Goal: Task Accomplishment & Management: Complete application form

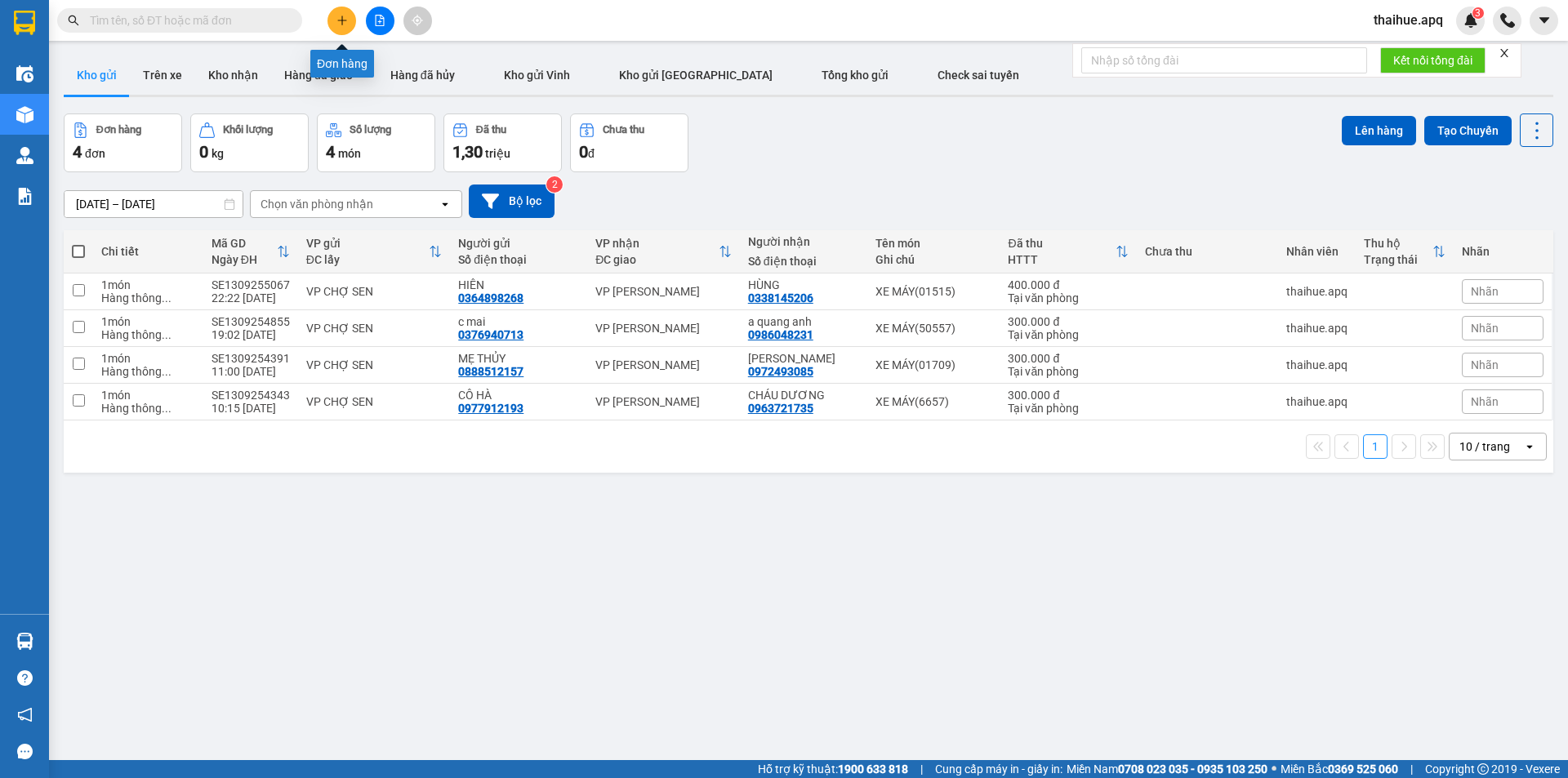
click at [337, 21] on icon "plus" at bounding box center [342, 21] width 12 height 12
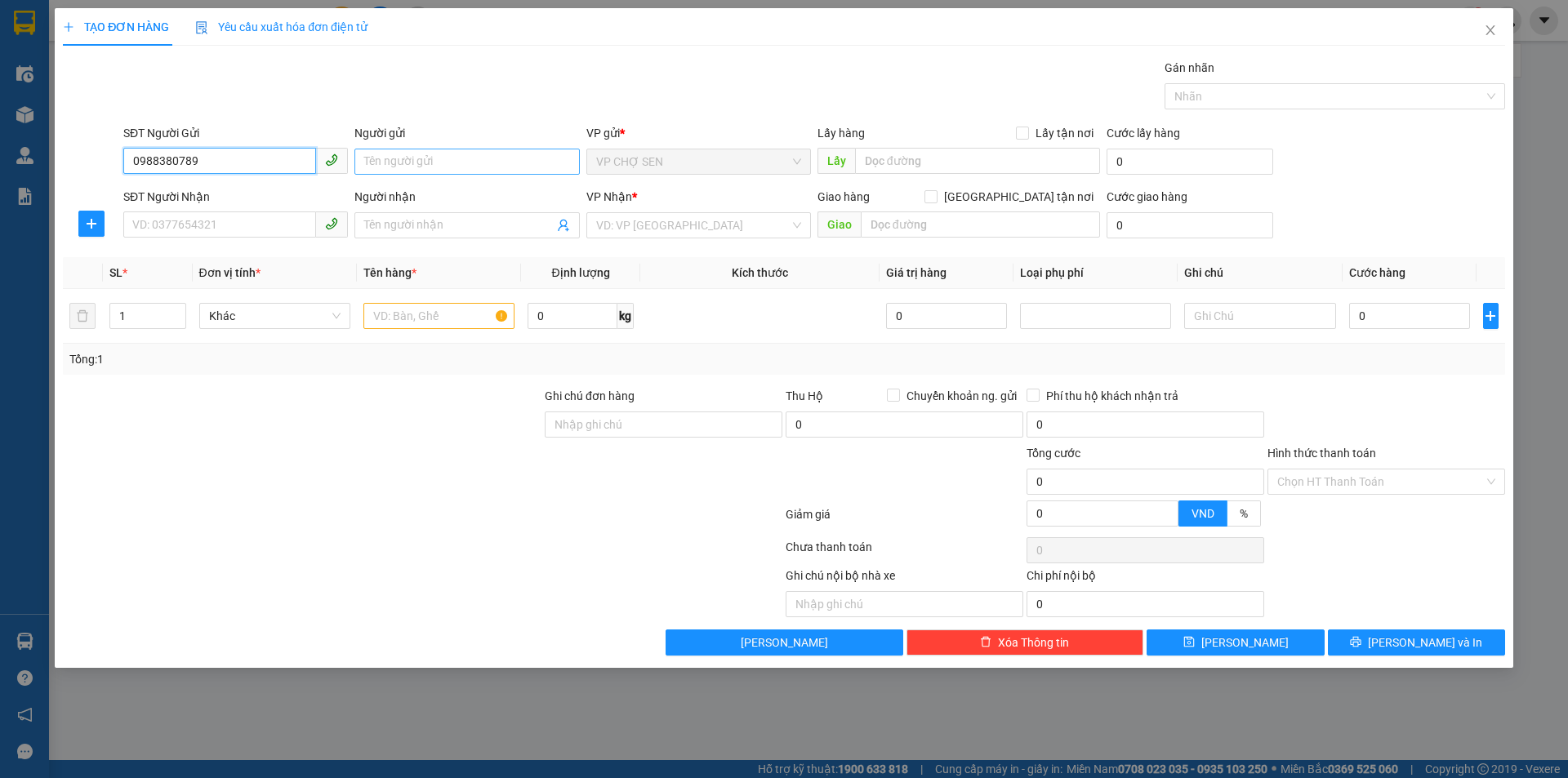
type input "0988380789"
click at [386, 167] on input "Người gửi" at bounding box center [467, 161] width 224 height 26
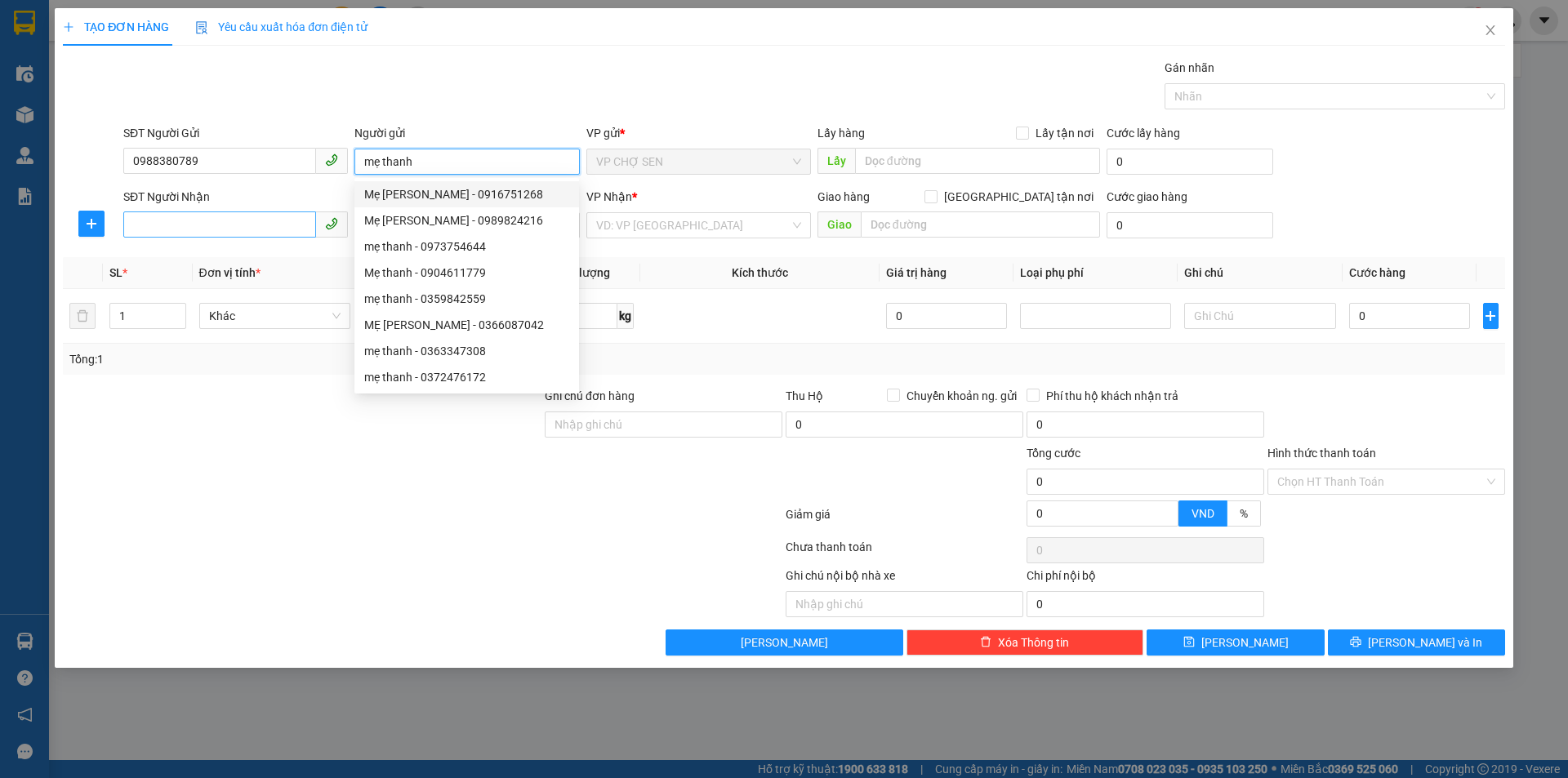
type input "mẹ thanh"
click at [148, 228] on input "SĐT Người Nhận" at bounding box center [219, 224] width 193 height 26
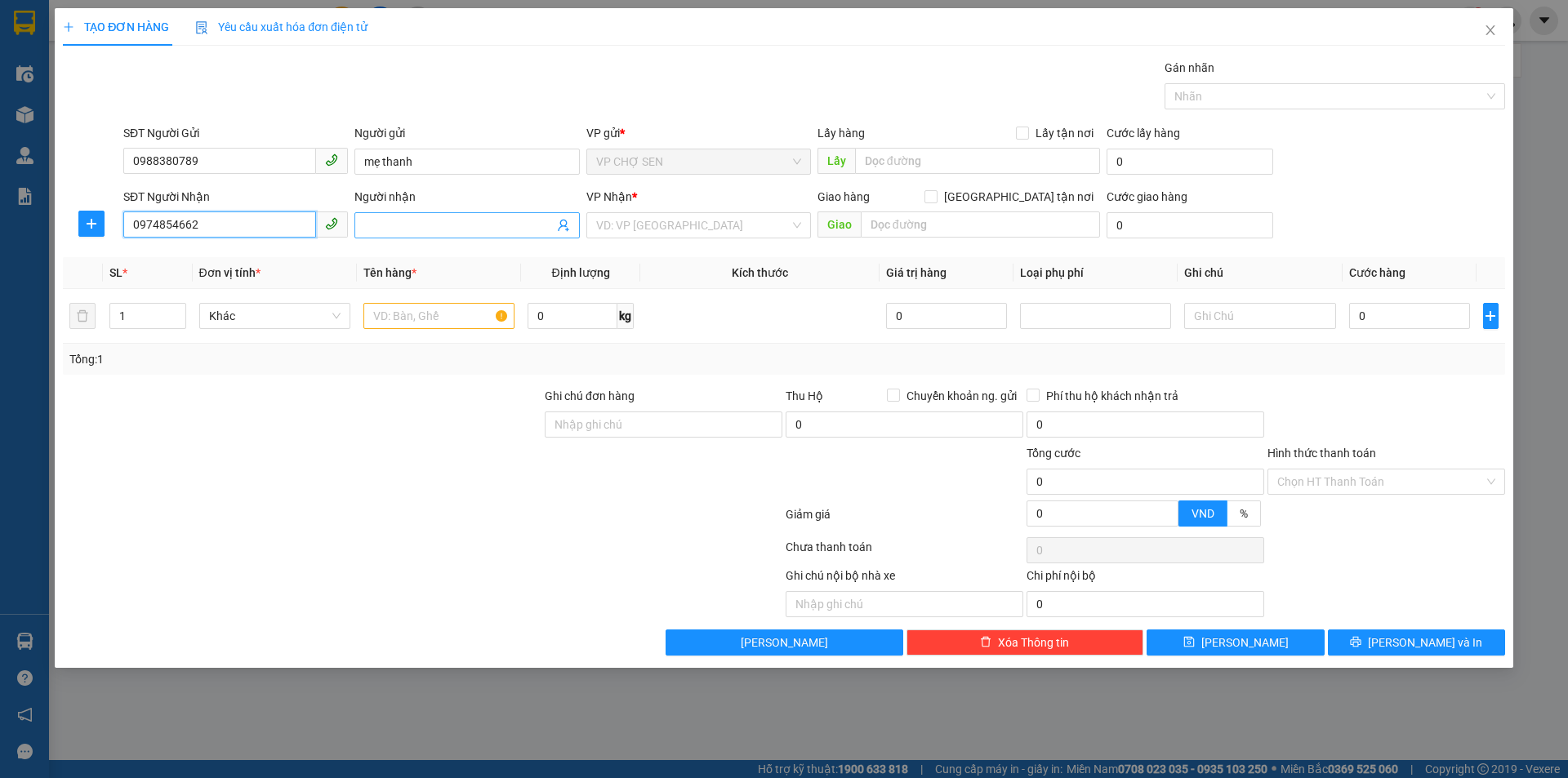
type input "0974854662"
click at [368, 227] on input "Người nhận" at bounding box center [458, 225] width 189 height 18
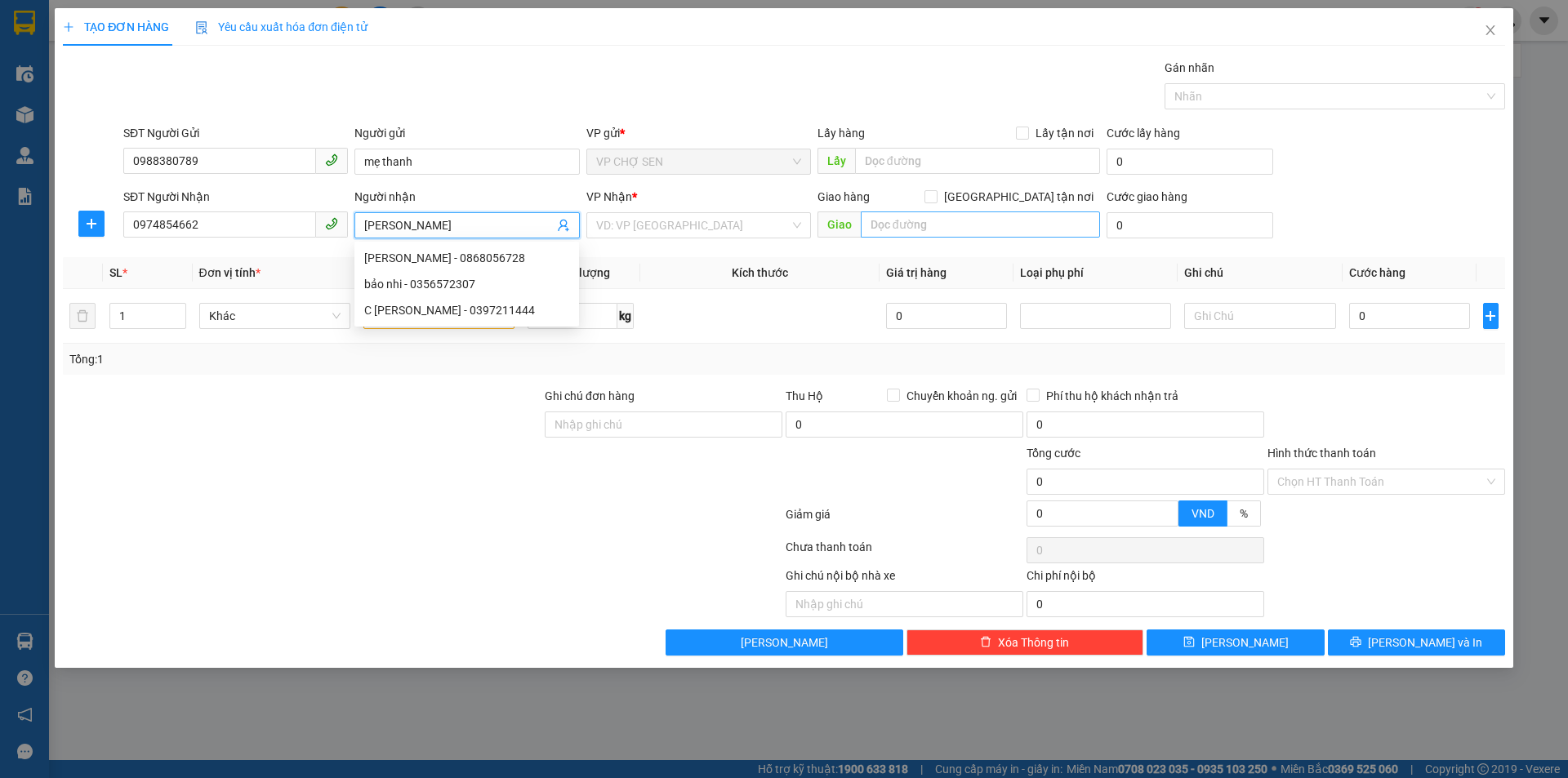
type input "[PERSON_NAME]"
click at [877, 223] on input "text" at bounding box center [981, 224] width 239 height 26
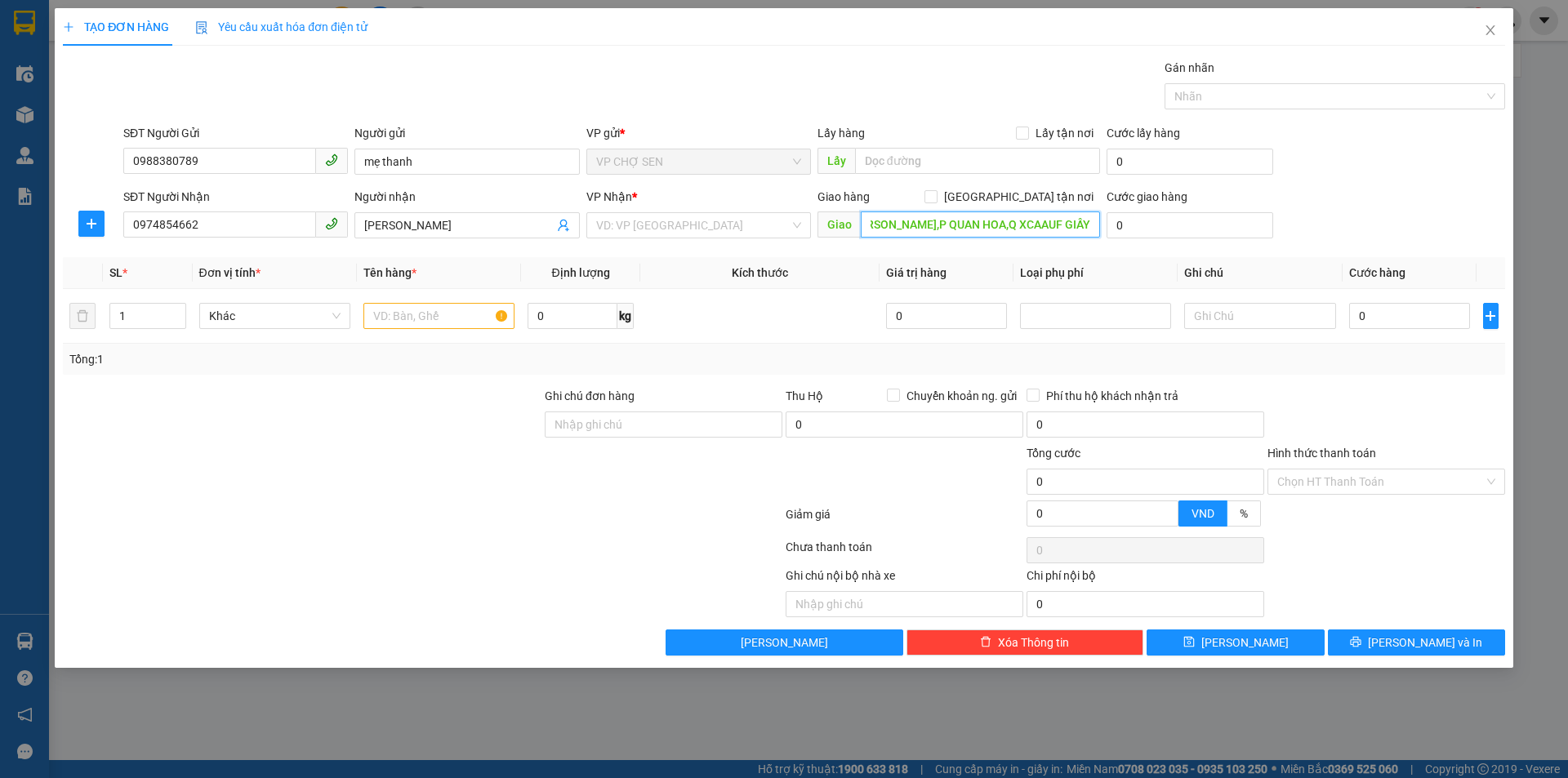
scroll to position [0, 162]
click at [1063, 221] on input "sn 22A,NGÕ 12/165 [PERSON_NAME],P QUAN HOA,Q XCAAUF GIẤY" at bounding box center [981, 224] width 239 height 26
type input "sn 22A,NGÕ 12/165 [PERSON_NAME],P QUAN HOA,Q CẦU GIẤY"
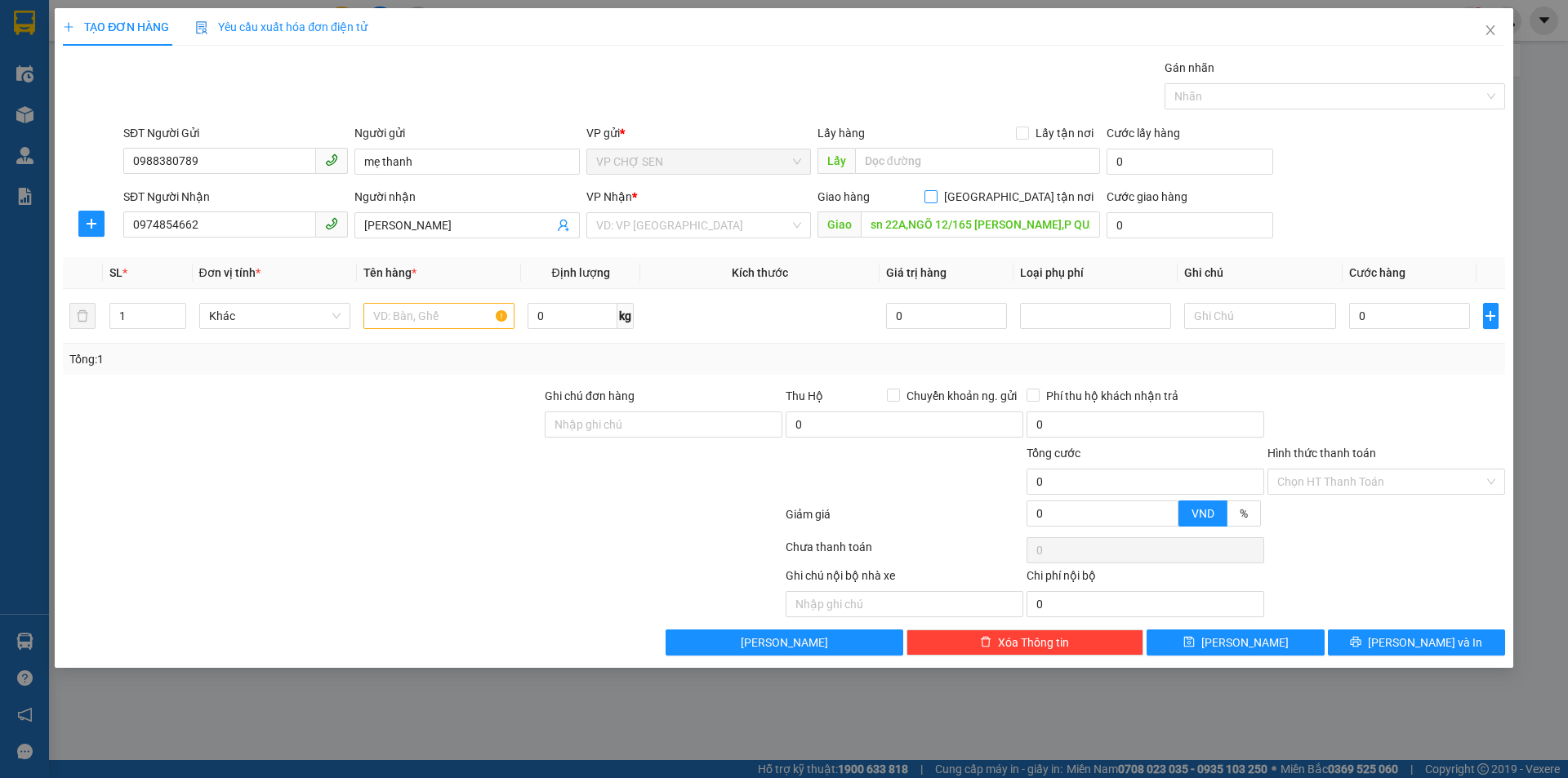
click at [936, 192] on input "[GEOGRAPHIC_DATA] tận nơi" at bounding box center [930, 196] width 12 height 12
checkbox input "true"
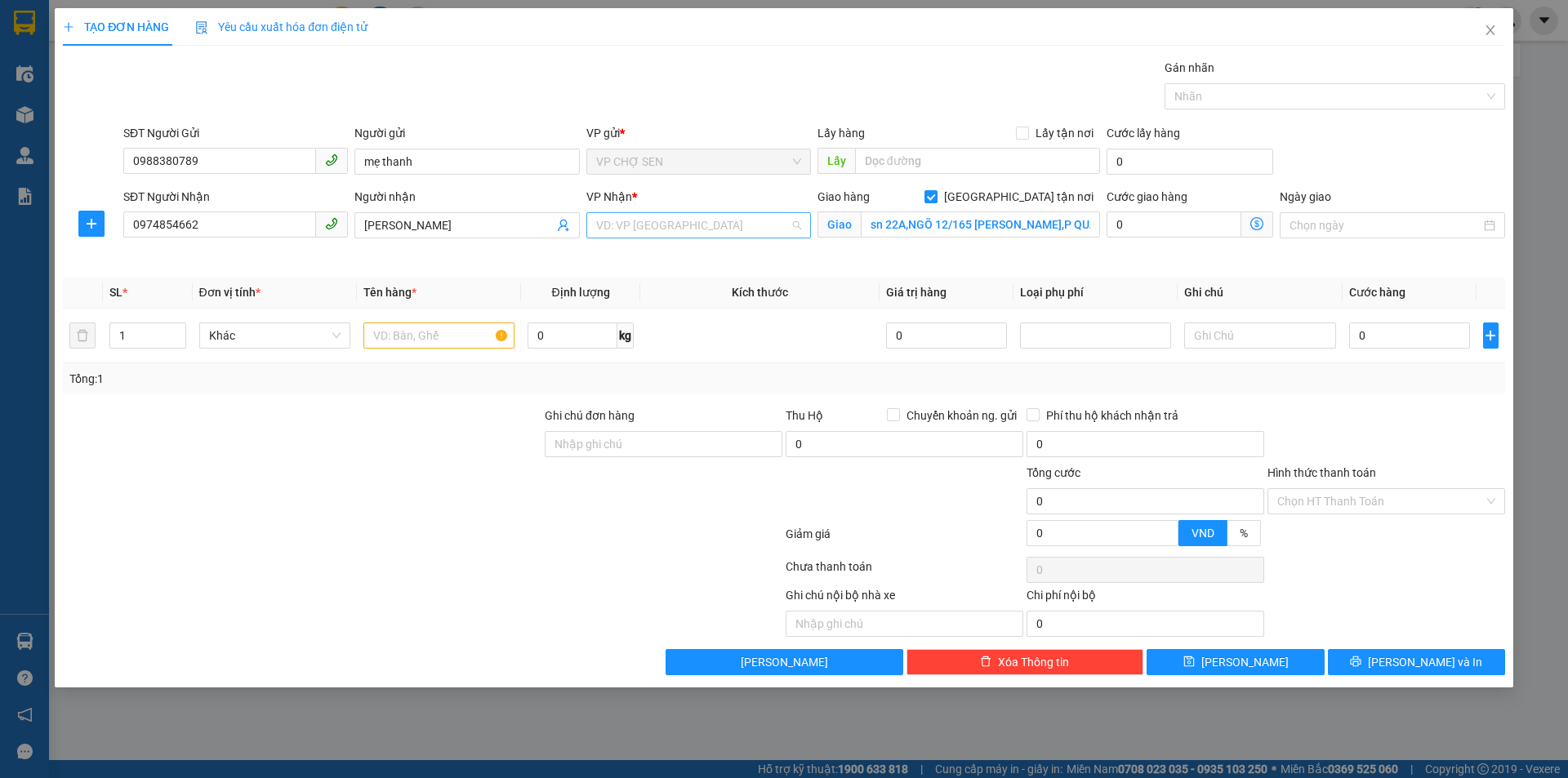
click at [721, 232] on input "search" at bounding box center [693, 225] width 194 height 25
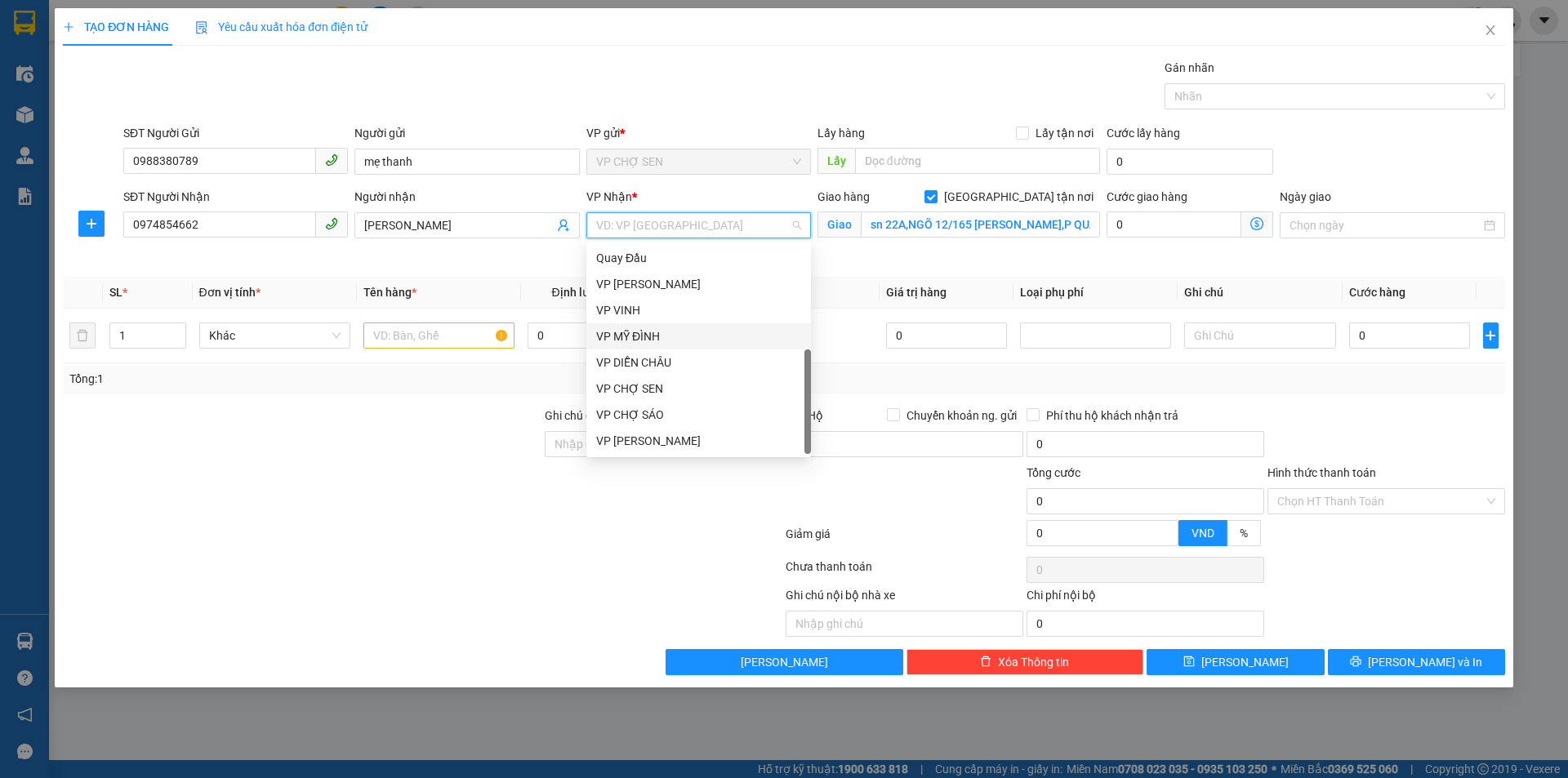
click at [646, 332] on div "VP MỸ ĐÌNH" at bounding box center [698, 336] width 205 height 18
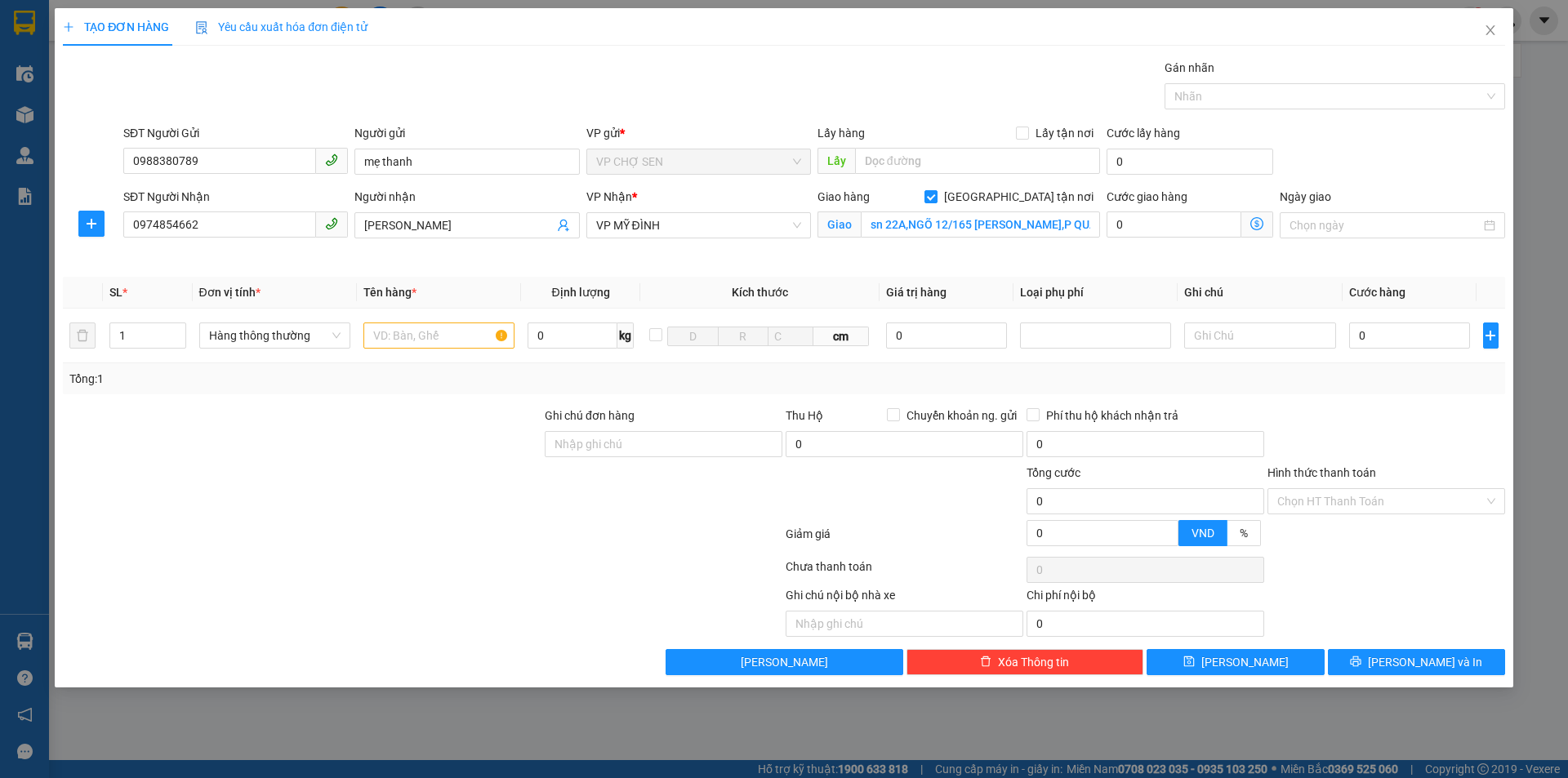
click at [1261, 223] on icon "dollar-circle" at bounding box center [1257, 223] width 13 height 13
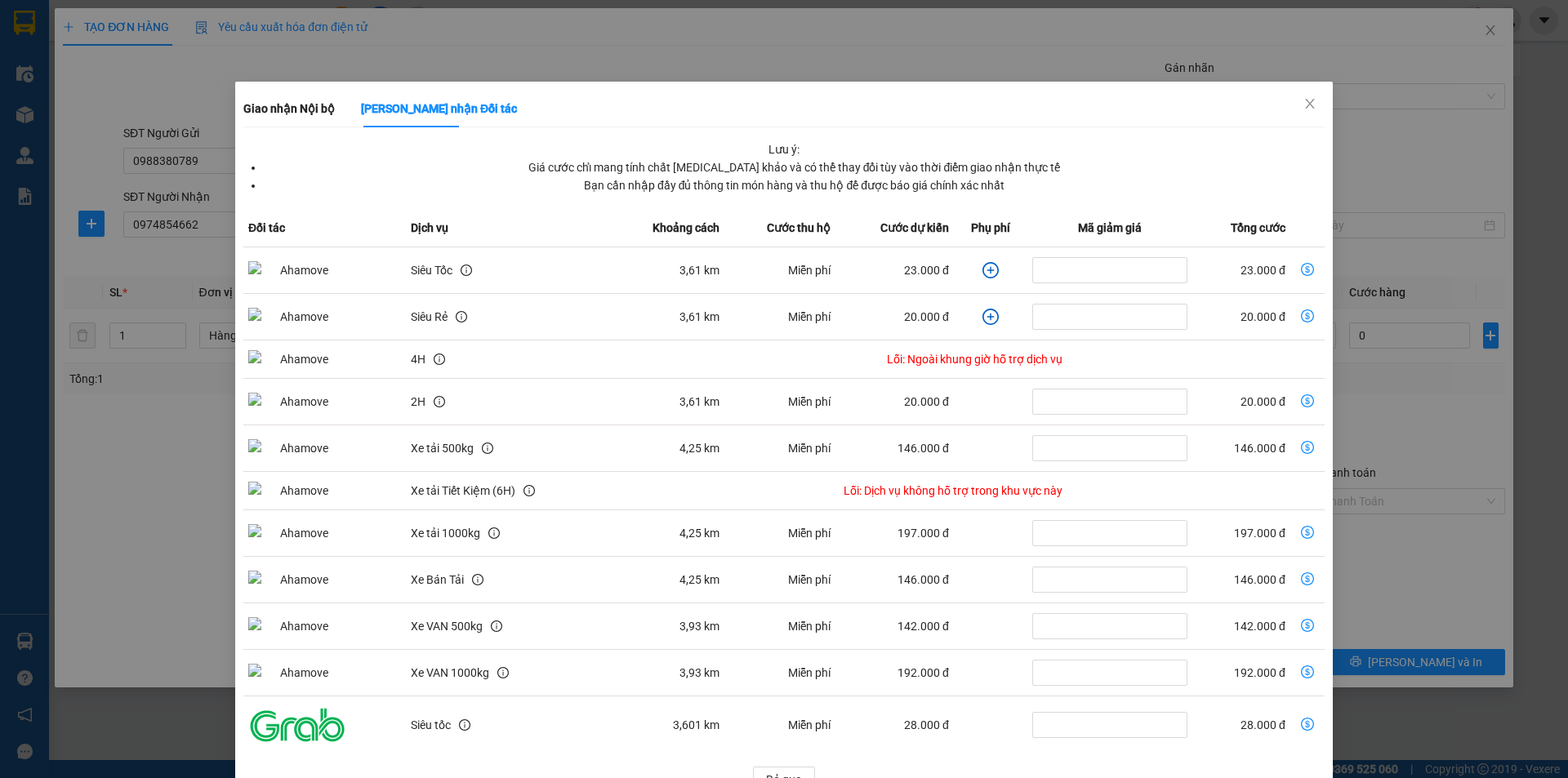
click at [1301, 271] on icon "dollar-circle" at bounding box center [1307, 269] width 13 height 13
type input "23.000"
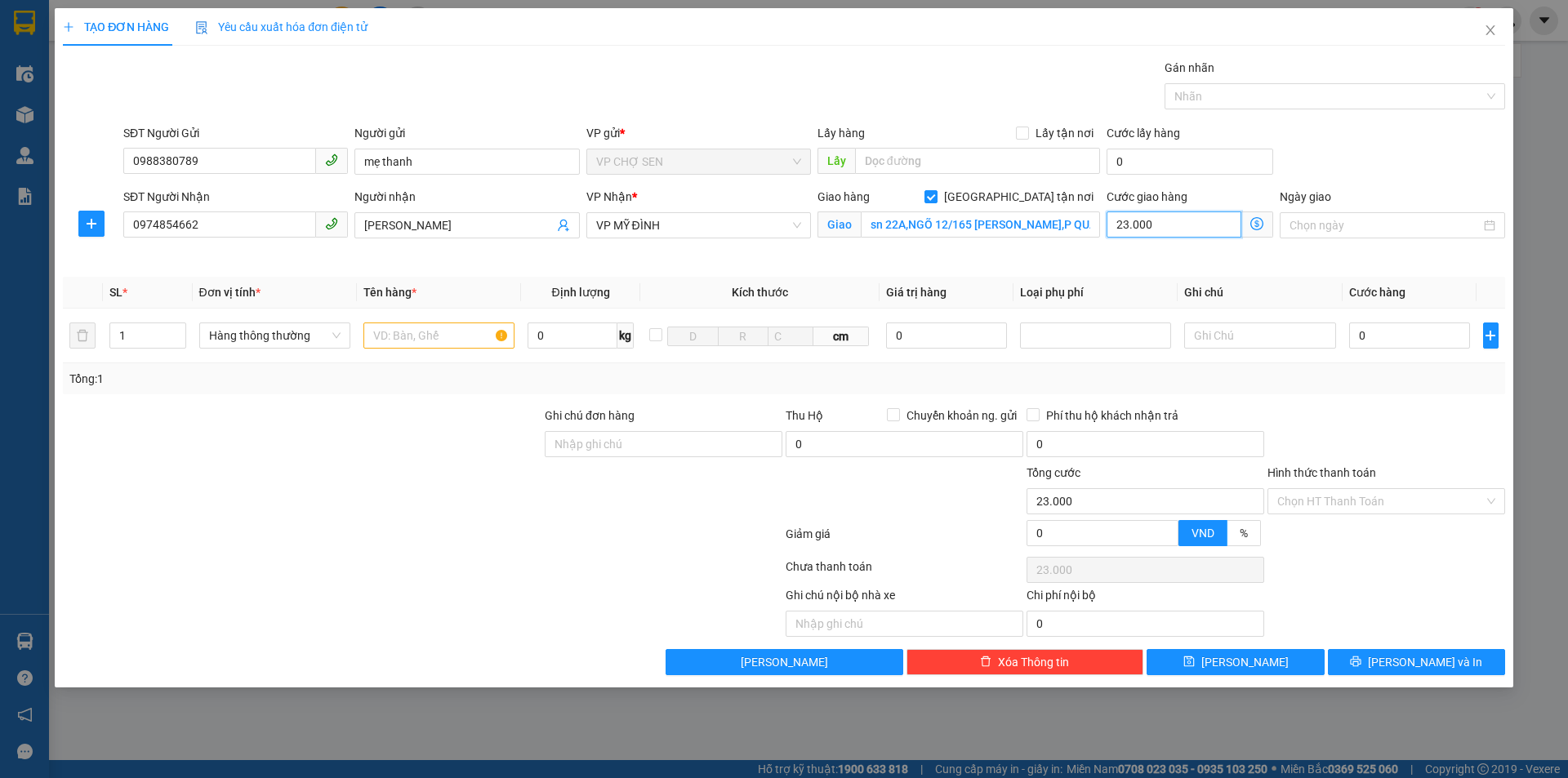
click at [1171, 225] on input "23.000" at bounding box center [1174, 224] width 134 height 26
type input "0"
type input "5"
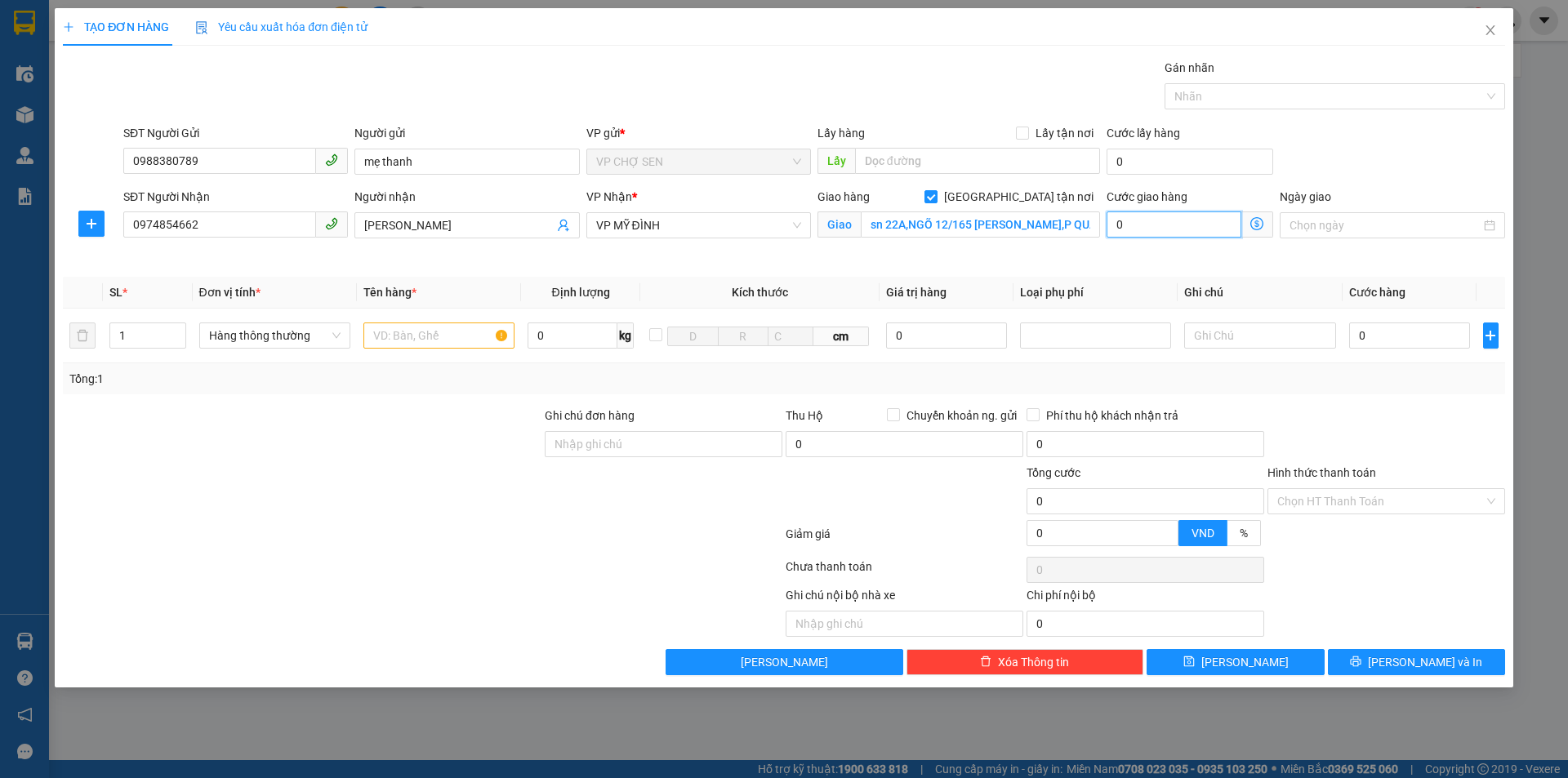
type input "5"
type input "50"
type input "500"
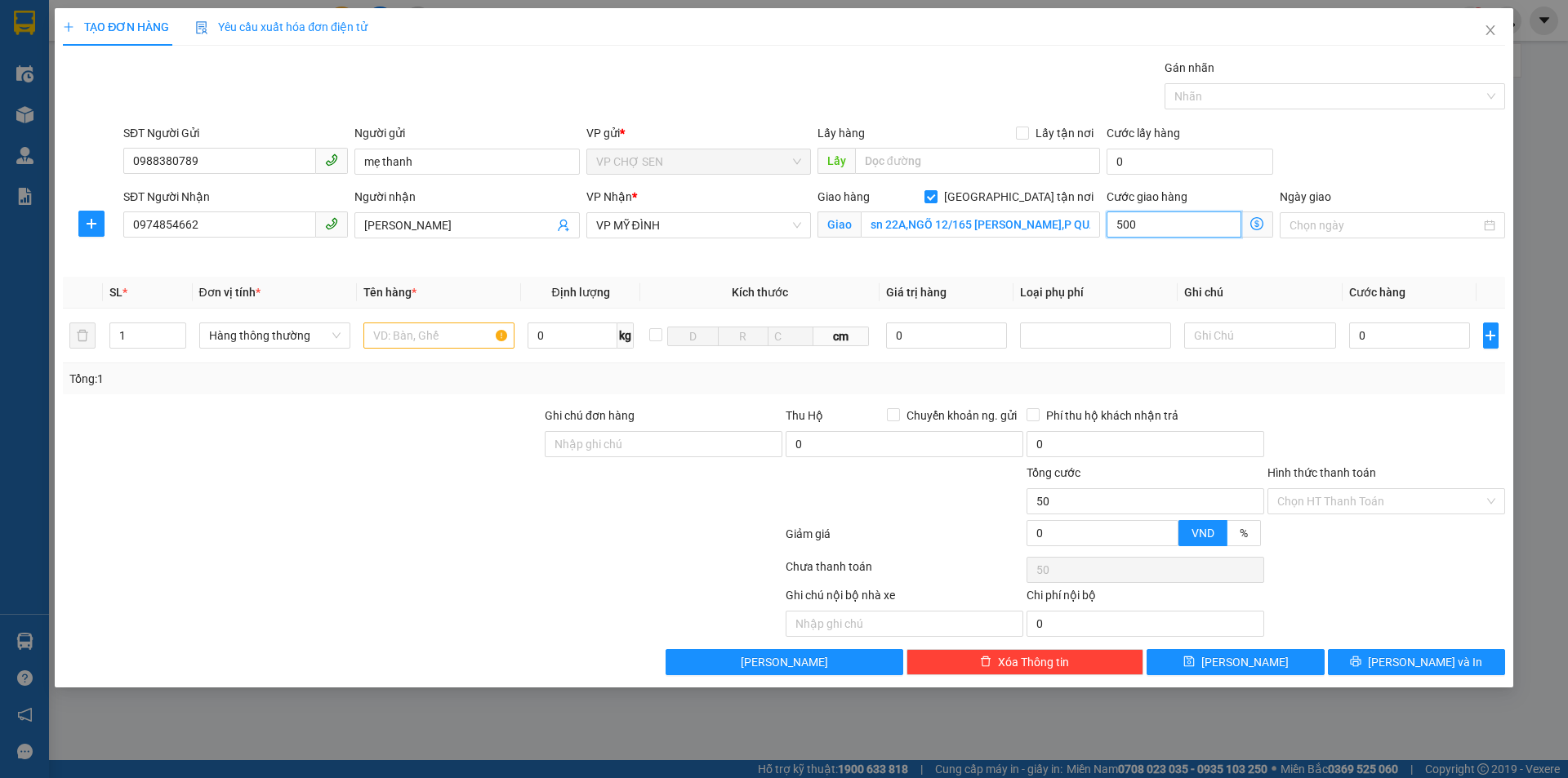
type input "500"
type input "5.000"
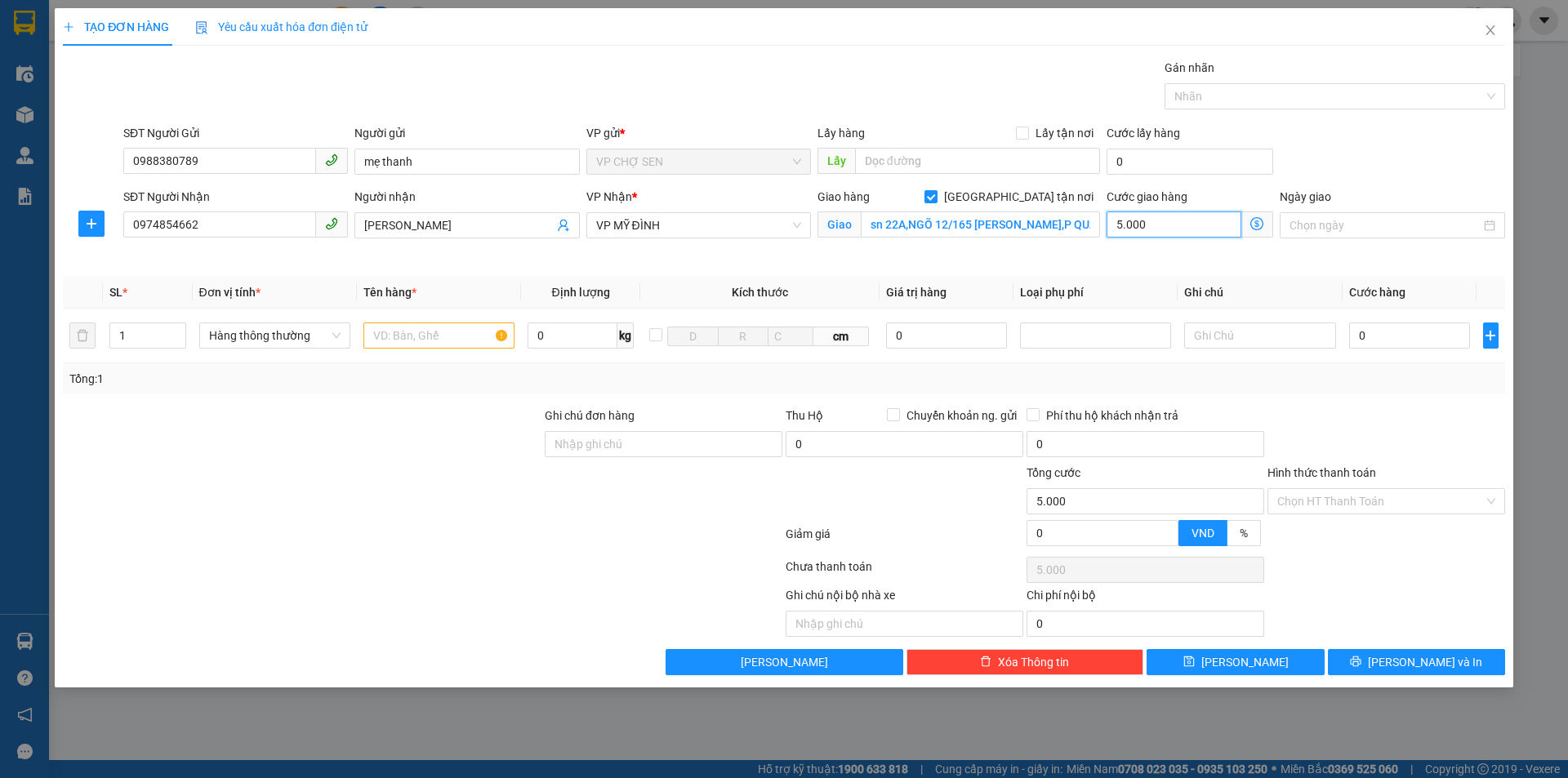
type input "50.000"
click at [401, 333] on input "text" at bounding box center [439, 335] width 151 height 26
type input "TP"
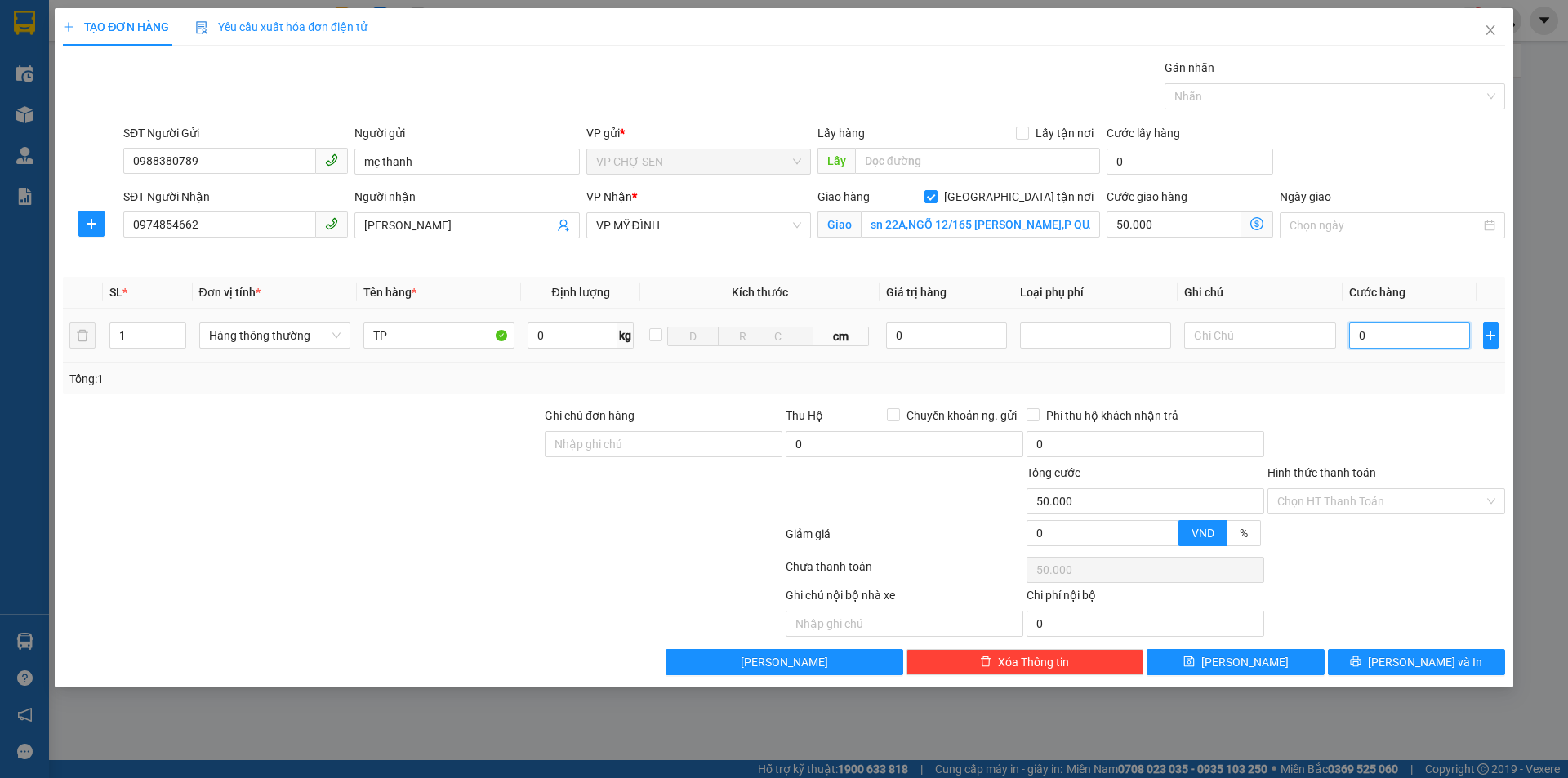
click at [1360, 329] on input "0" at bounding box center [1410, 335] width 122 height 26
type input "6"
type input "50.006"
type input "60"
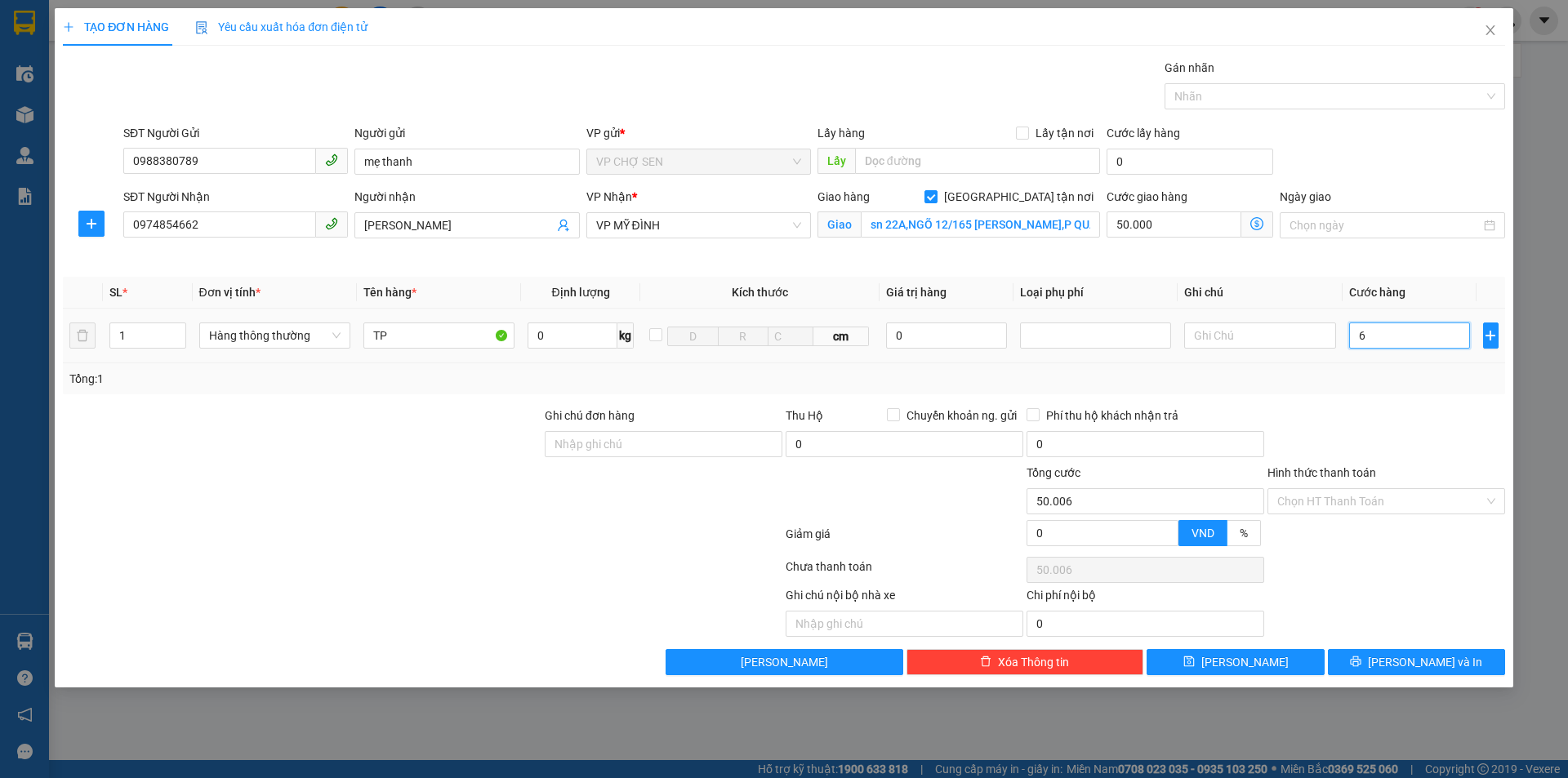
type input "50.060"
type input "600"
type input "50.600"
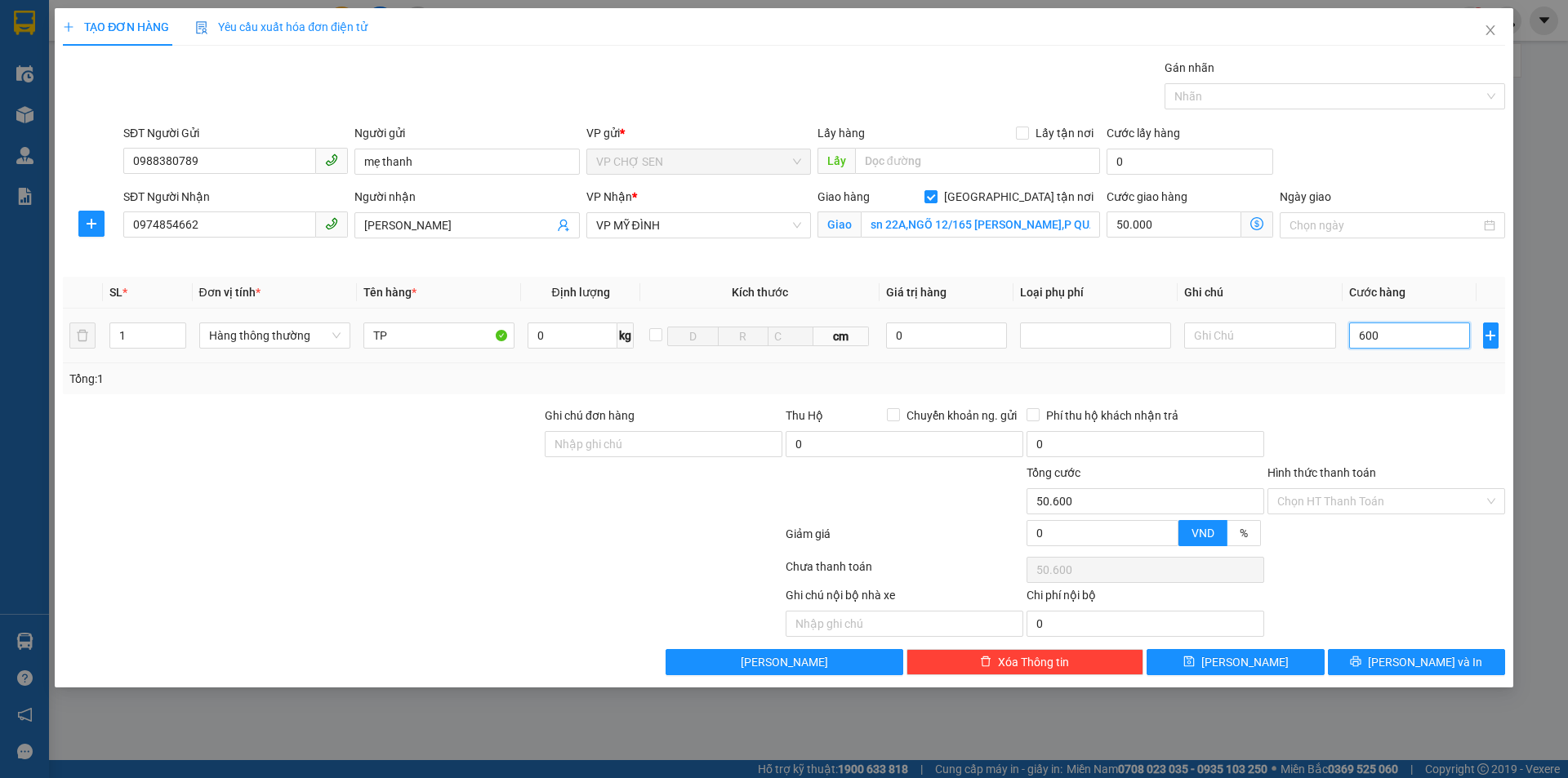
type input "6.000"
type input "56.000"
type input "60.000"
type input "110.000"
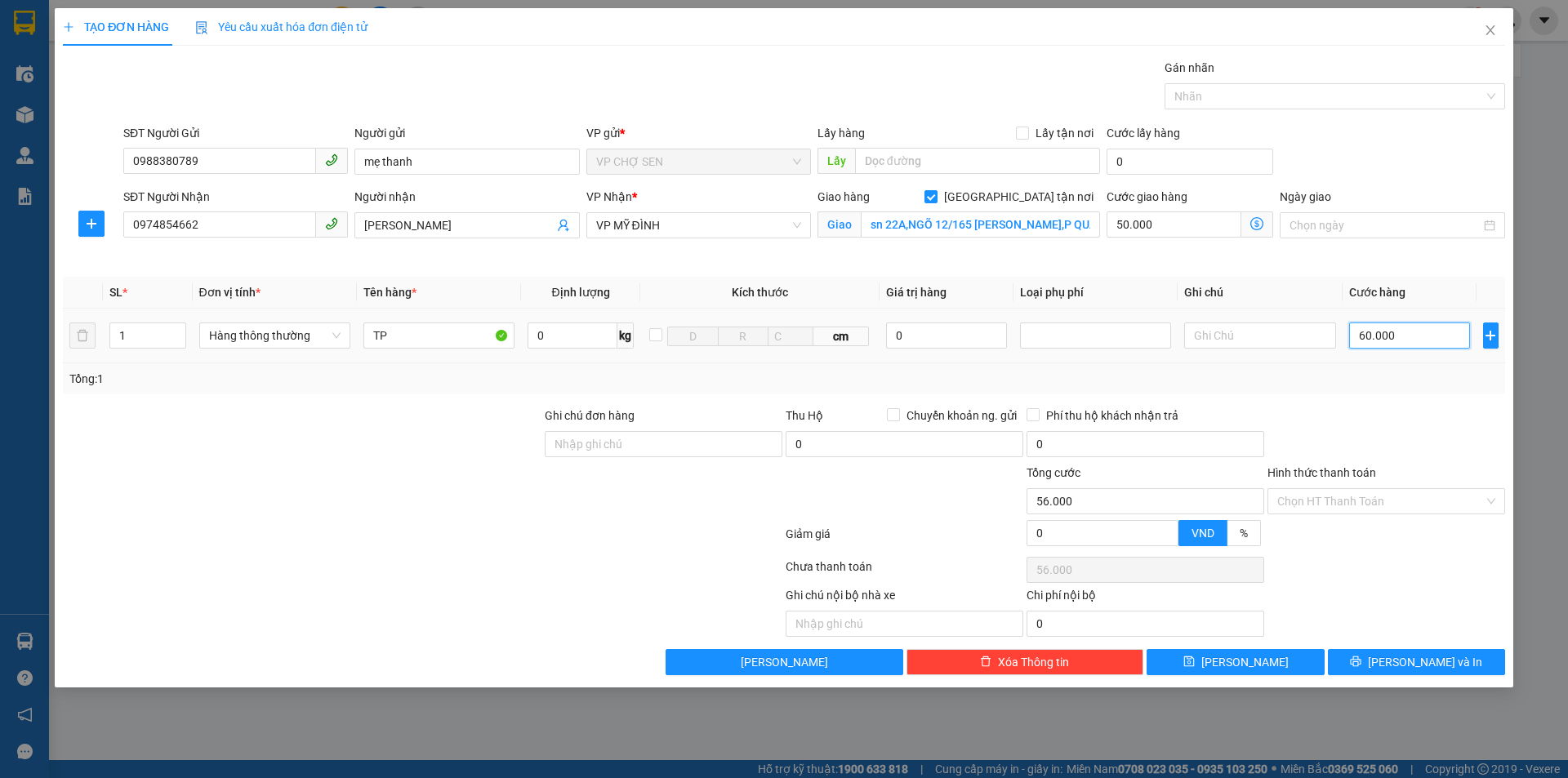
type input "110.000"
type input "60.000"
click at [1370, 497] on input "Hình thức thanh toán" at bounding box center [1380, 501] width 207 height 25
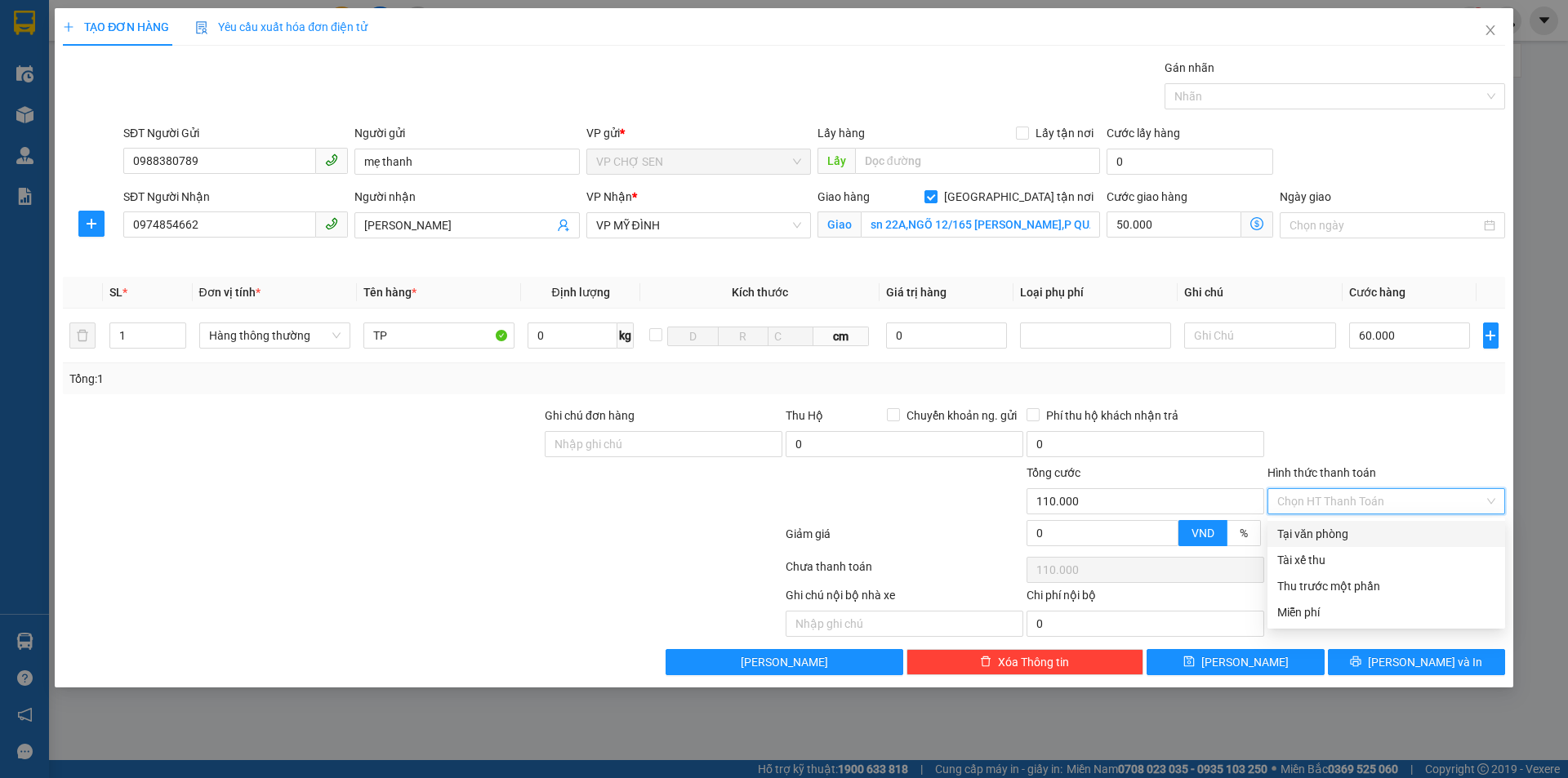
click at [1319, 537] on div "Tại văn phòng" at bounding box center [1386, 534] width 218 height 18
type input "0"
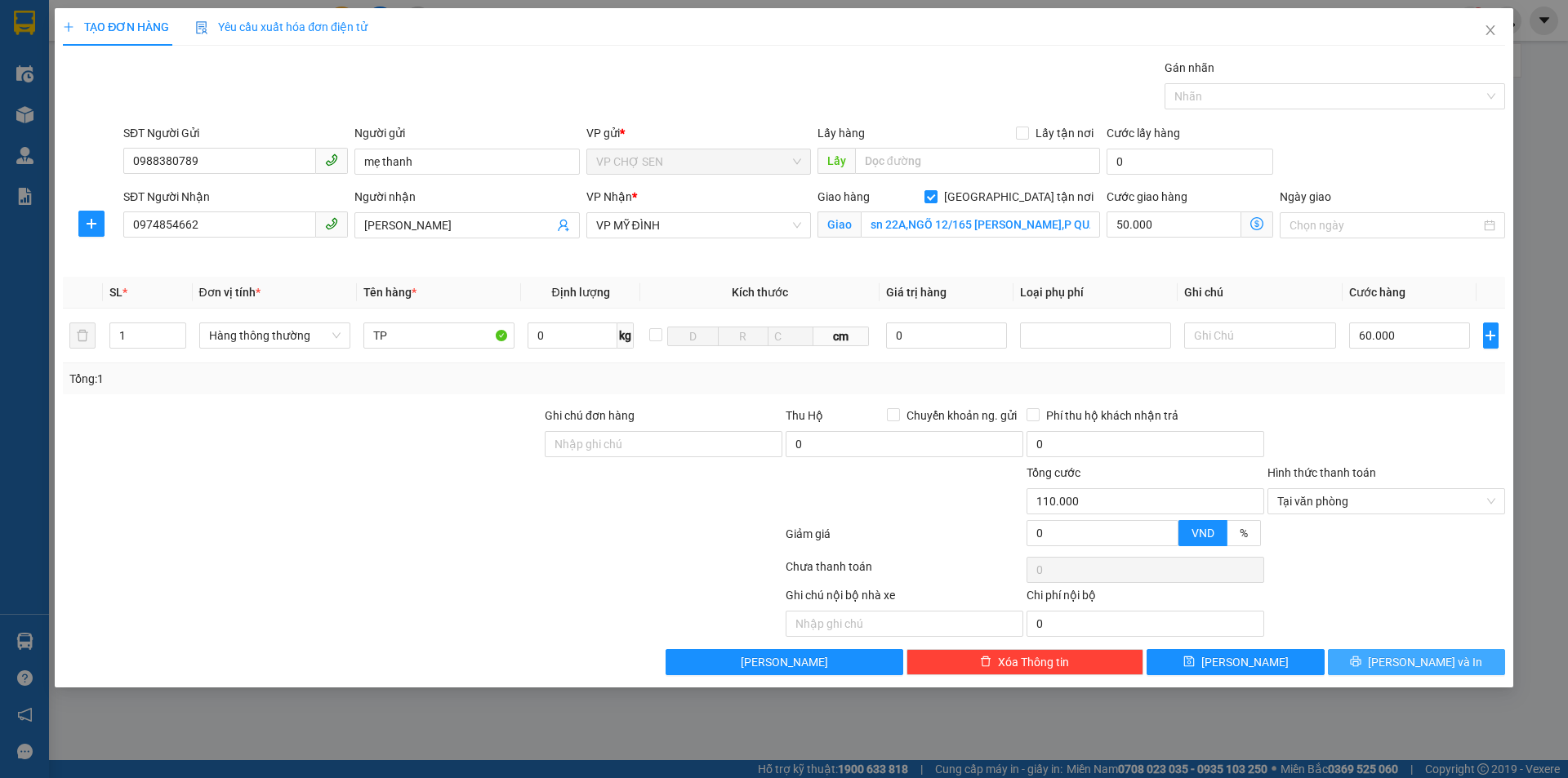
click at [1371, 664] on button "[PERSON_NAME] và In" at bounding box center [1416, 662] width 177 height 26
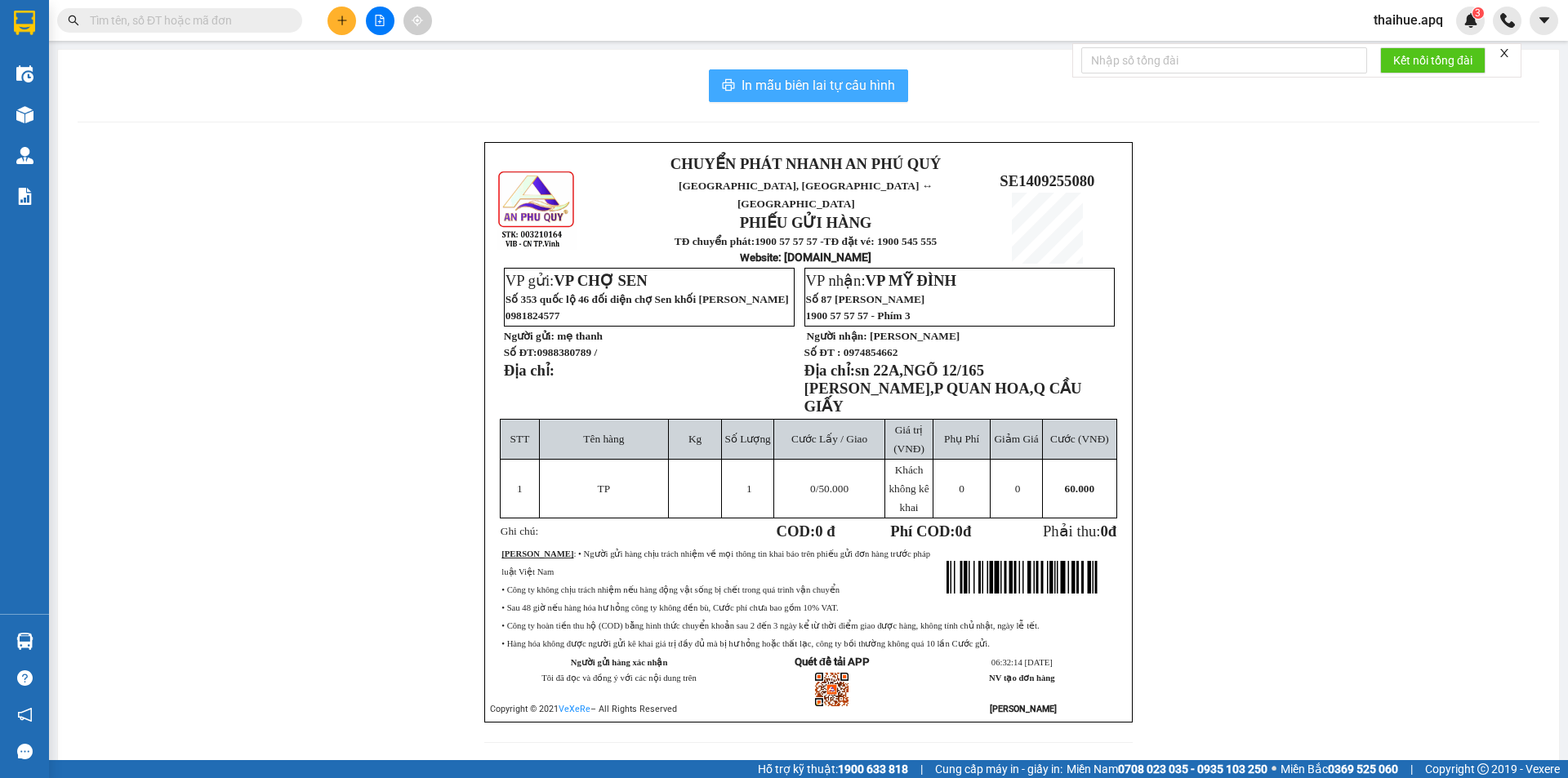
click at [803, 85] on span "In mẫu biên lai tự cấu hình" at bounding box center [818, 85] width 153 height 21
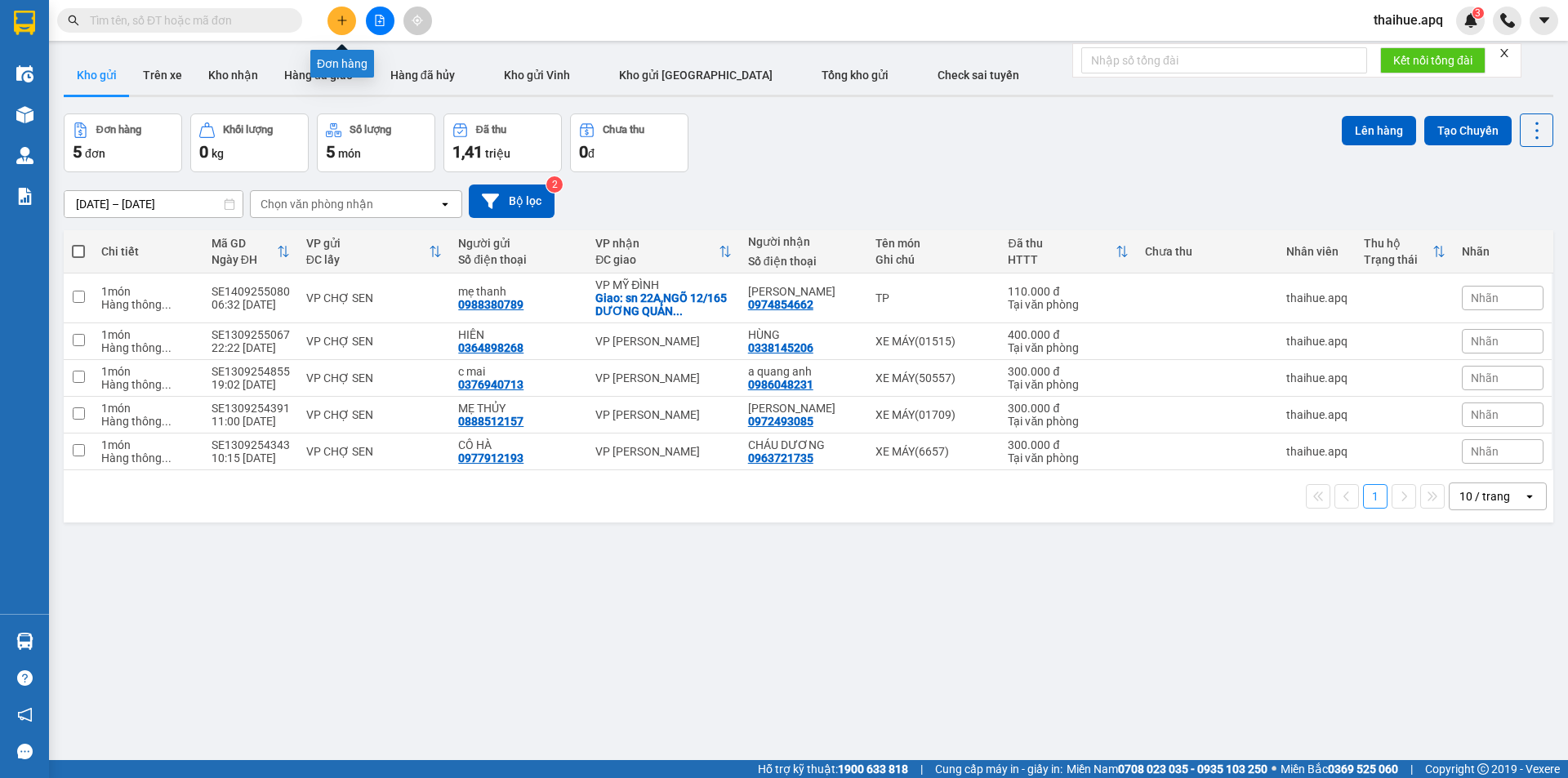
click at [340, 25] on icon "plus" at bounding box center [342, 21] width 12 height 12
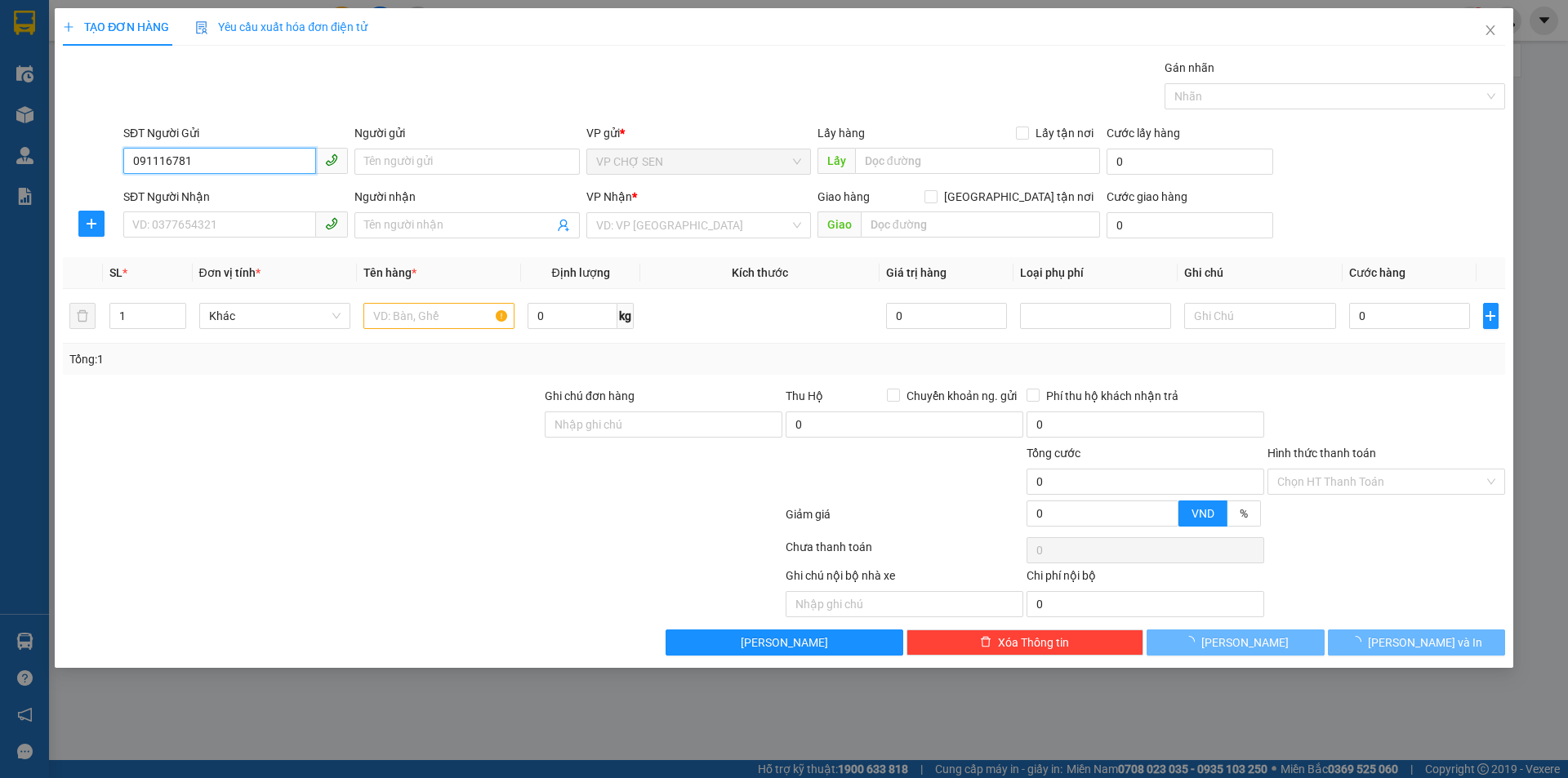
type input "0911167816"
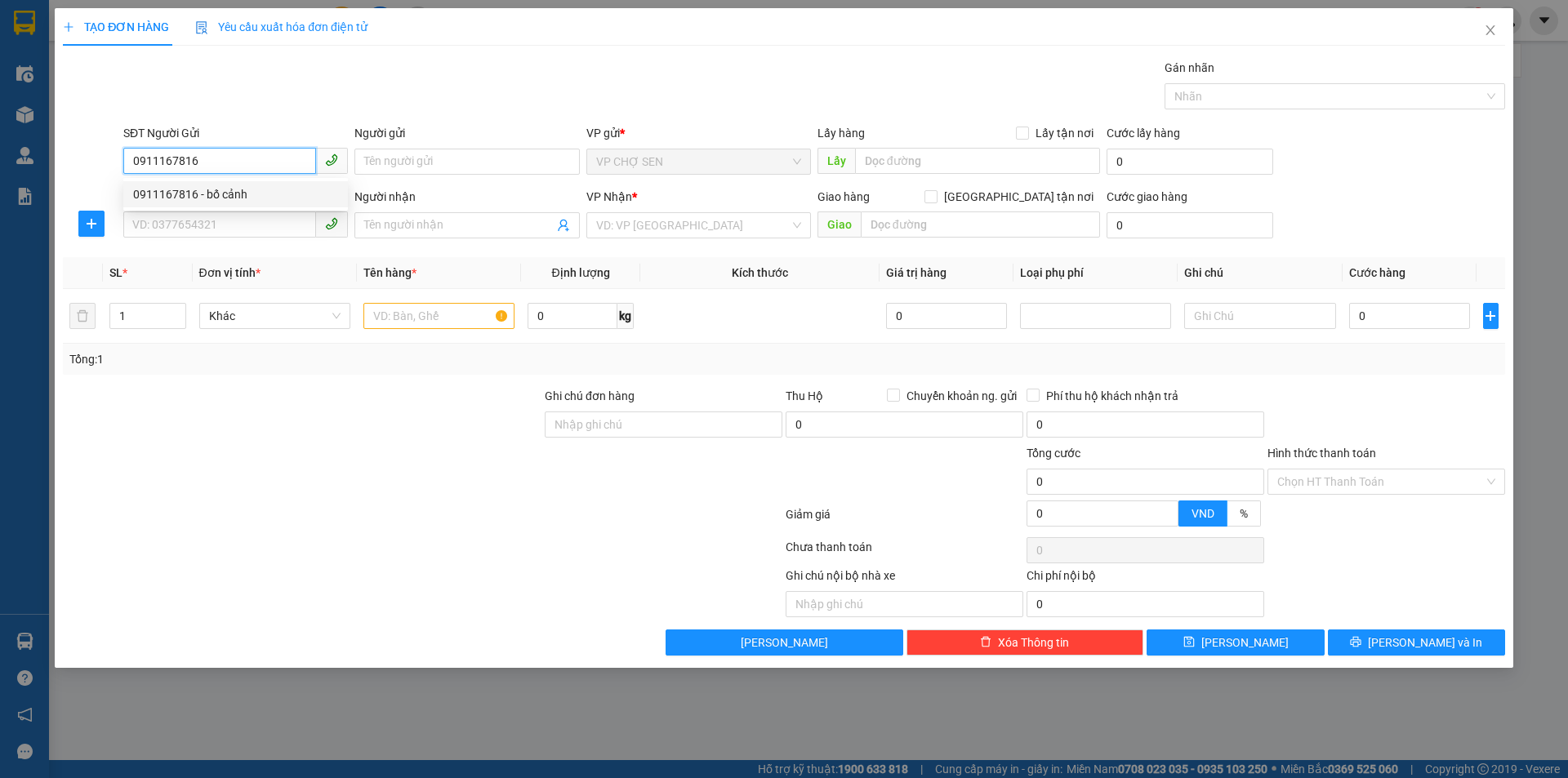
click at [230, 195] on div "0911167816 - bố cảnh" at bounding box center [235, 195] width 205 height 18
type input "bố cảnh"
type input "0911167816"
click at [217, 228] on input "SĐT Người Nhận" at bounding box center [219, 224] width 193 height 26
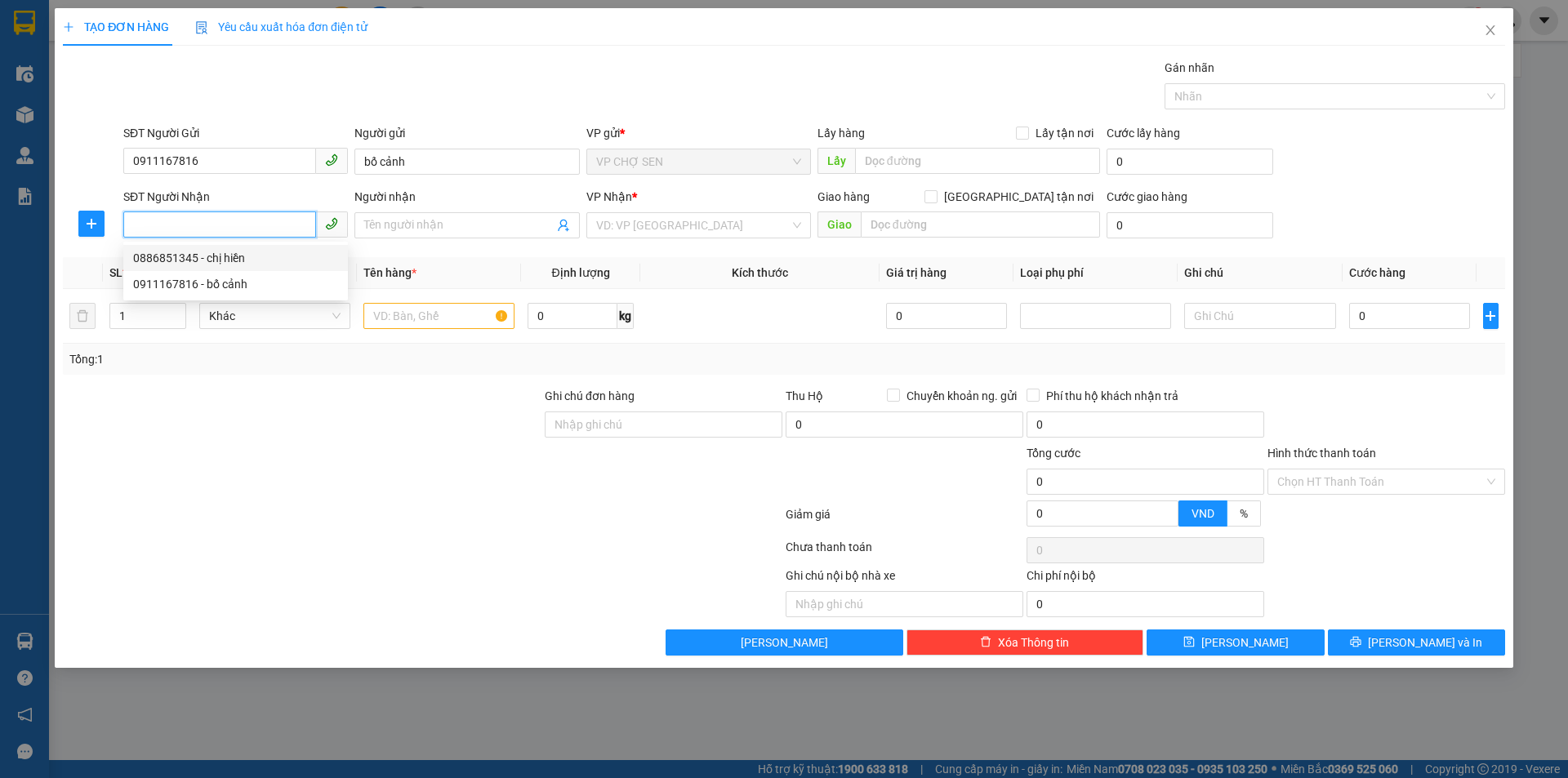
click at [220, 256] on div "0886851345 - chị hiền" at bounding box center [235, 258] width 205 height 18
type input "0886851345"
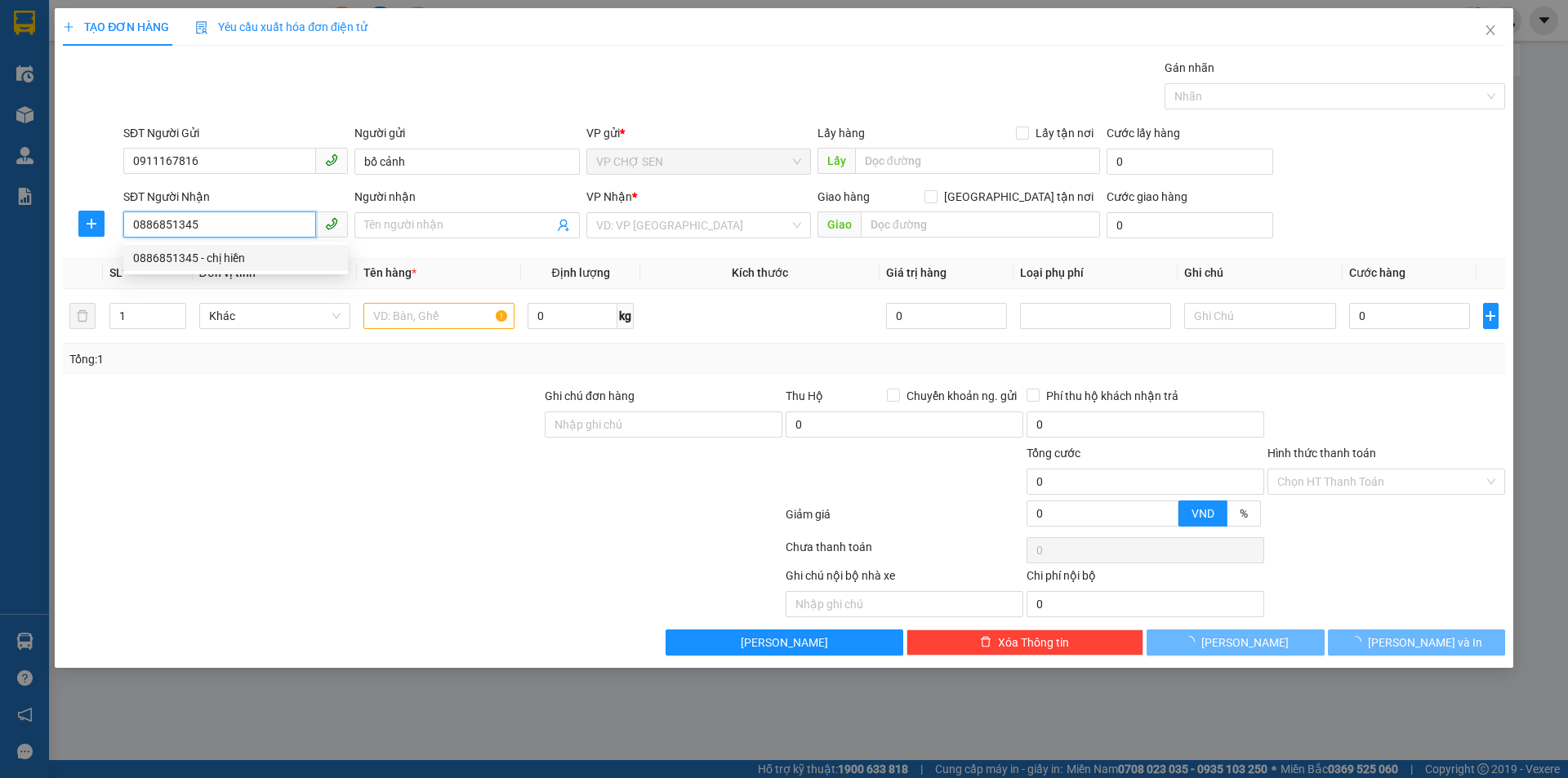
type input "chị hiền"
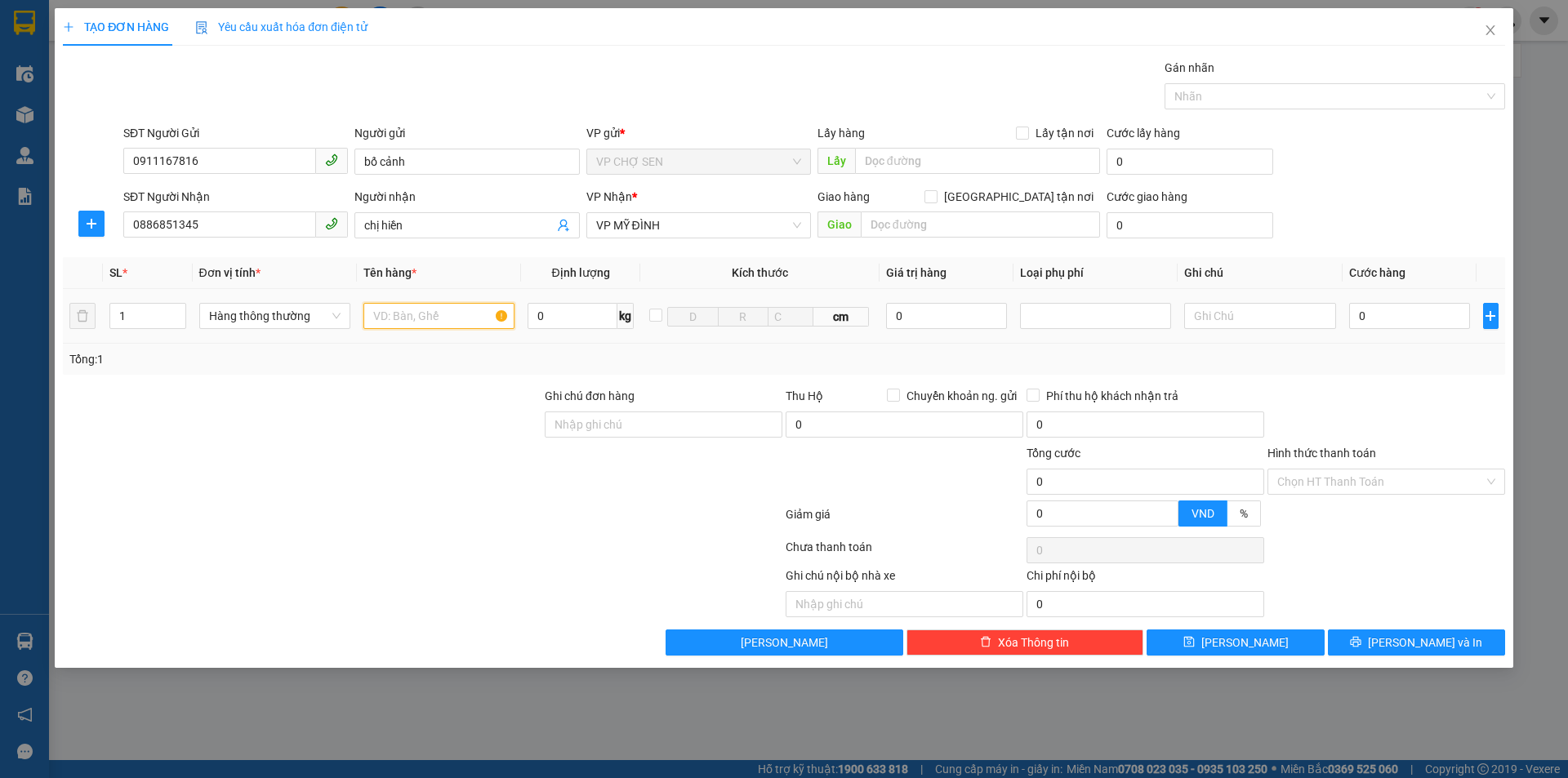
click at [388, 315] on input "text" at bounding box center [439, 315] width 151 height 26
type input "TP"
click at [1360, 322] on input "0" at bounding box center [1410, 315] width 122 height 26
type input "7"
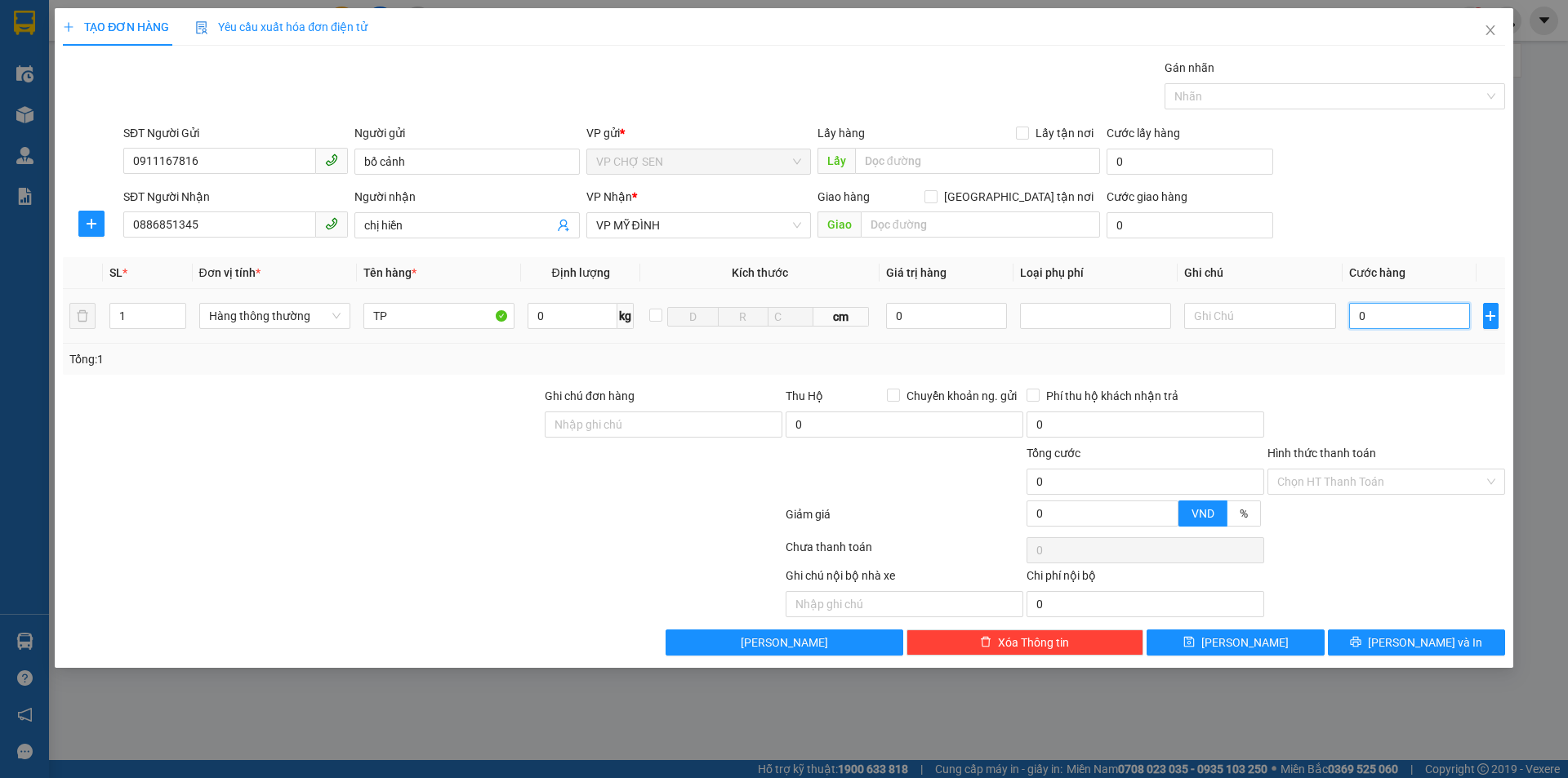
type input "7"
type input "70"
type input "700"
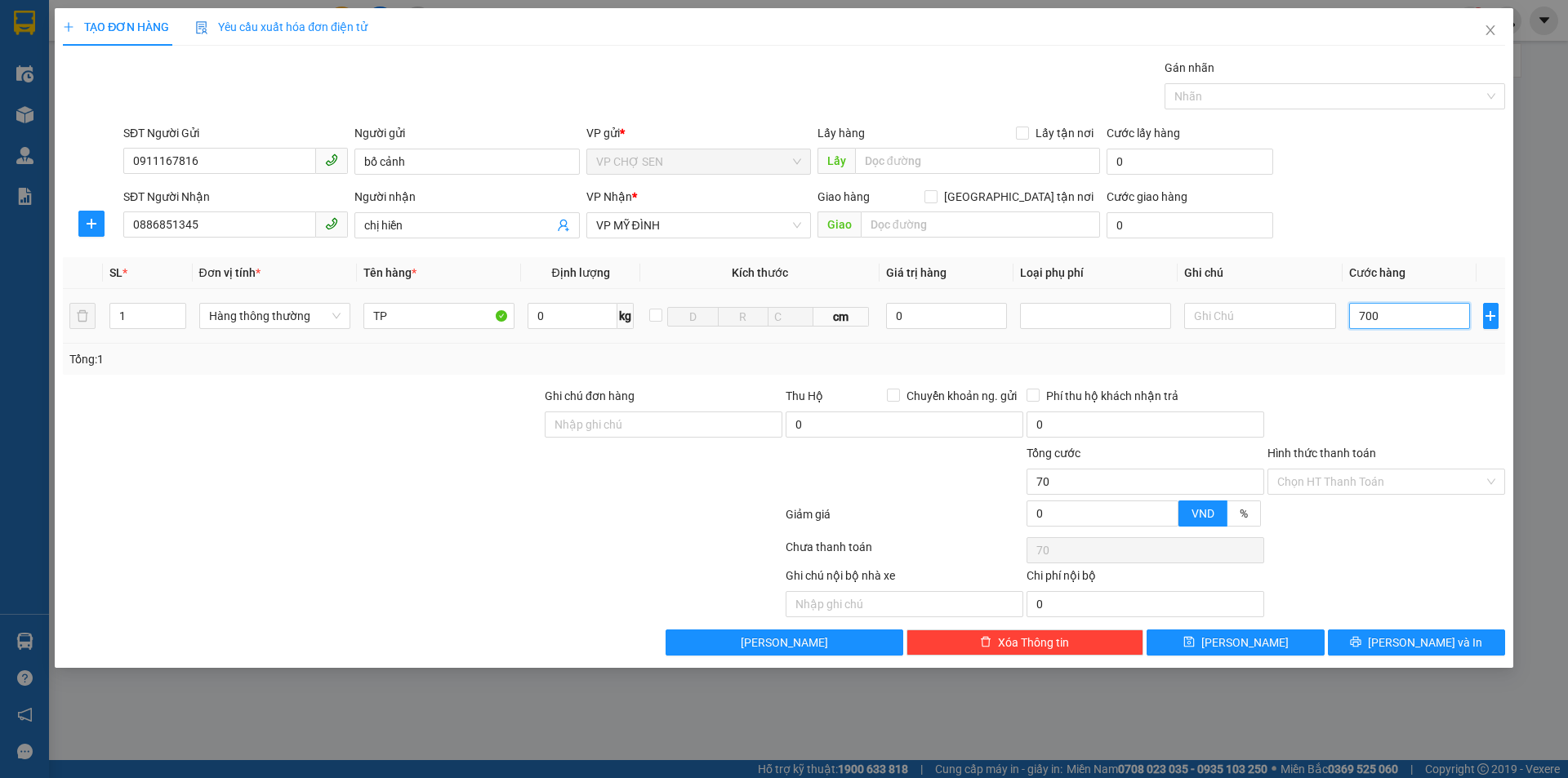
type input "700"
type input "7.000"
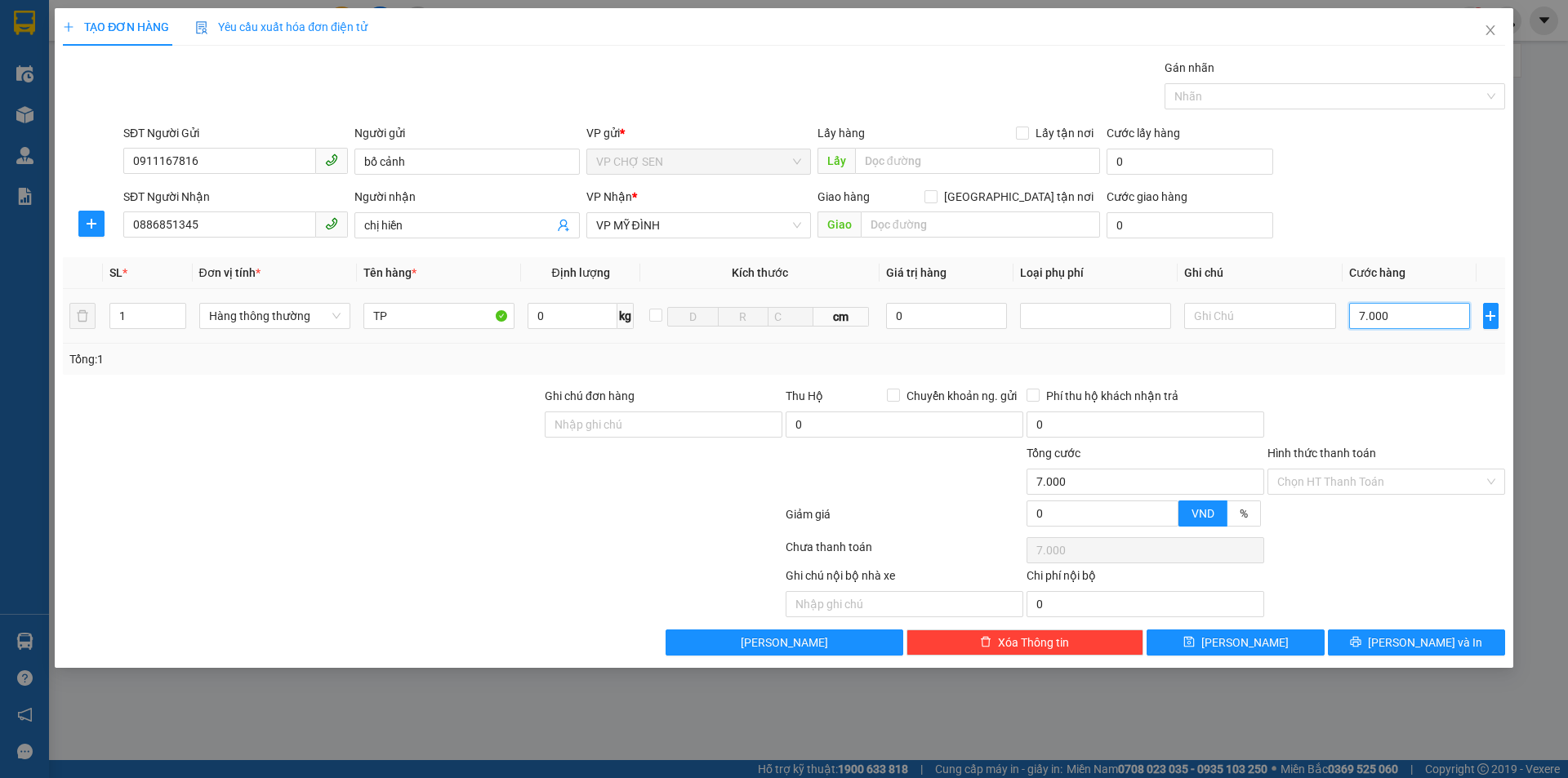
type input "70.000"
click at [1402, 474] on input "Hình thức thanh toán" at bounding box center [1380, 481] width 207 height 25
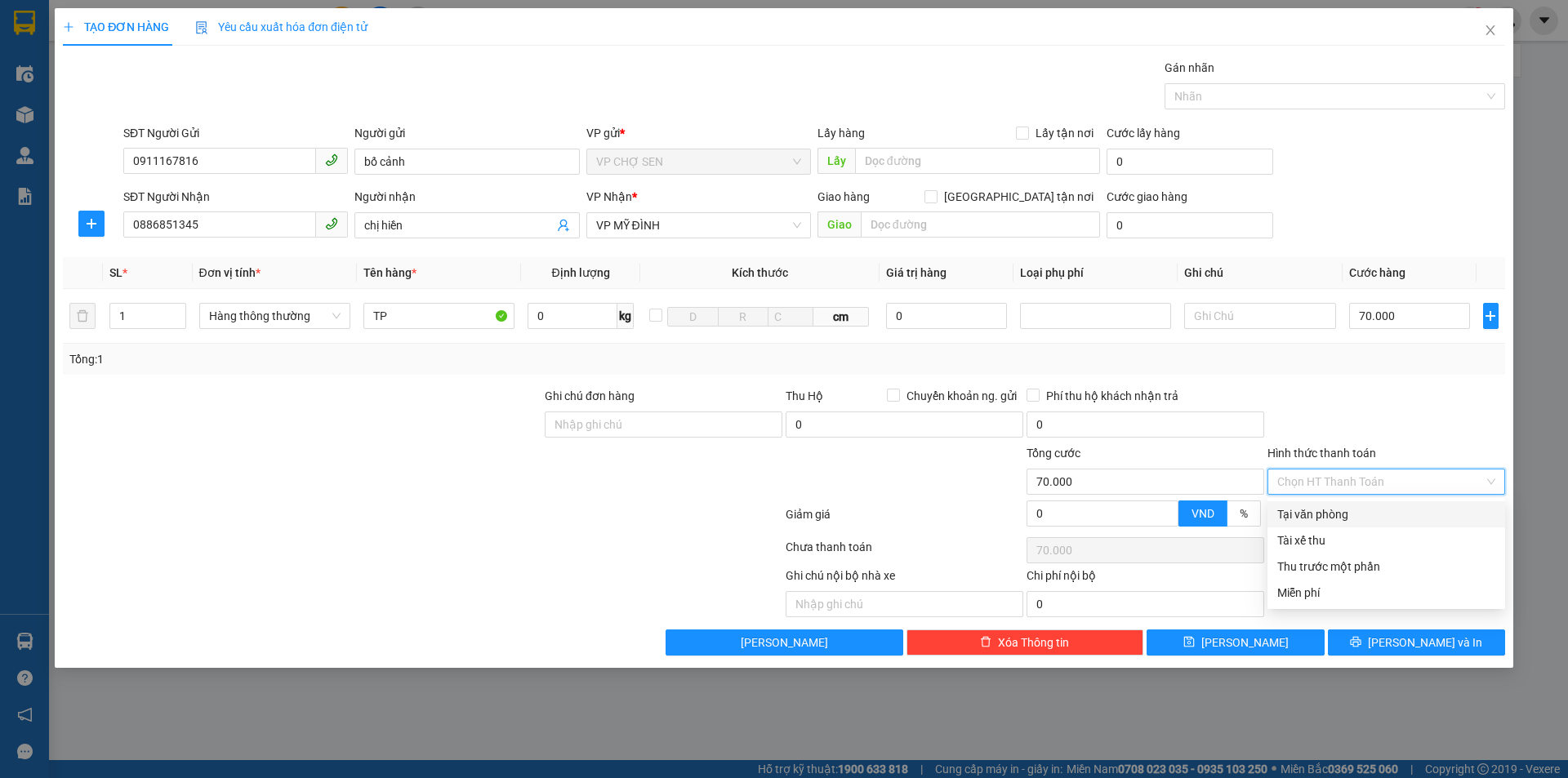
drag, startPoint x: 1327, startPoint y: 517, endPoint x: 1403, endPoint y: 607, distance: 117.8
click at [1327, 516] on div "Tại văn phòng" at bounding box center [1386, 514] width 218 height 18
type input "0"
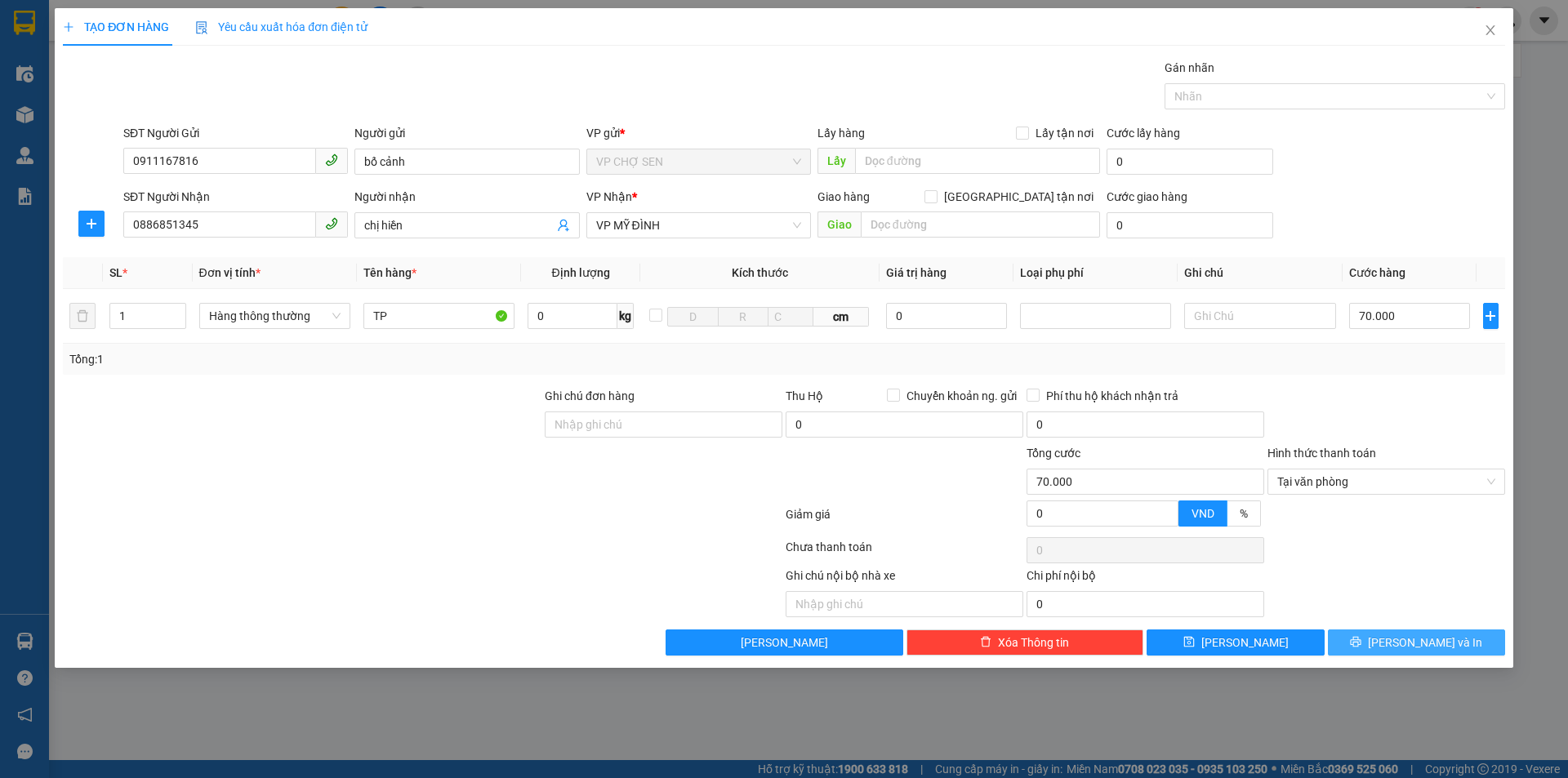
click at [1420, 641] on span "[PERSON_NAME] và In" at bounding box center [1426, 643] width 115 height 18
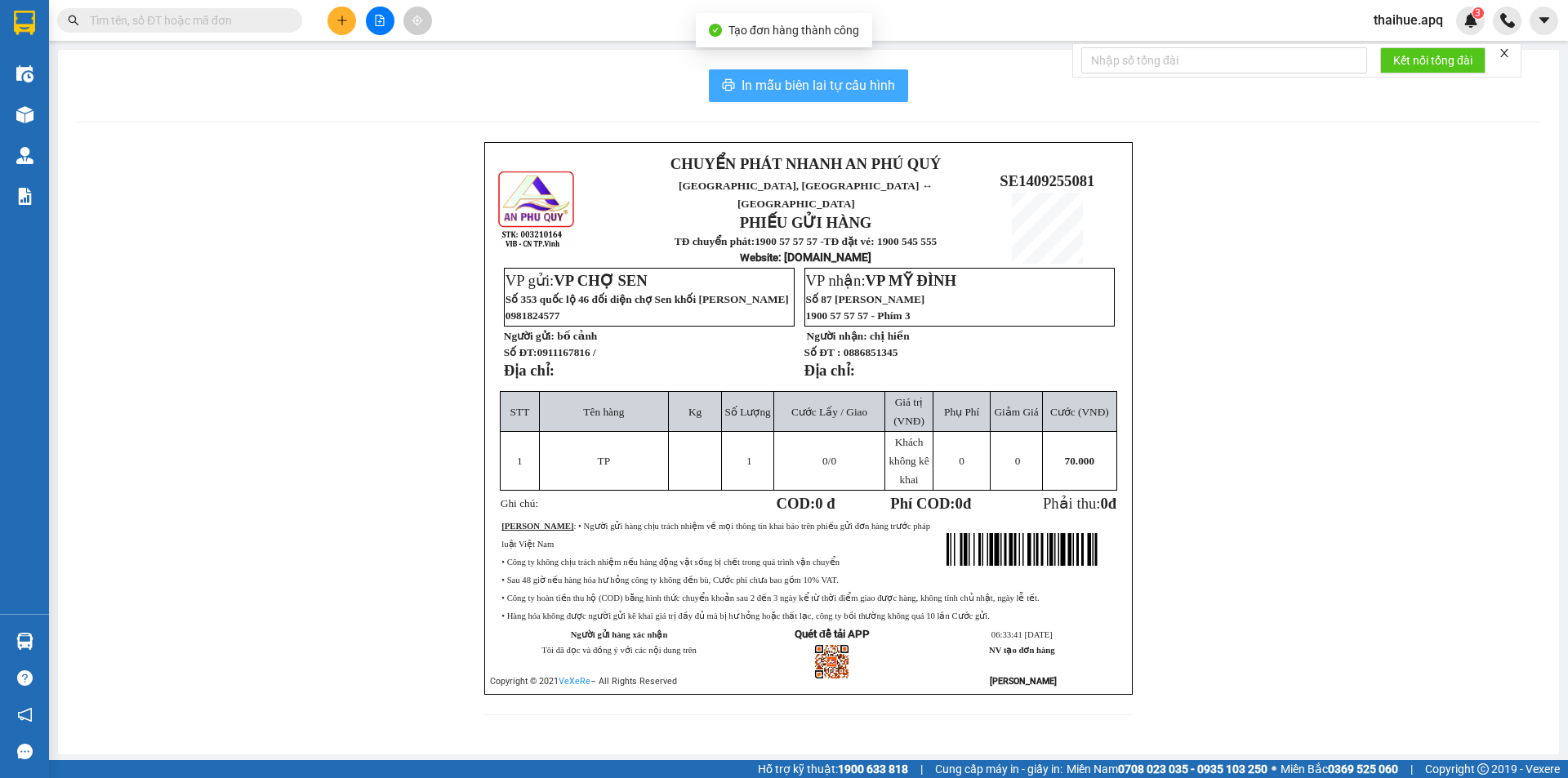
drag, startPoint x: 779, startPoint y: 81, endPoint x: 1124, endPoint y: 231, distance: 376.2
click at [782, 82] on span "In mẫu biên lai tự cấu hình" at bounding box center [818, 85] width 153 height 21
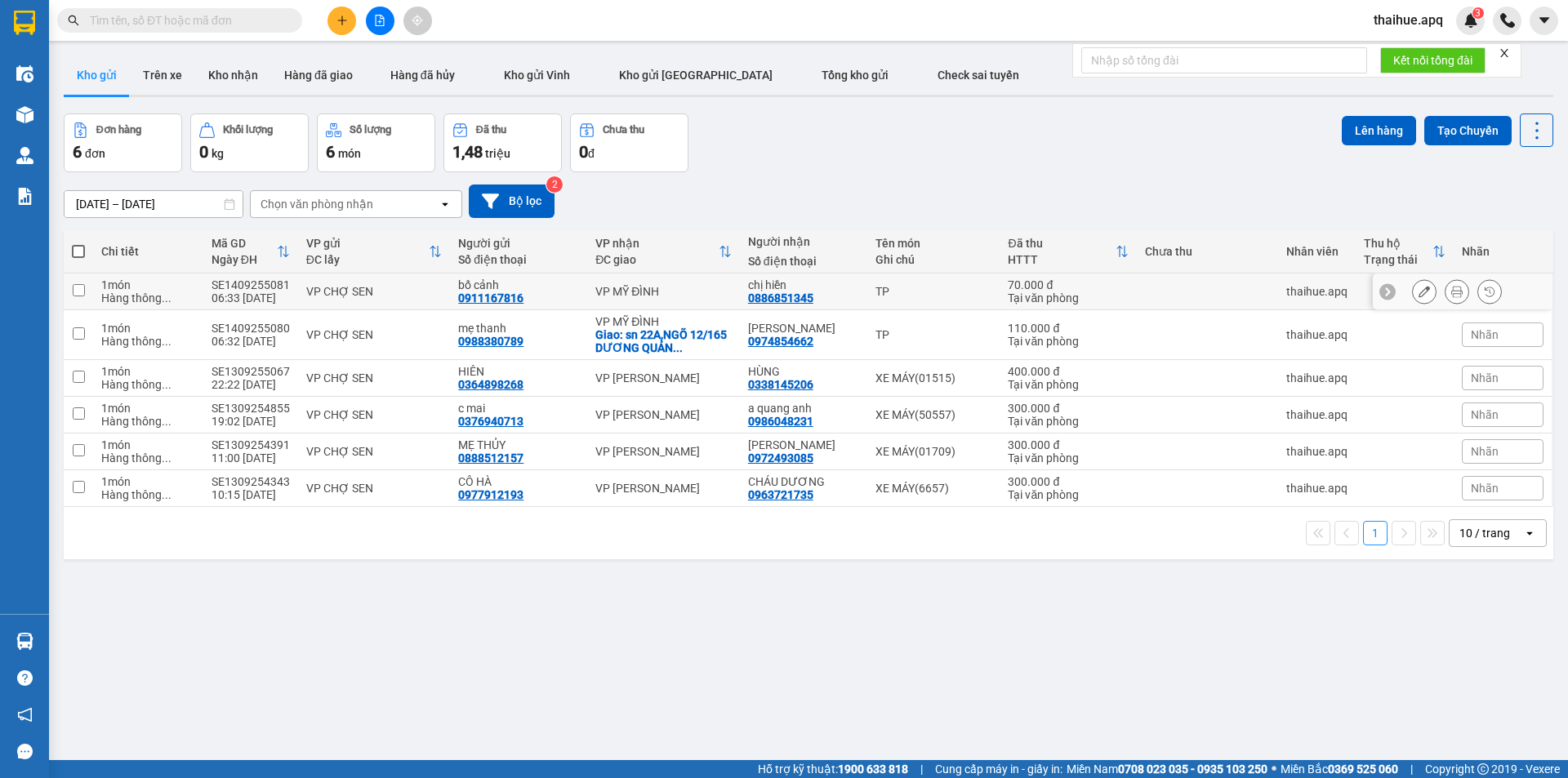
click at [435, 293] on div "VP CHỢ SEN" at bounding box center [375, 291] width 136 height 13
checkbox input "true"
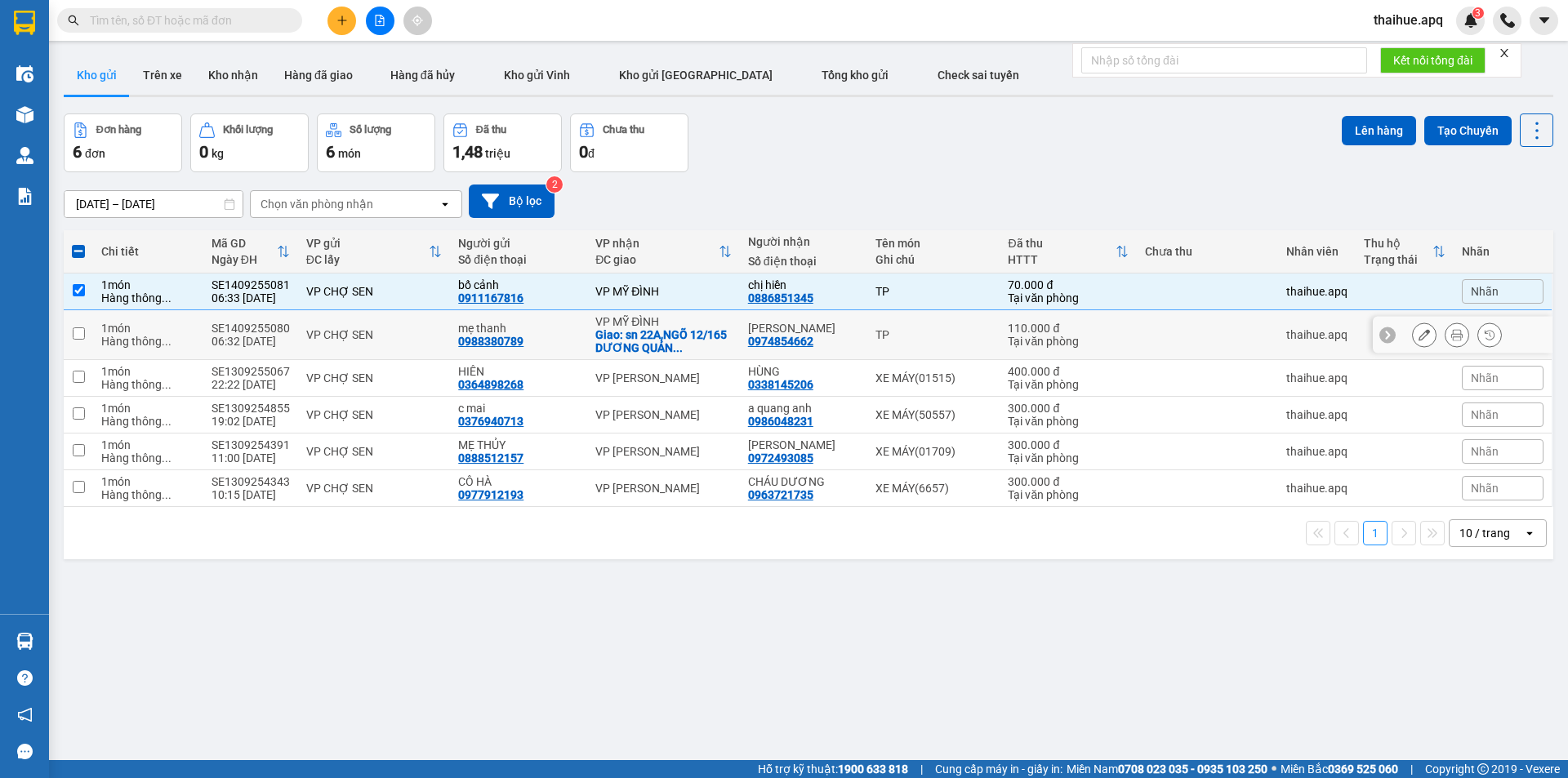
click at [430, 336] on div "VP CHỢ SEN" at bounding box center [375, 334] width 136 height 13
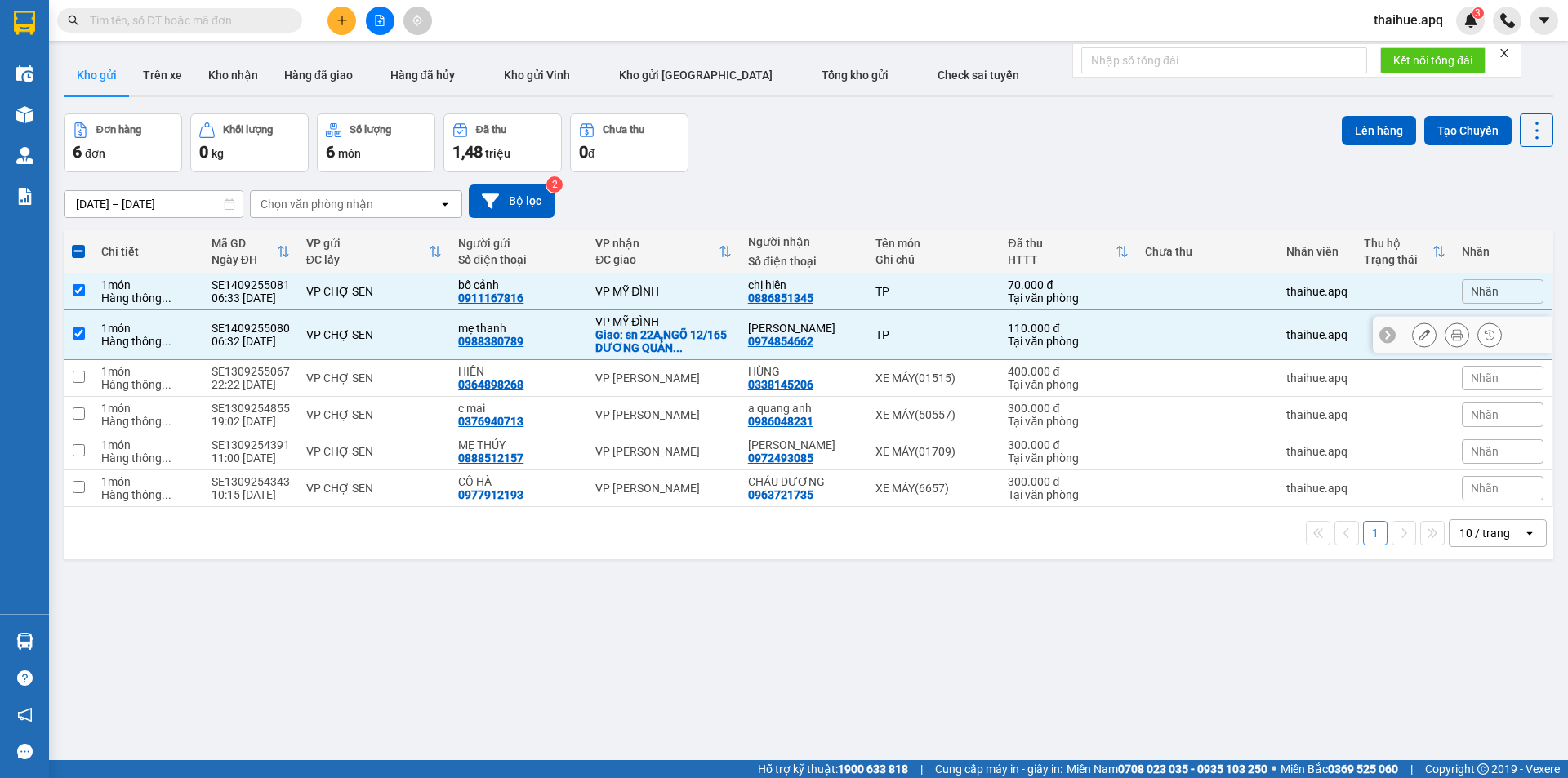
checkbox input "true"
click at [963, 286] on div "TP" at bounding box center [933, 291] width 116 height 13
checkbox input "false"
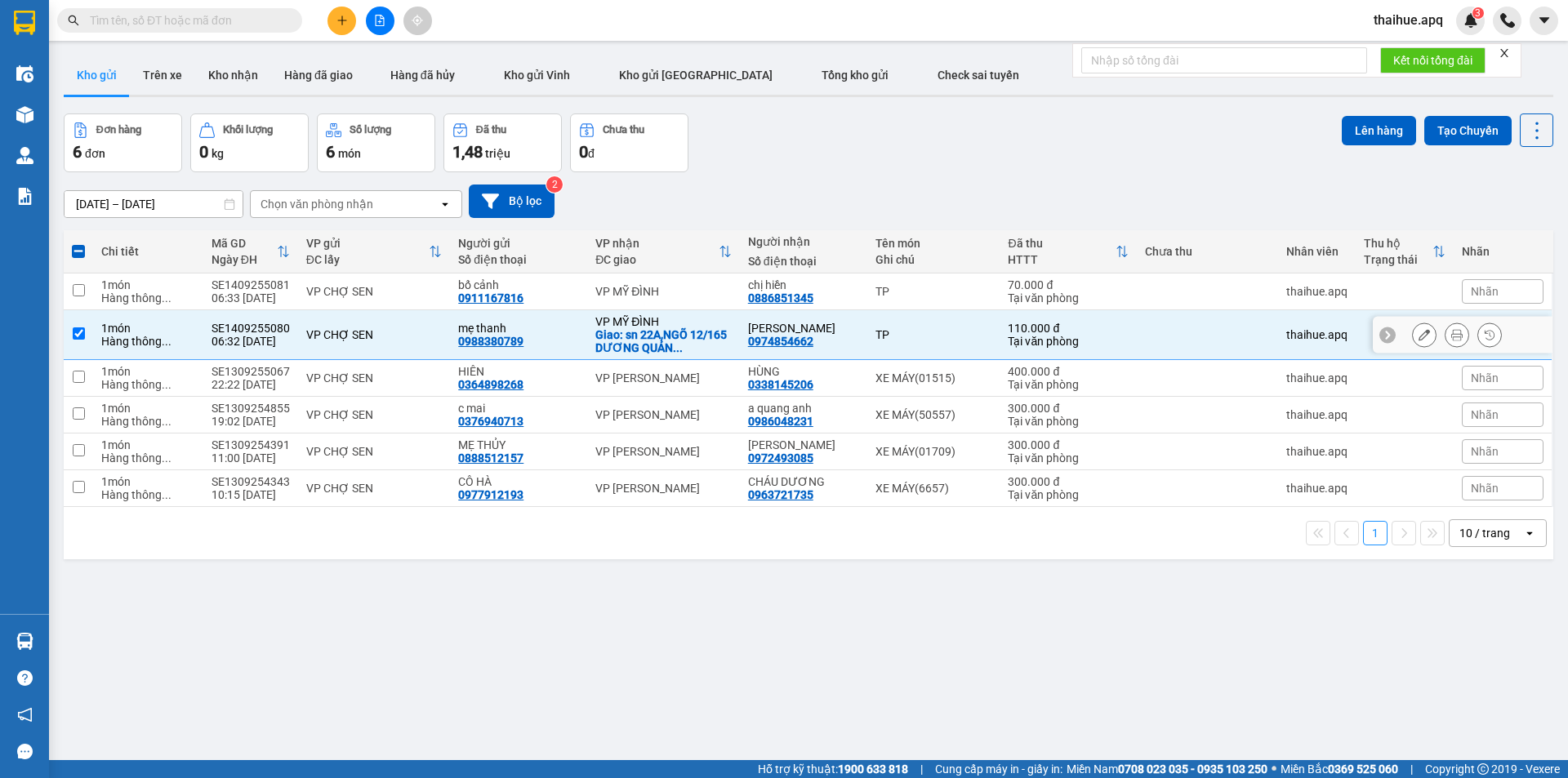
click at [937, 341] on div "TP" at bounding box center [933, 334] width 116 height 13
checkbox input "false"
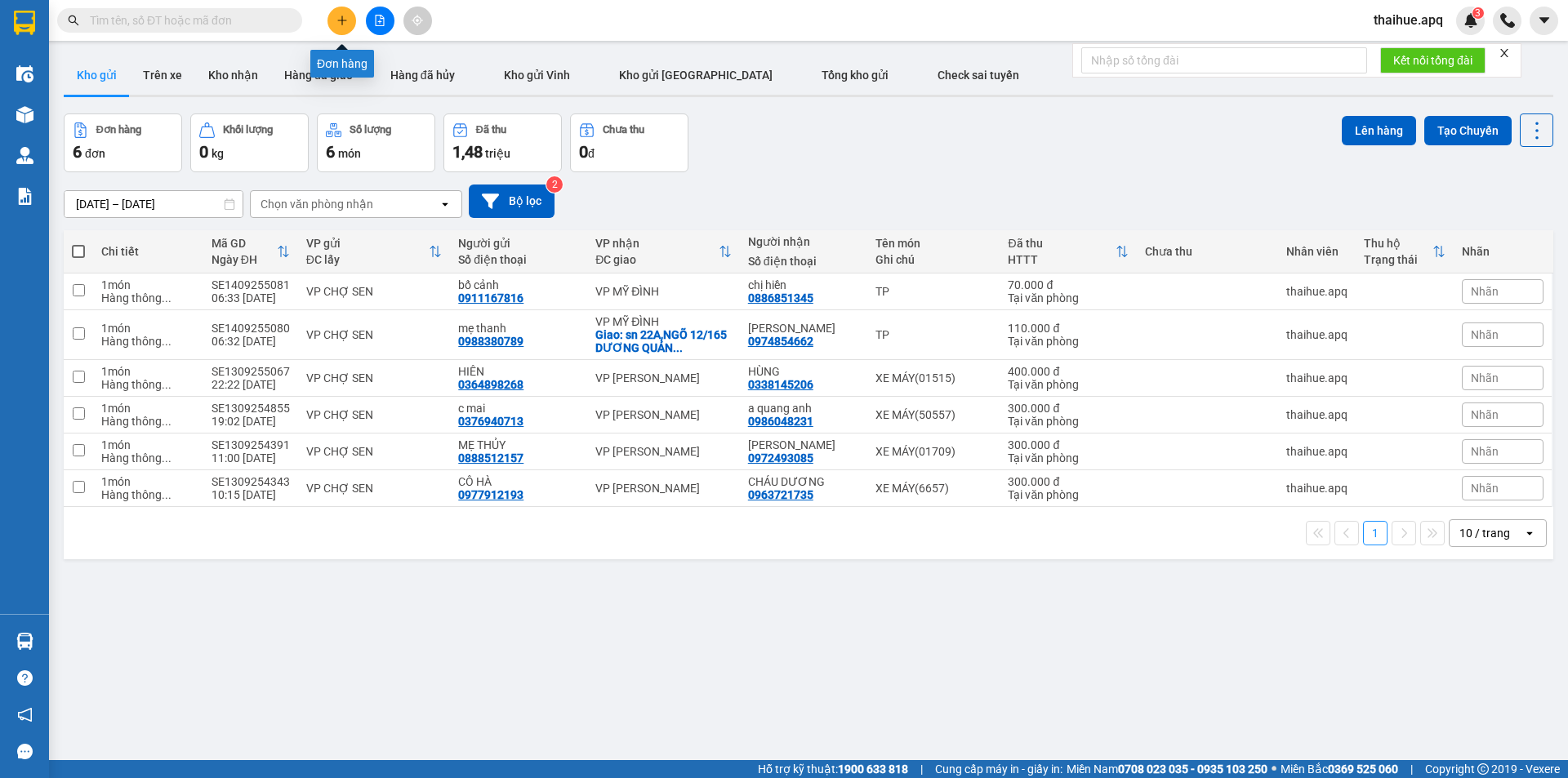
click at [343, 21] on icon "plus" at bounding box center [341, 20] width 9 height 1
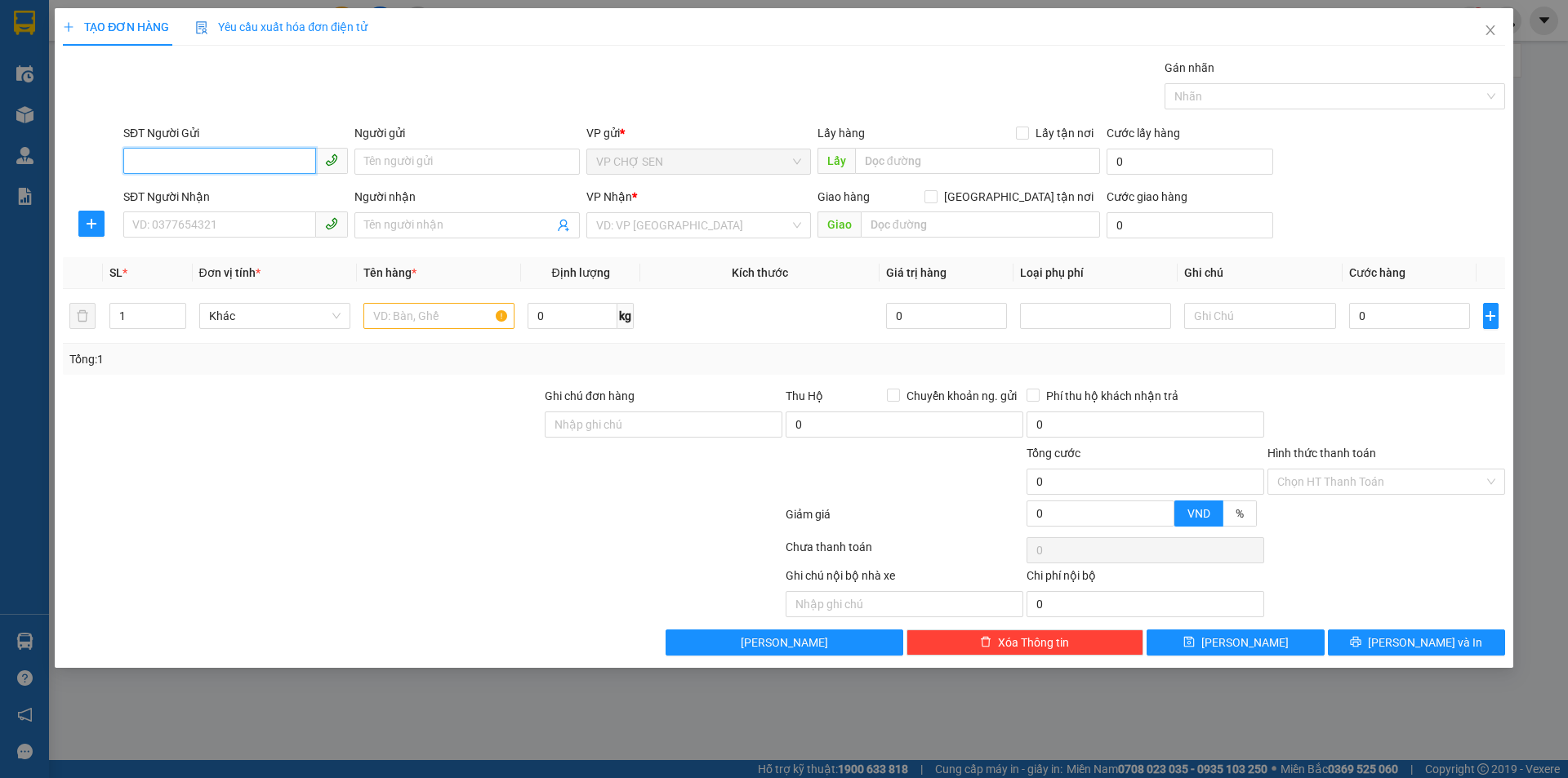
click at [280, 161] on input "SĐT Người Gửi" at bounding box center [219, 161] width 193 height 26
drag, startPoint x: 254, startPoint y: 378, endPoint x: 255, endPoint y: 405, distance: 27.0
click at [255, 405] on div "Transit Pickup Surcharge Ids Transit Deliver Surcharge Ids Transit Deliver Surc…" at bounding box center [784, 357] width 1442 height 597
click at [267, 159] on input "SĐT Người Gửi" at bounding box center [219, 161] width 193 height 26
click at [249, 153] on input "0914985945" at bounding box center [219, 161] width 193 height 26
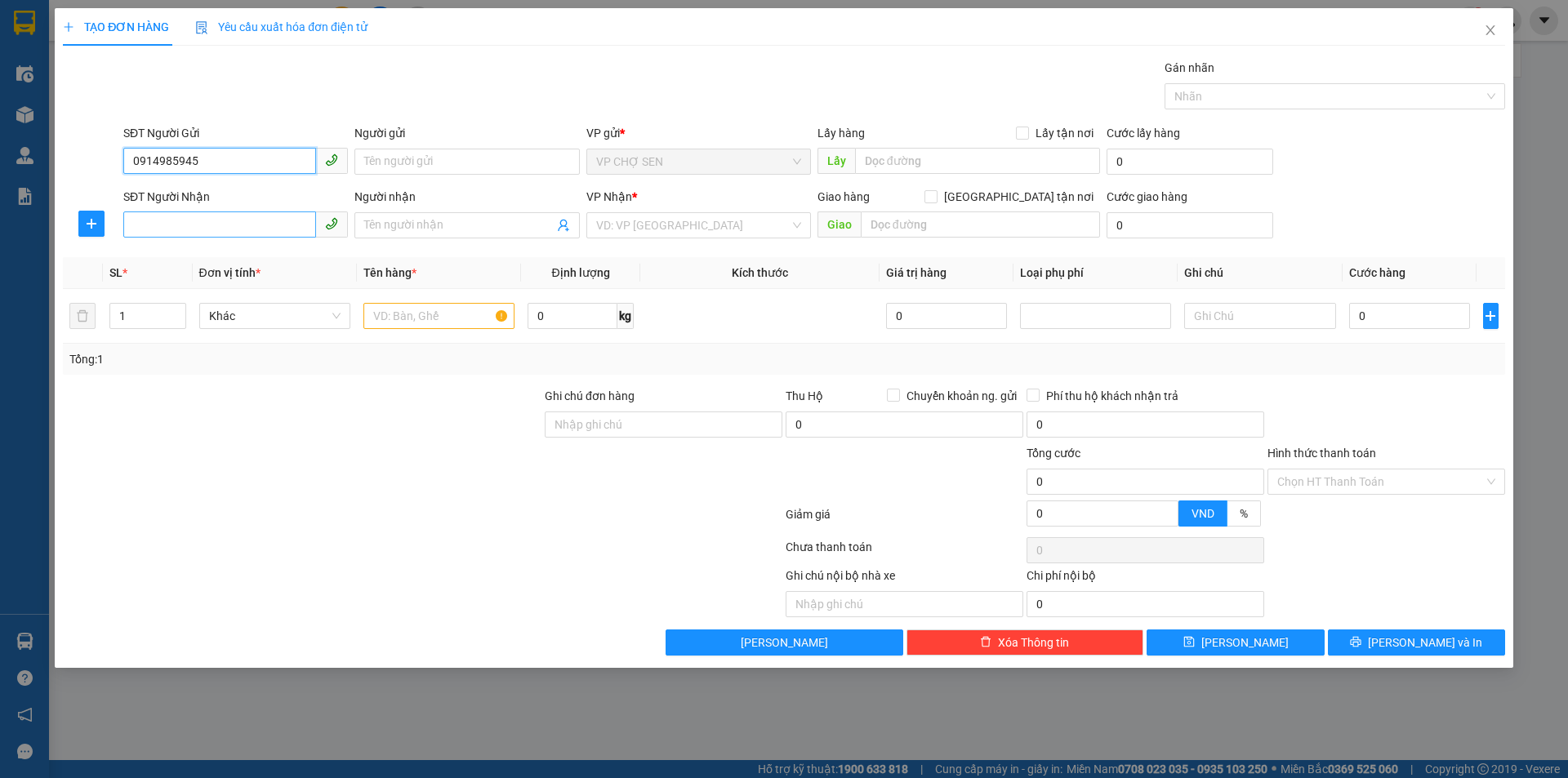
type input "0914985945"
click at [251, 224] on input "SĐT Người Nhận" at bounding box center [219, 224] width 193 height 26
click at [217, 257] on div "0914985945 - HIỆP" at bounding box center [235, 258] width 205 height 18
type input "0914985945"
type input "HIỆP"
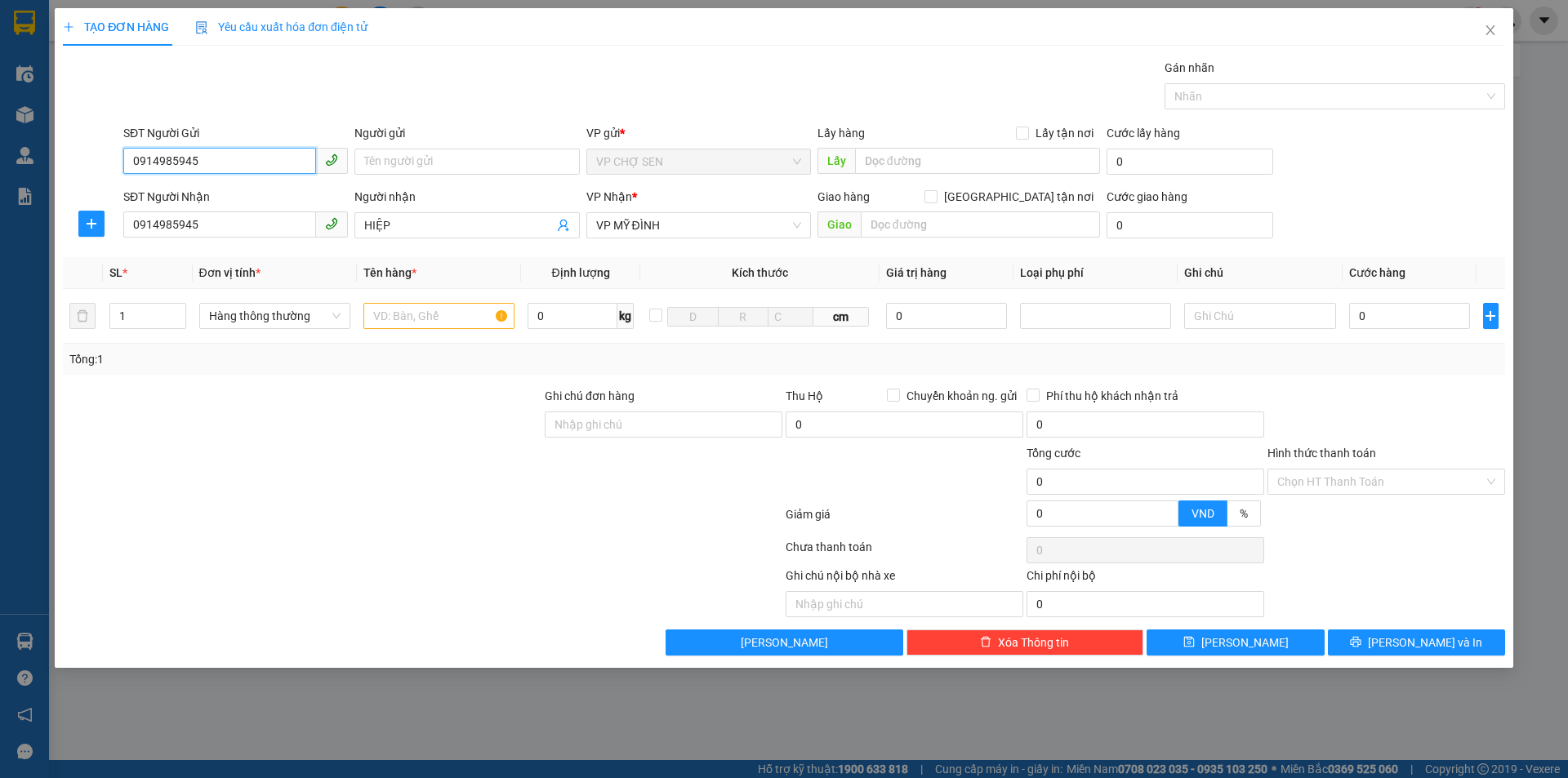
click at [237, 159] on input "0914985945" at bounding box center [219, 161] width 193 height 26
type input "0"
click at [218, 195] on div "0917307788 - thầy [PERSON_NAME]" at bounding box center [235, 195] width 205 height 18
type input "0917307788"
type input "thầy [PERSON_NAME]"
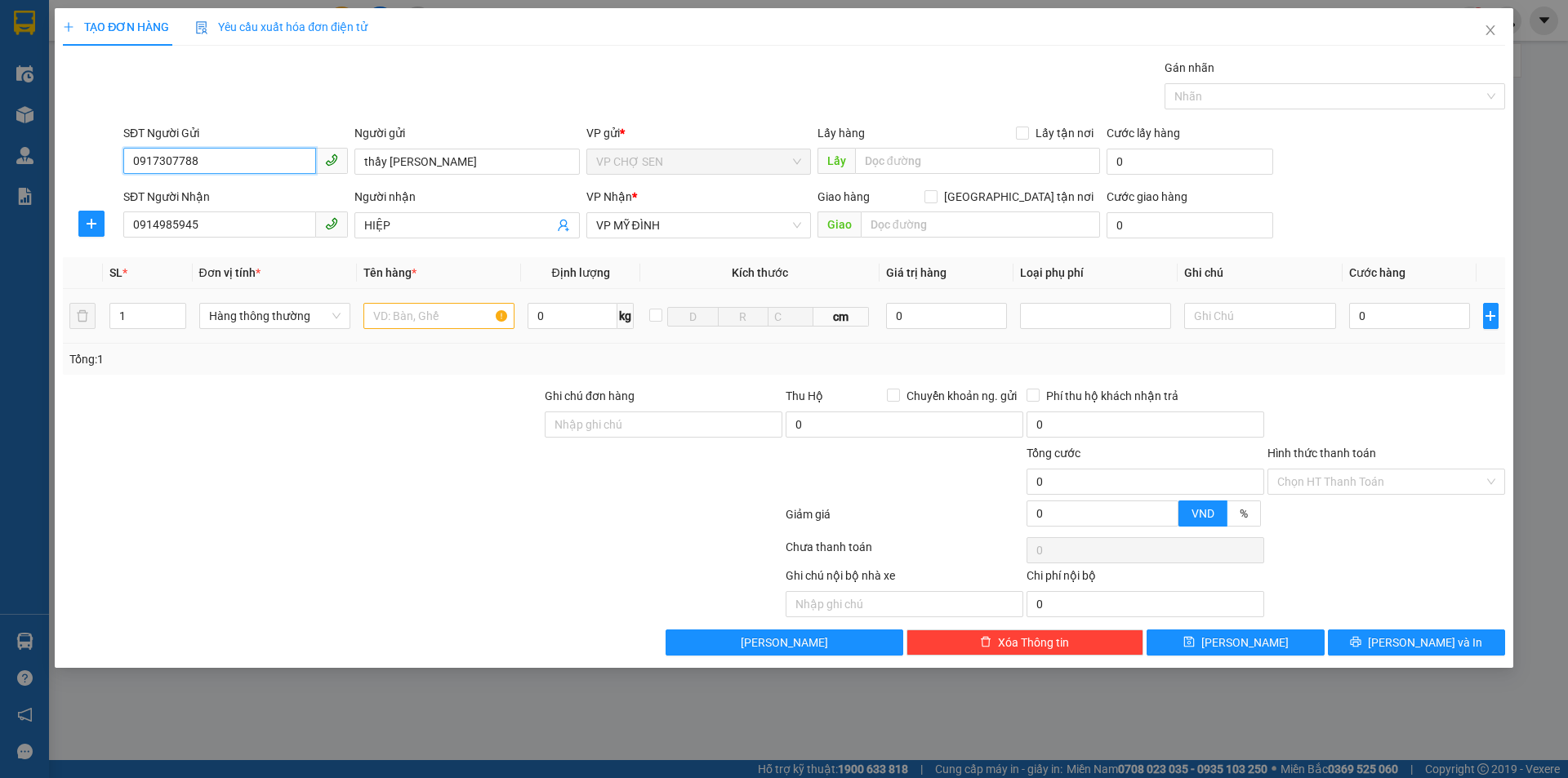
type input "0917307788"
click at [467, 320] on input "text" at bounding box center [439, 315] width 151 height 26
type input "TP"
type input "2"
click at [176, 311] on icon "up" at bounding box center [177, 312] width 6 height 6
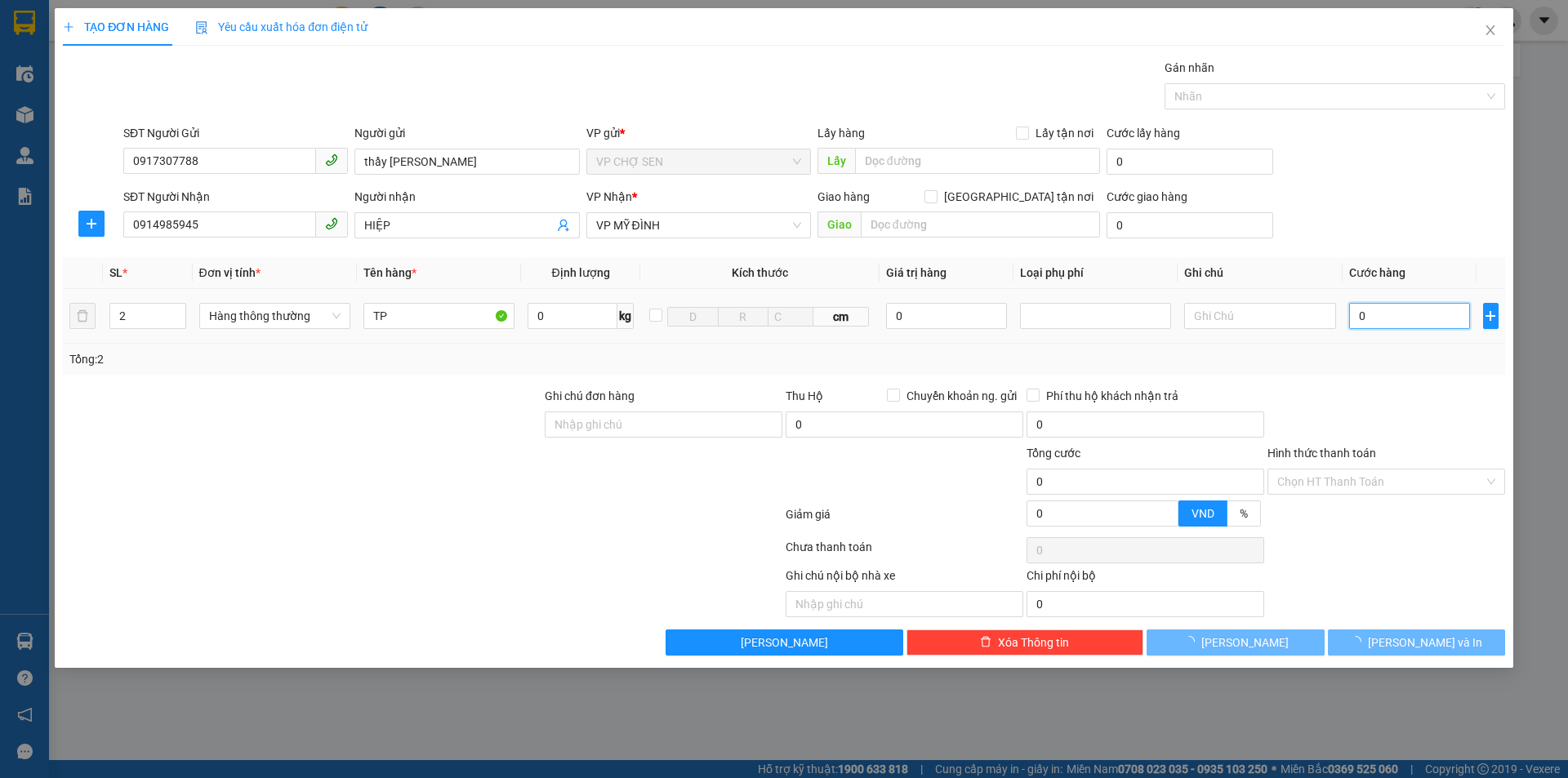
click at [1435, 317] on input "0" at bounding box center [1410, 315] width 122 height 26
type input "7"
type input "70"
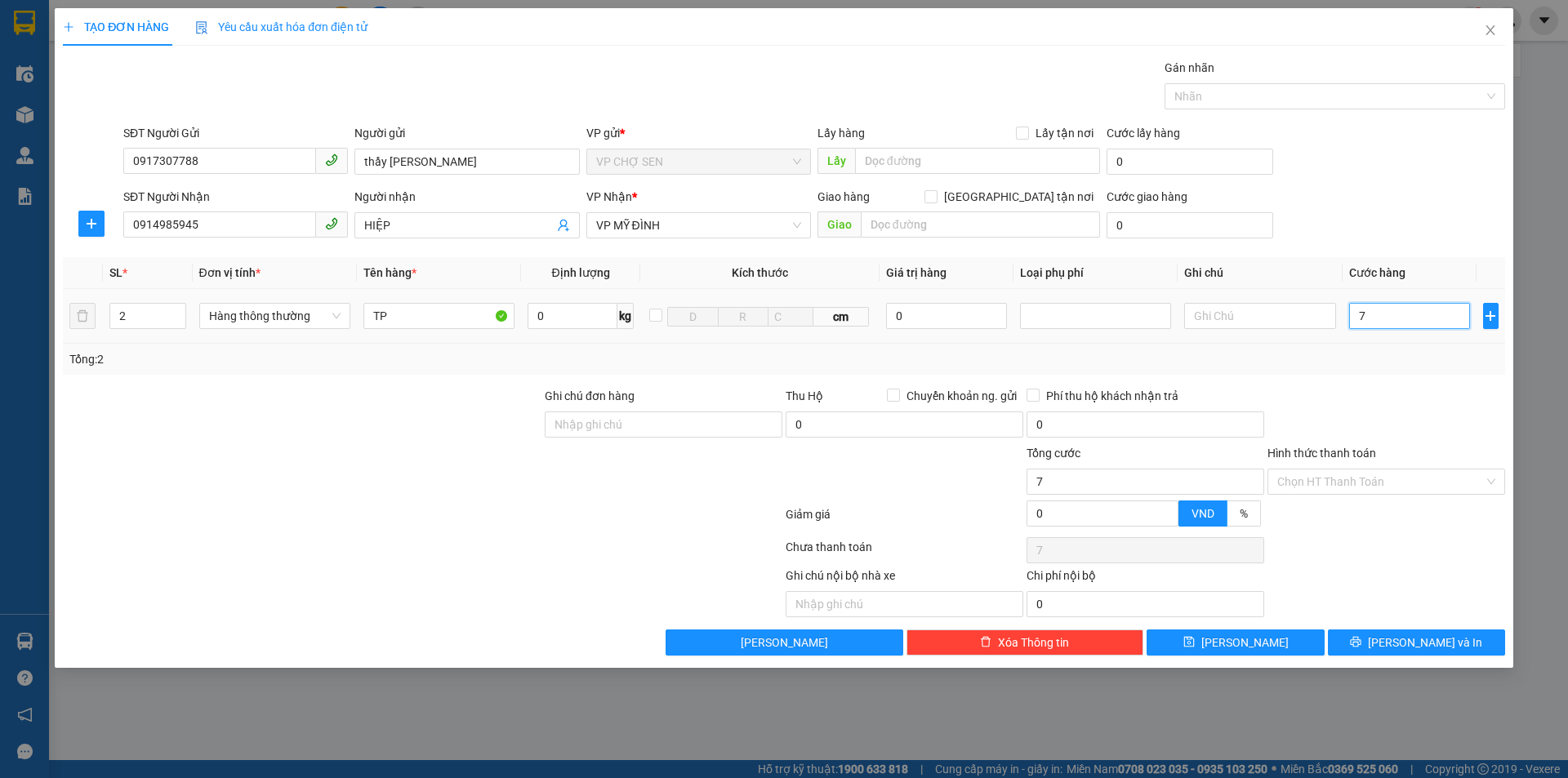
type input "70"
type input "700"
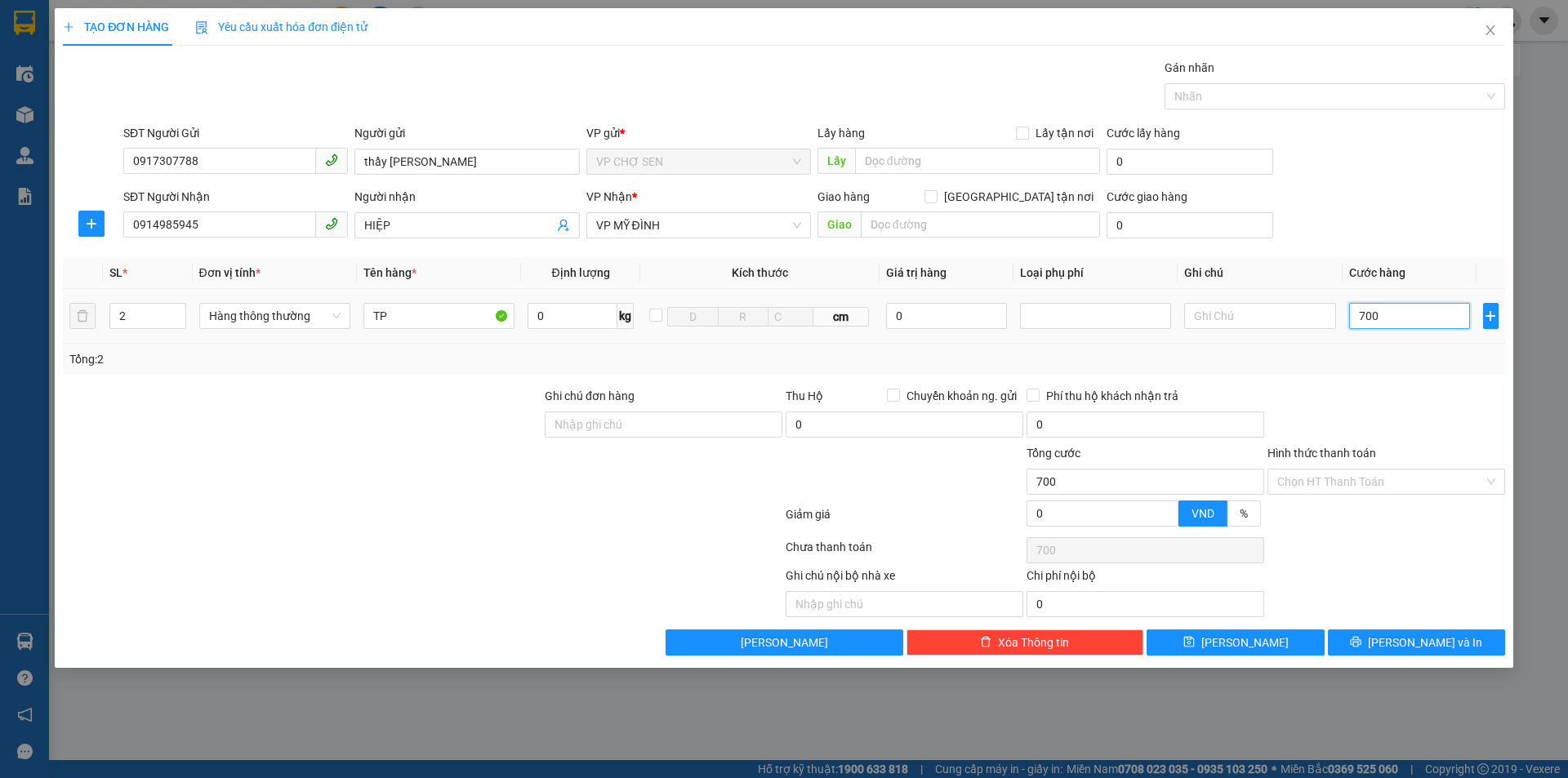
type input "7.000"
type input "70.000"
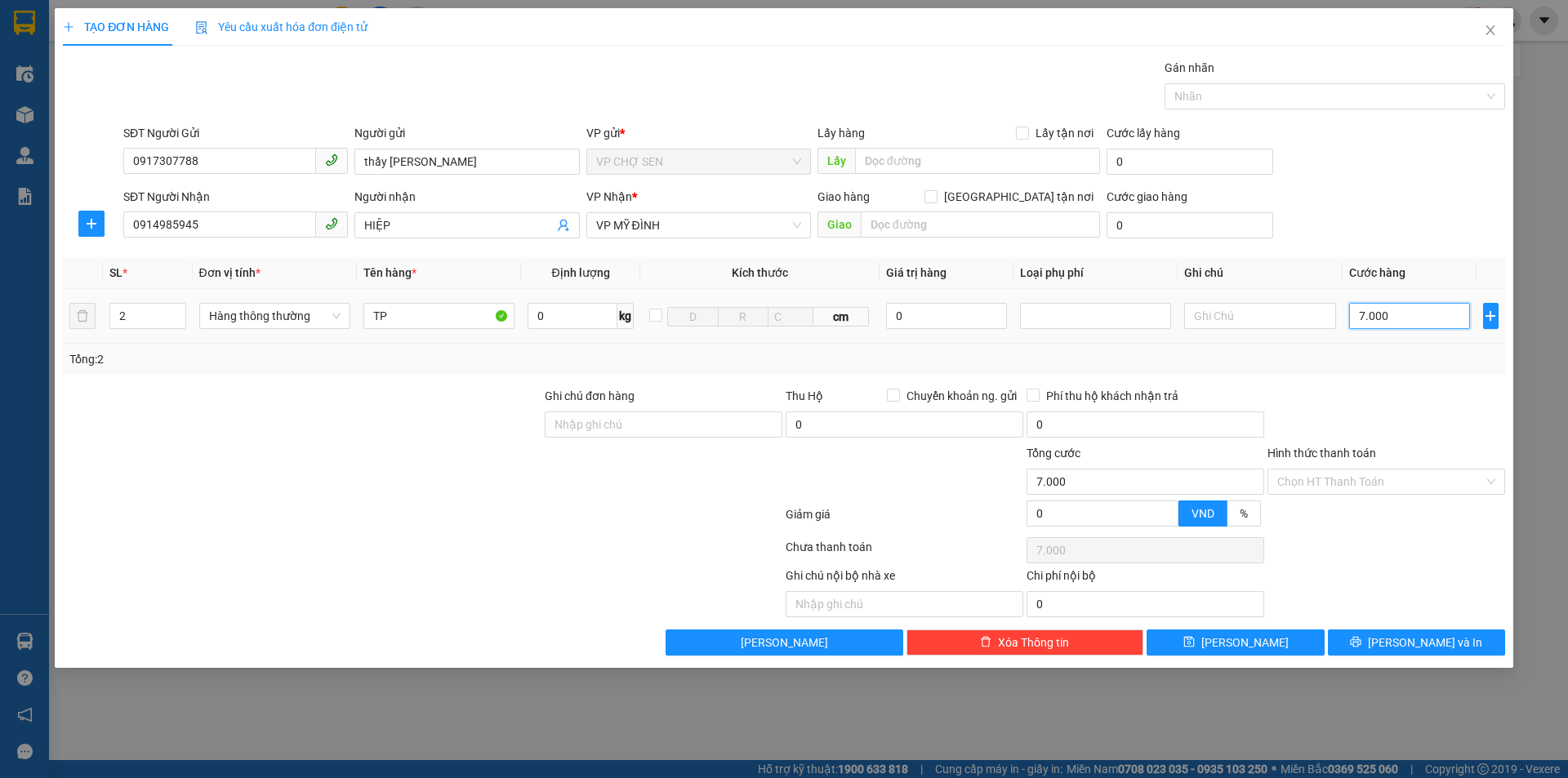
type input "70.000"
click at [1355, 476] on input "Hình thức thanh toán" at bounding box center [1380, 481] width 207 height 25
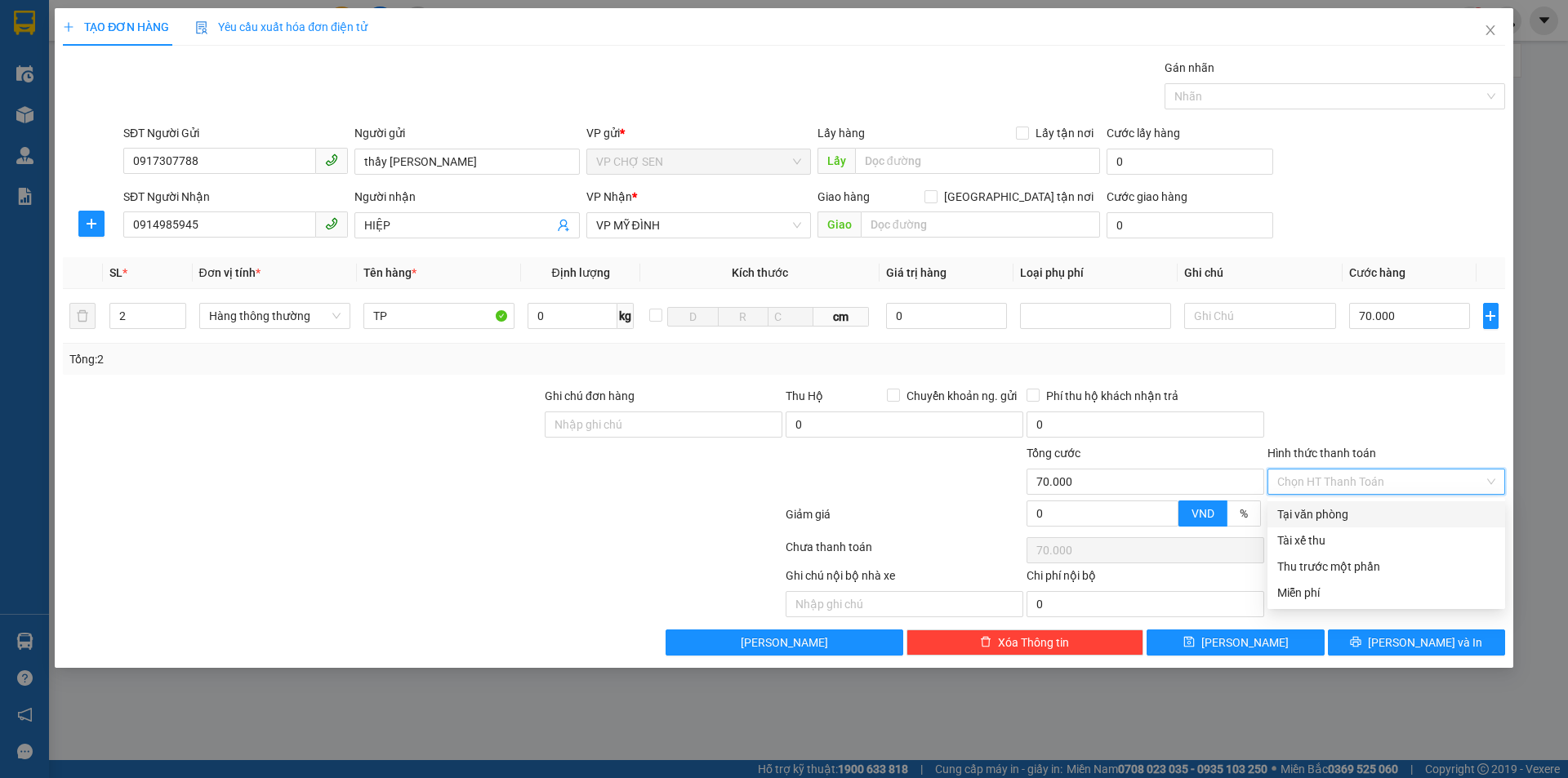
click at [1325, 514] on div "Tại văn phòng" at bounding box center [1386, 514] width 218 height 18
type input "0"
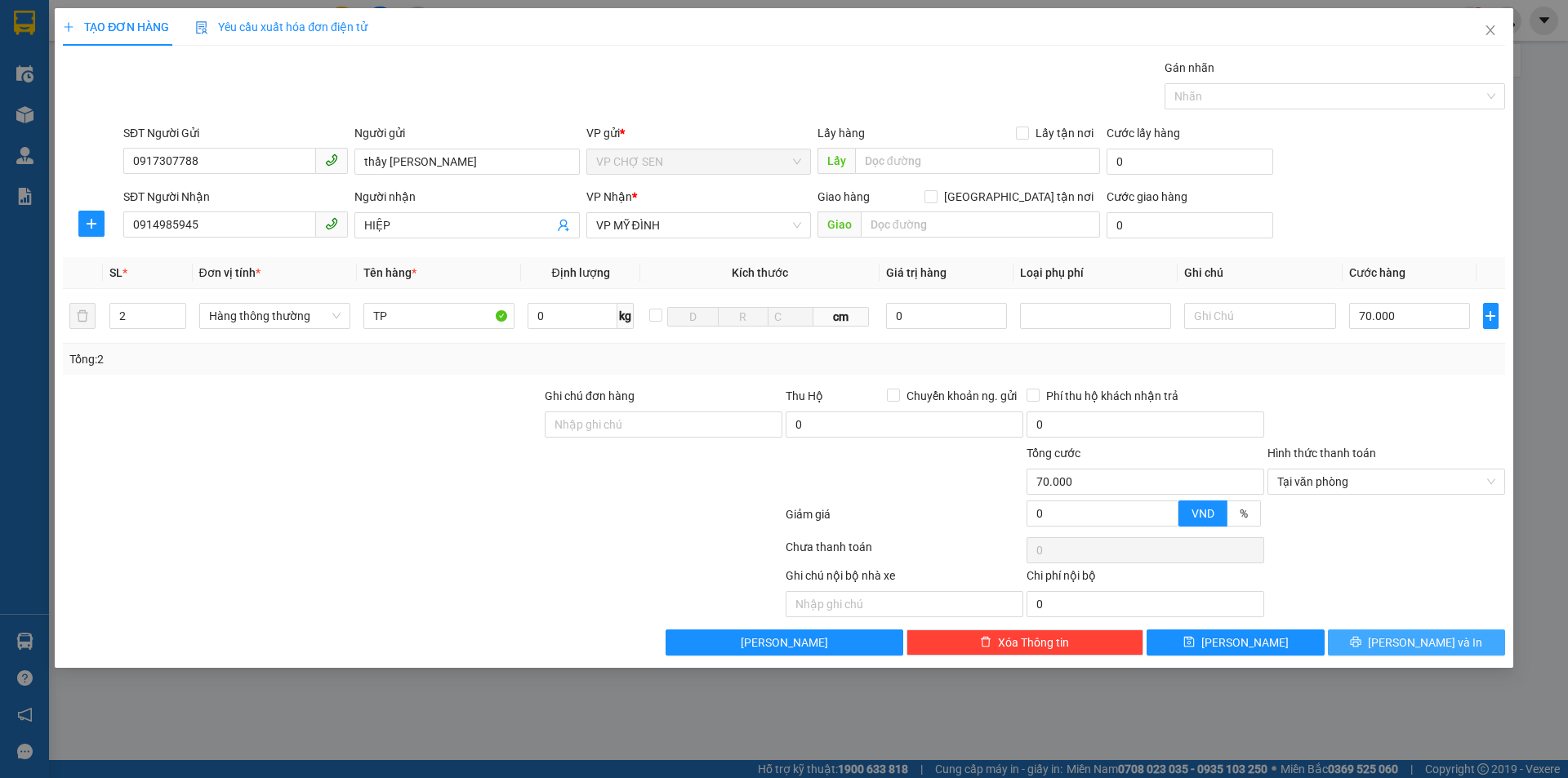
click at [1420, 646] on span "[PERSON_NAME] và In" at bounding box center [1426, 643] width 115 height 18
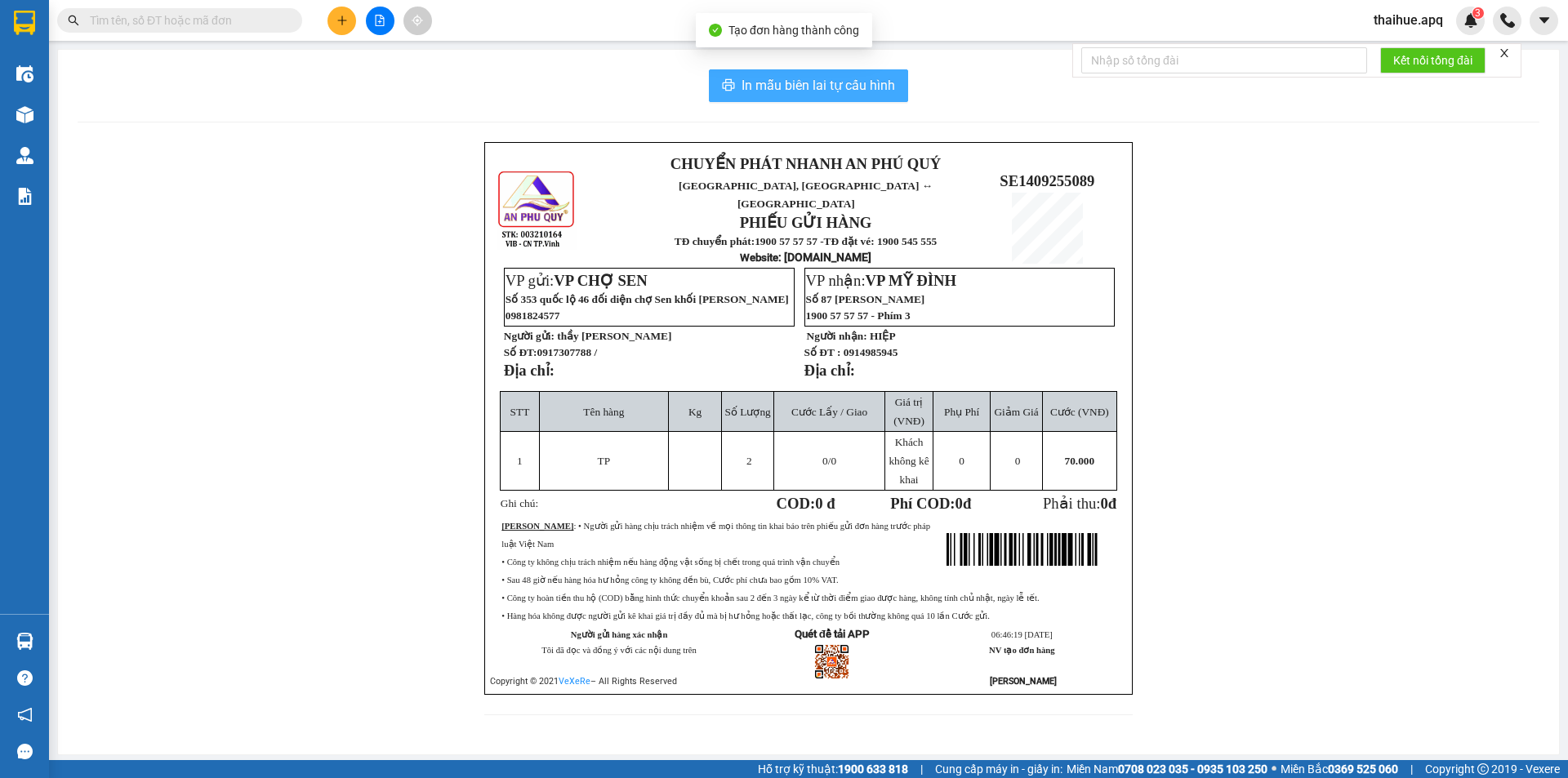
click at [814, 84] on span "In mẫu biên lai tự cấu hình" at bounding box center [818, 85] width 153 height 21
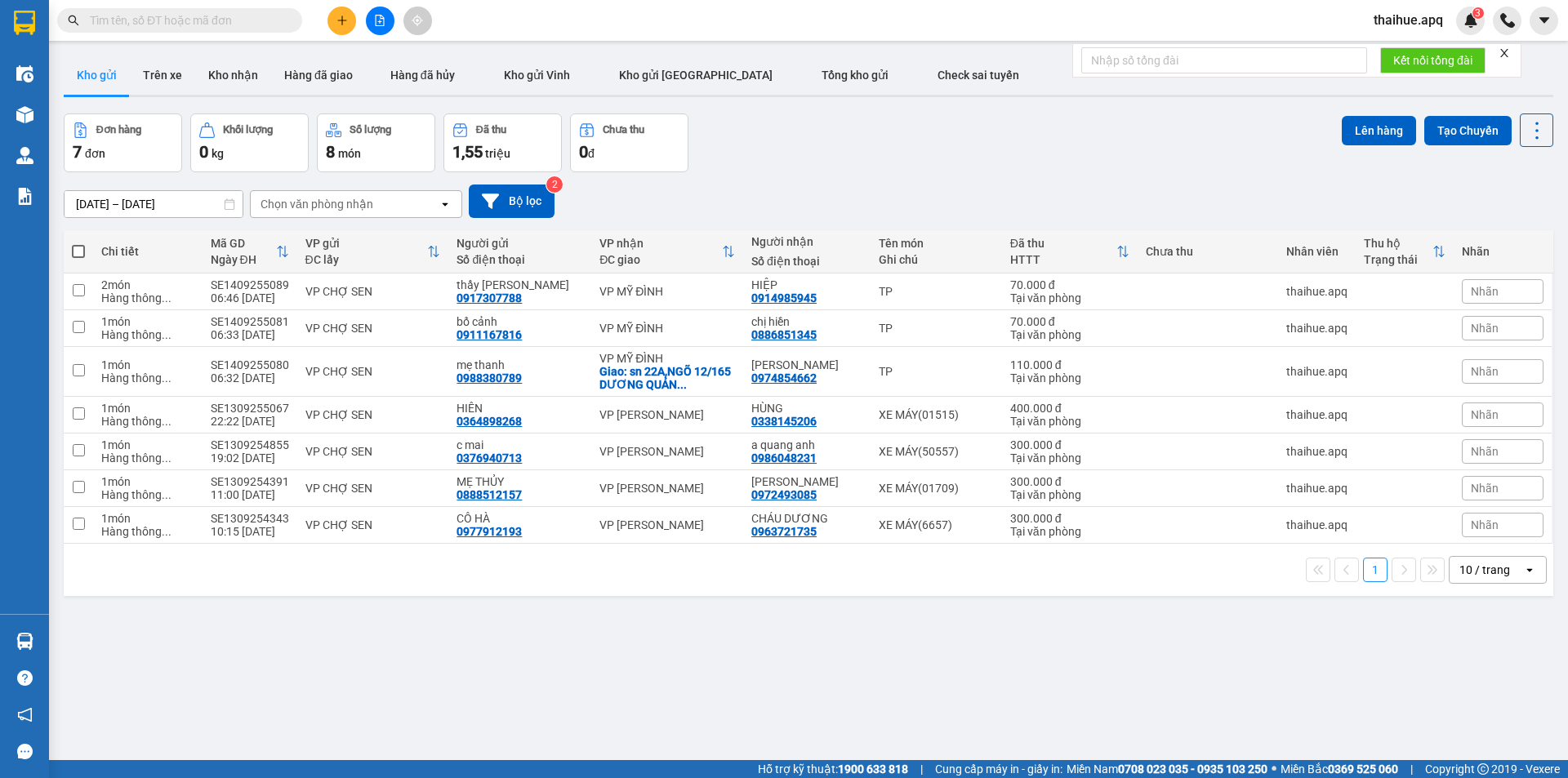
click at [1526, 570] on icon at bounding box center [1529, 569] width 6 height 3
click at [1470, 473] on span "50 / trang" at bounding box center [1475, 475] width 52 height 17
click at [339, 21] on icon "plus" at bounding box center [341, 20] width 9 height 1
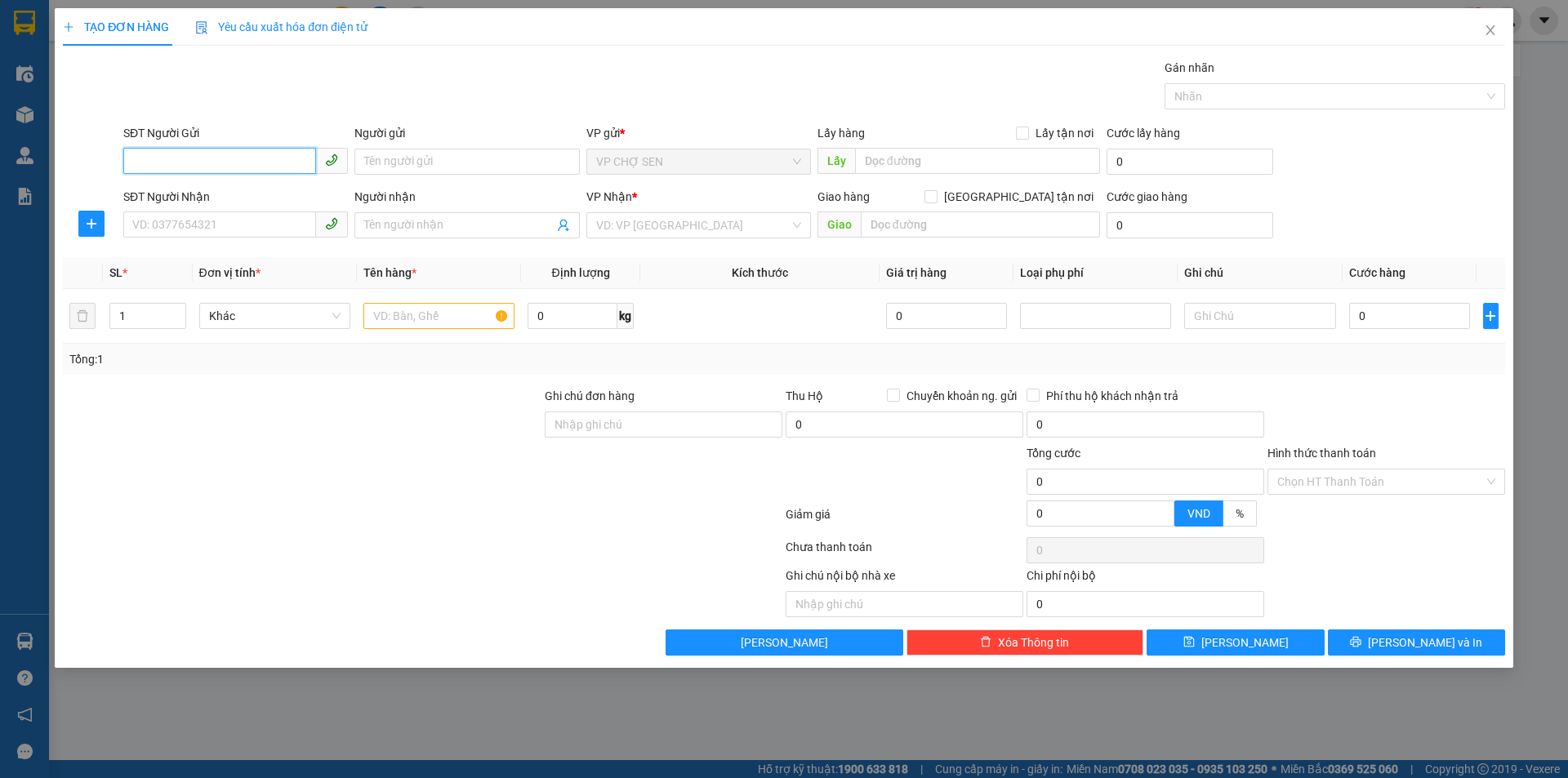
click at [280, 158] on input "SĐT Người Gửi" at bounding box center [219, 161] width 193 height 26
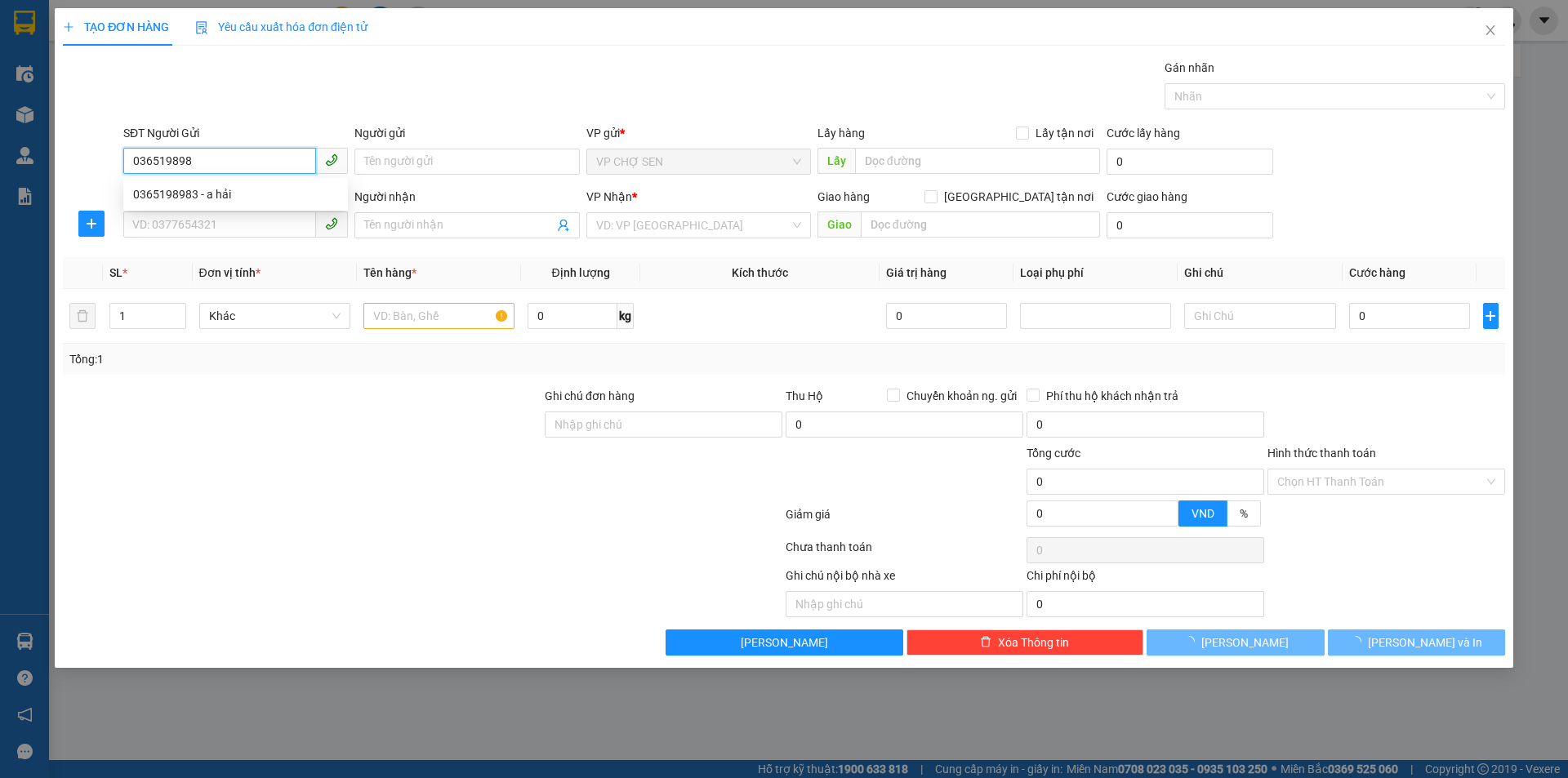
type input "0365198983"
click at [171, 195] on div "0365198983 - a hải" at bounding box center [235, 195] width 205 height 18
type input "a hải"
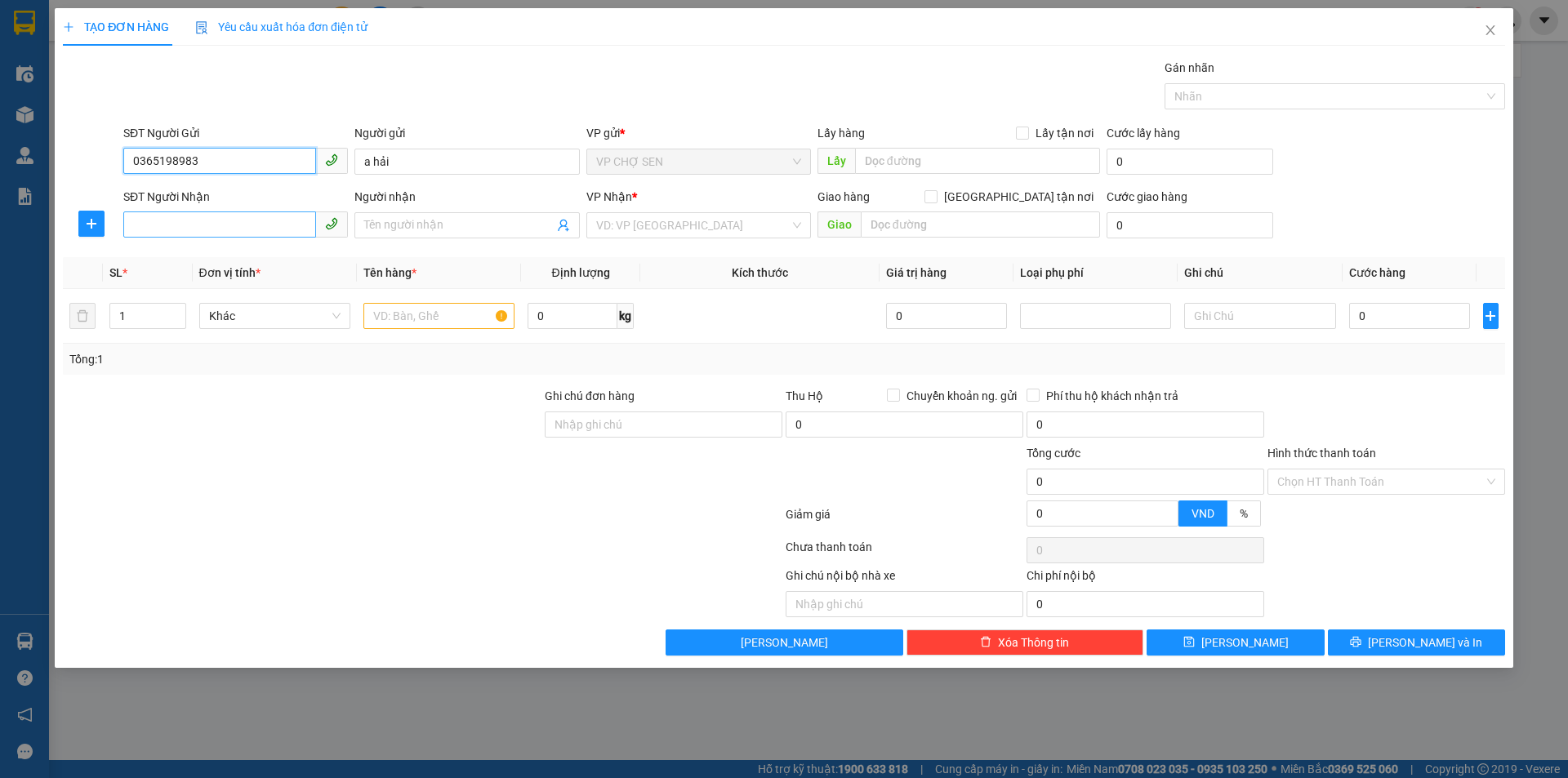
type input "0365198983"
click at [222, 223] on input "SĐT Người Nhận" at bounding box center [219, 224] width 193 height 26
click at [220, 256] on div "0383359271 - a đức" at bounding box center [235, 258] width 205 height 18
type input "0383359271"
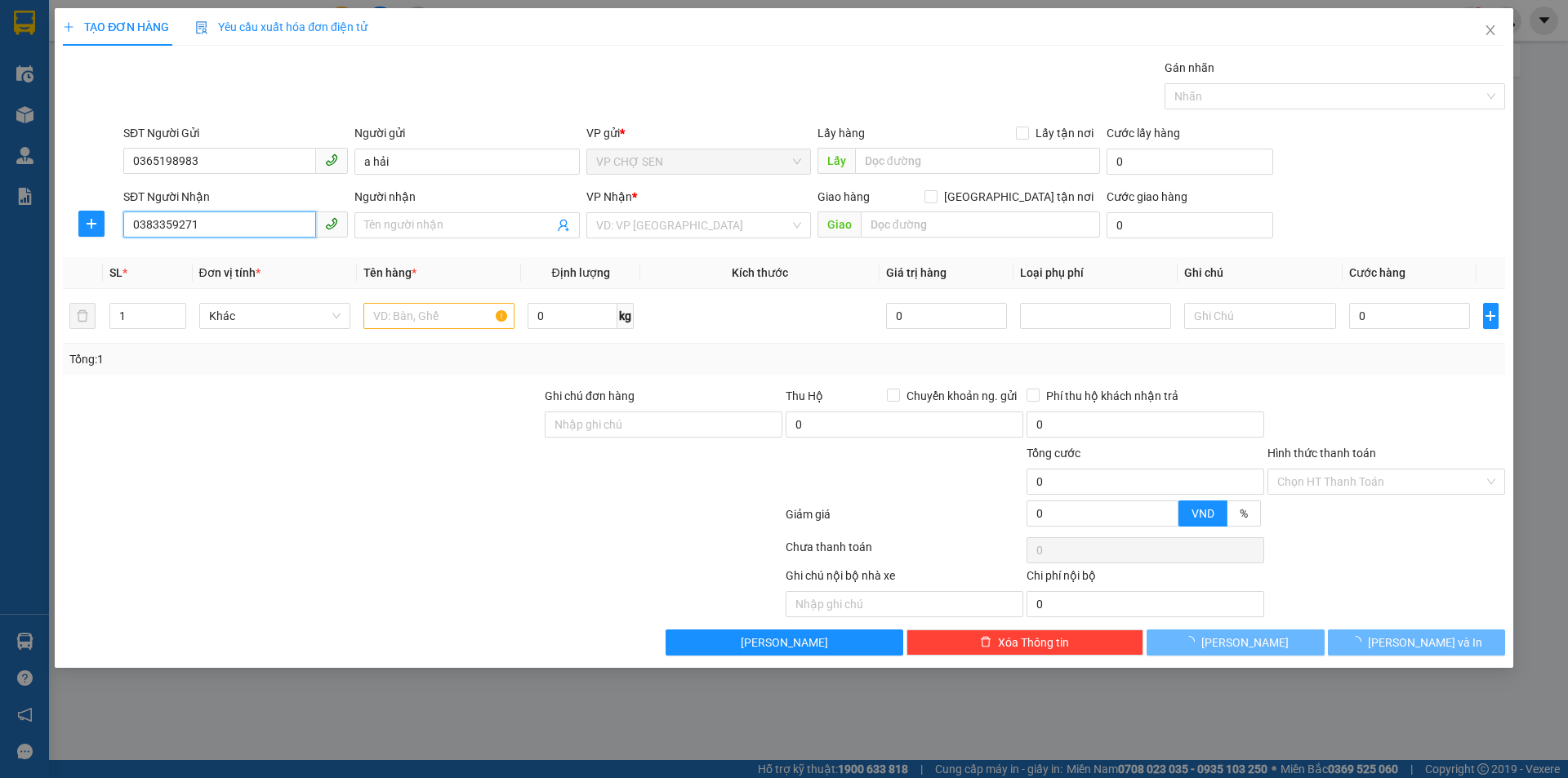
type input "a đức"
checkbox input "true"
type input "[GEOGRAPHIC_DATA],[GEOGRAPHIC_DATA]"
type input "70.000"
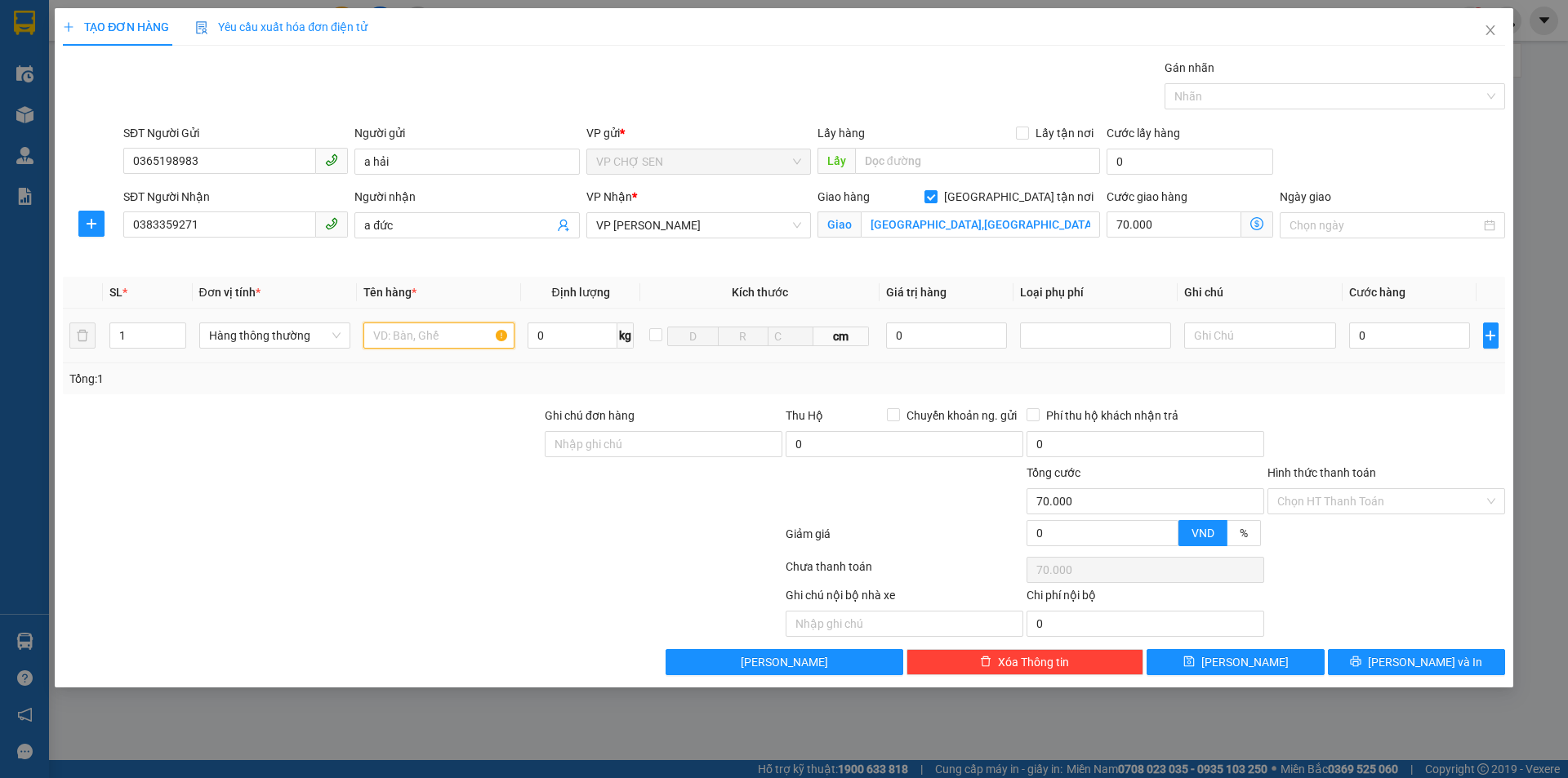
click at [463, 334] on input "text" at bounding box center [439, 335] width 151 height 26
type input "SÁCH"
click at [1255, 219] on icon "dollar-circle" at bounding box center [1257, 223] width 13 height 13
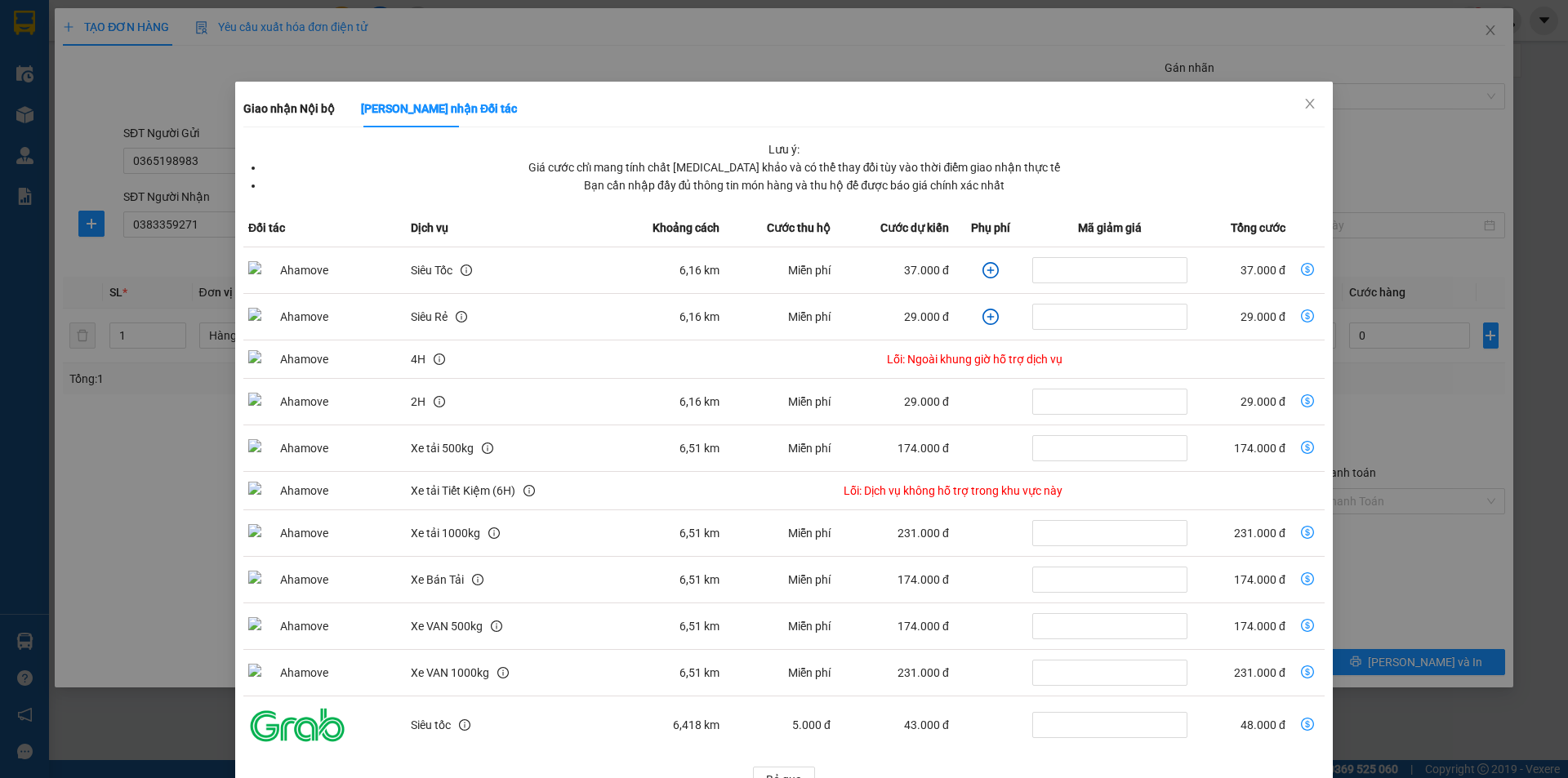
click at [1301, 274] on icon "dollar-circle" at bounding box center [1307, 269] width 13 height 13
type input "37.000"
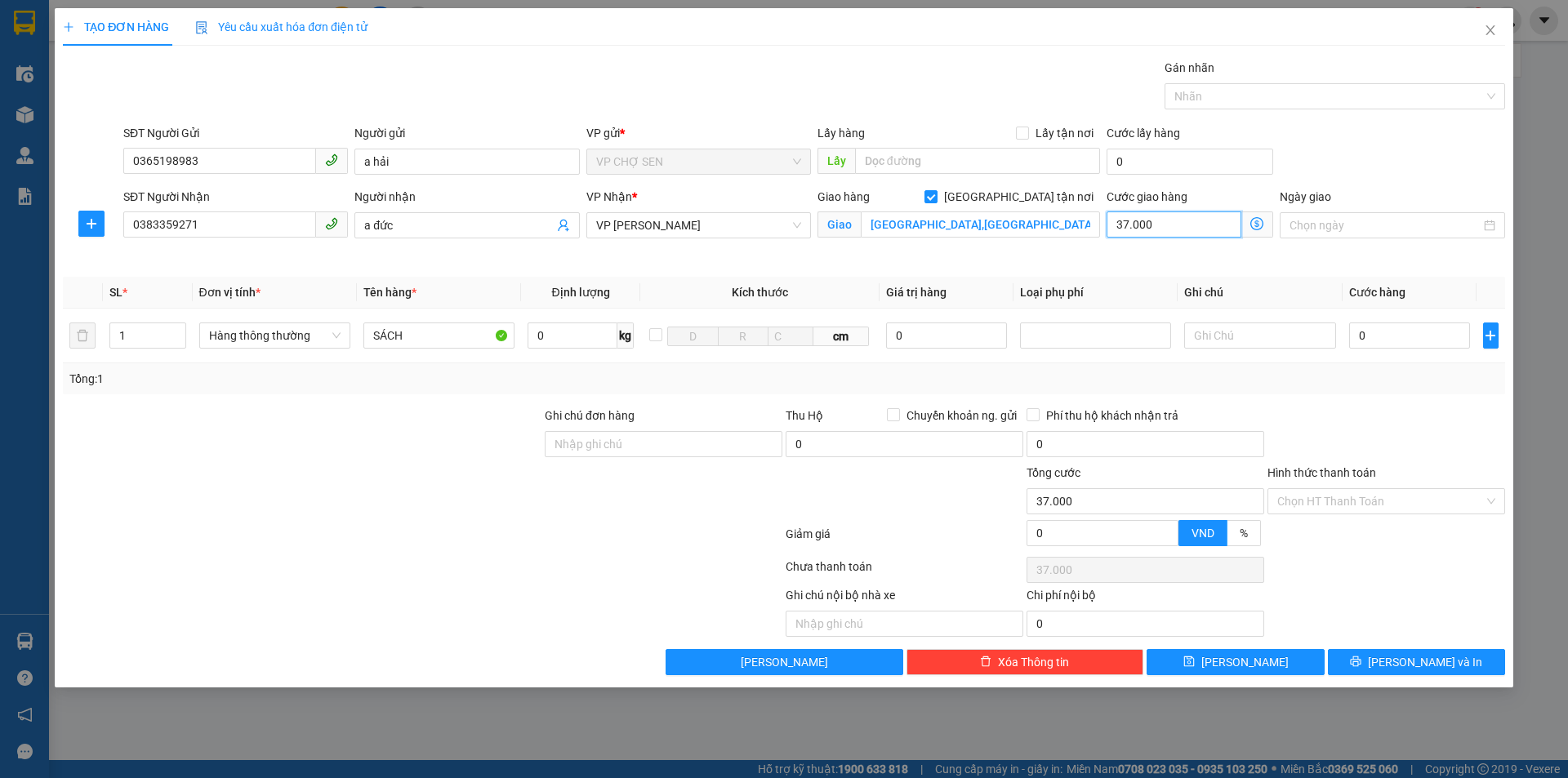
click at [1195, 223] on input "37.000" at bounding box center [1174, 224] width 134 height 26
type input "0"
type input "5"
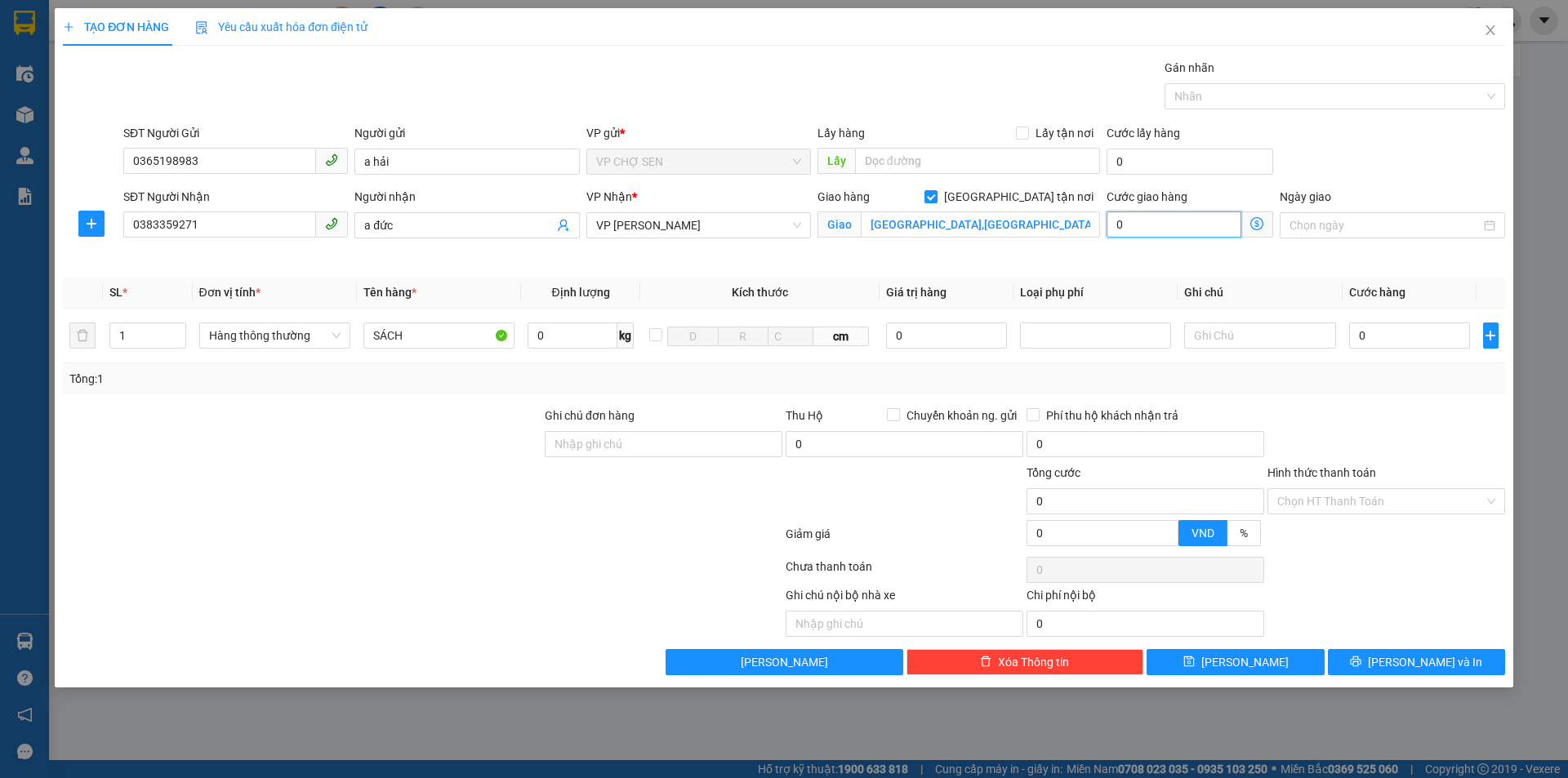
type input "5"
type input "50"
type input "500"
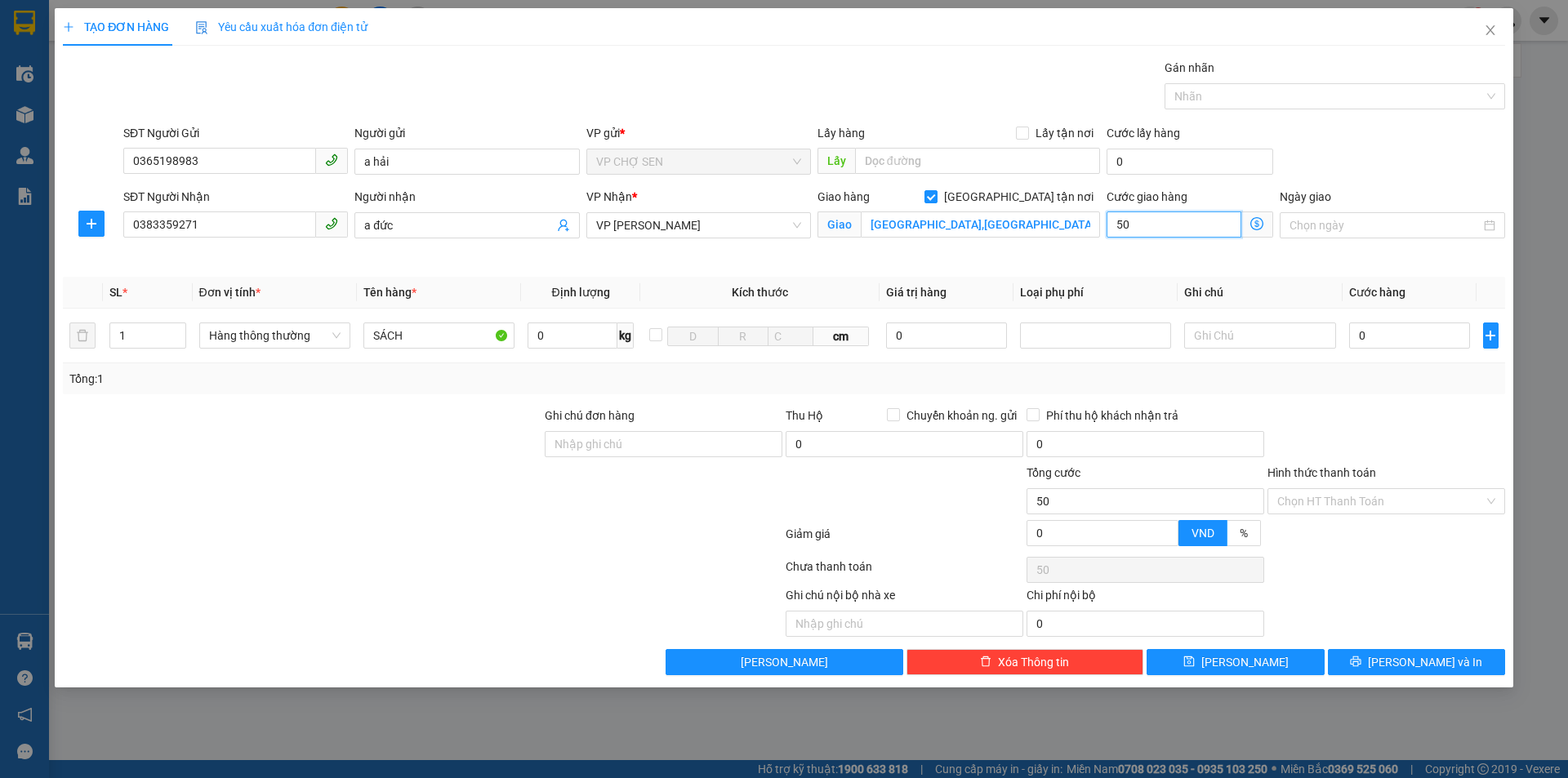
type input "500"
type input "5.000"
type input "50.000"
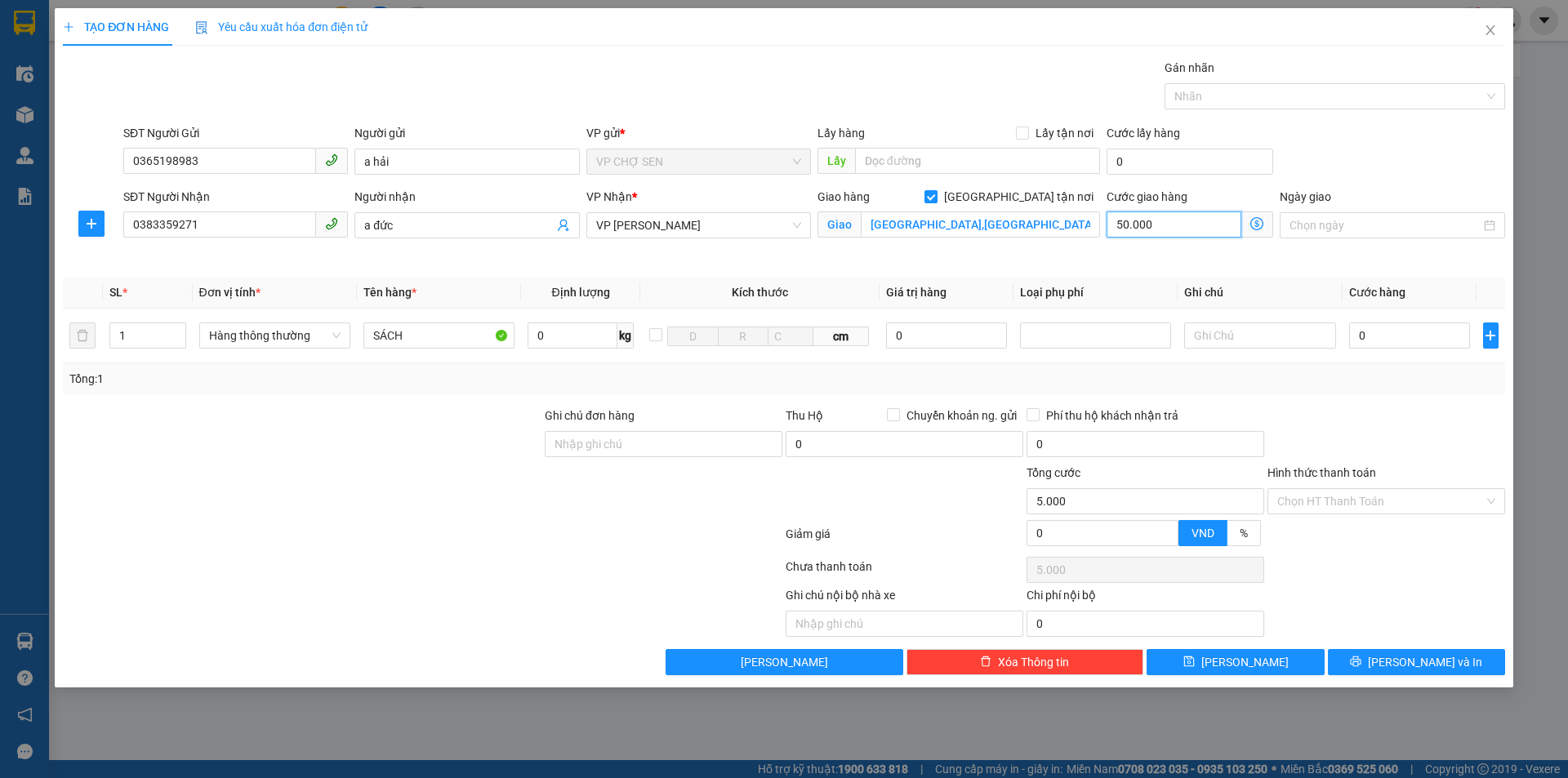
type input "50.000"
click at [1360, 336] on input "0" at bounding box center [1410, 335] width 122 height 26
type input "3"
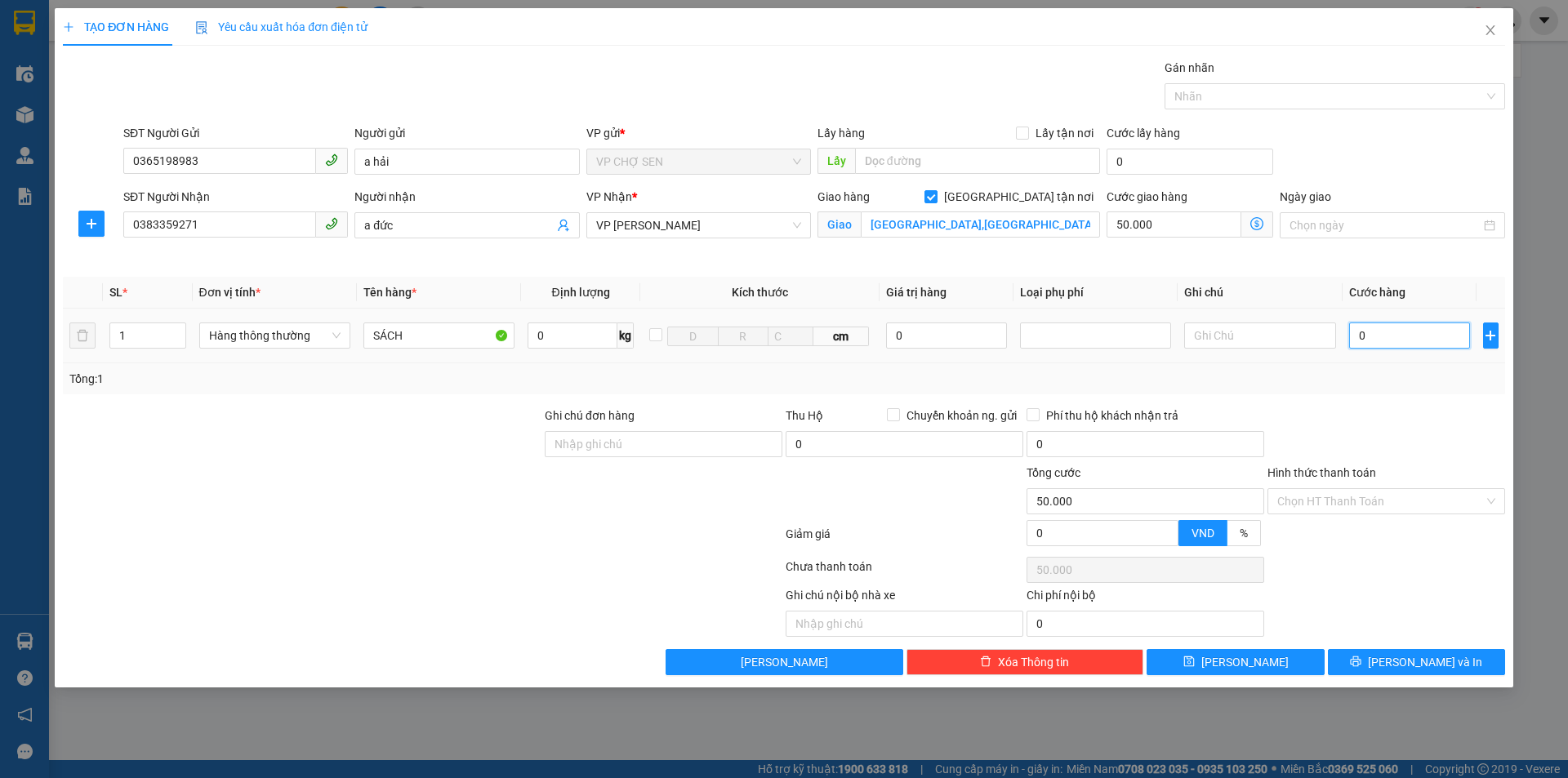
type input "50.003"
type input "30"
type input "50.030"
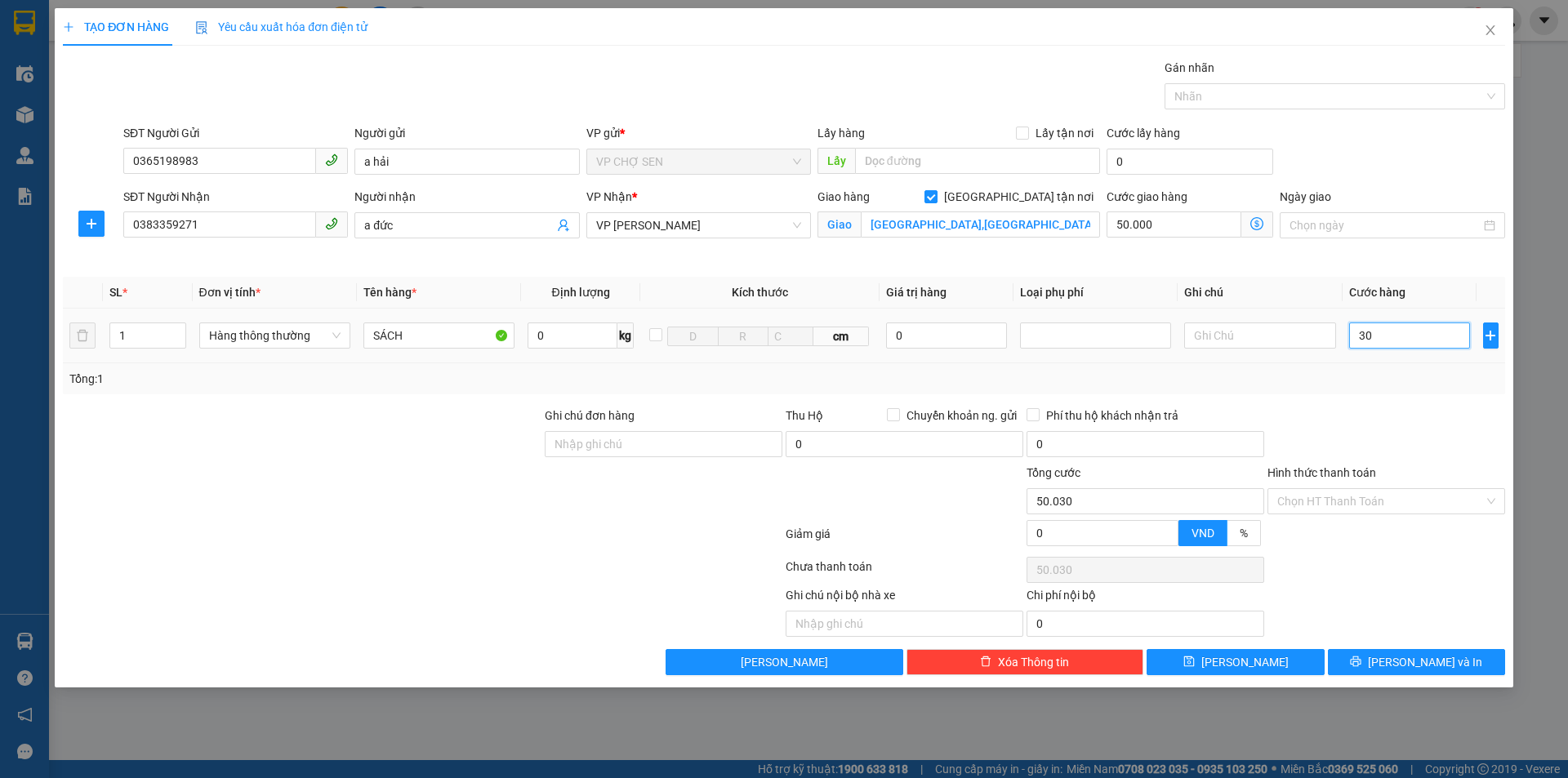
type input "300"
type input "50.300"
type input "3.000"
type input "53.000"
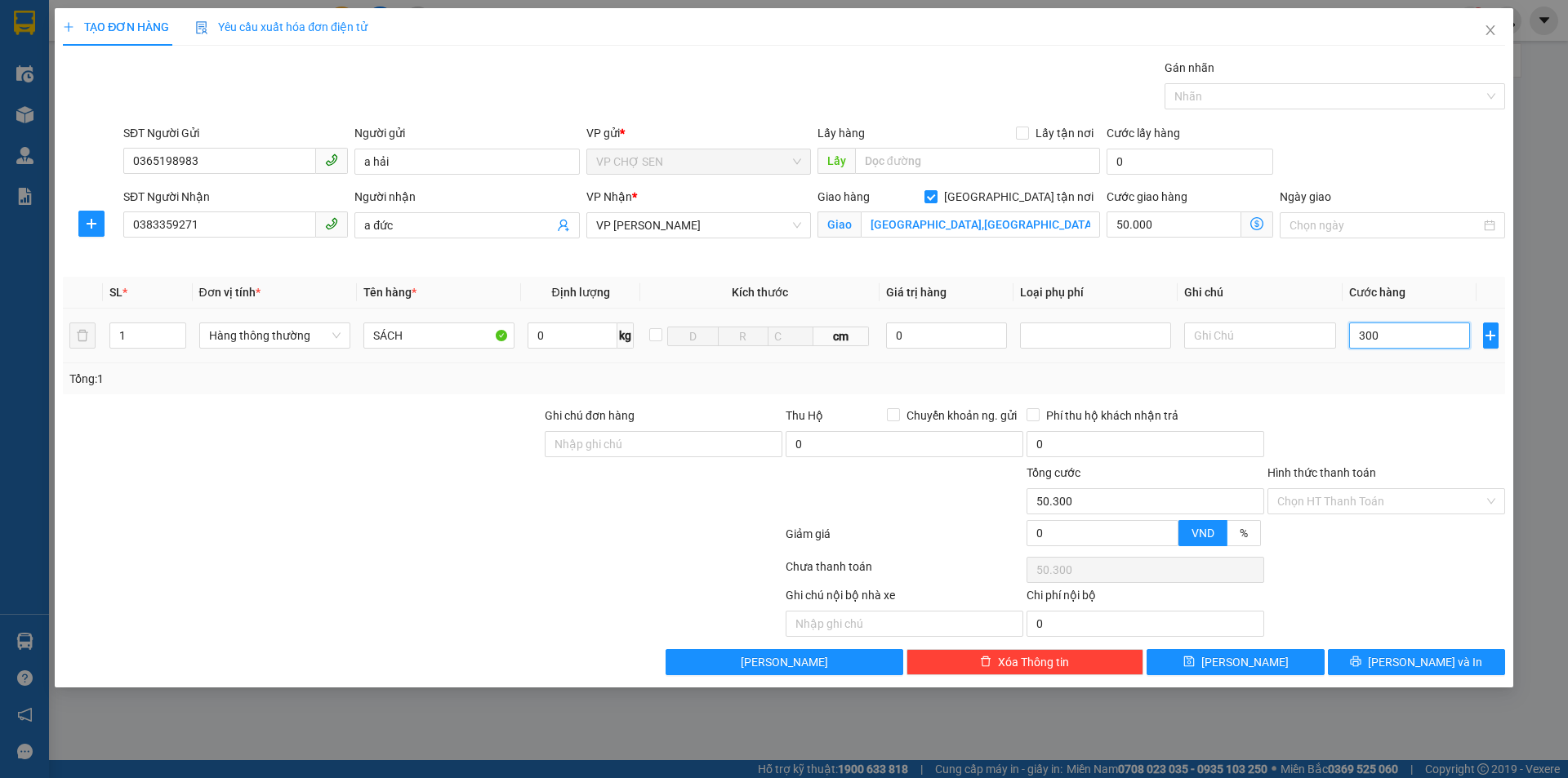
type input "53.000"
type input "30.000"
type input "80.000"
type input "30.000"
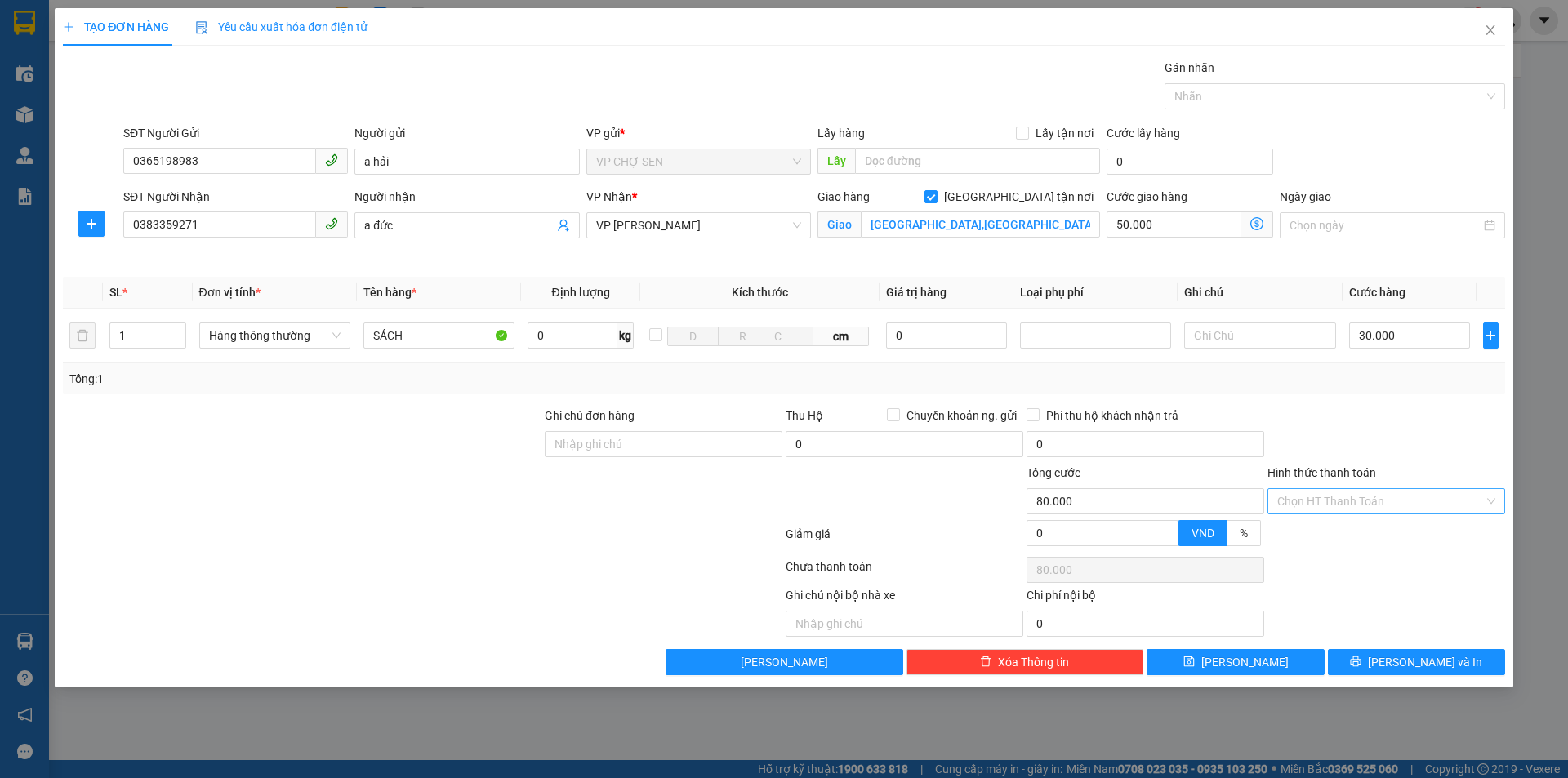
click at [1387, 498] on input "Hình thức thanh toán" at bounding box center [1380, 501] width 207 height 25
click at [1325, 533] on div "Tại văn phòng" at bounding box center [1386, 534] width 218 height 18
type input "0"
drag, startPoint x: 1382, startPoint y: 666, endPoint x: 1383, endPoint y: 657, distance: 9.1
click at [1382, 665] on button "[PERSON_NAME] và In" at bounding box center [1416, 662] width 177 height 26
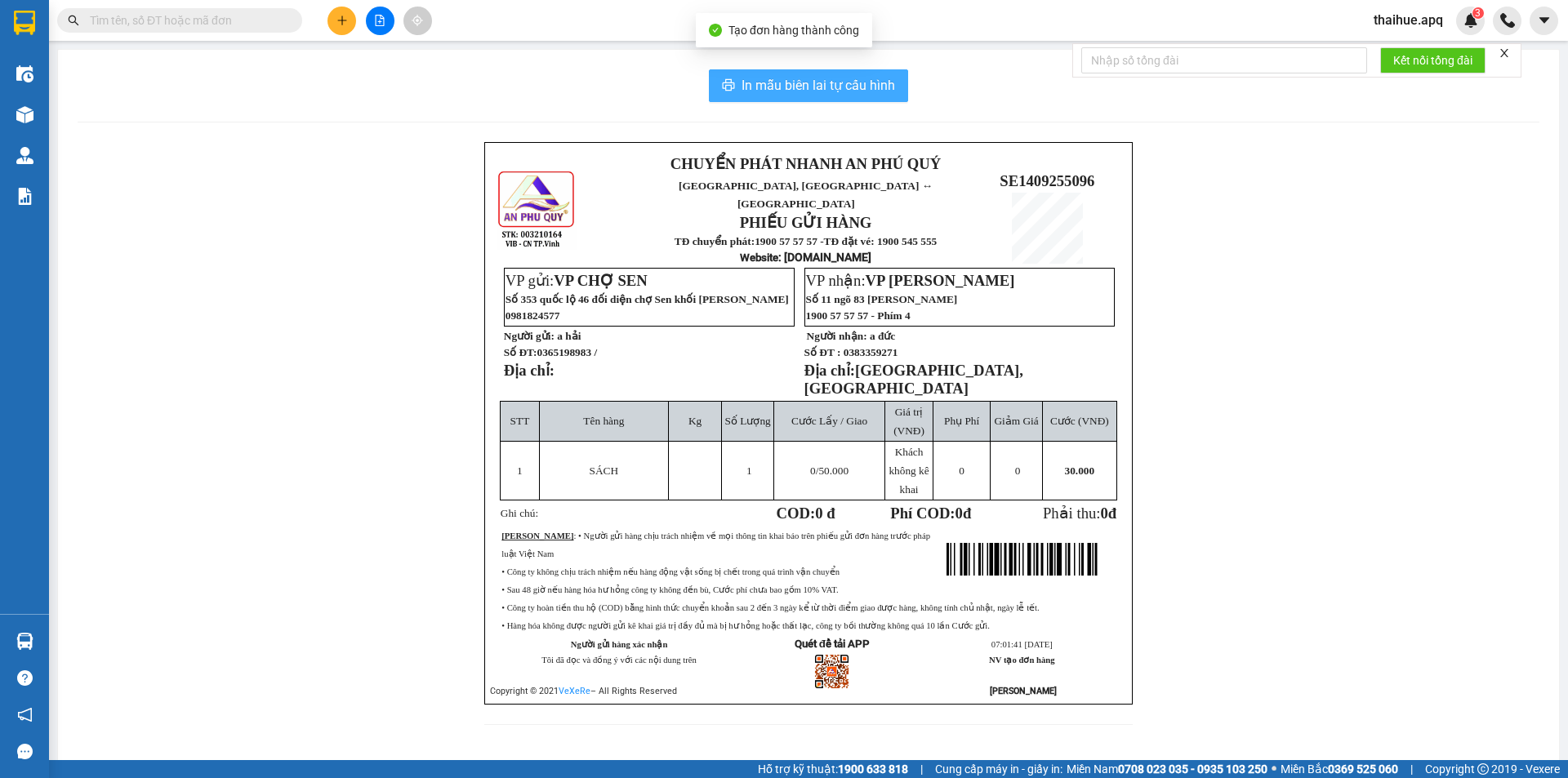
click at [837, 81] on span "In mẫu biên lai tự cấu hình" at bounding box center [818, 85] width 153 height 21
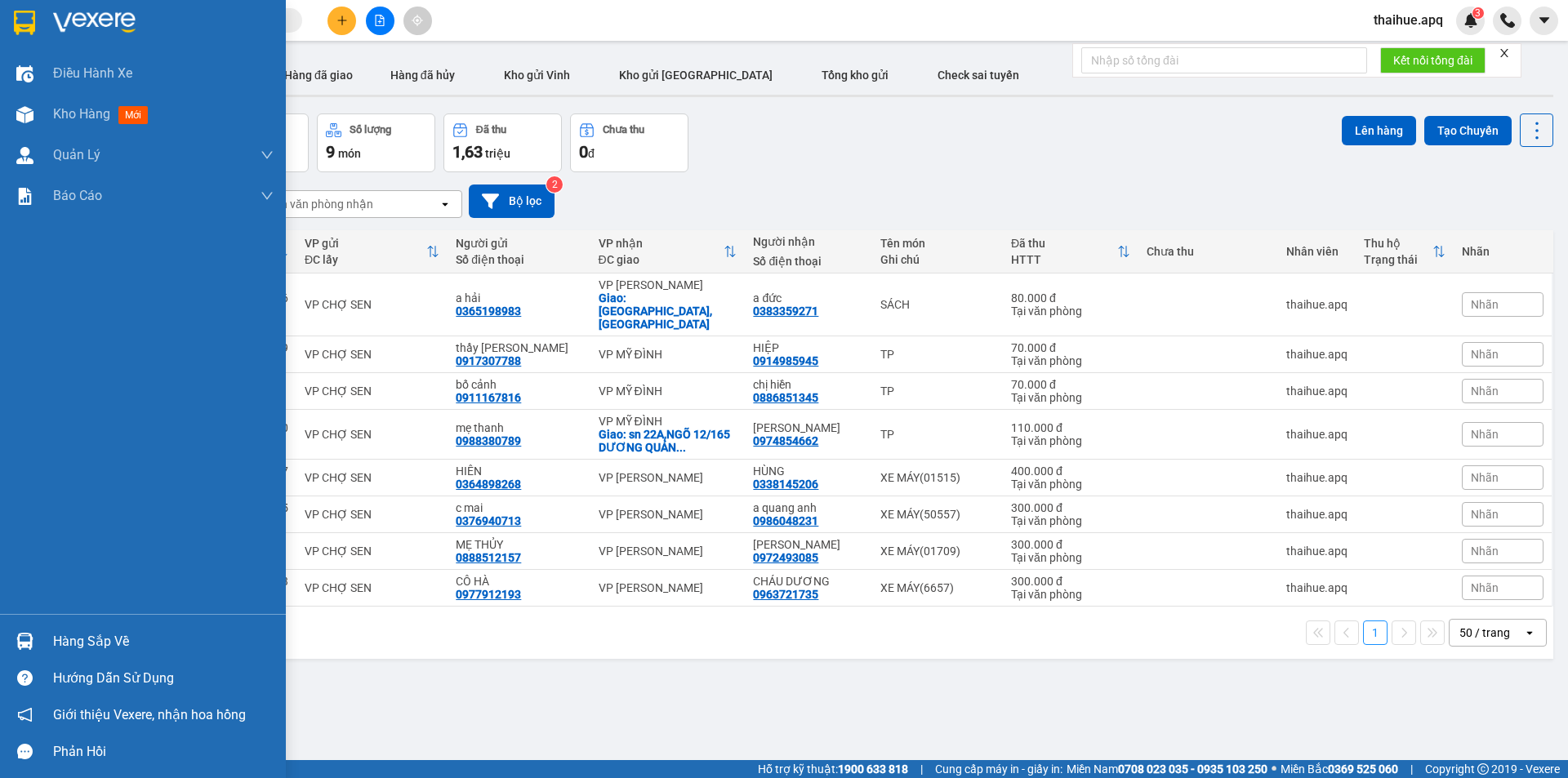
click at [86, 641] on div "Hàng sắp về" at bounding box center [163, 642] width 220 height 25
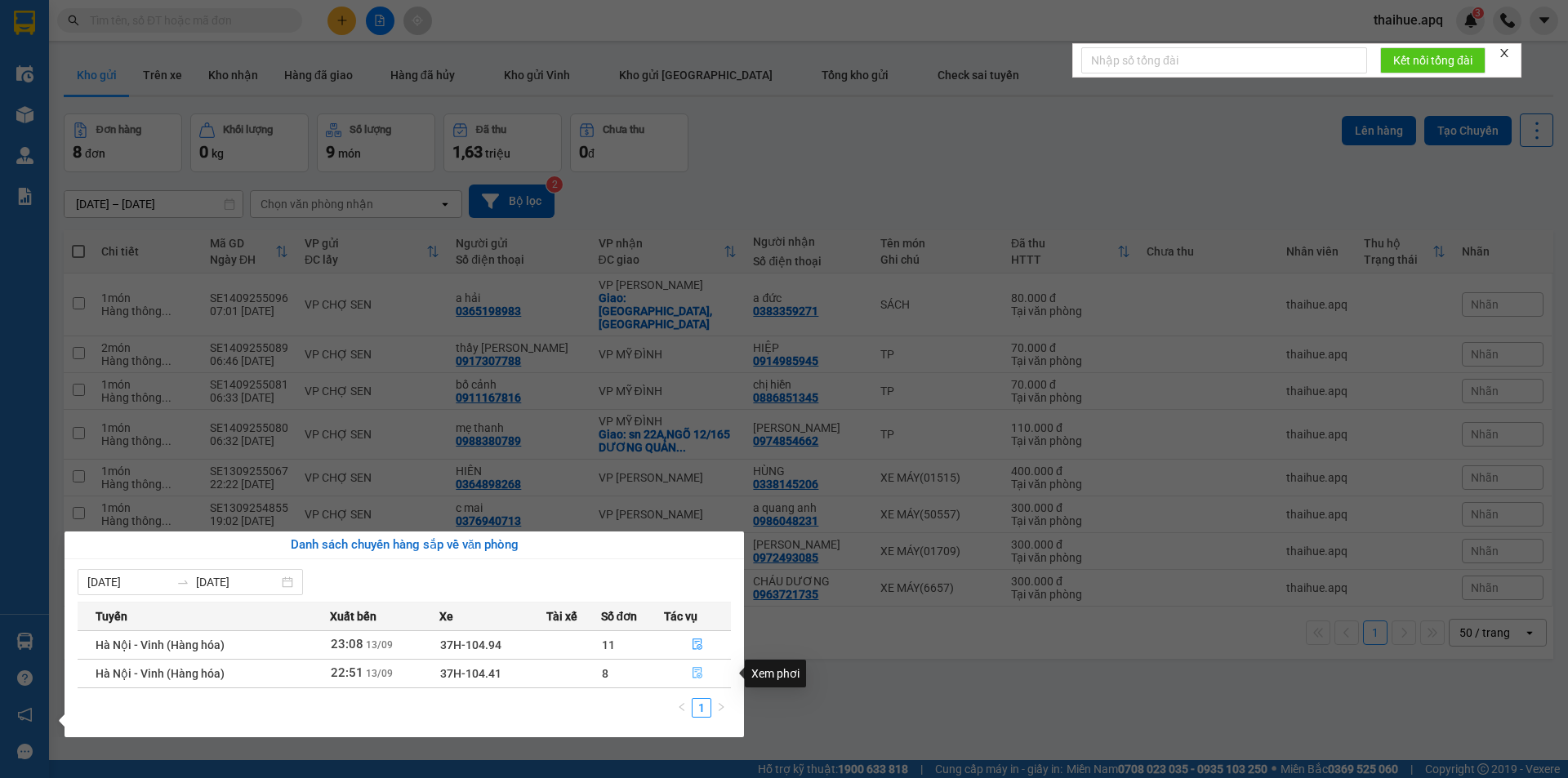
click at [698, 670] on icon "file-done" at bounding box center [698, 674] width 10 height 12
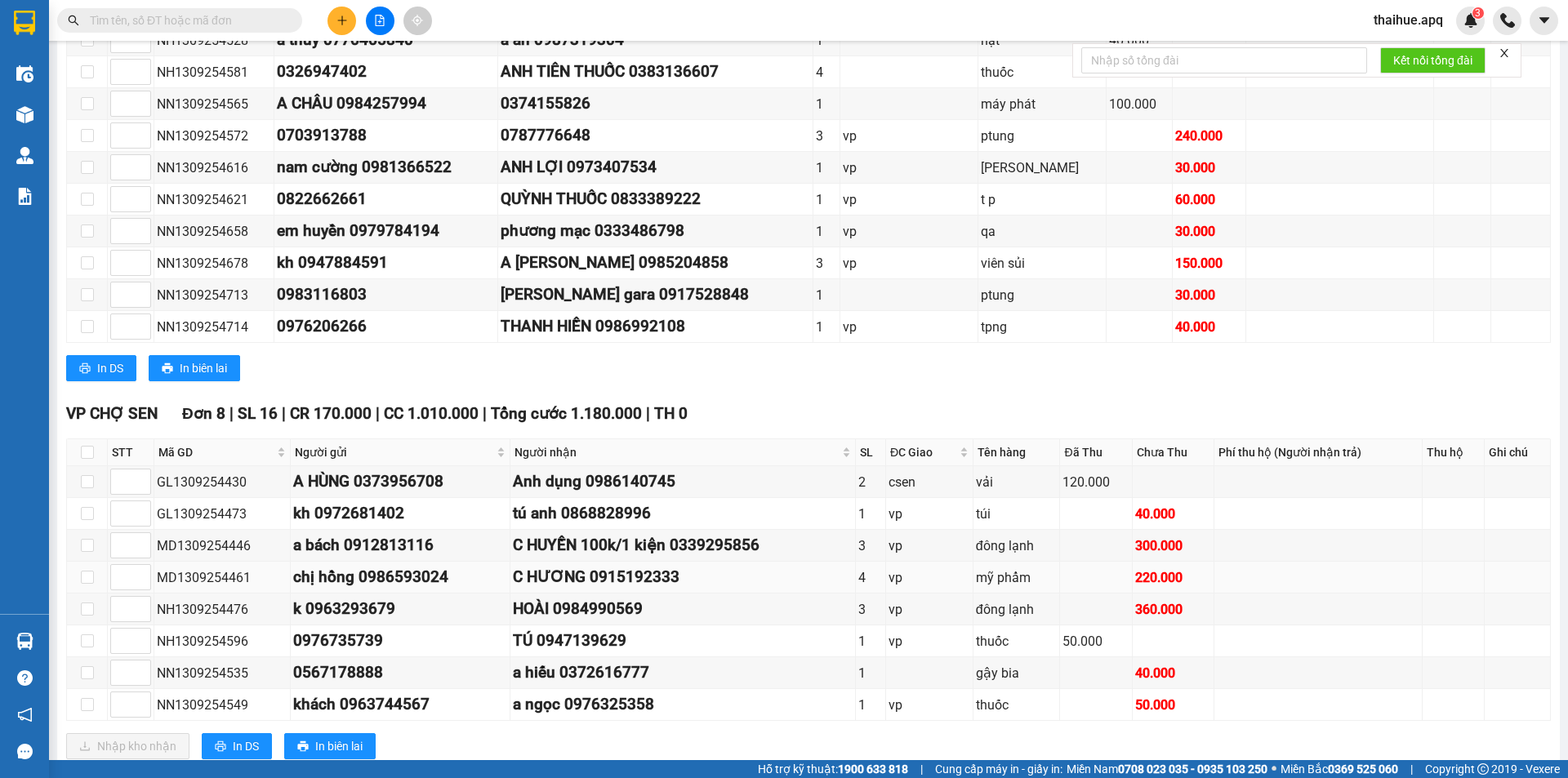
scroll to position [454, 0]
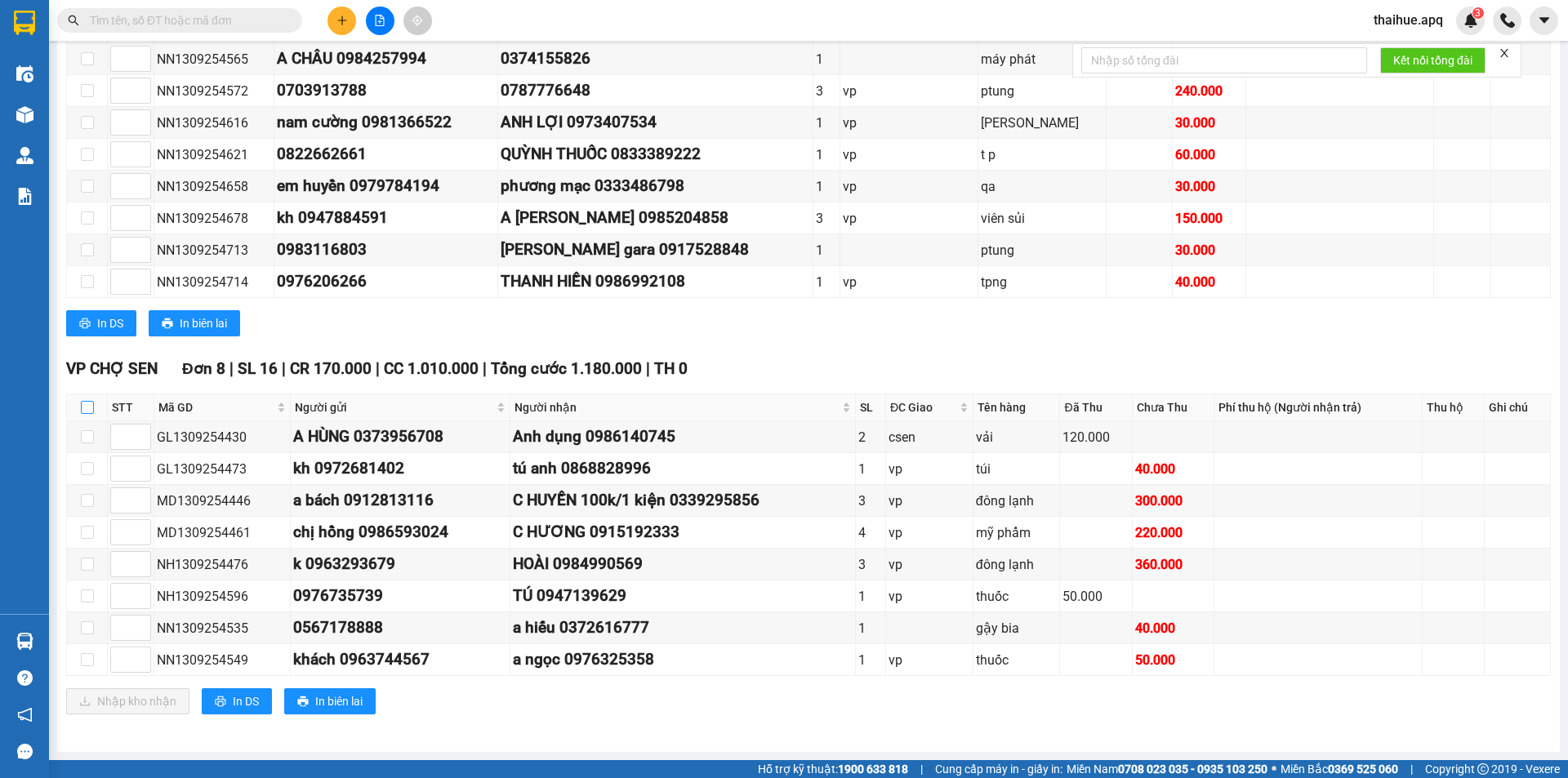
click at [87, 408] on input "checkbox" at bounding box center [87, 407] width 13 height 13
checkbox input "true"
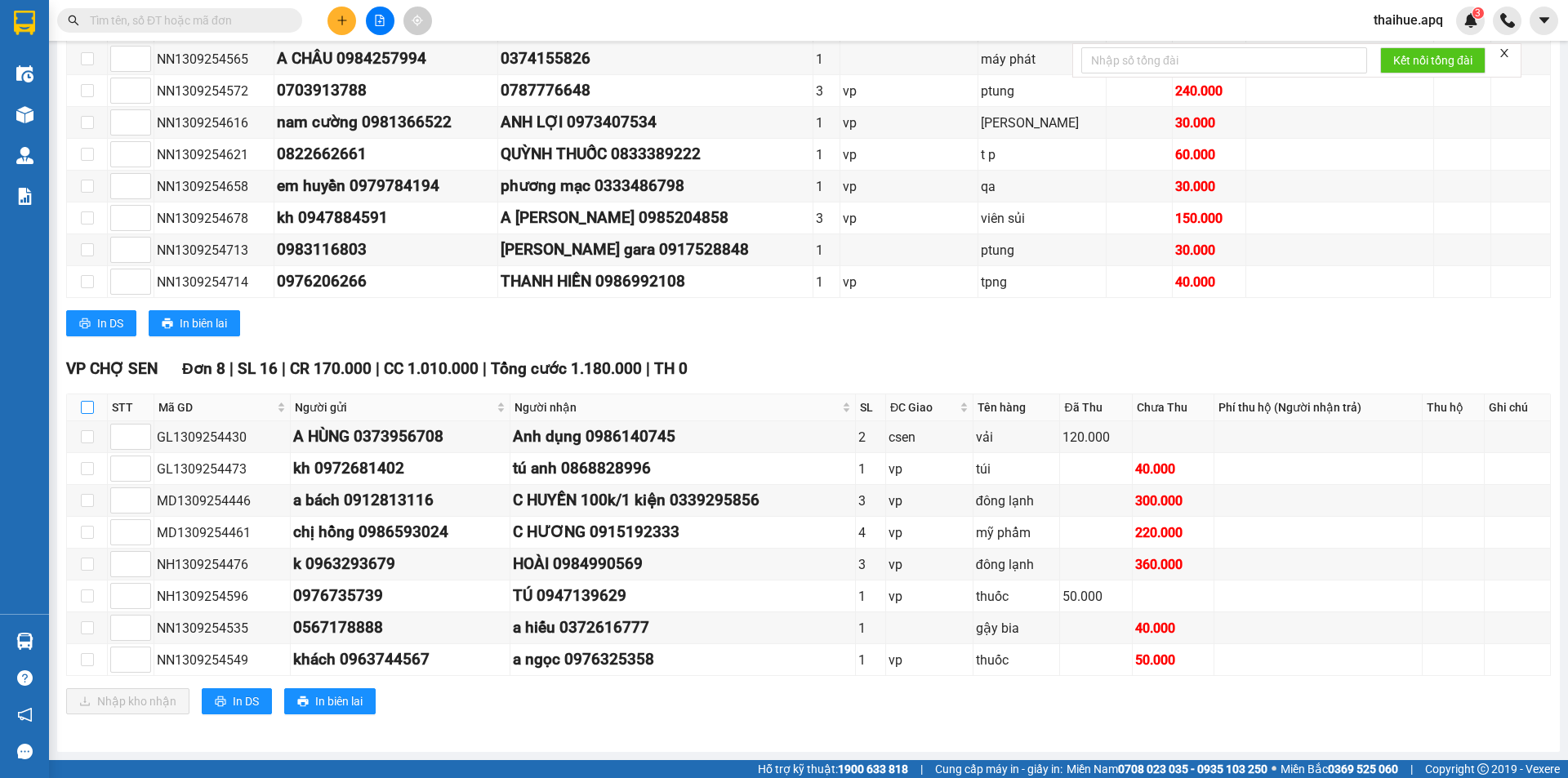
checkbox input "true"
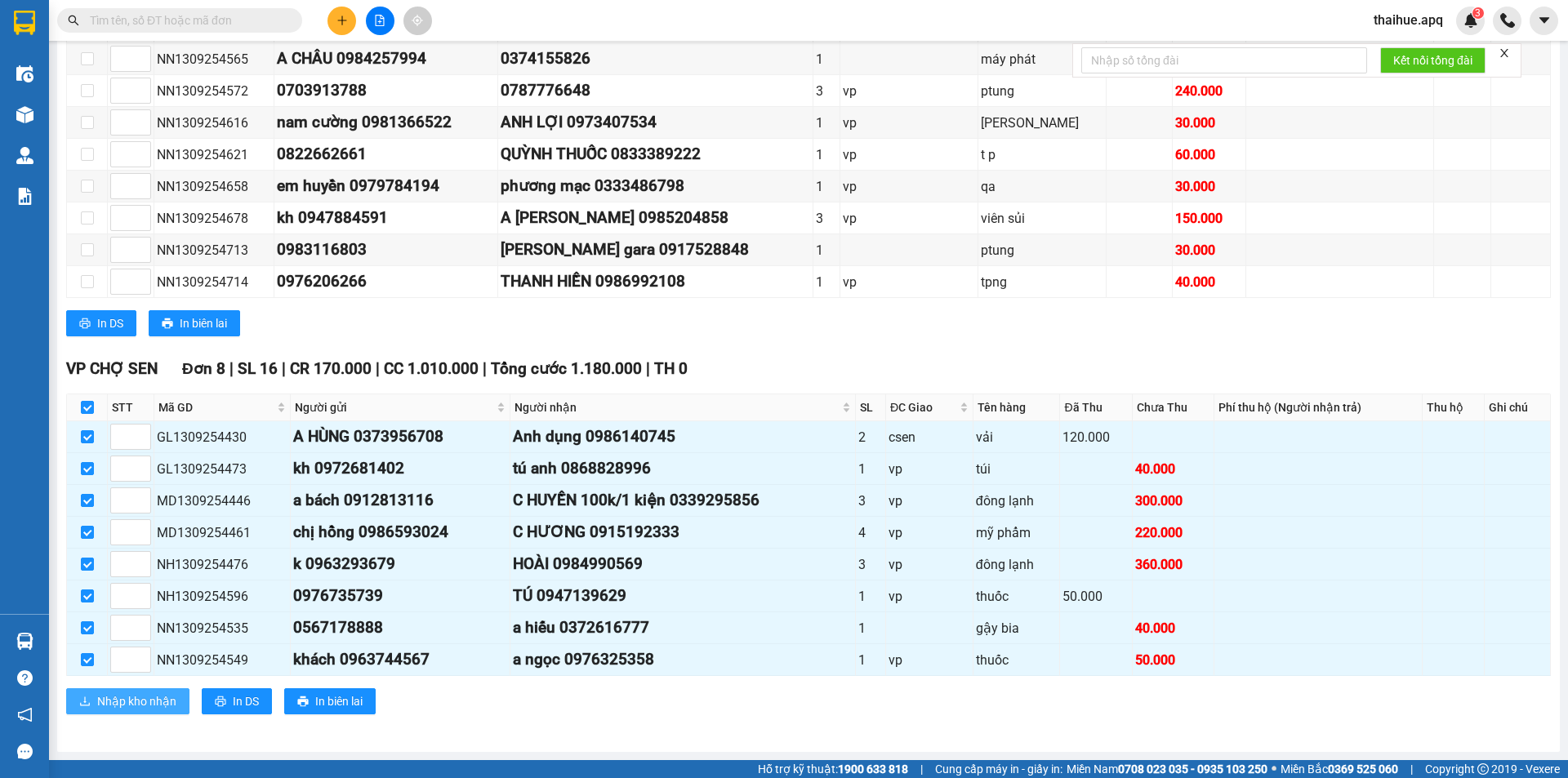
click at [117, 705] on span "Nhập kho nhận" at bounding box center [136, 702] width 79 height 18
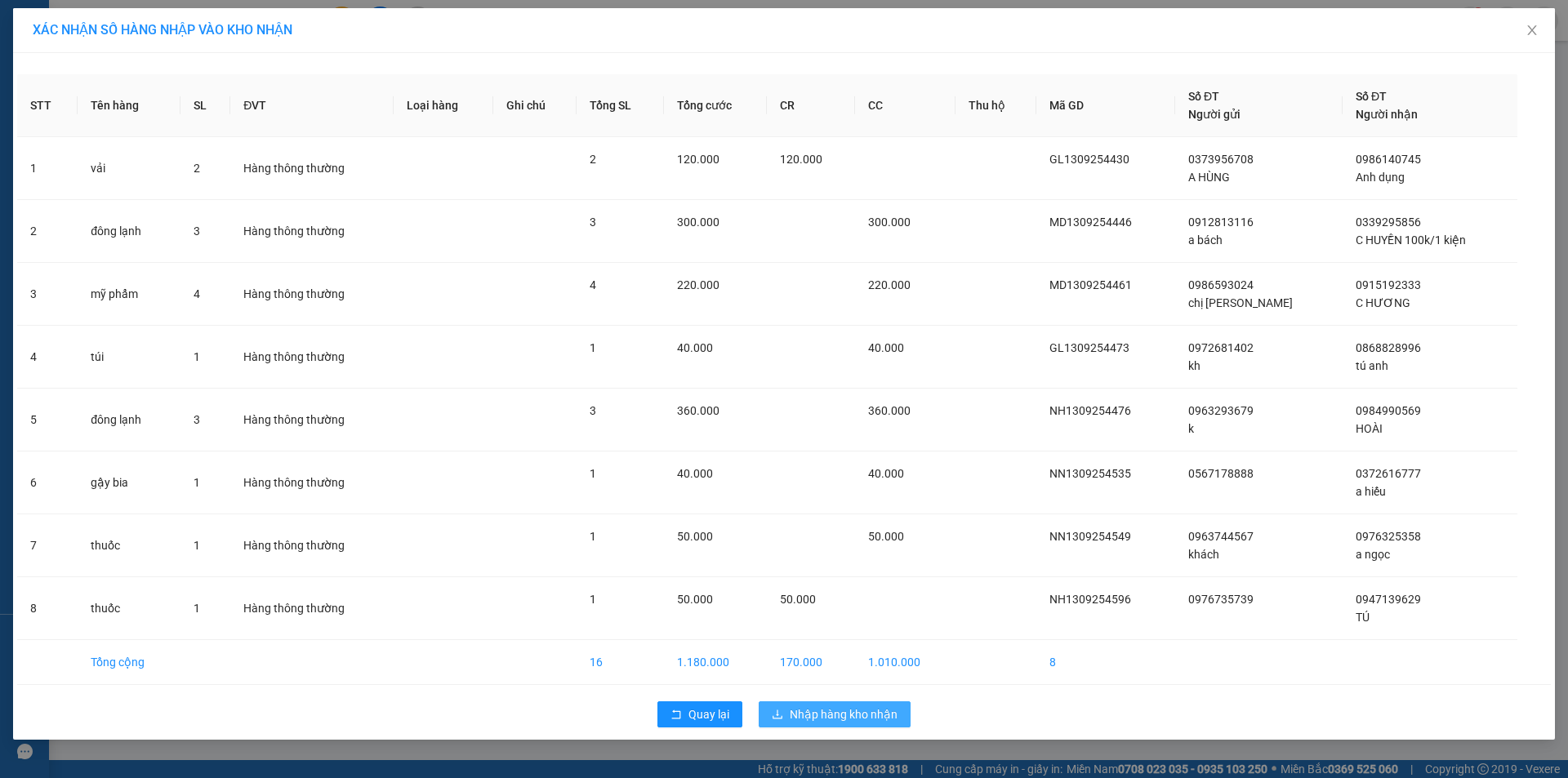
click at [836, 715] on span "Nhập hàng kho nhận" at bounding box center [843, 715] width 108 height 18
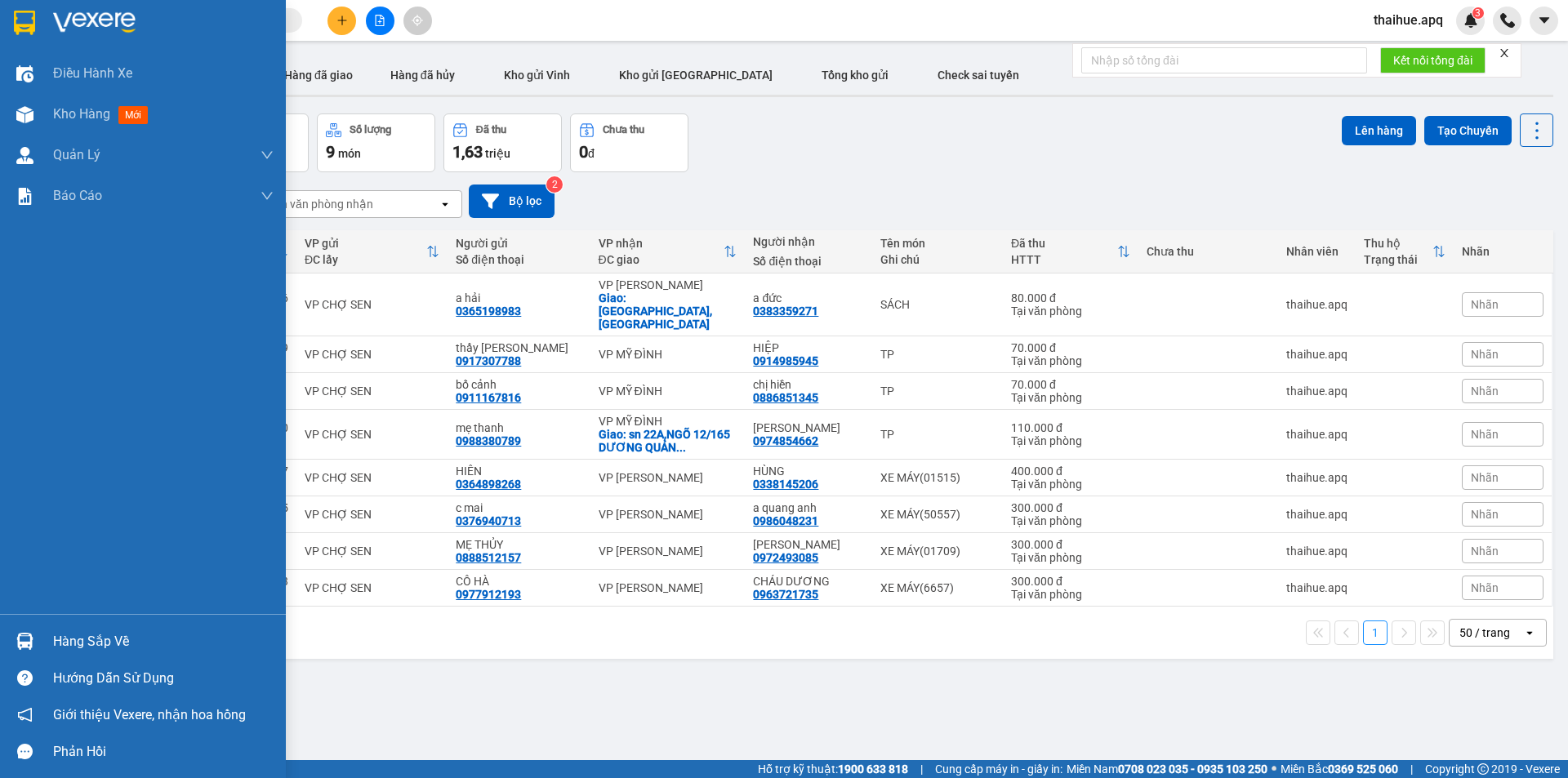
click at [64, 642] on div "Hàng sắp về" at bounding box center [163, 642] width 220 height 25
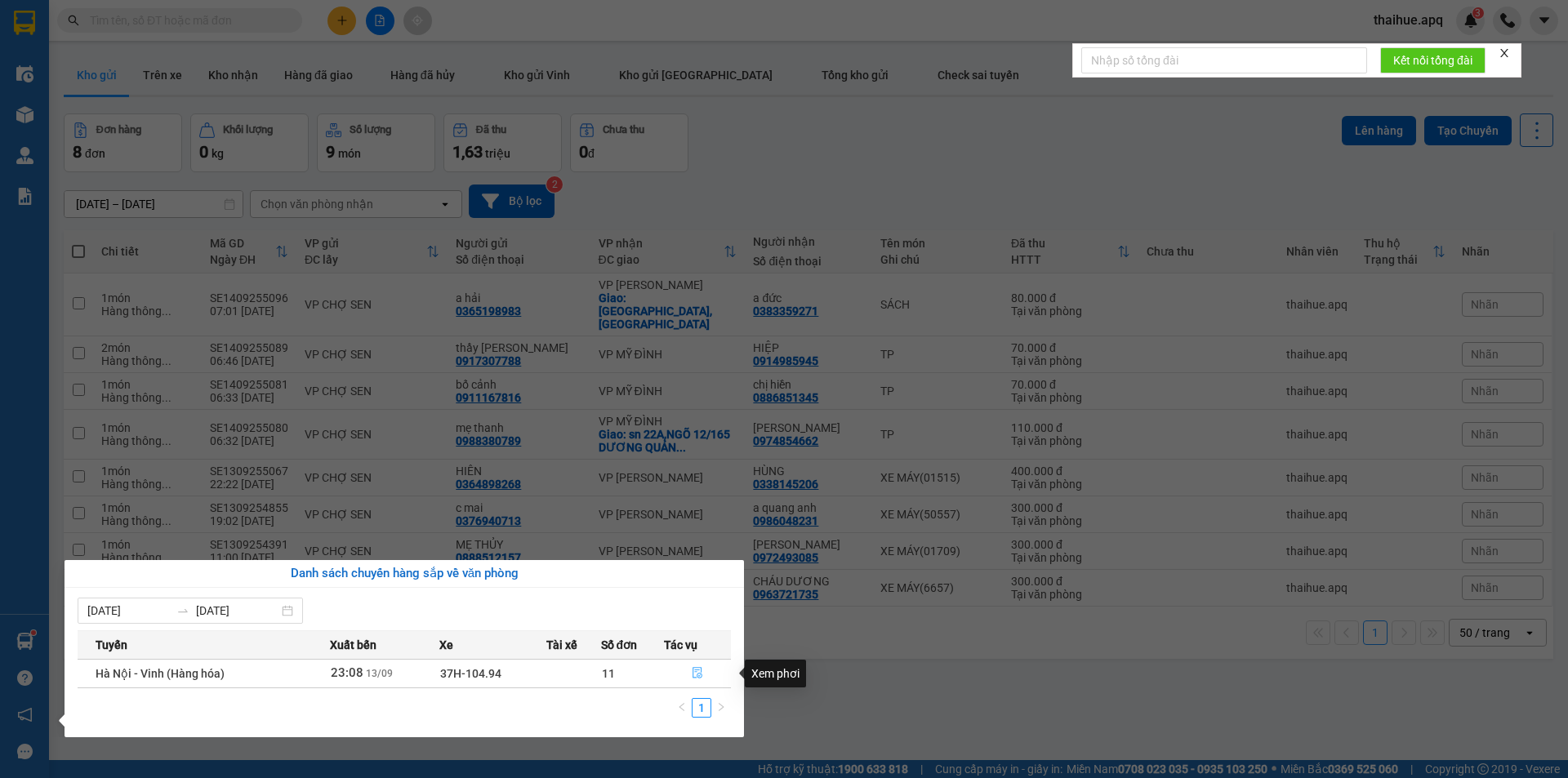
click at [700, 668] on icon "file-done" at bounding box center [698, 674] width 10 height 12
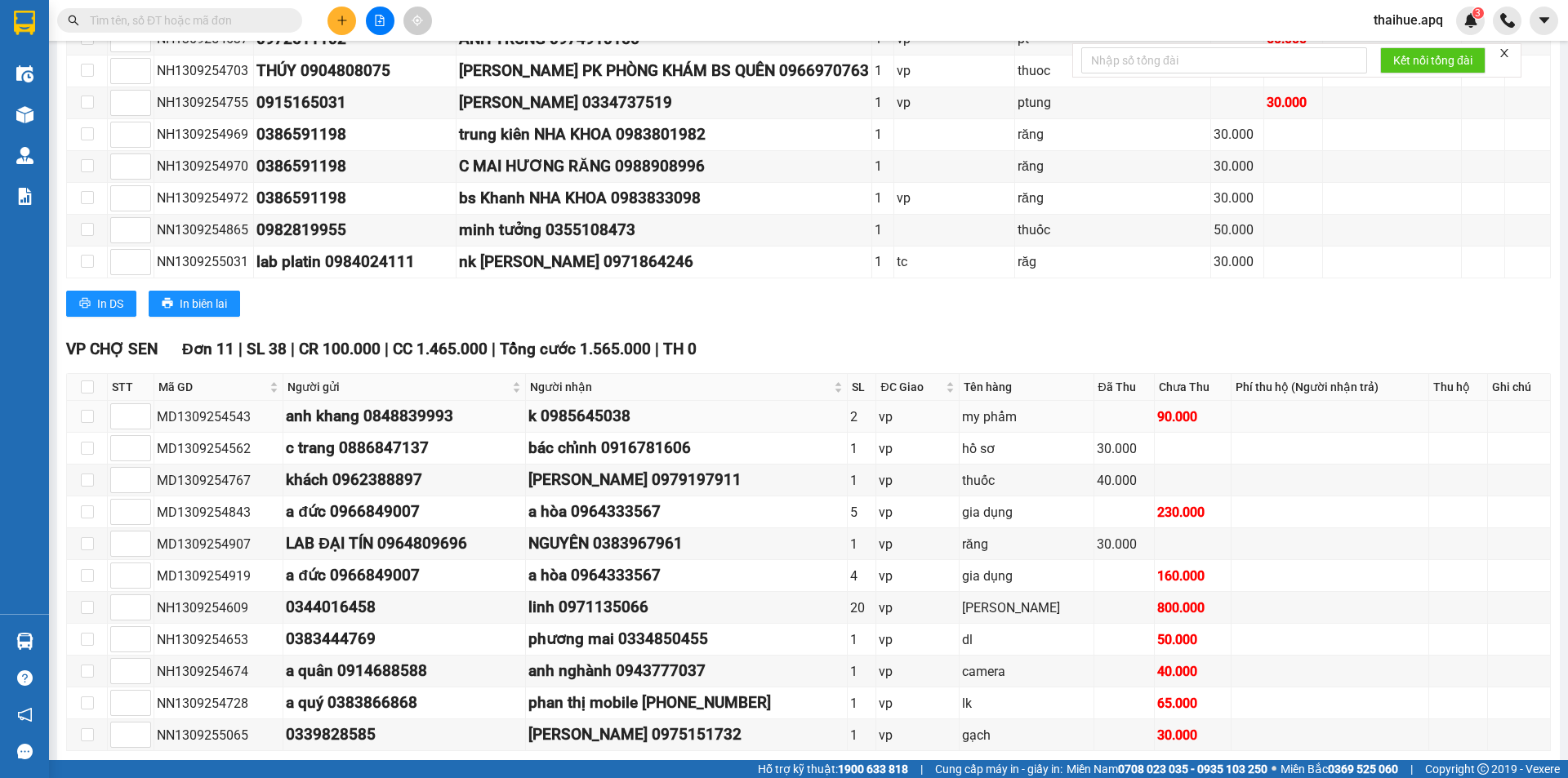
scroll to position [709, 0]
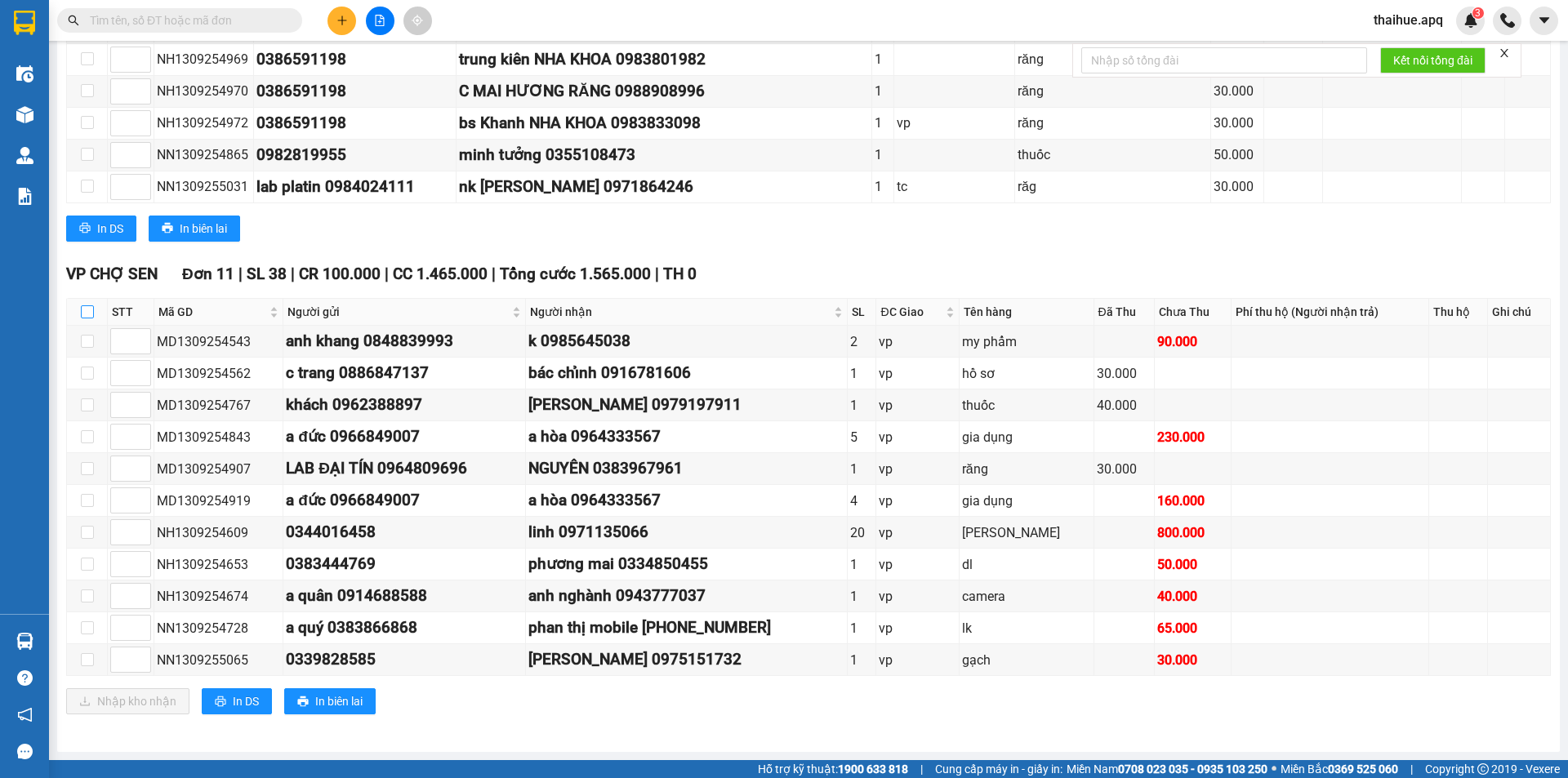
click at [87, 305] on input "checkbox" at bounding box center [87, 311] width 13 height 13
checkbox input "true"
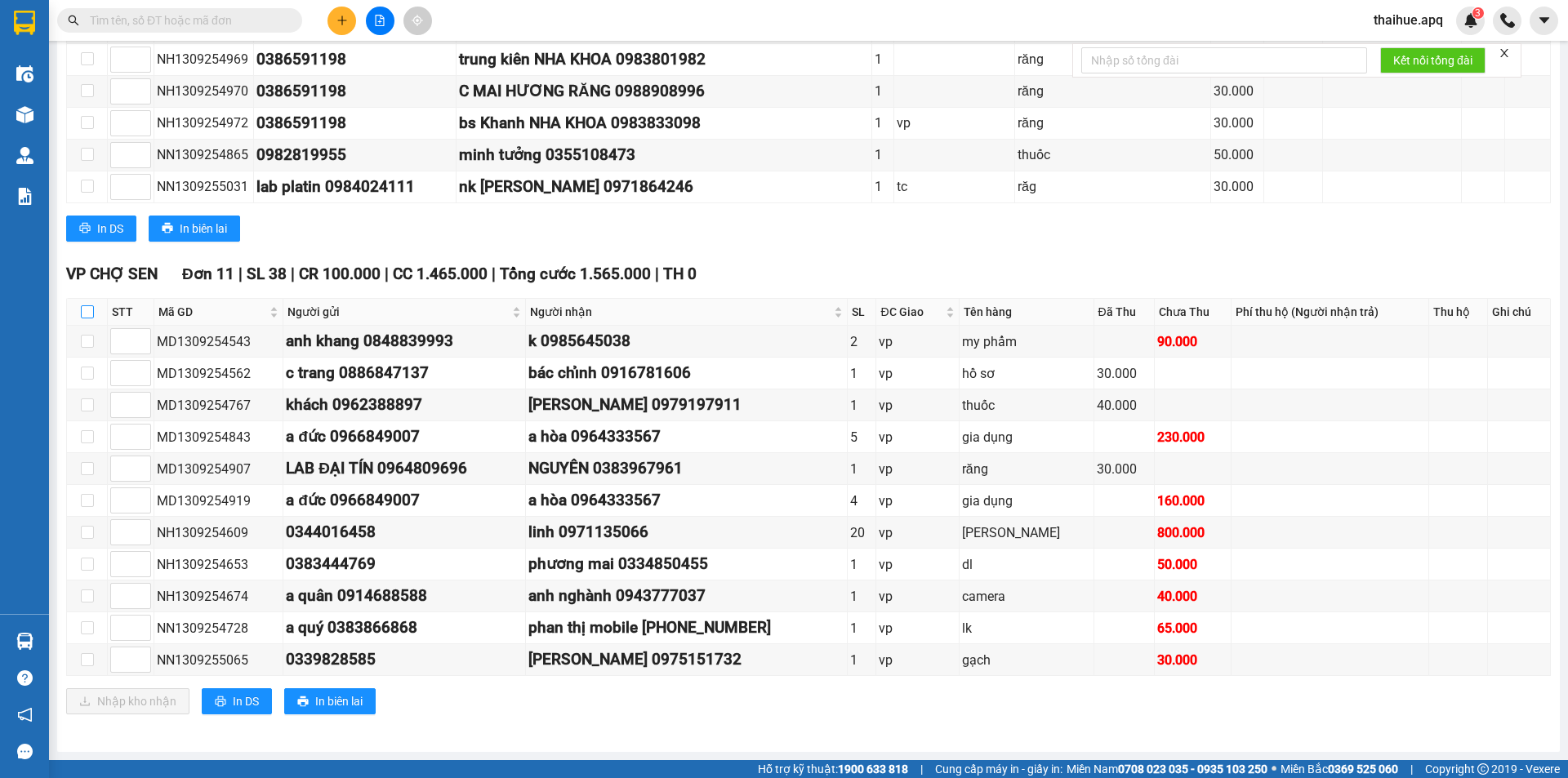
checkbox input "true"
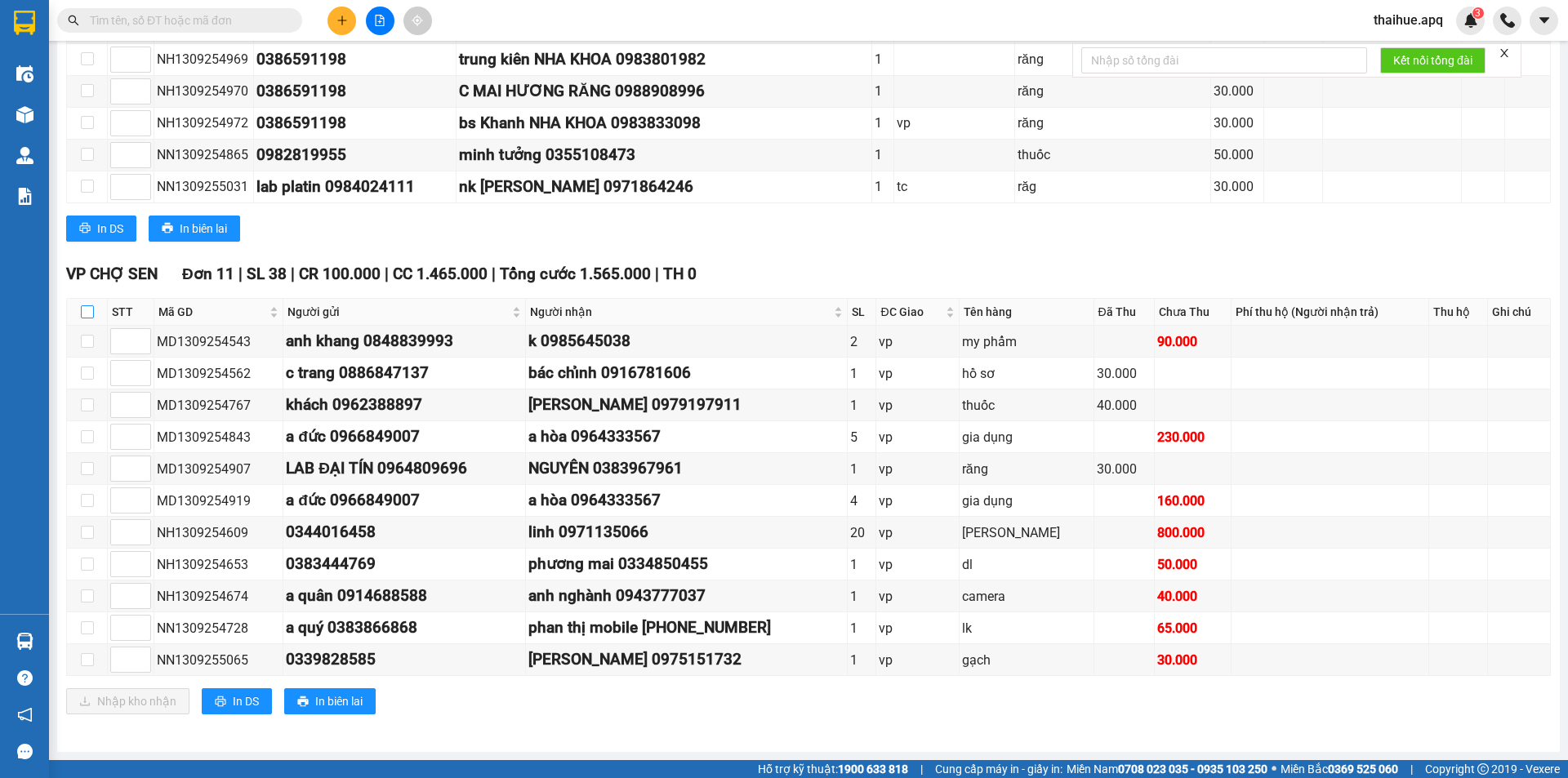
checkbox input "true"
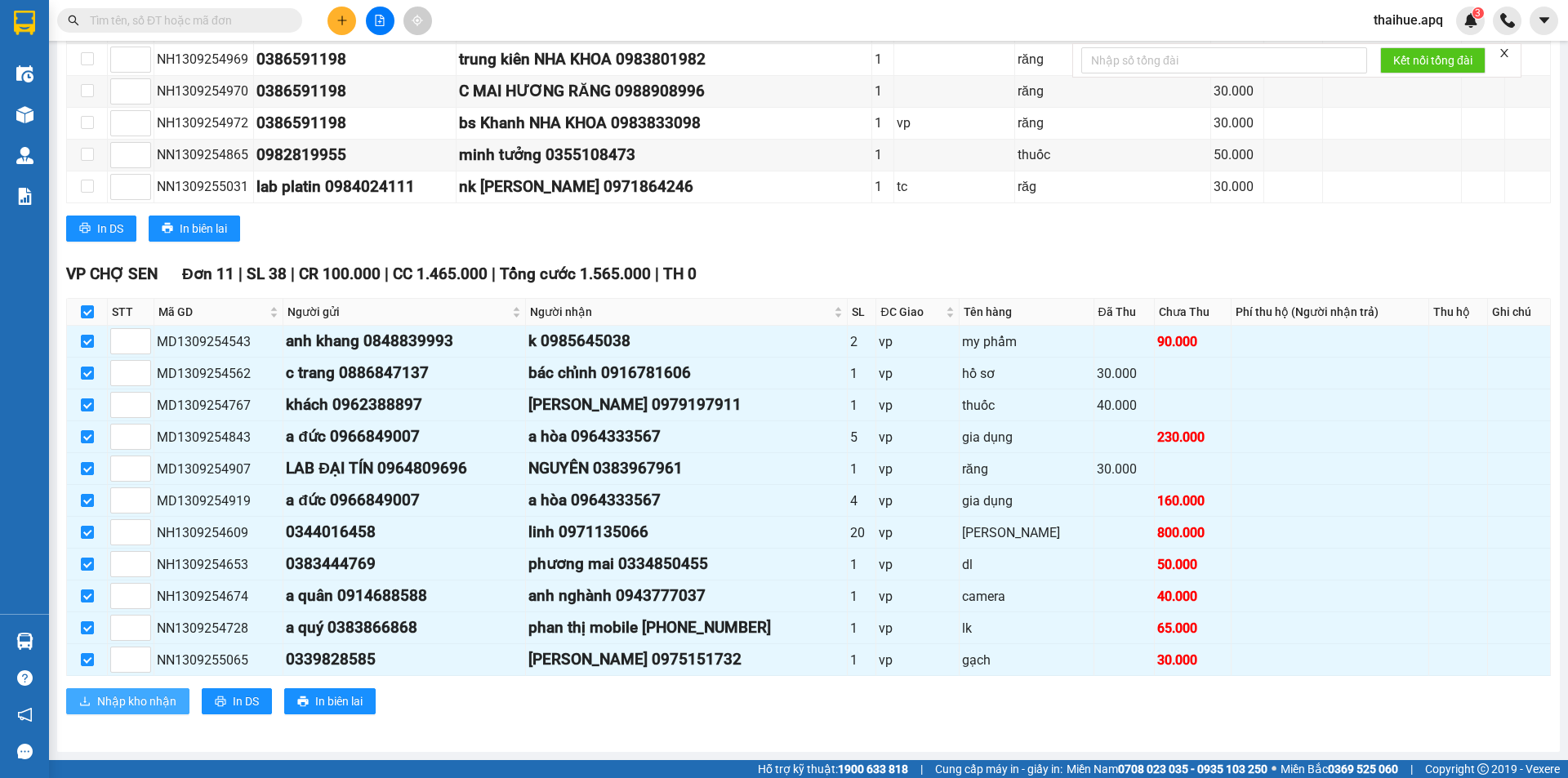
click at [130, 696] on span "Nhập kho nhận" at bounding box center [136, 702] width 79 height 18
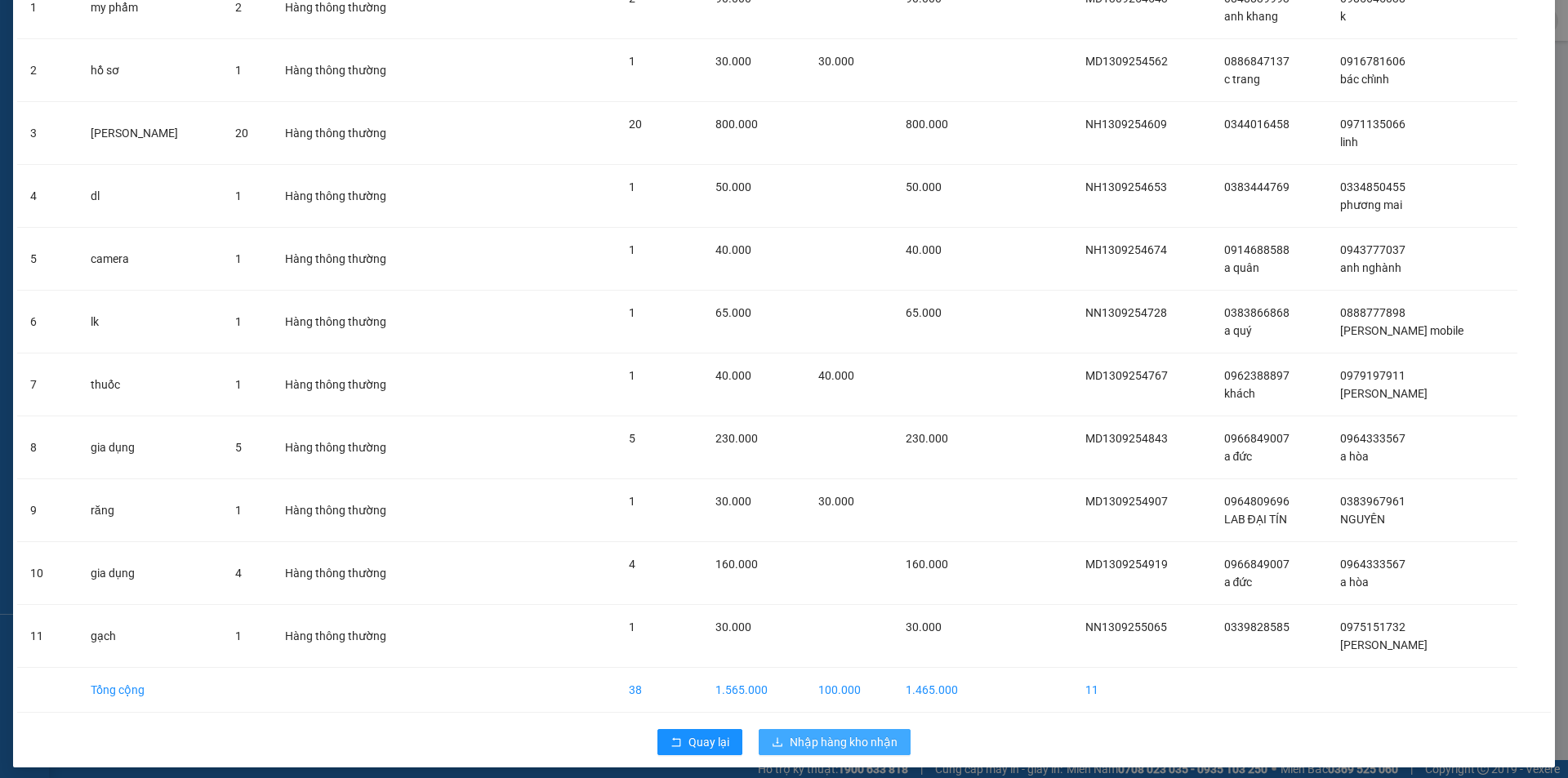
scroll to position [170, 0]
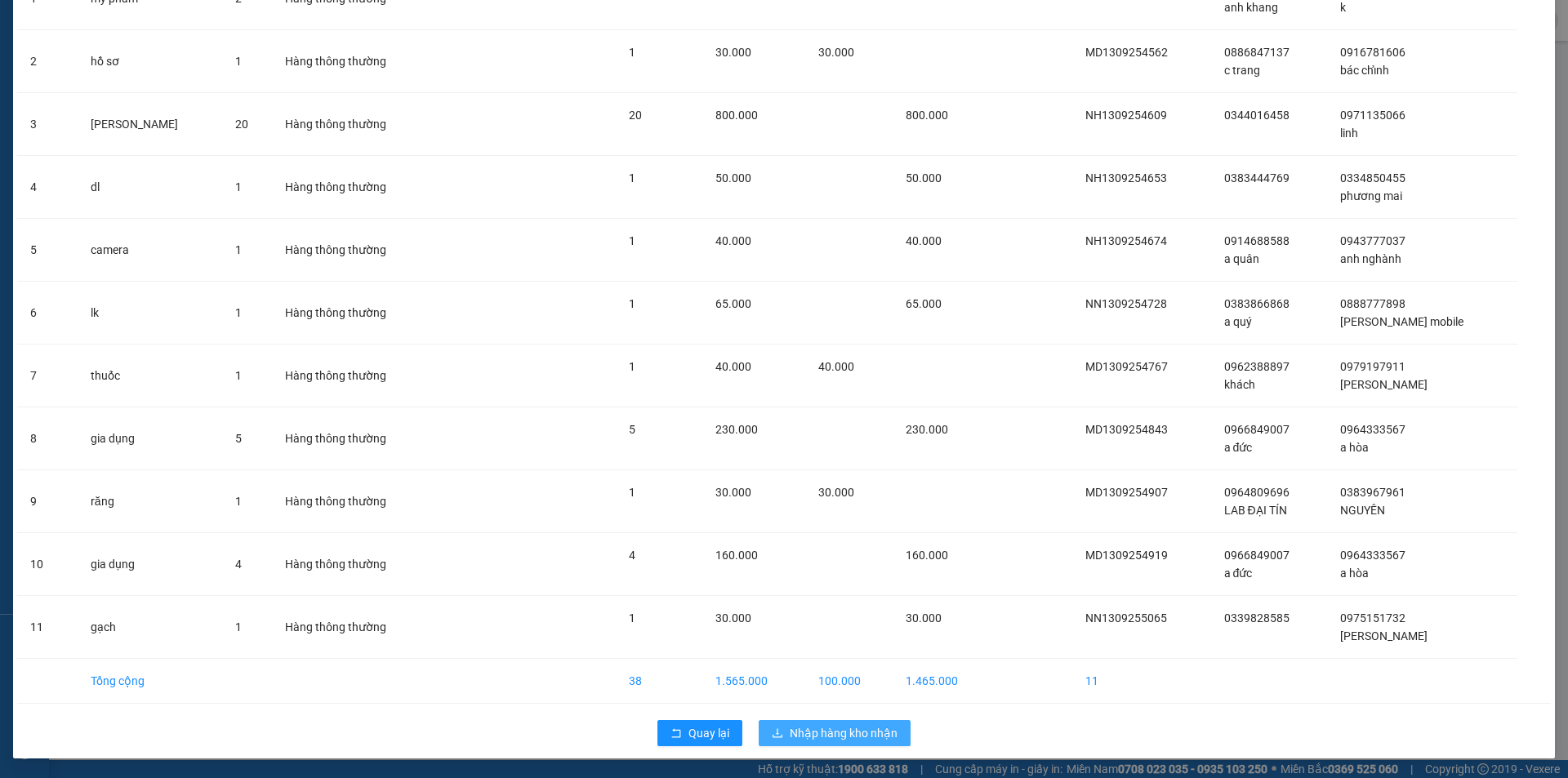
click at [829, 731] on span "Nhập hàng kho nhận" at bounding box center [843, 734] width 108 height 18
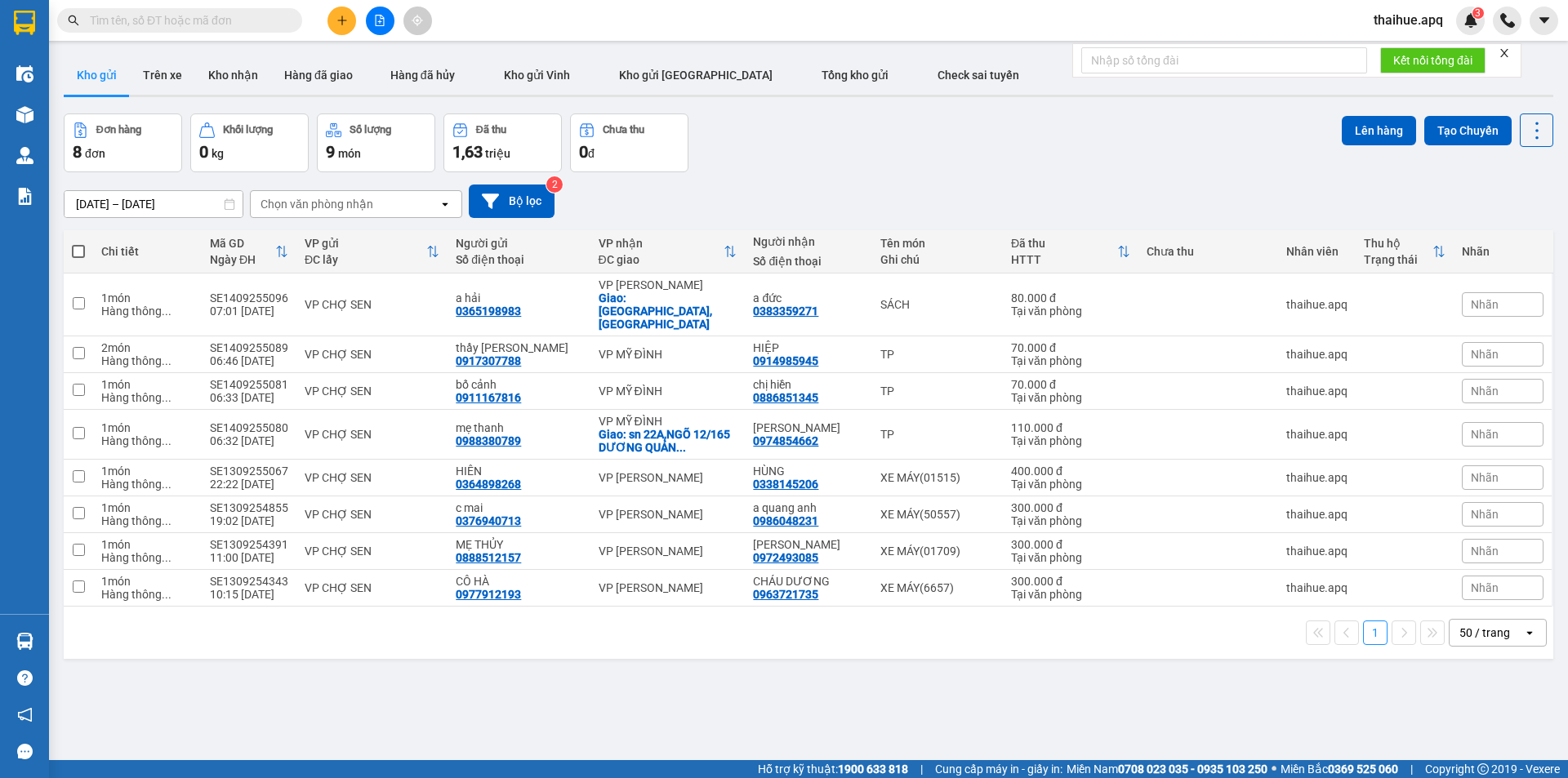
click at [98, 9] on span at bounding box center [180, 20] width 245 height 25
click at [99, 17] on input "text" at bounding box center [186, 21] width 193 height 18
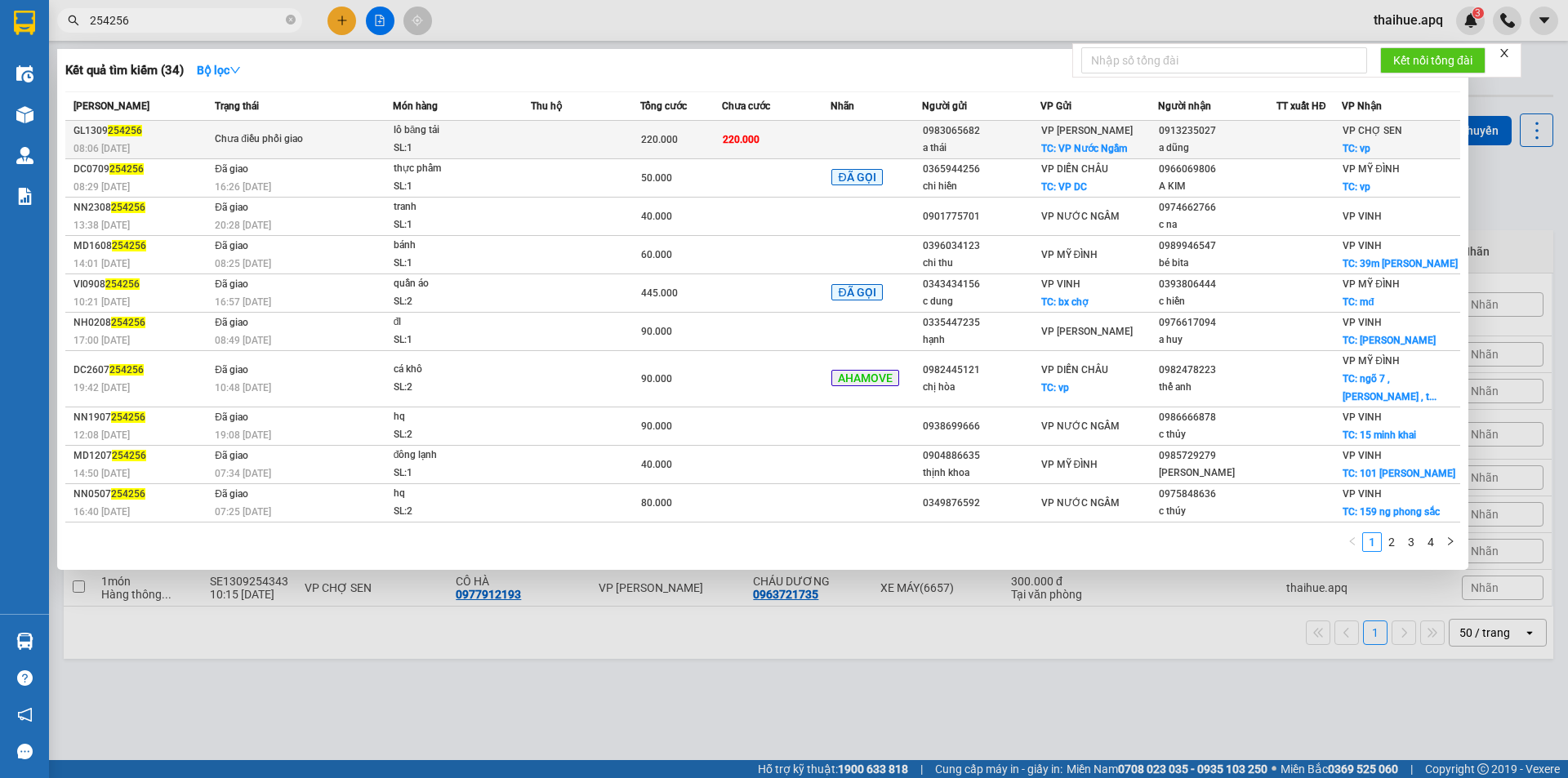
type input "254256"
click at [493, 138] on div "lô băng tải" at bounding box center [455, 130] width 123 height 18
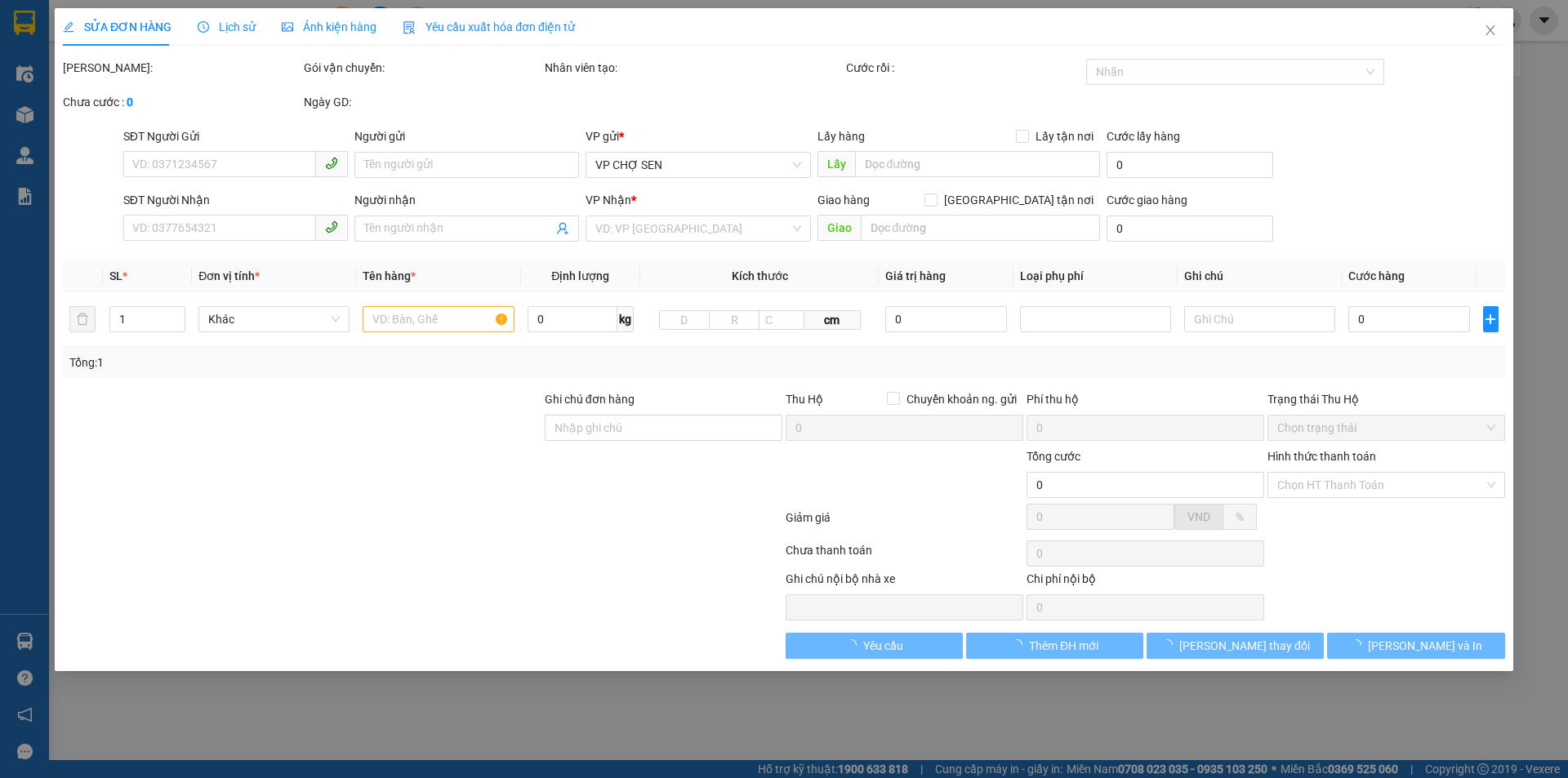
type input "0983065682"
type input "a thái"
checkbox input "true"
type input "VP Nước Ngầm"
type input "0913235027"
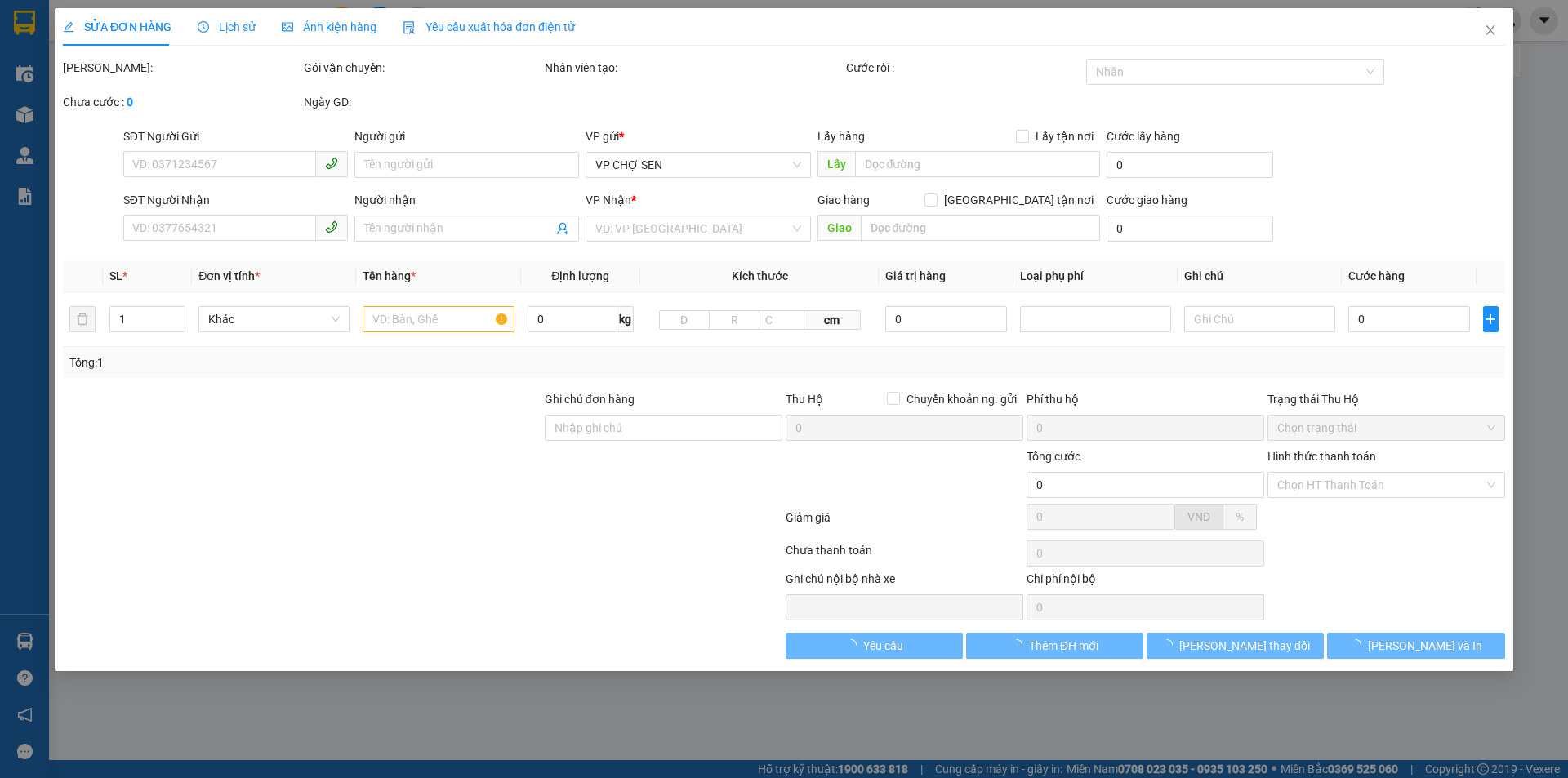
type input "a dũng"
checkbox input "true"
type input "vp"
type input "220.000"
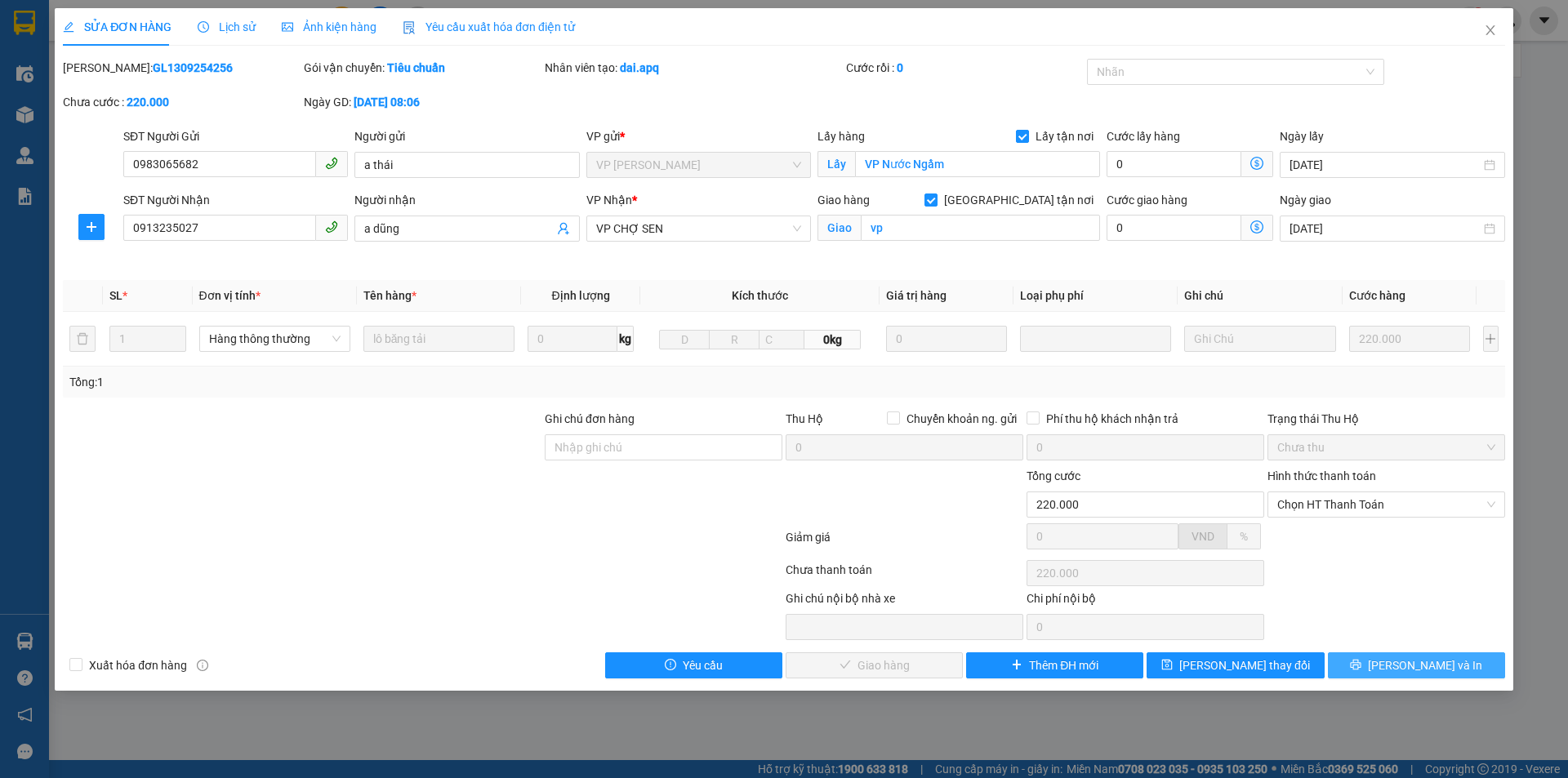
click at [1410, 663] on span "[PERSON_NAME] và In" at bounding box center [1426, 665] width 115 height 18
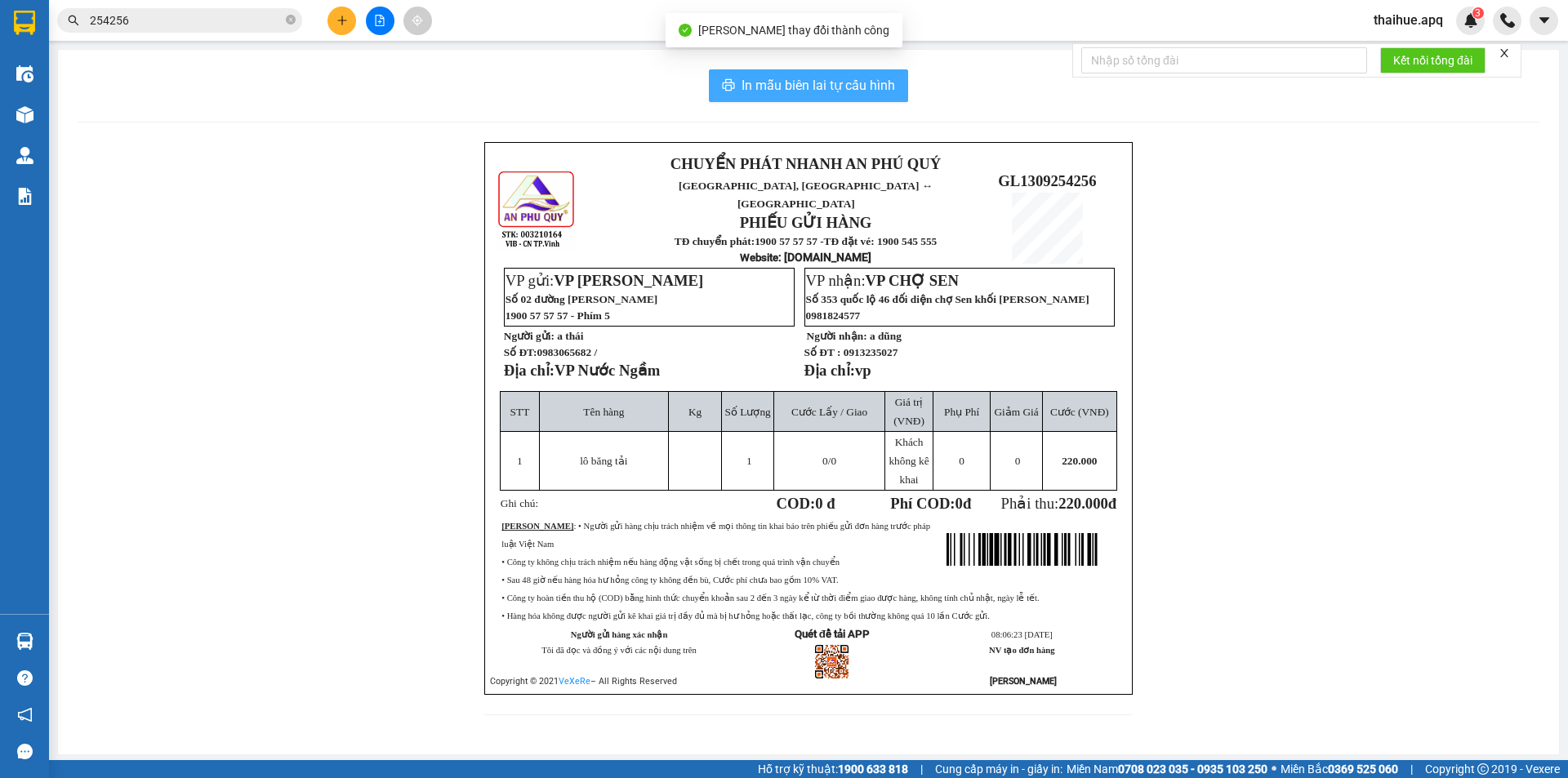
click at [833, 87] on span "In mẫu biên lai tự cấu hình" at bounding box center [818, 85] width 153 height 21
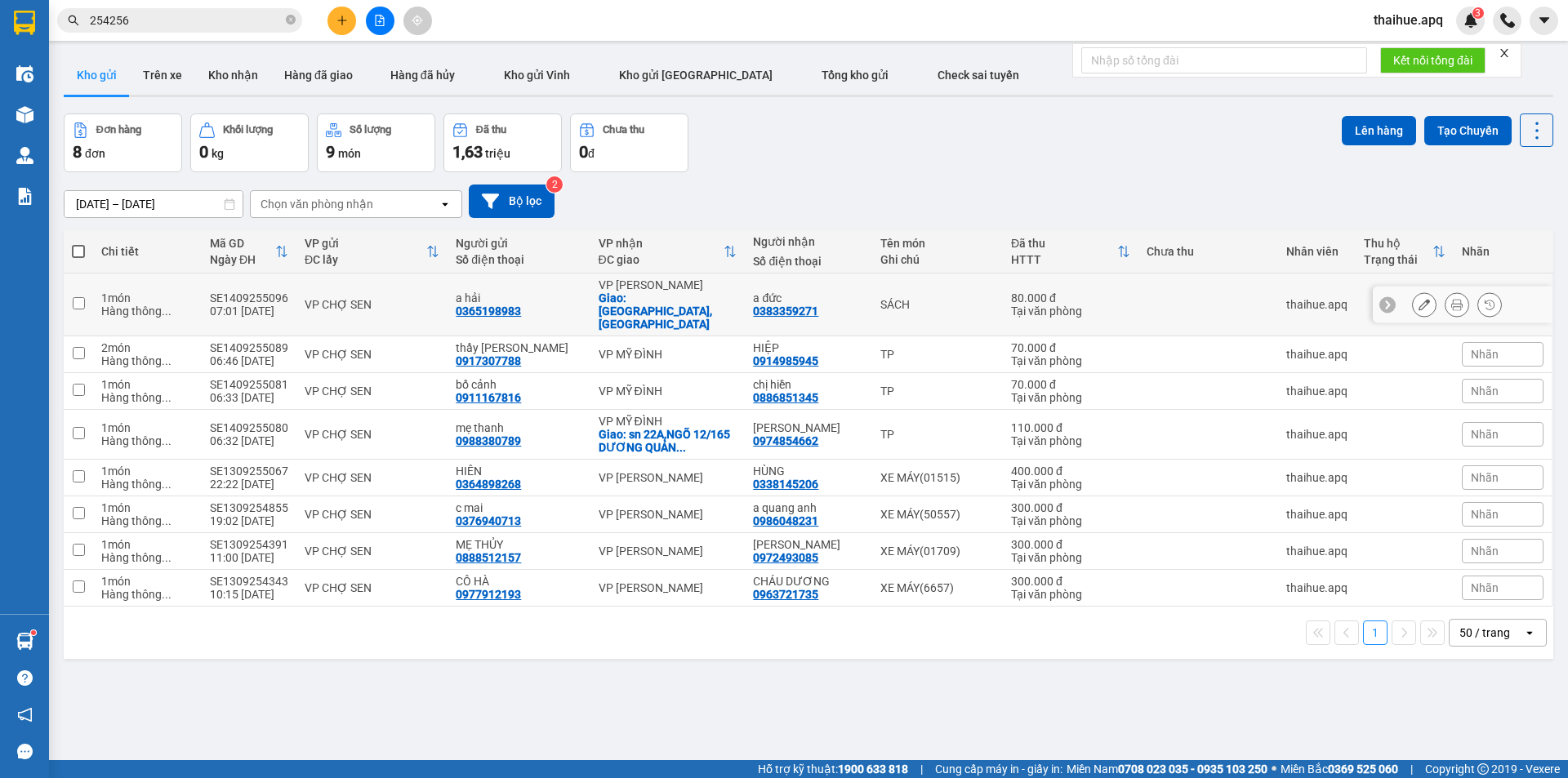
click at [416, 299] on div "VP CHỢ SEN" at bounding box center [372, 304] width 134 height 13
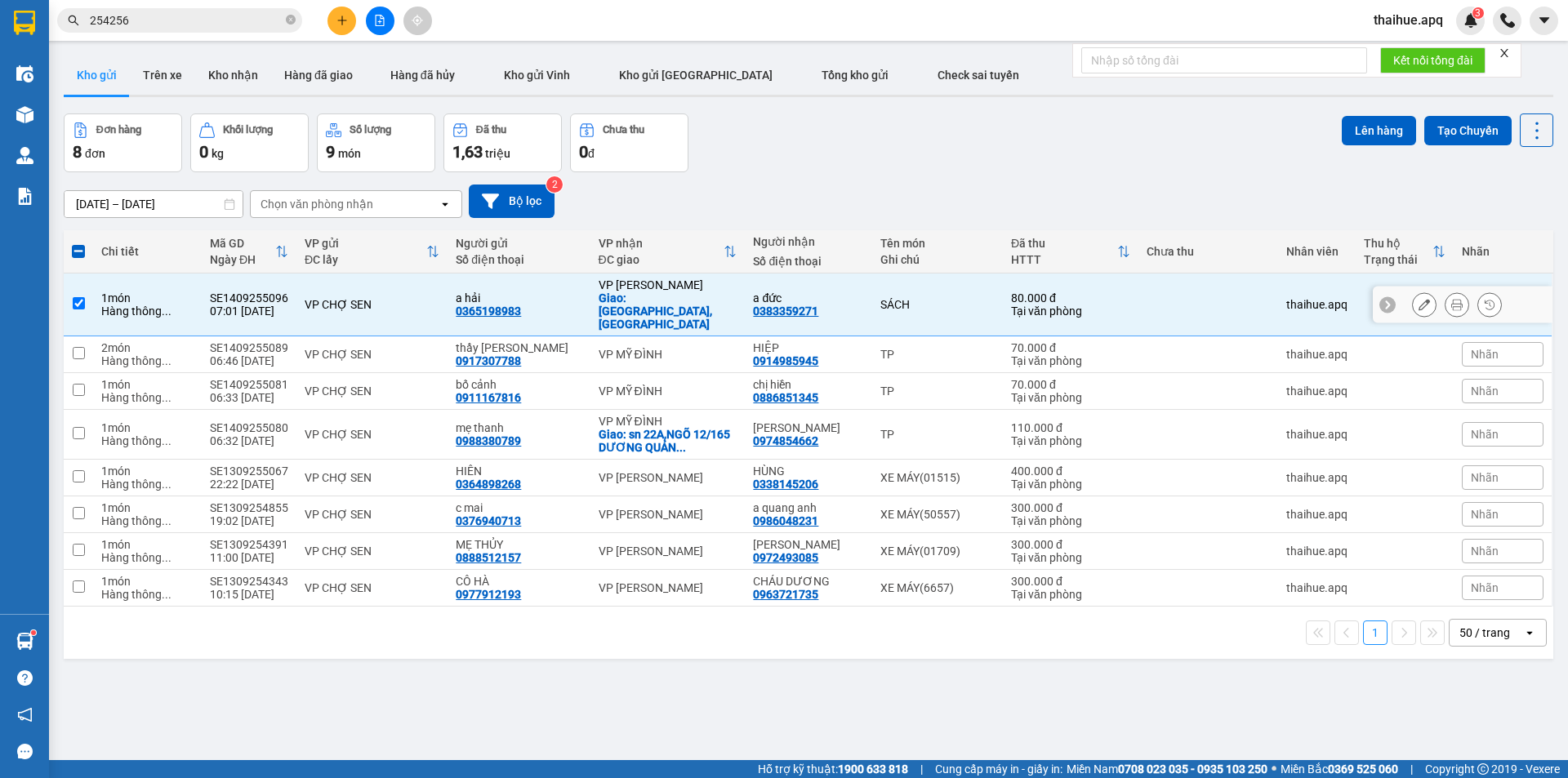
click at [416, 299] on div "VP CHỢ SEN" at bounding box center [372, 304] width 134 height 13
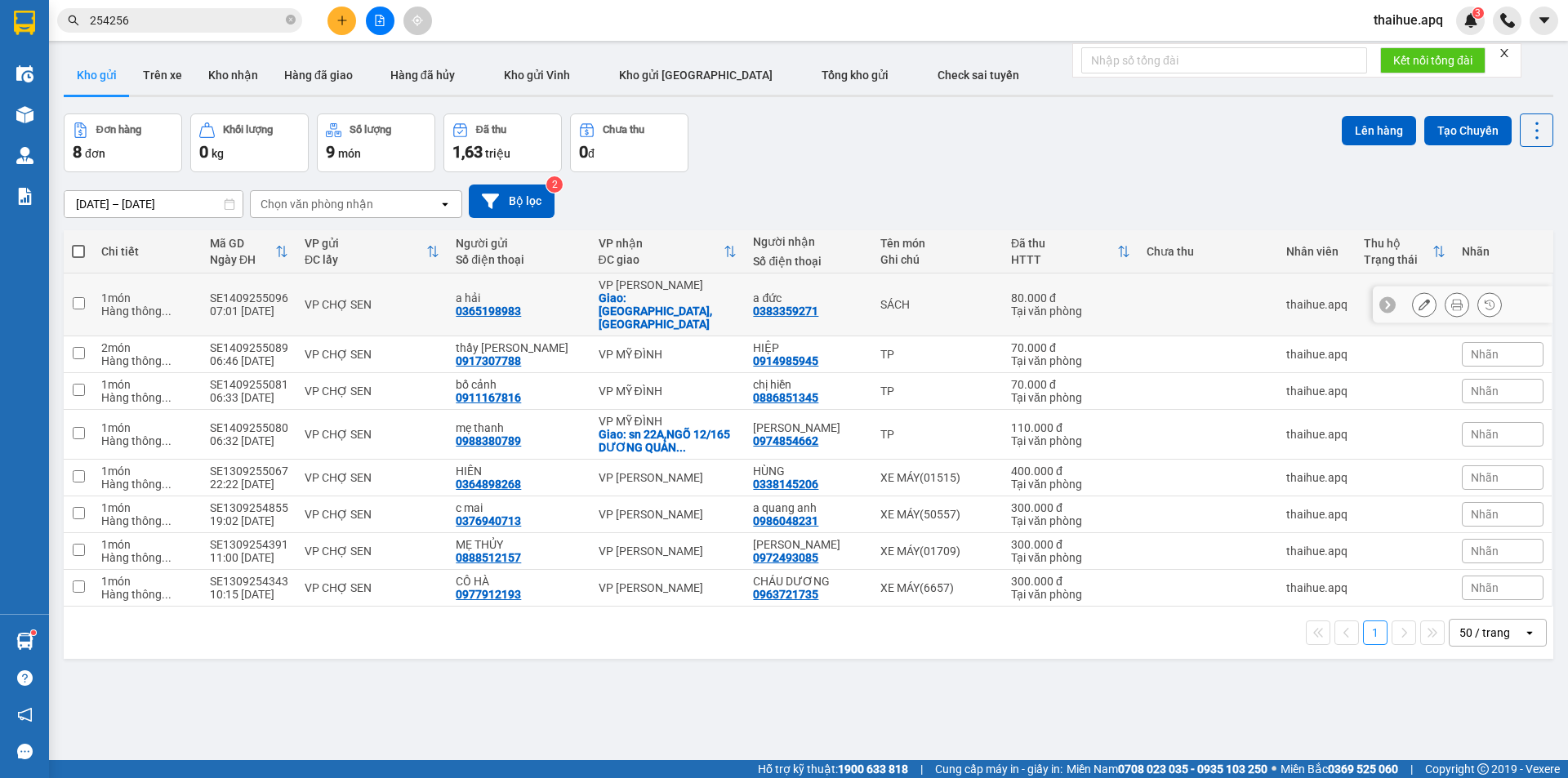
click at [424, 299] on div "VP CHỢ SEN" at bounding box center [372, 304] width 134 height 13
checkbox input "true"
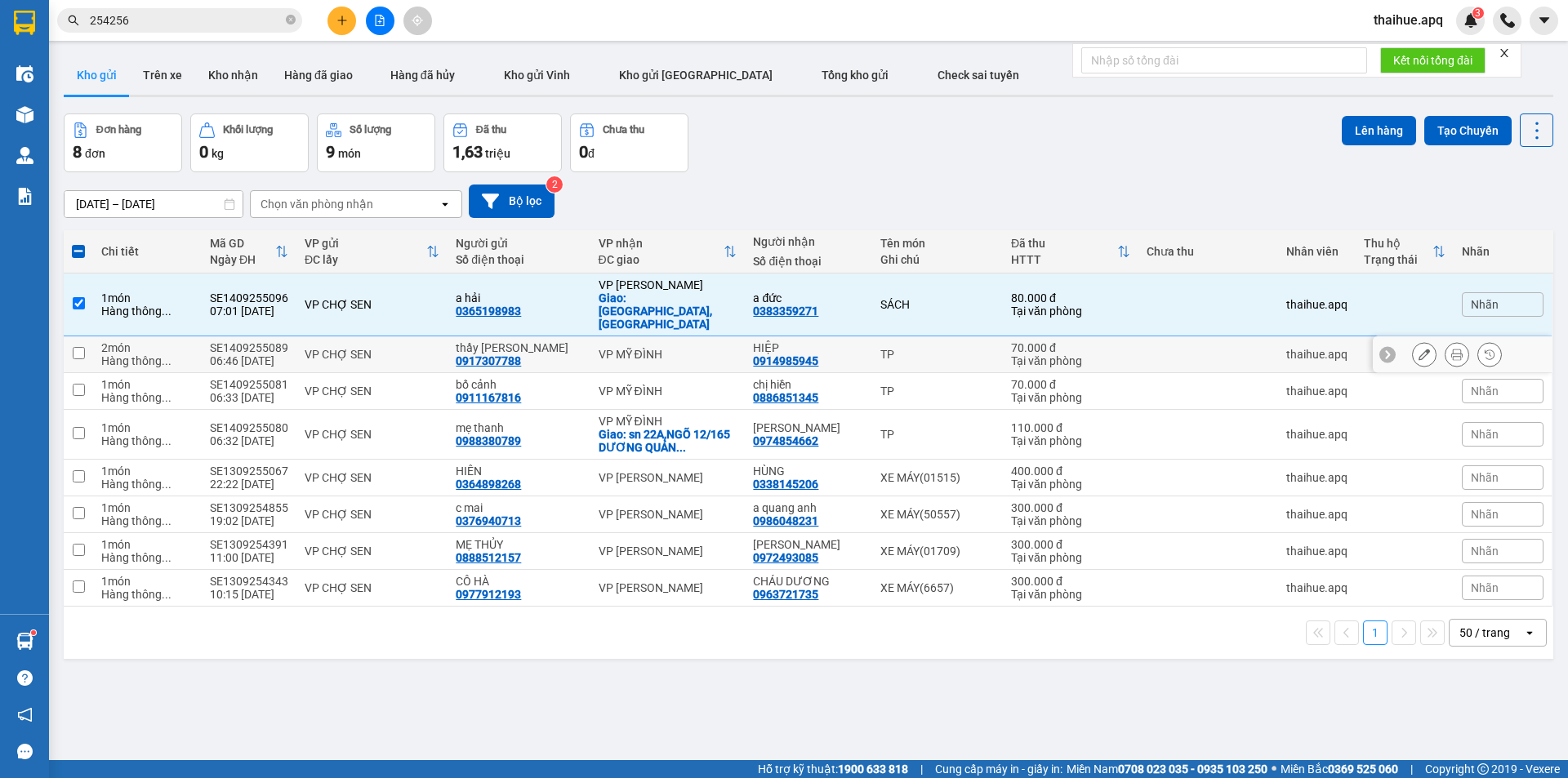
click at [402, 348] on div "VP CHỢ SEN" at bounding box center [372, 354] width 134 height 13
checkbox input "true"
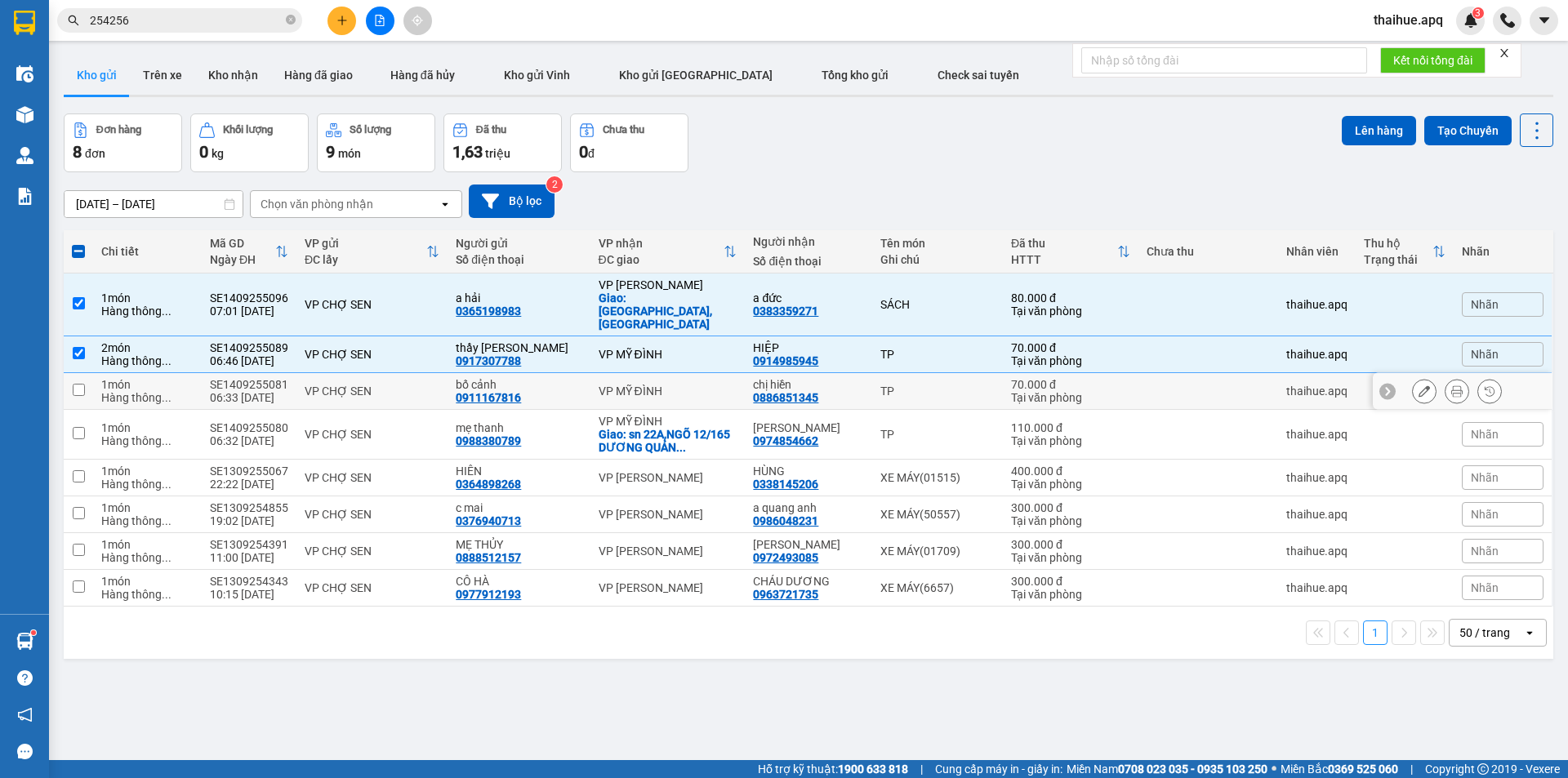
click at [431, 385] on div "VP CHỢ SEN" at bounding box center [372, 390] width 134 height 13
checkbox input "true"
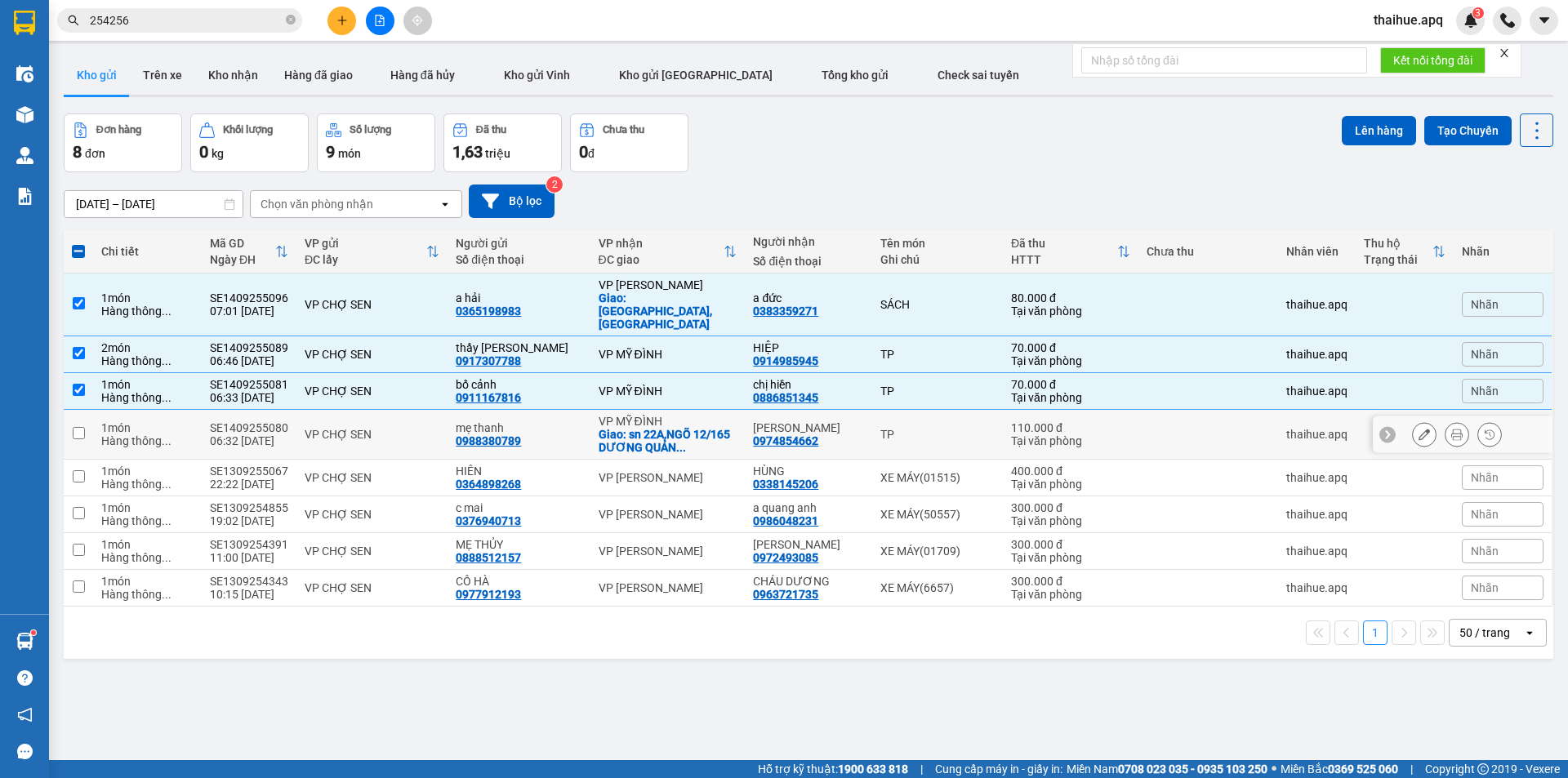
click at [435, 428] on div "VP CHỢ SEN" at bounding box center [372, 434] width 134 height 13
checkbox input "true"
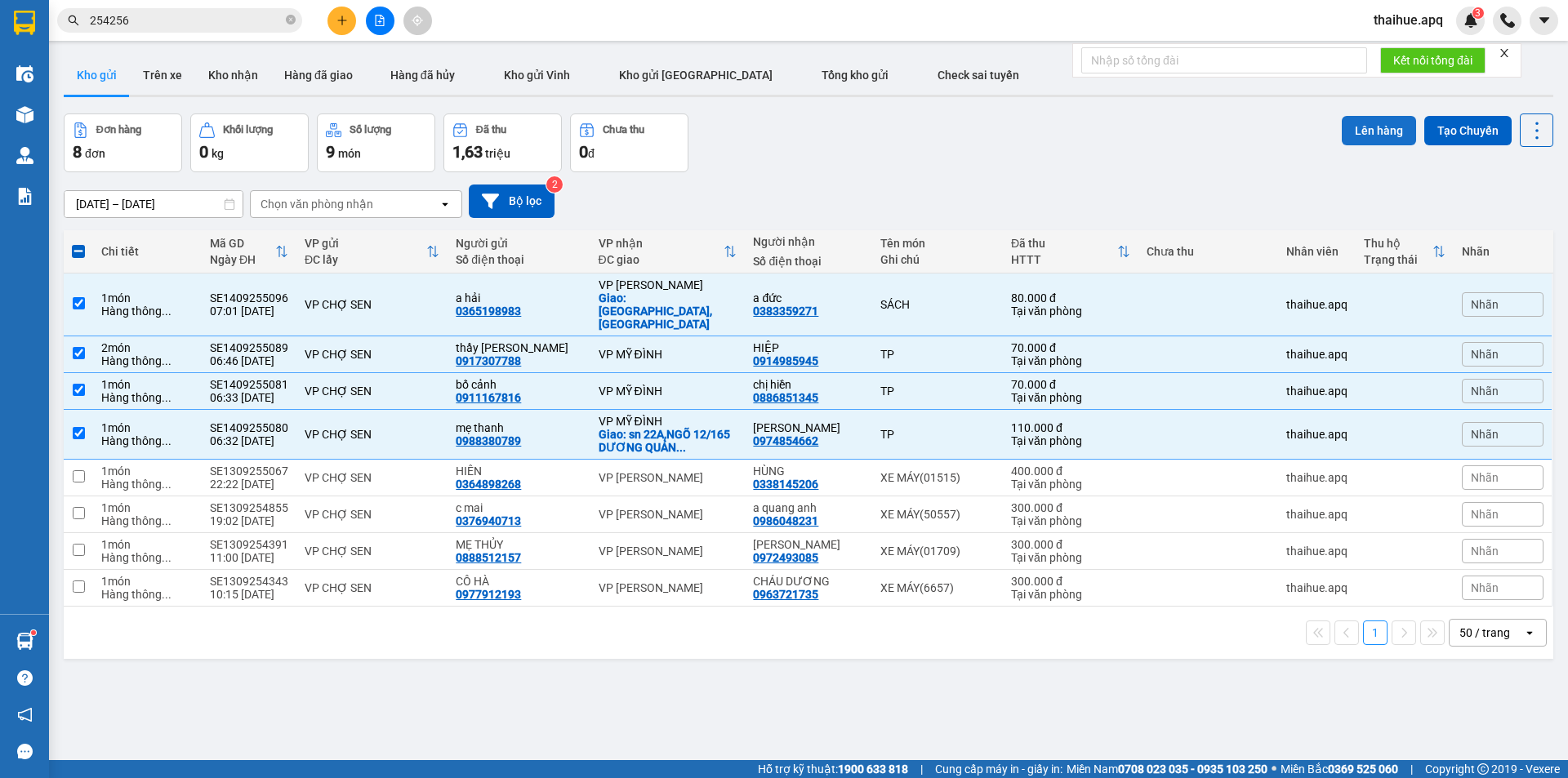
click at [1377, 130] on button "Lên hàng" at bounding box center [1378, 130] width 74 height 30
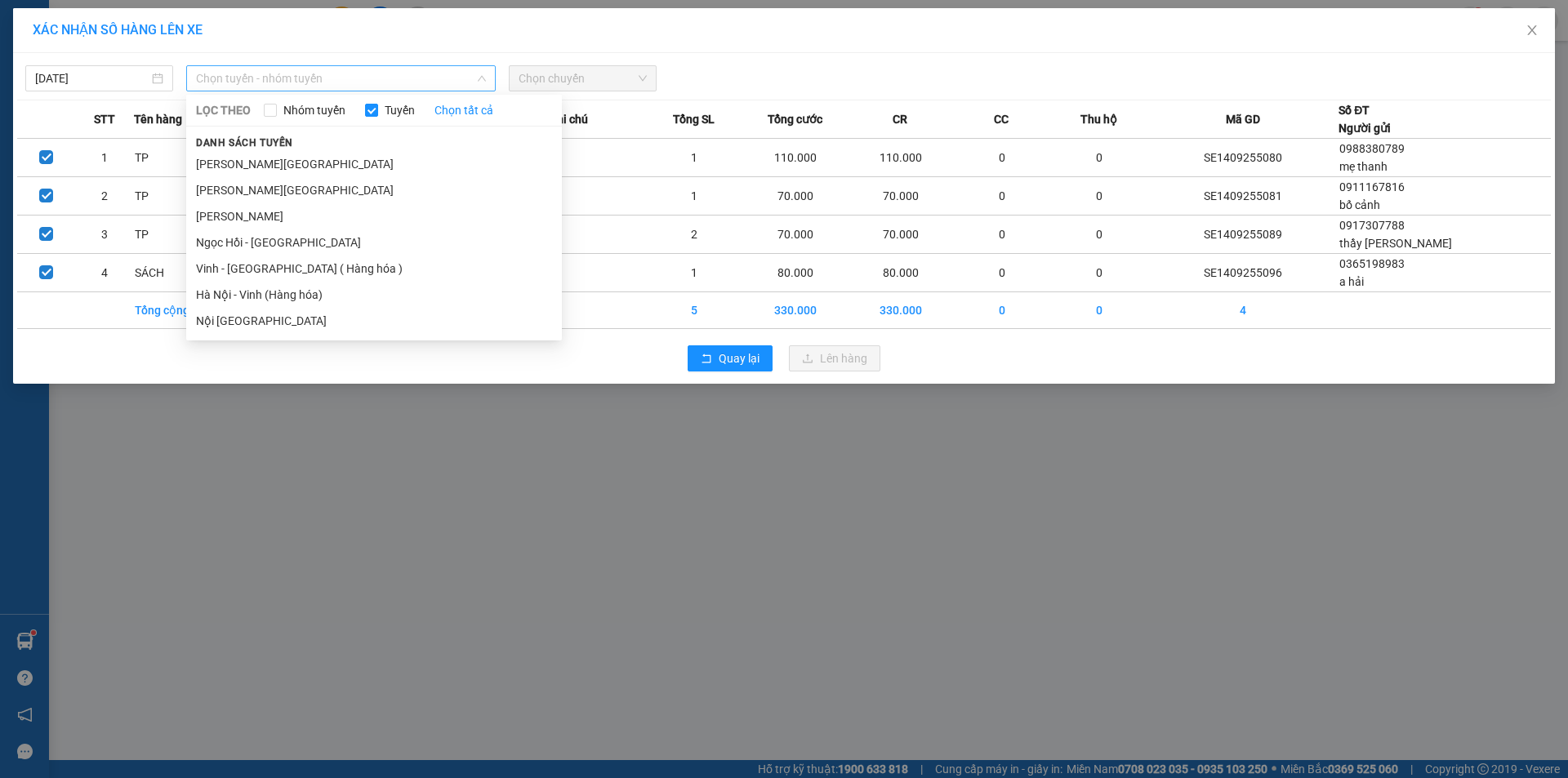
click at [338, 73] on span "Chọn tuyến - nhóm tuyến" at bounding box center [340, 78] width 290 height 25
click at [233, 273] on li "Vinh - [GEOGRAPHIC_DATA] ( Hàng hóa )" at bounding box center [374, 269] width 376 height 26
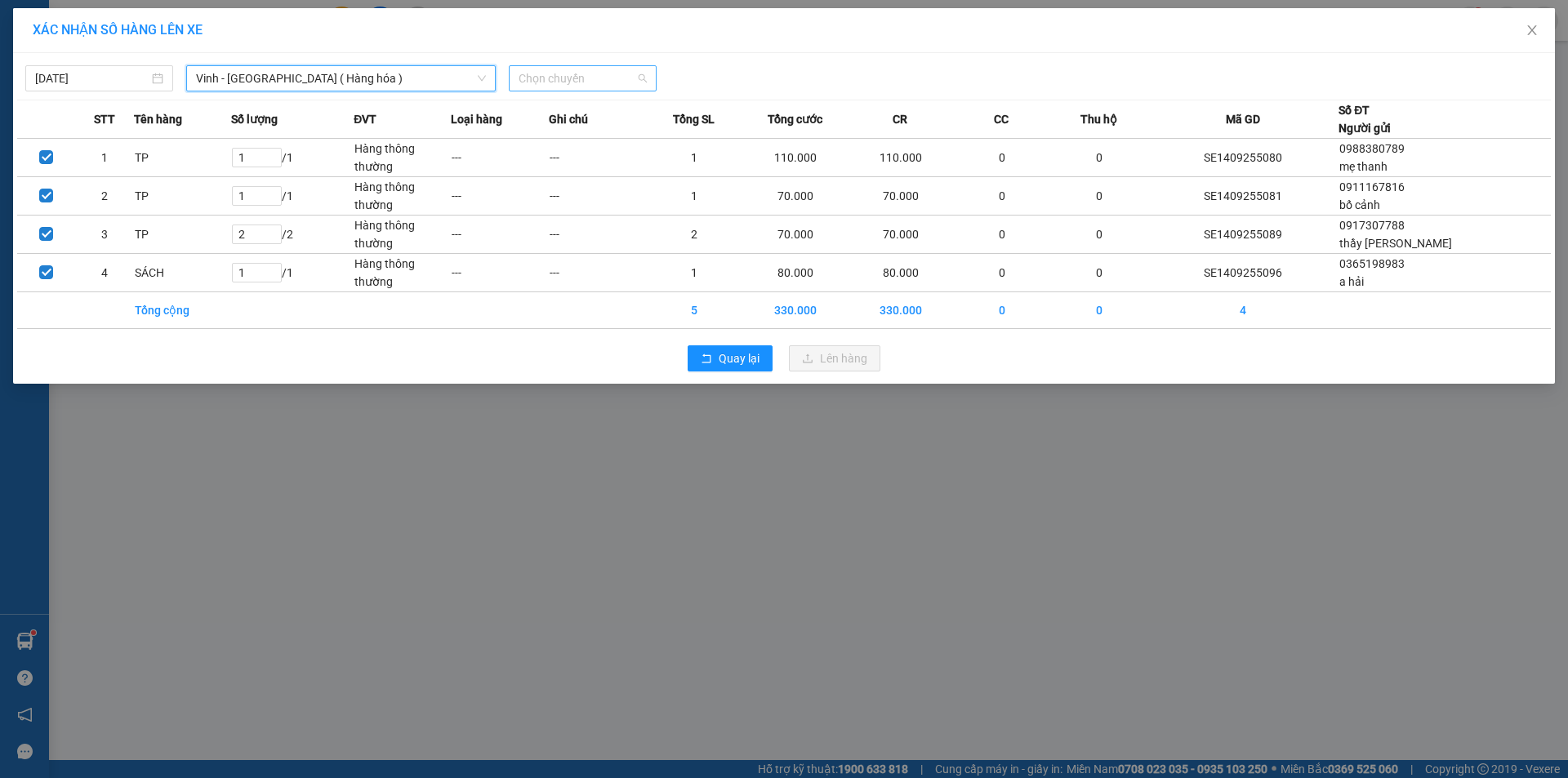
click at [599, 76] on span "Chọn chuyến" at bounding box center [583, 78] width 129 height 25
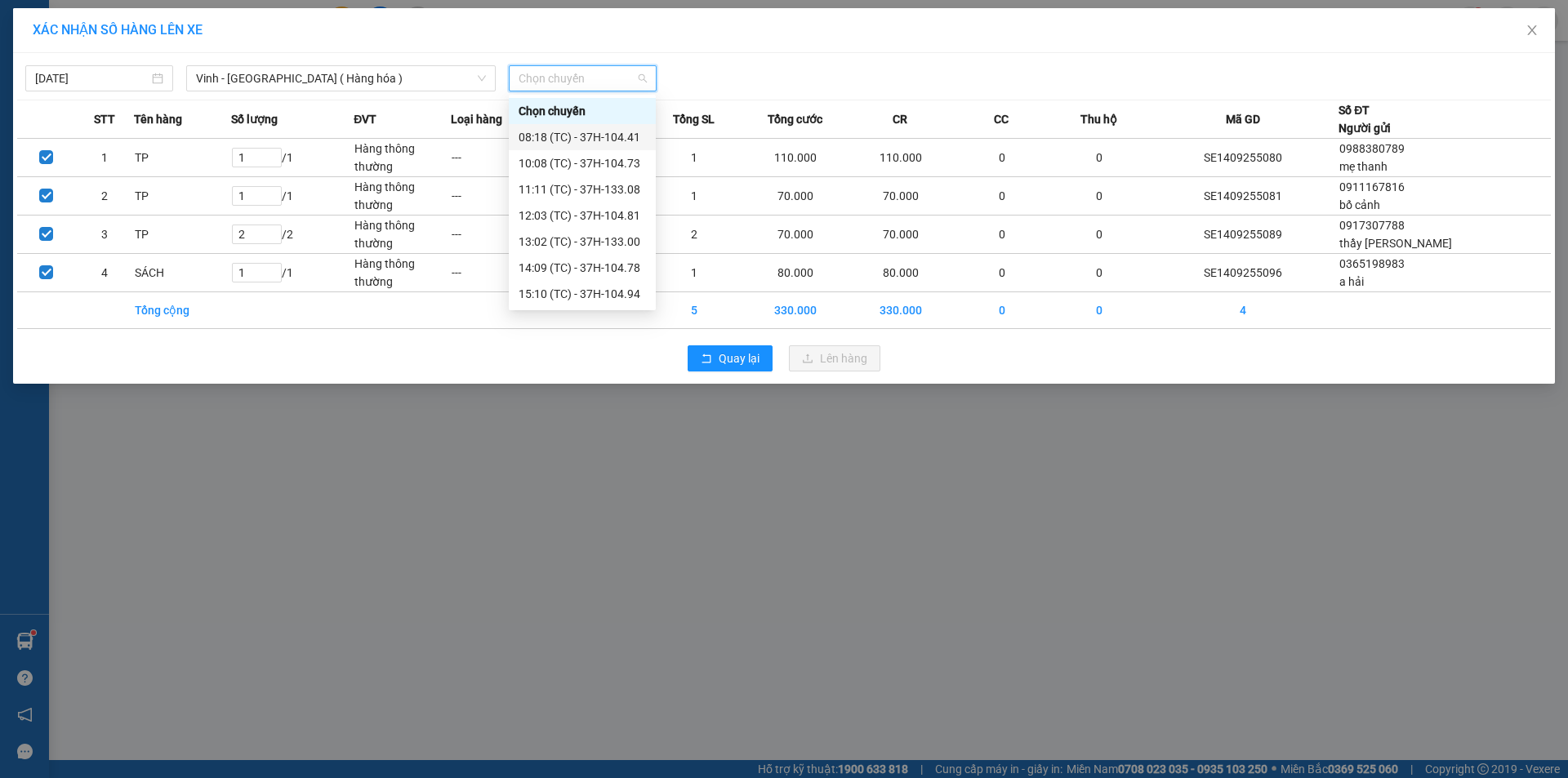
click at [608, 134] on div "08:18 (TC) - 37H-104.41" at bounding box center [582, 137] width 128 height 18
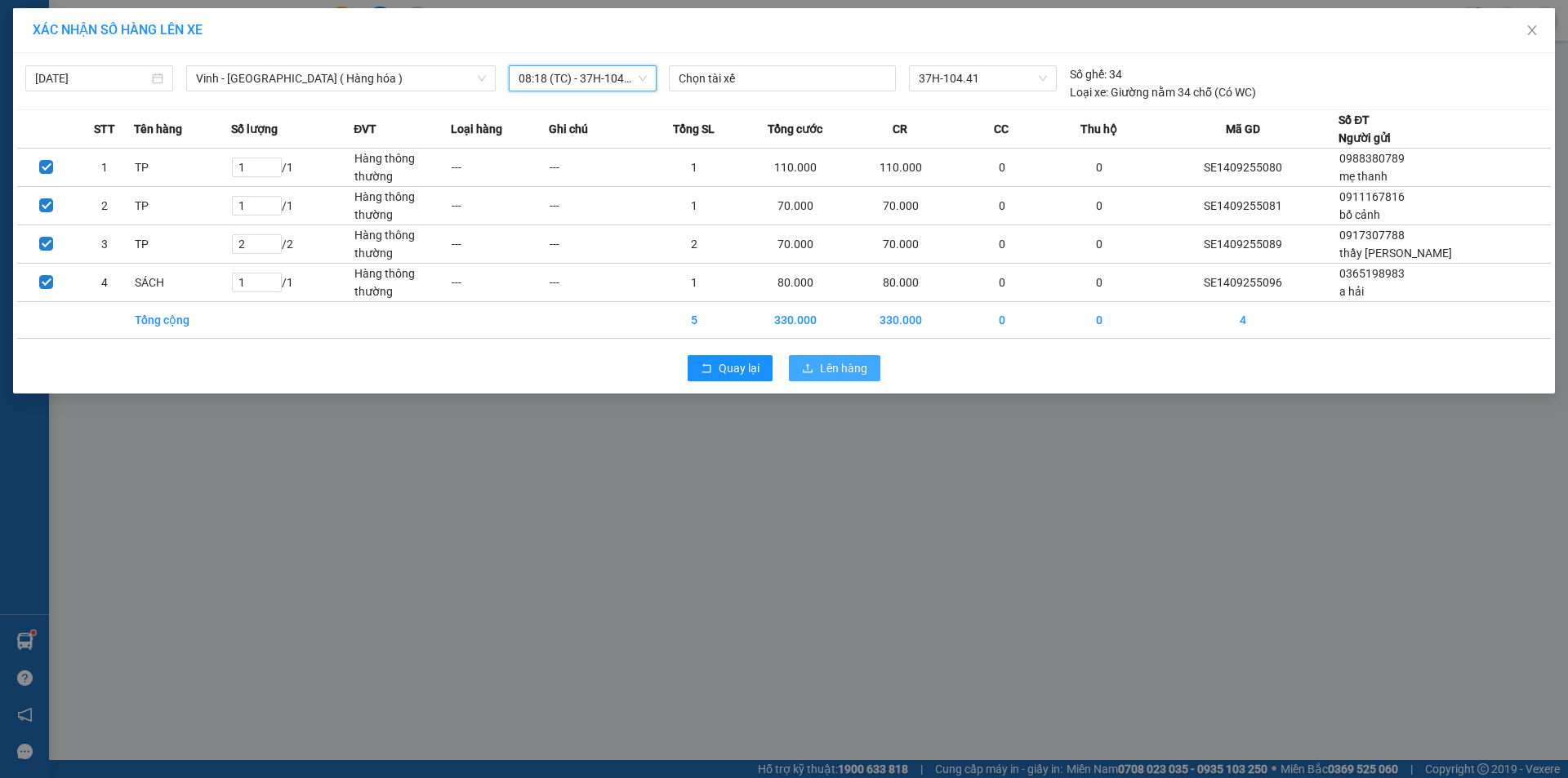
click at [827, 365] on span "Lên hàng" at bounding box center [843, 369] width 47 height 18
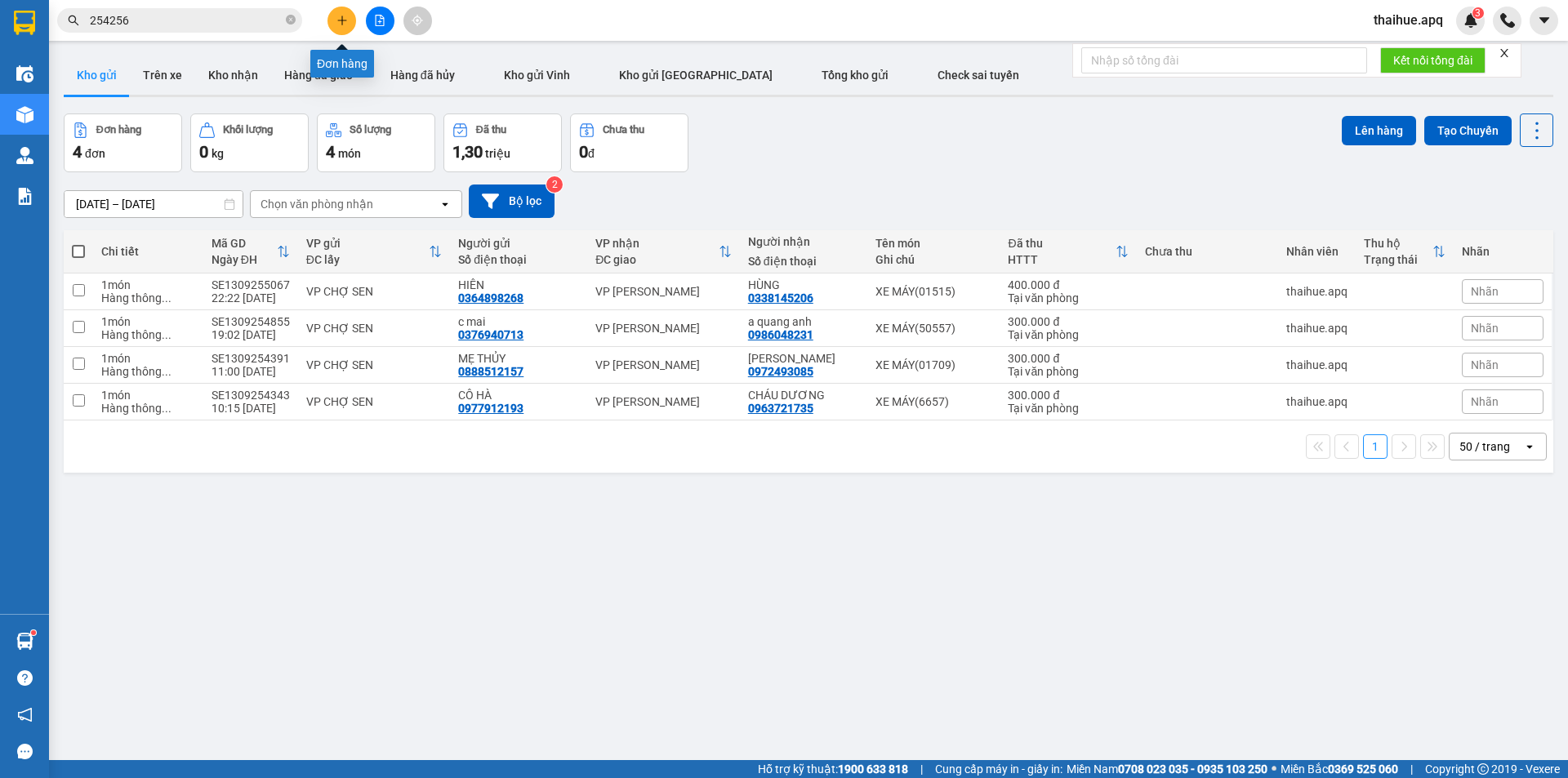
click at [345, 17] on icon "plus" at bounding box center [342, 21] width 12 height 12
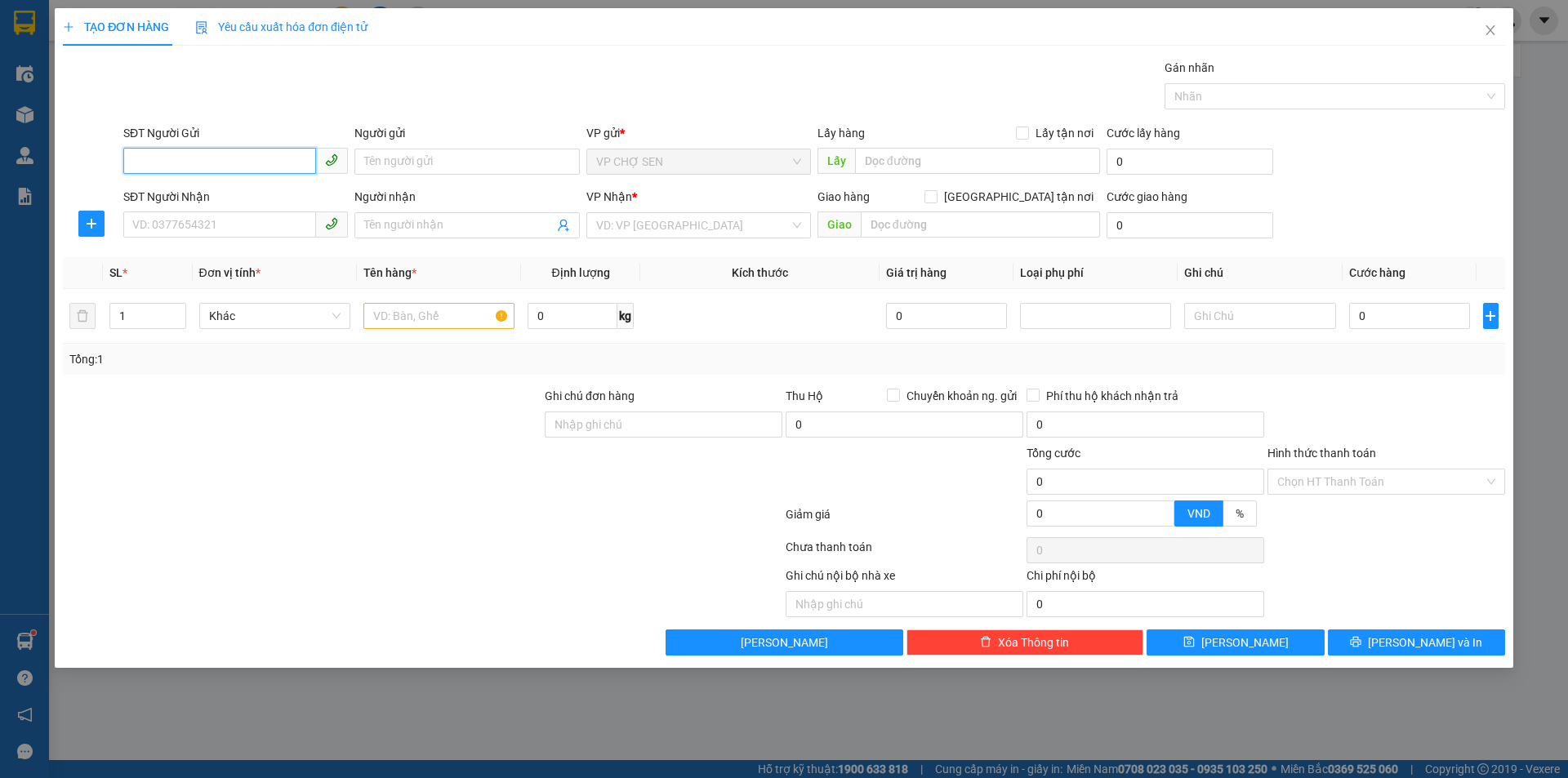
click at [261, 157] on input "SĐT Người Gửi" at bounding box center [219, 161] width 193 height 26
click at [255, 225] on input "SĐT Người Nhận" at bounding box center [219, 224] width 193 height 26
type input "0"
click at [260, 156] on input "SĐT Người Gửi" at bounding box center [219, 161] width 193 height 26
type input "0982524568"
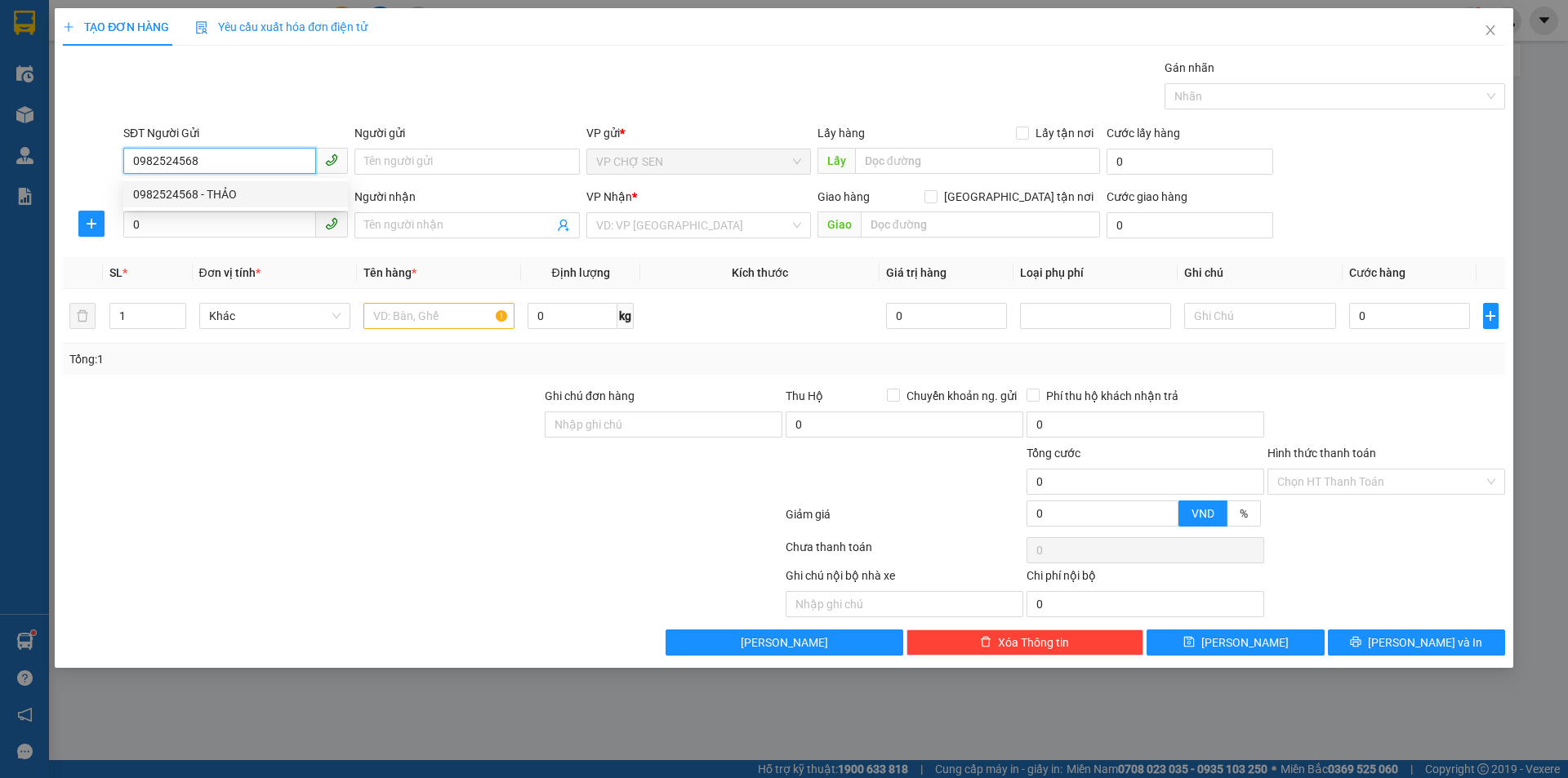
click at [220, 193] on div "0982524568 - THẢO" at bounding box center [235, 195] width 205 height 18
type input "THẢO"
type input "0982524568"
click at [261, 223] on input "0" at bounding box center [219, 224] width 193 height 26
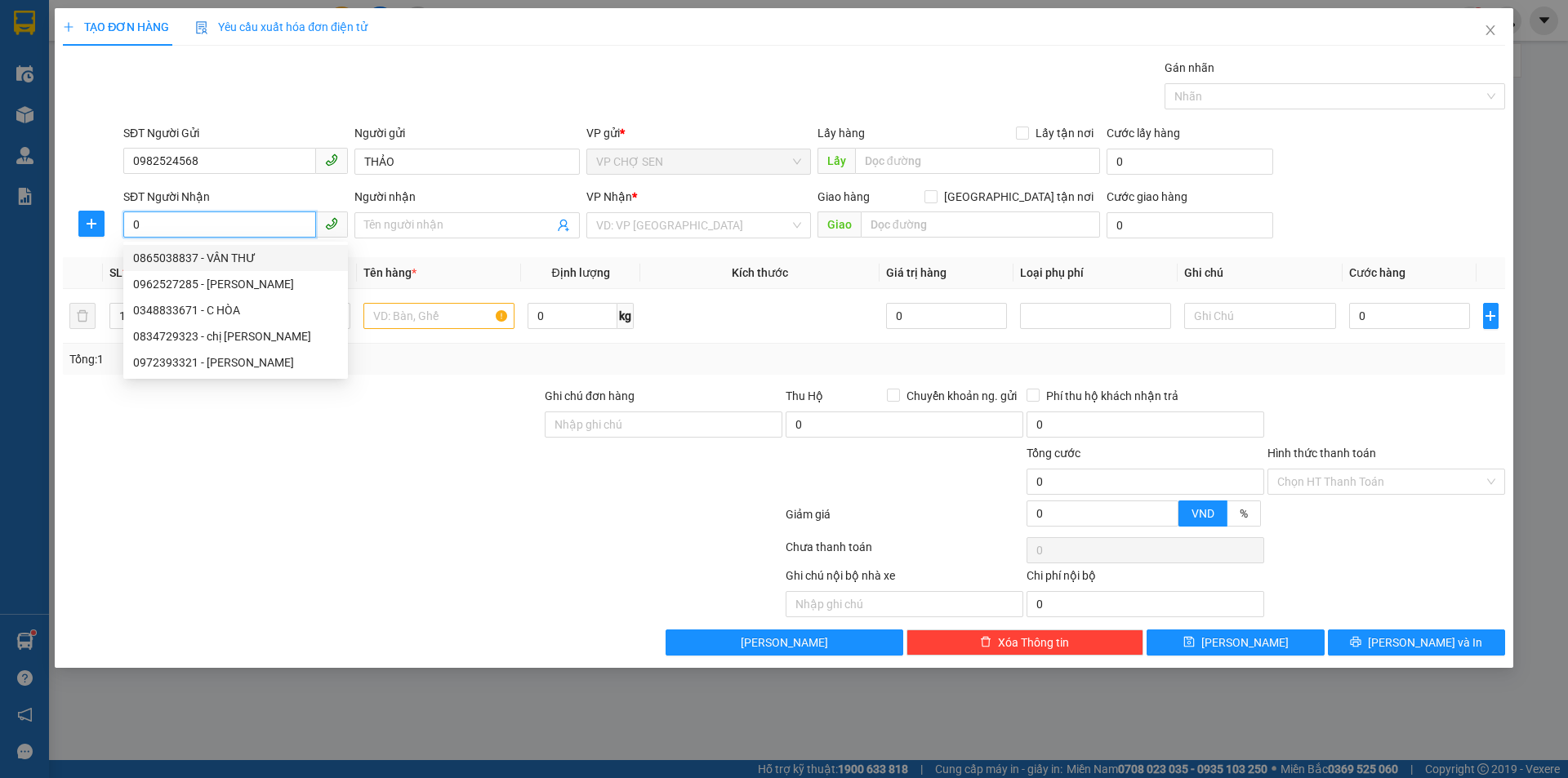
click at [224, 259] on div "0865038837 - VÂN THƯ" at bounding box center [235, 258] width 205 height 18
type input "0865038837"
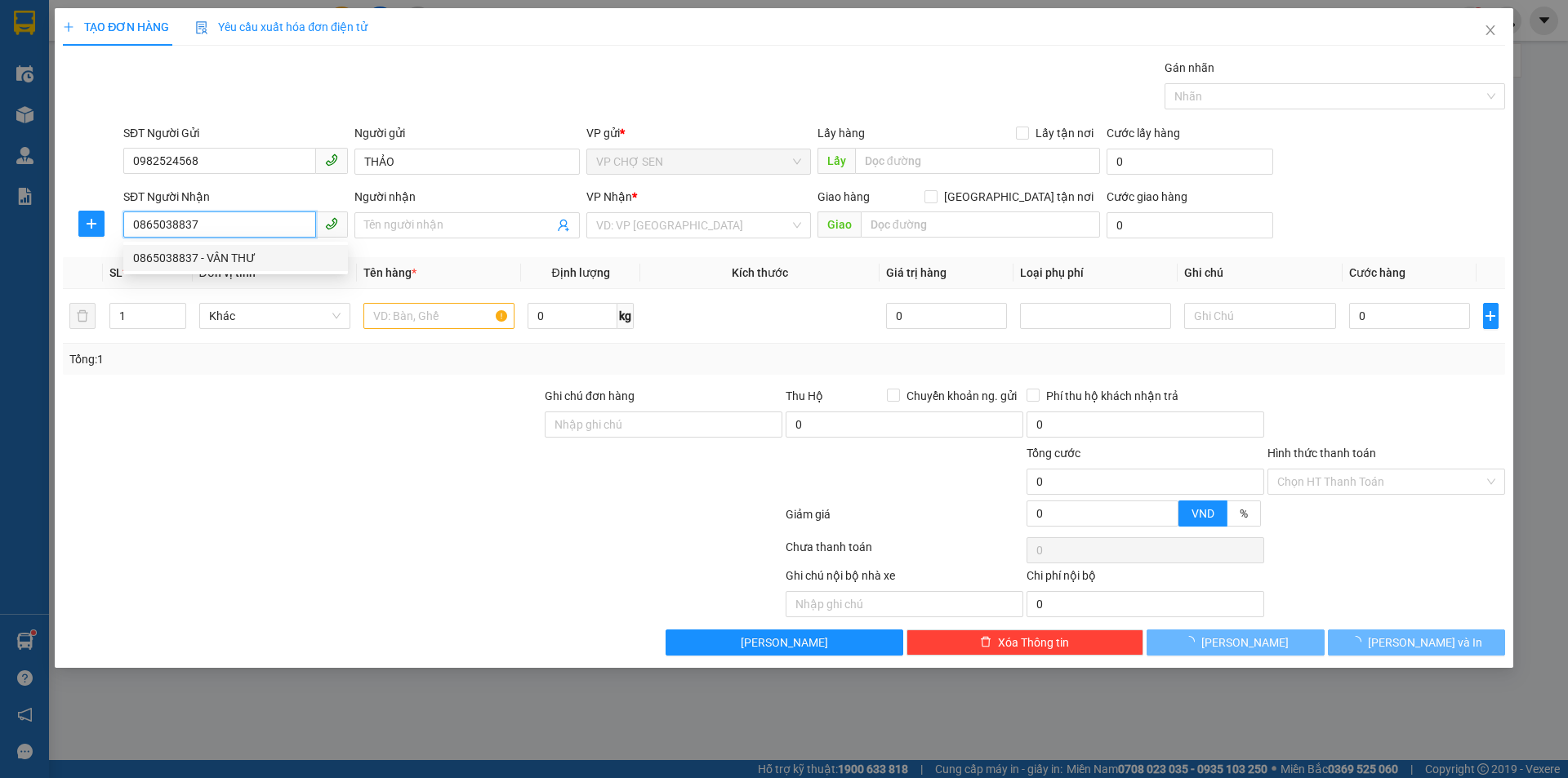
type input "VÂN THƯ"
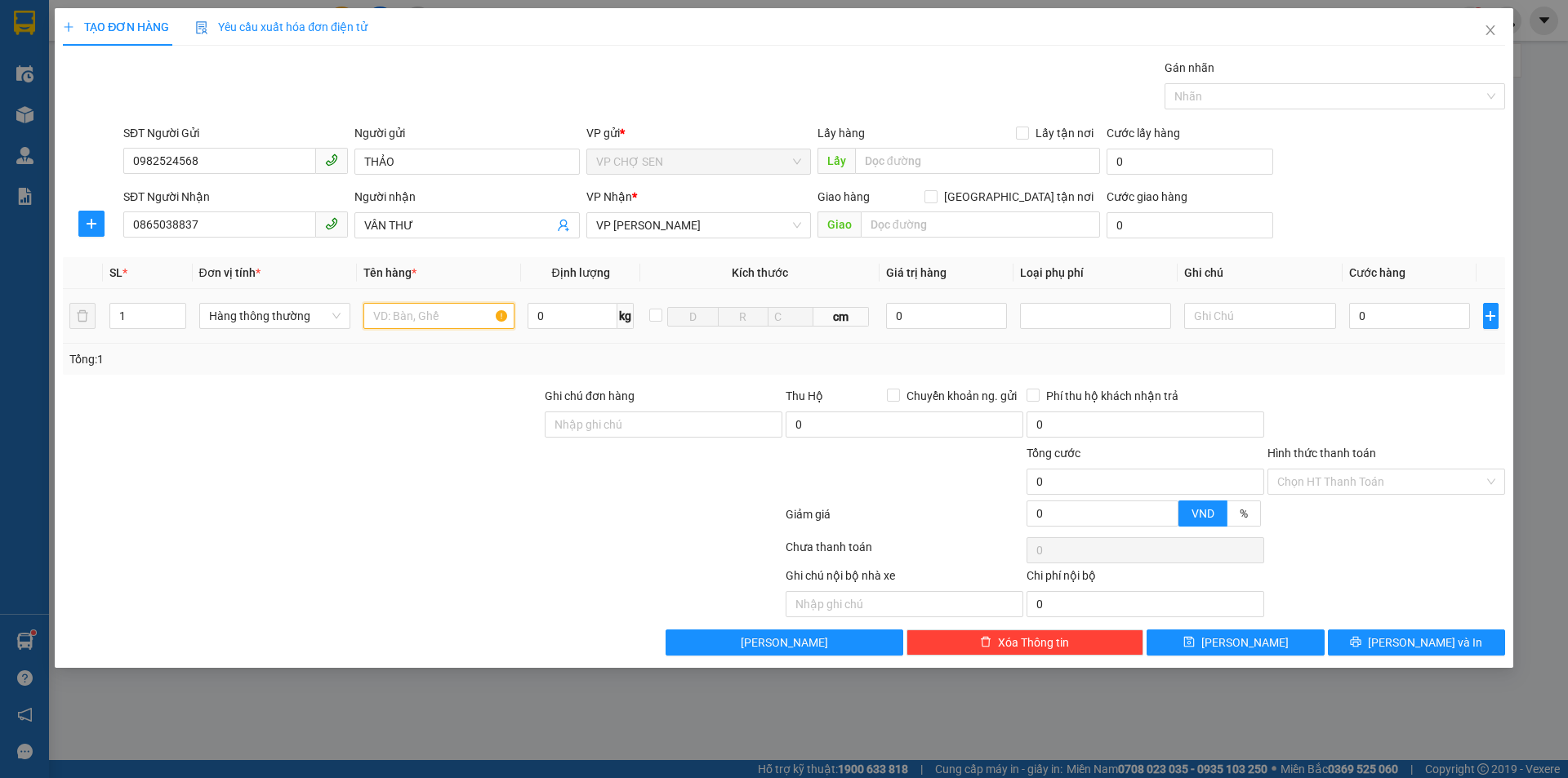
click at [468, 315] on input "text" at bounding box center [439, 315] width 151 height 26
type input "TP"
click at [1439, 317] on input "0" at bounding box center [1410, 315] width 122 height 26
type input "4"
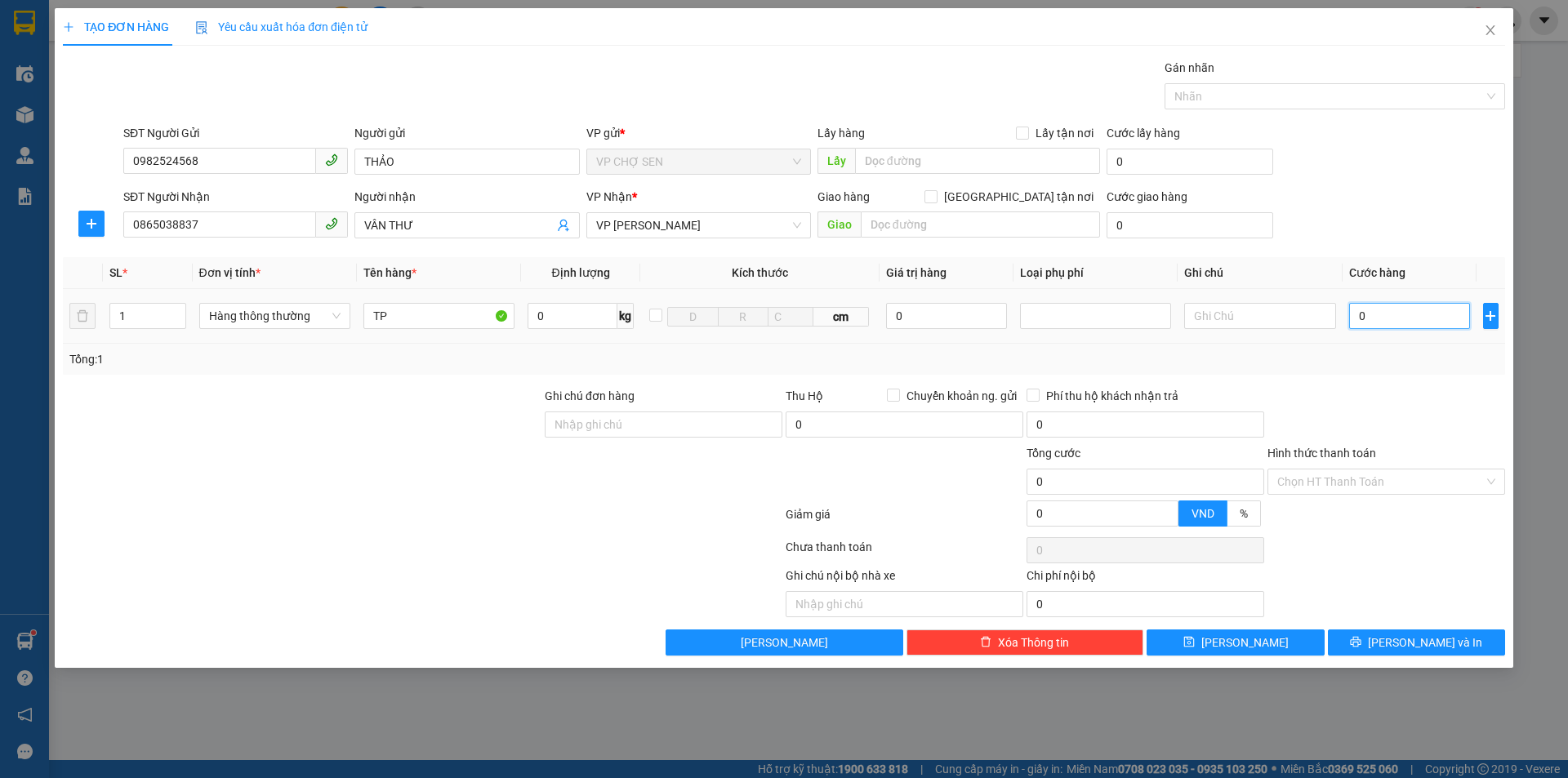
type input "4"
type input "40"
type input "400"
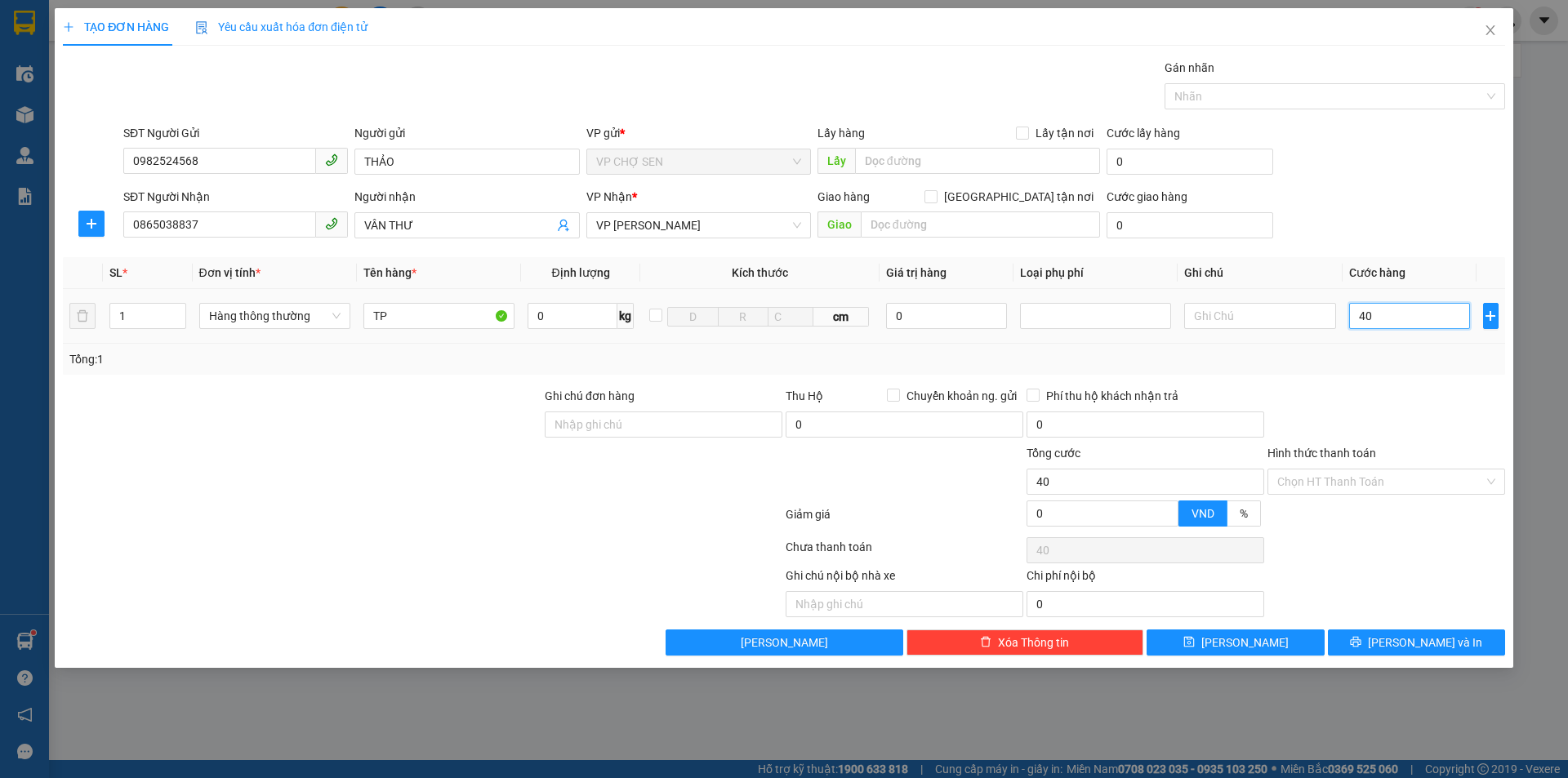
type input "400"
type input "4.000"
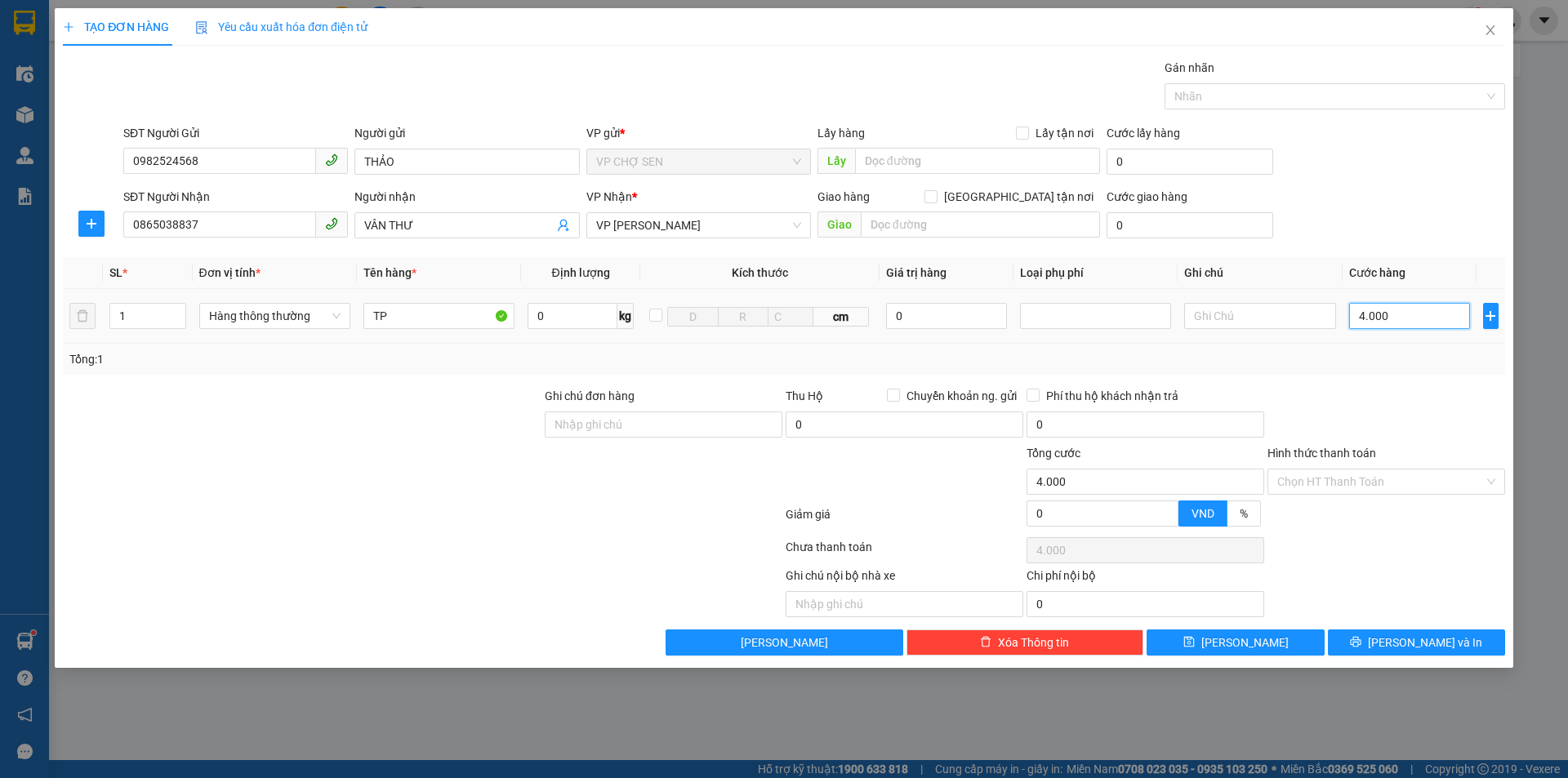
type input "40.000"
click at [1332, 476] on input "Hình thức thanh toán" at bounding box center [1380, 481] width 207 height 25
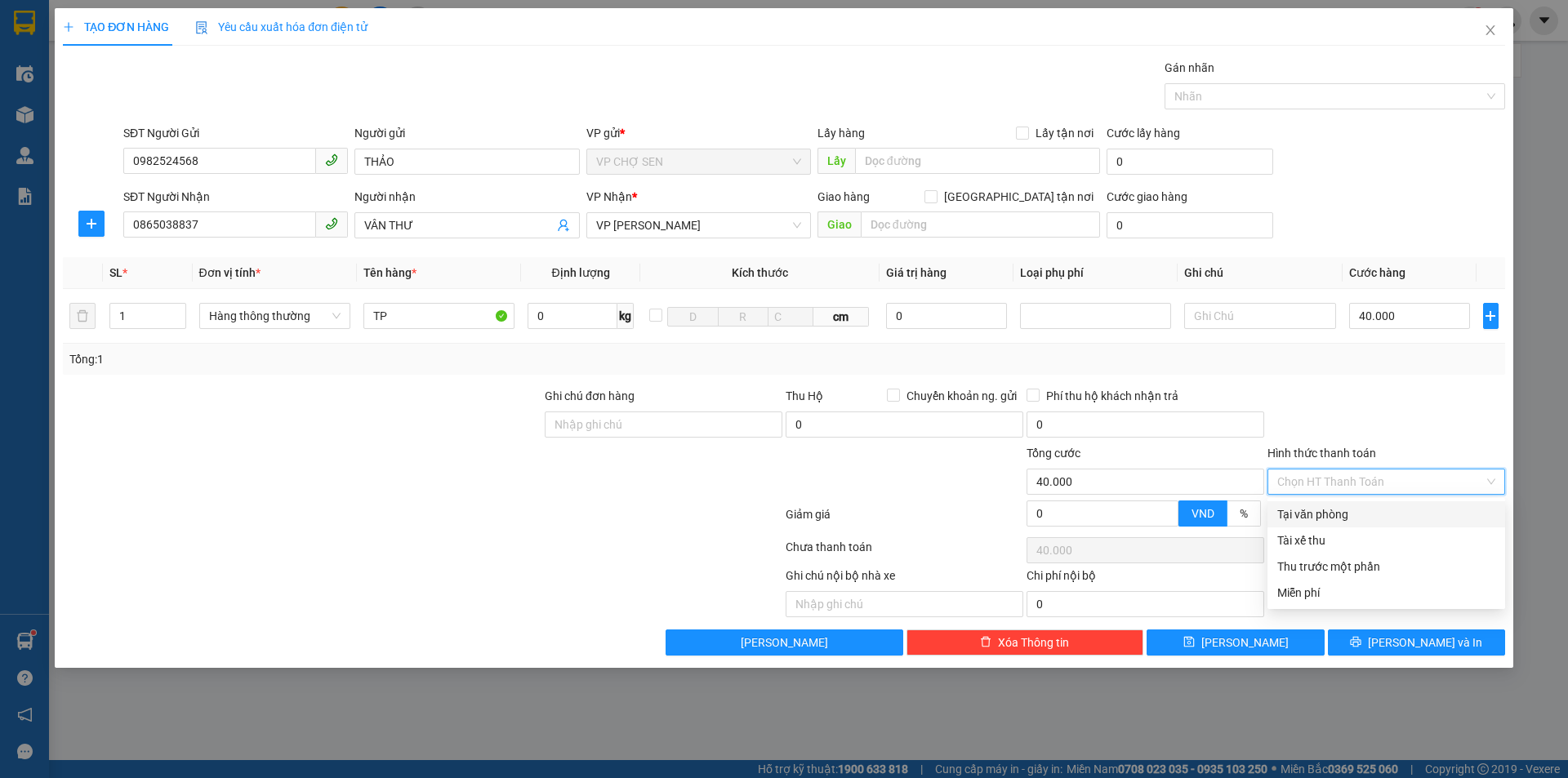
click at [1327, 513] on div "Tại văn phòng" at bounding box center [1386, 514] width 218 height 18
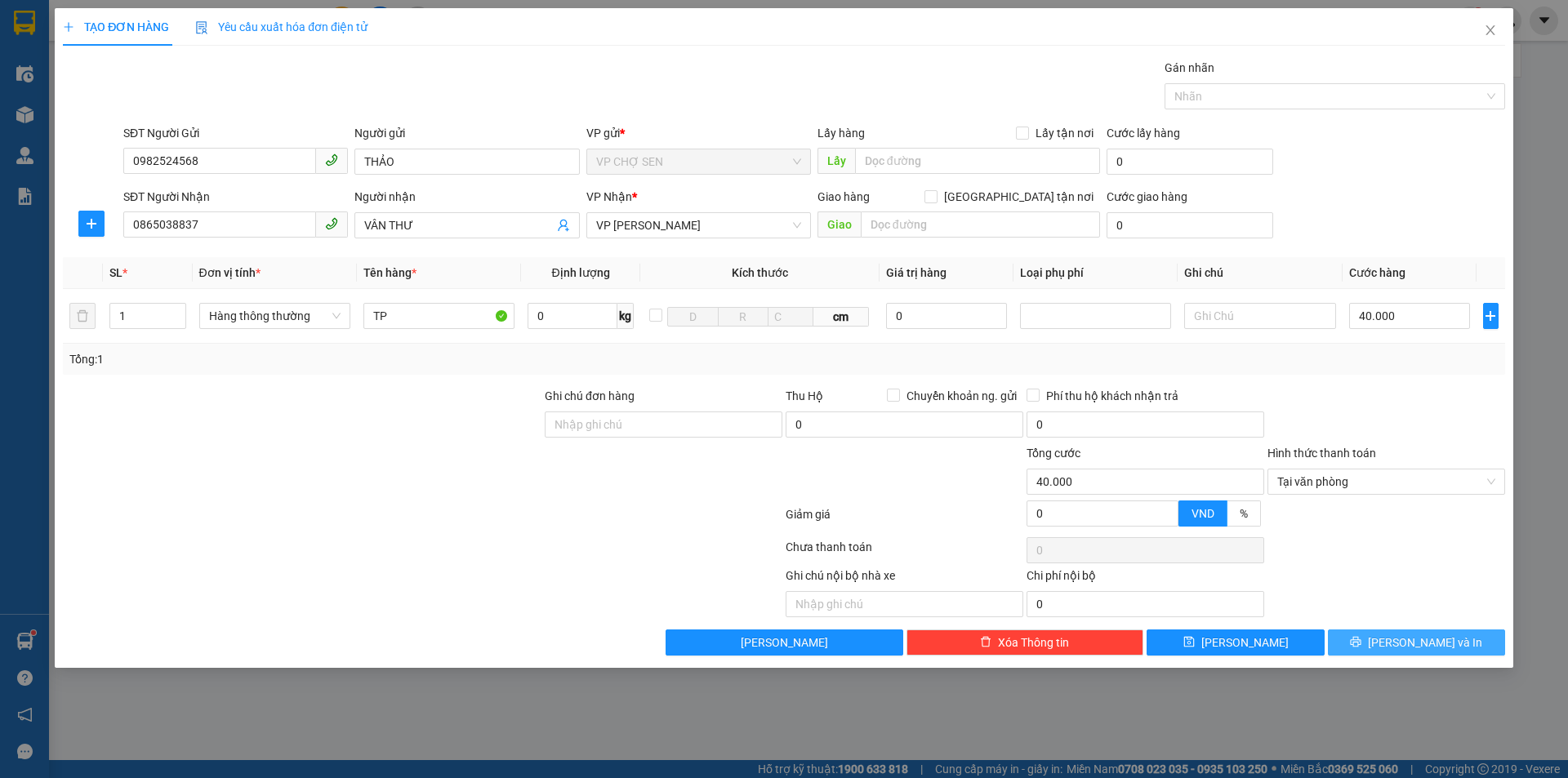
click at [1431, 648] on span "[PERSON_NAME] và In" at bounding box center [1426, 643] width 115 height 18
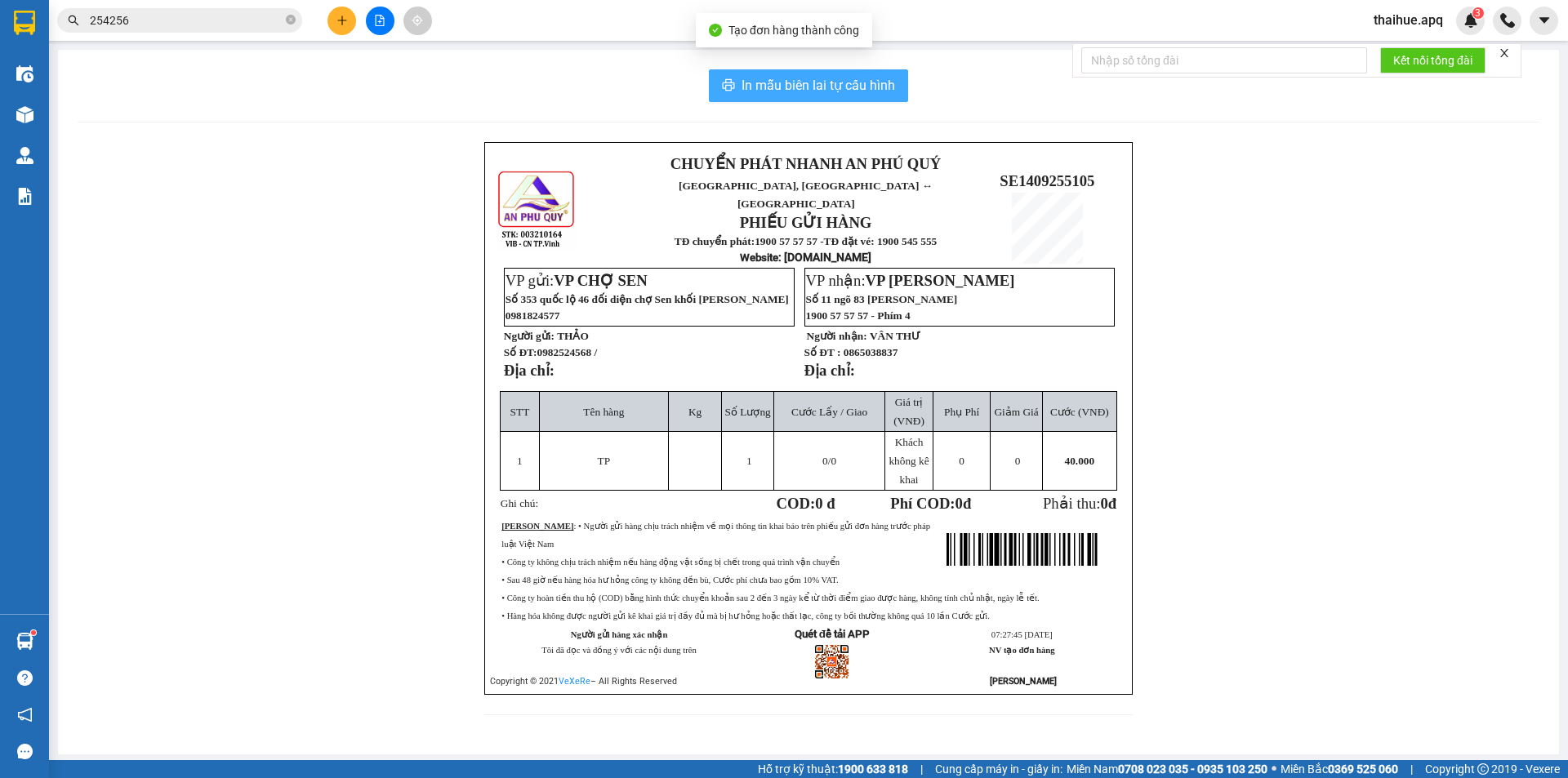
click at [815, 85] on span "In mẫu biên lai tự cấu hình" at bounding box center [818, 85] width 153 height 21
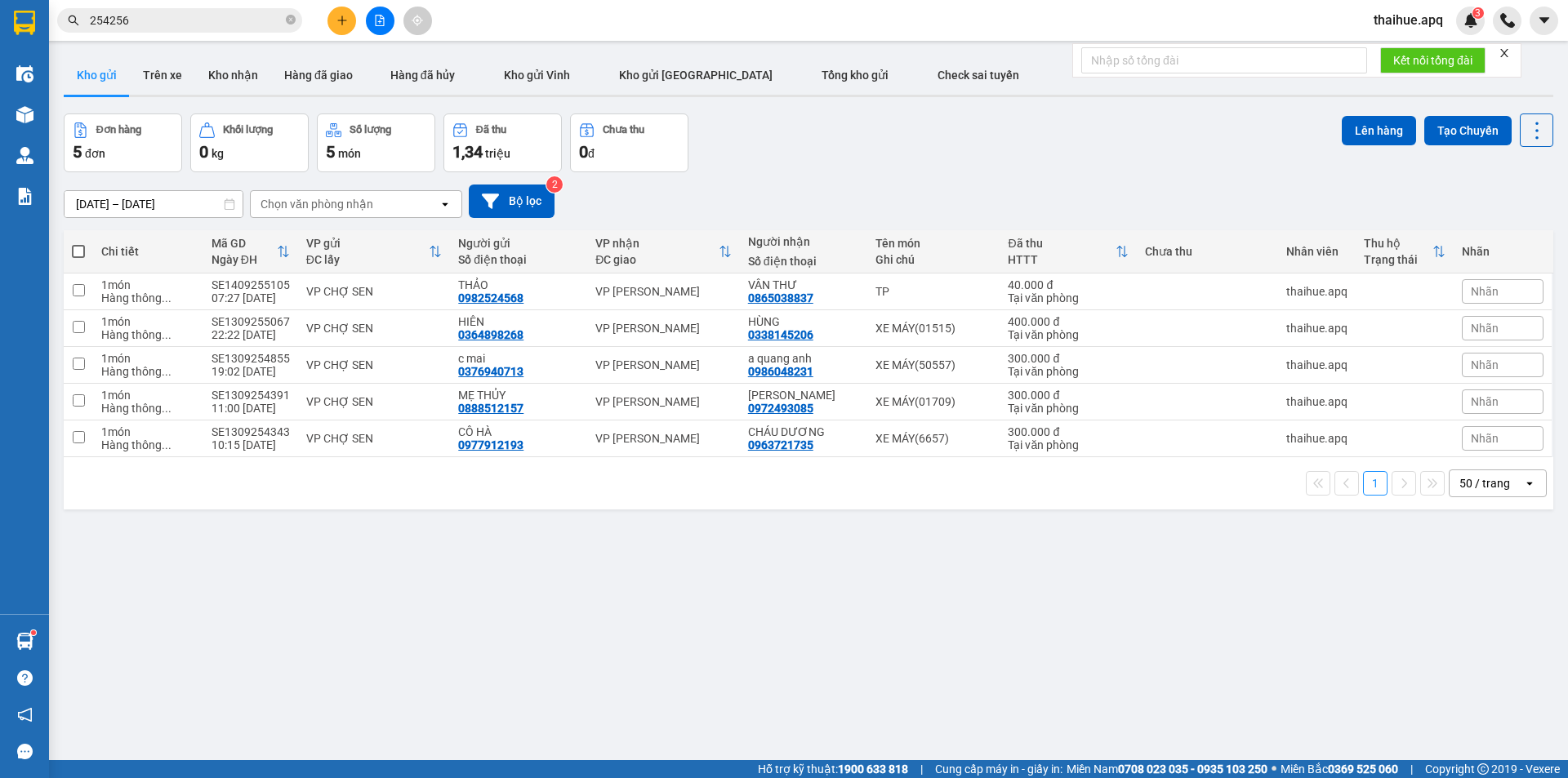
drag, startPoint x: 712, startPoint y: 428, endPoint x: 806, endPoint y: 369, distance: 111.0
drag, startPoint x: 806, startPoint y: 369, endPoint x: 688, endPoint y: 587, distance: 247.9
click at [688, 587] on div "ver 1.8.143 Kho gửi Trên xe Kho nhận Hàng đã giao Hàng đã hủy Kho gửi [PERSON_N…" at bounding box center [809, 438] width 1503 height 778
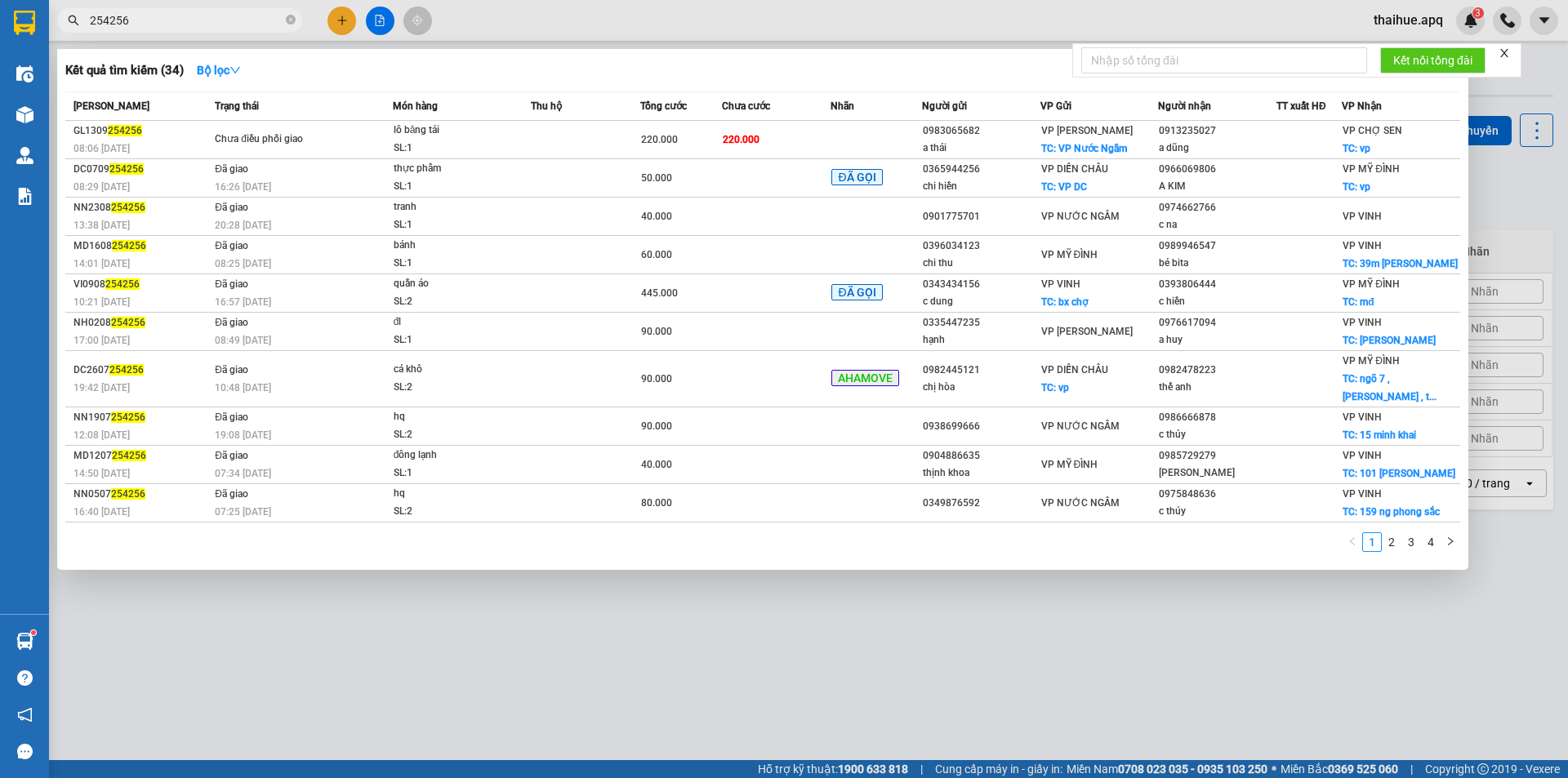
click at [214, 16] on input "254256" at bounding box center [186, 21] width 193 height 18
click at [212, 17] on input "254256" at bounding box center [186, 21] width 193 height 18
click at [211, 17] on input "254256" at bounding box center [186, 21] width 193 height 18
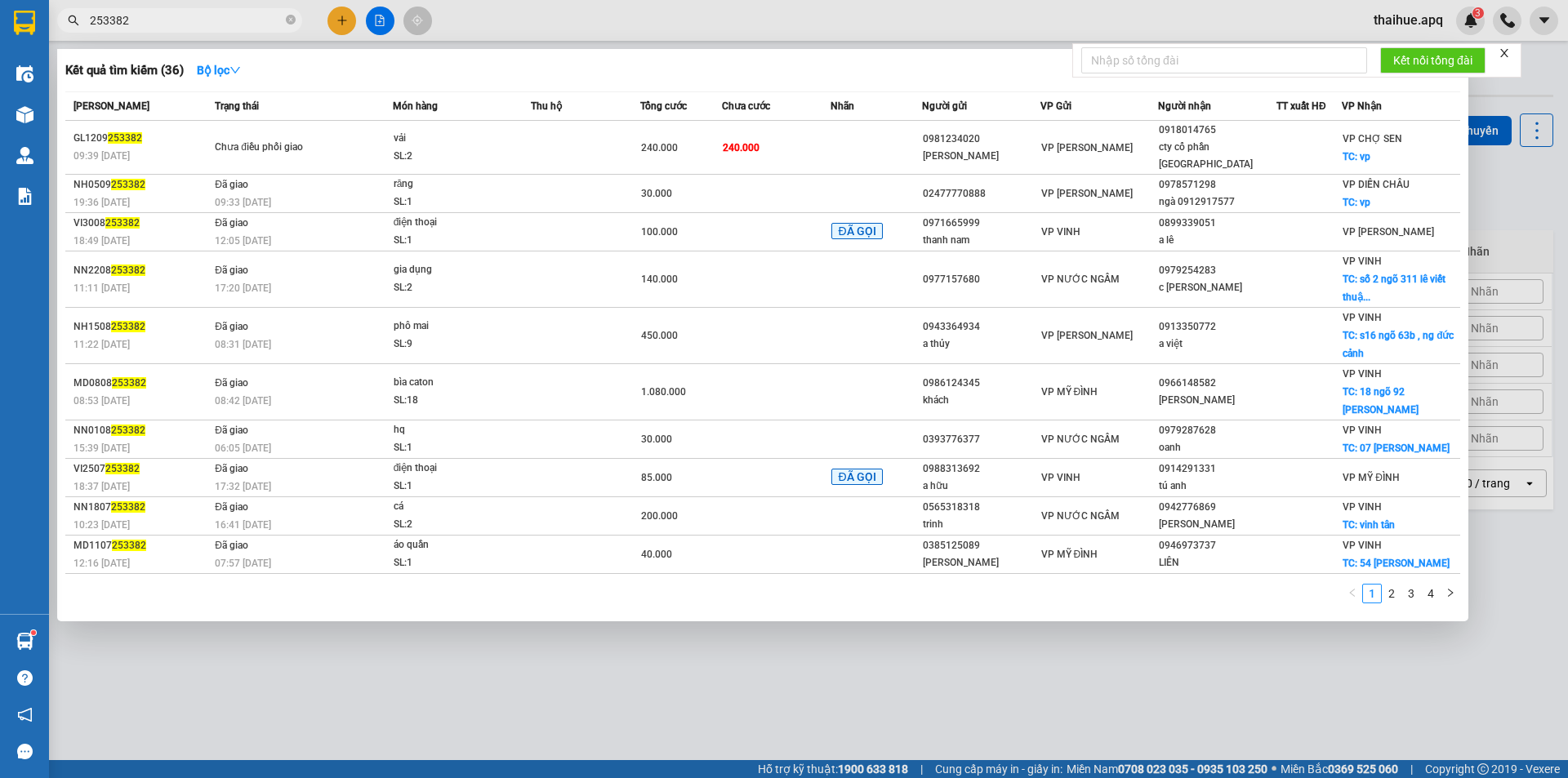
click at [1022, 612] on div at bounding box center [784, 389] width 1568 height 778
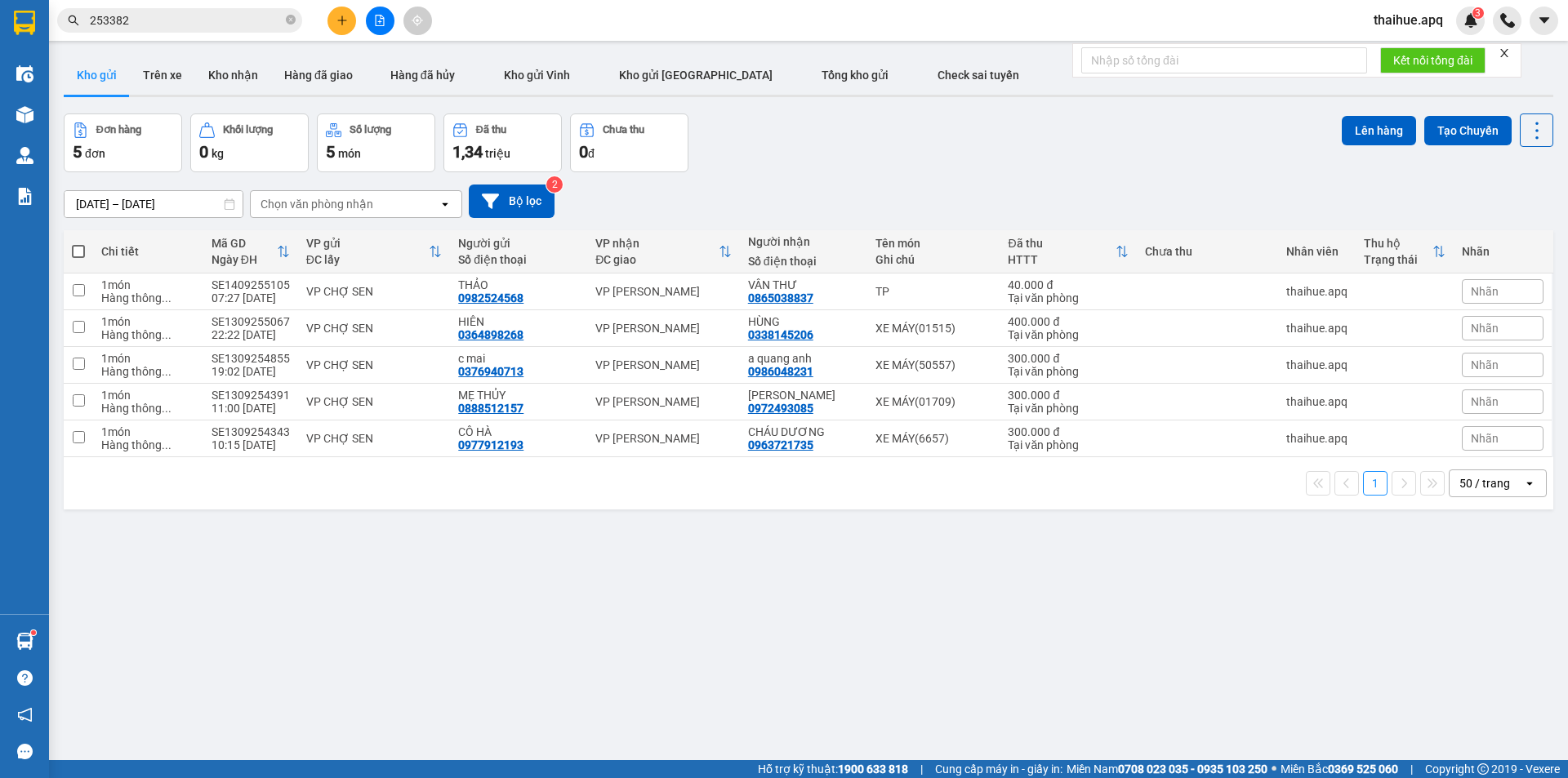
click at [174, 23] on input "253382" at bounding box center [186, 21] width 193 height 18
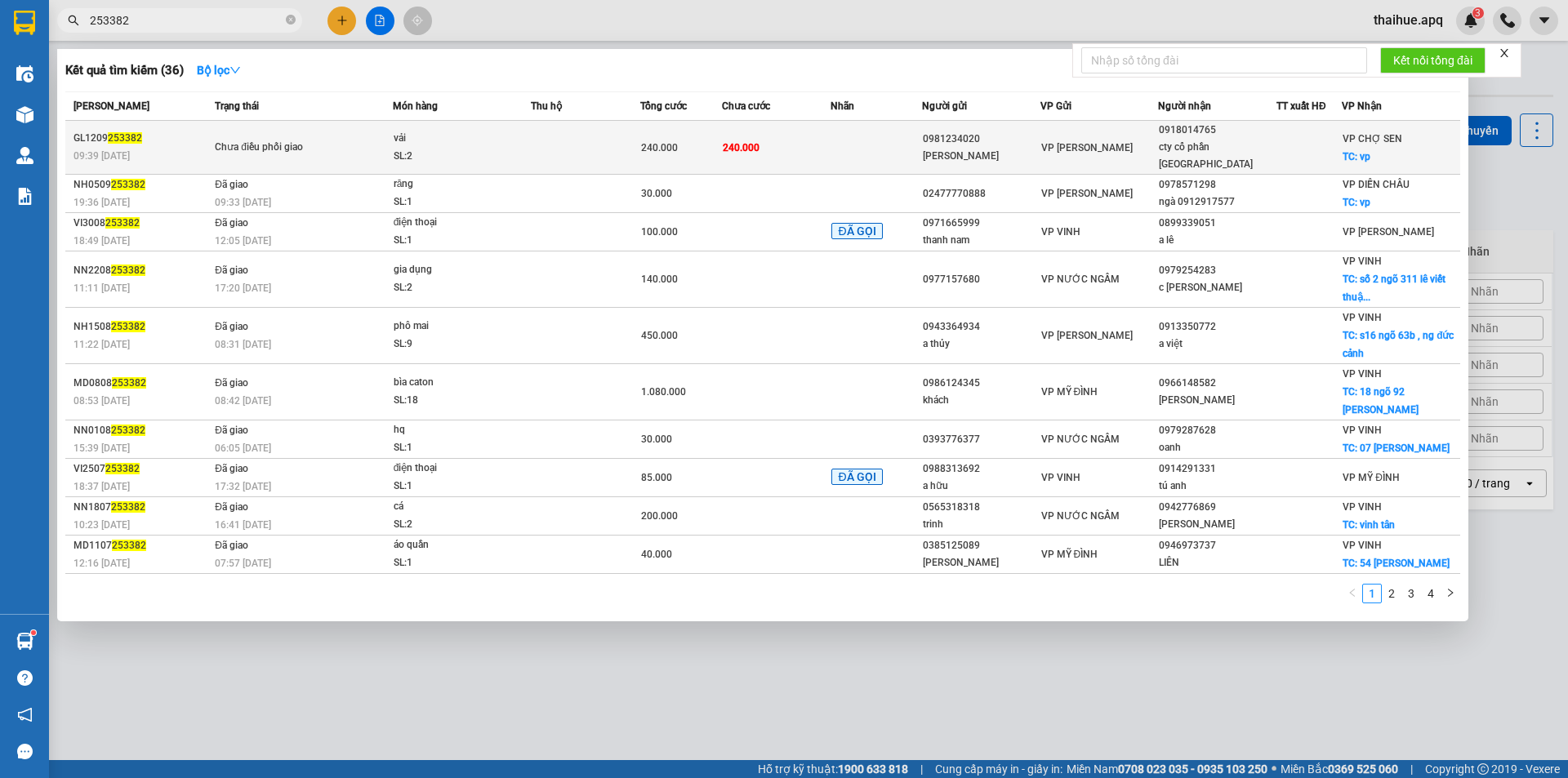
click at [1116, 138] on div "VP [PERSON_NAME]" at bounding box center [1099, 147] width 117 height 18
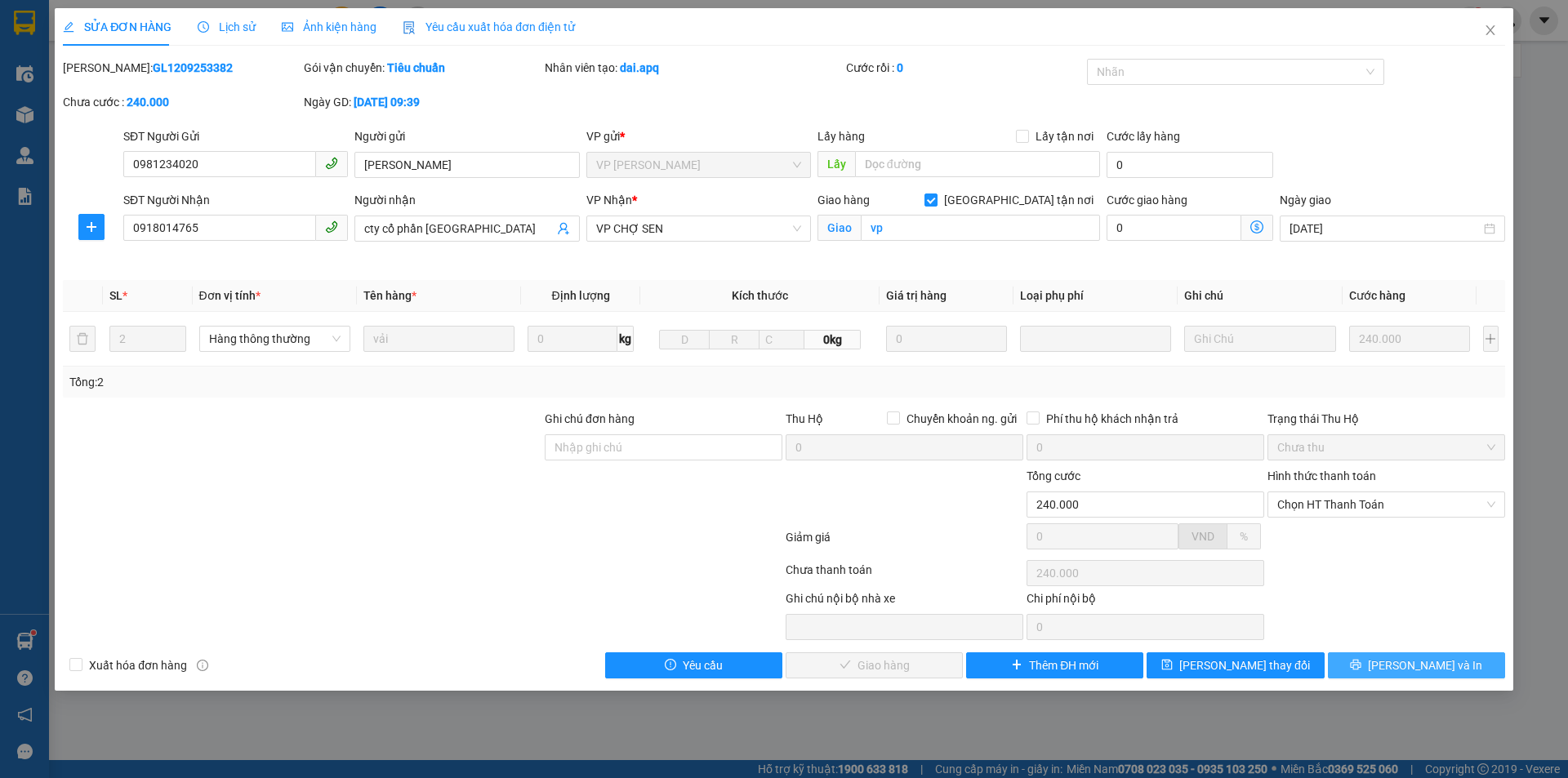
click at [1429, 660] on span "[PERSON_NAME] và In" at bounding box center [1426, 665] width 115 height 18
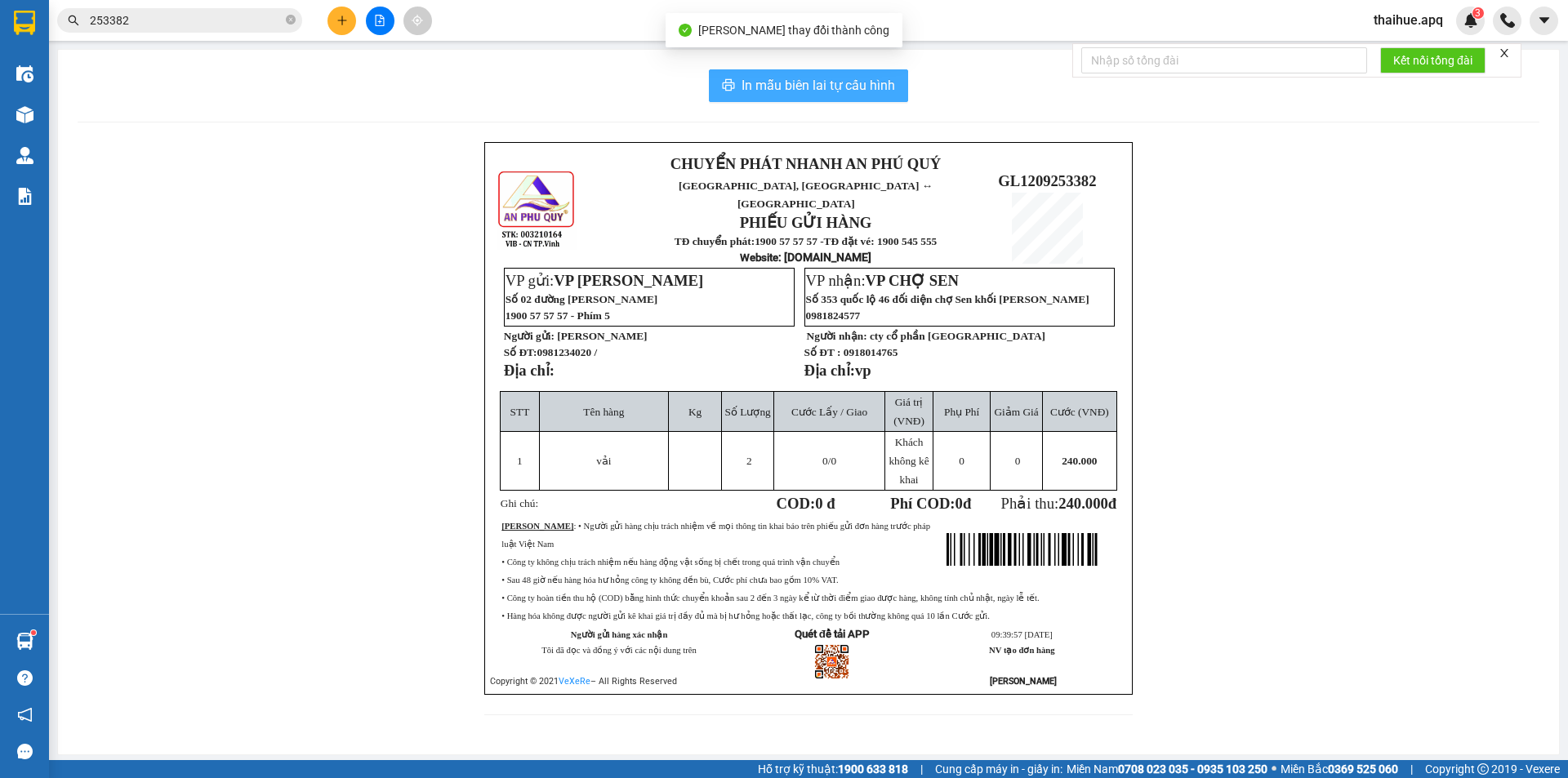
click at [786, 77] on span "In mẫu biên lai tự cấu hình" at bounding box center [818, 85] width 153 height 21
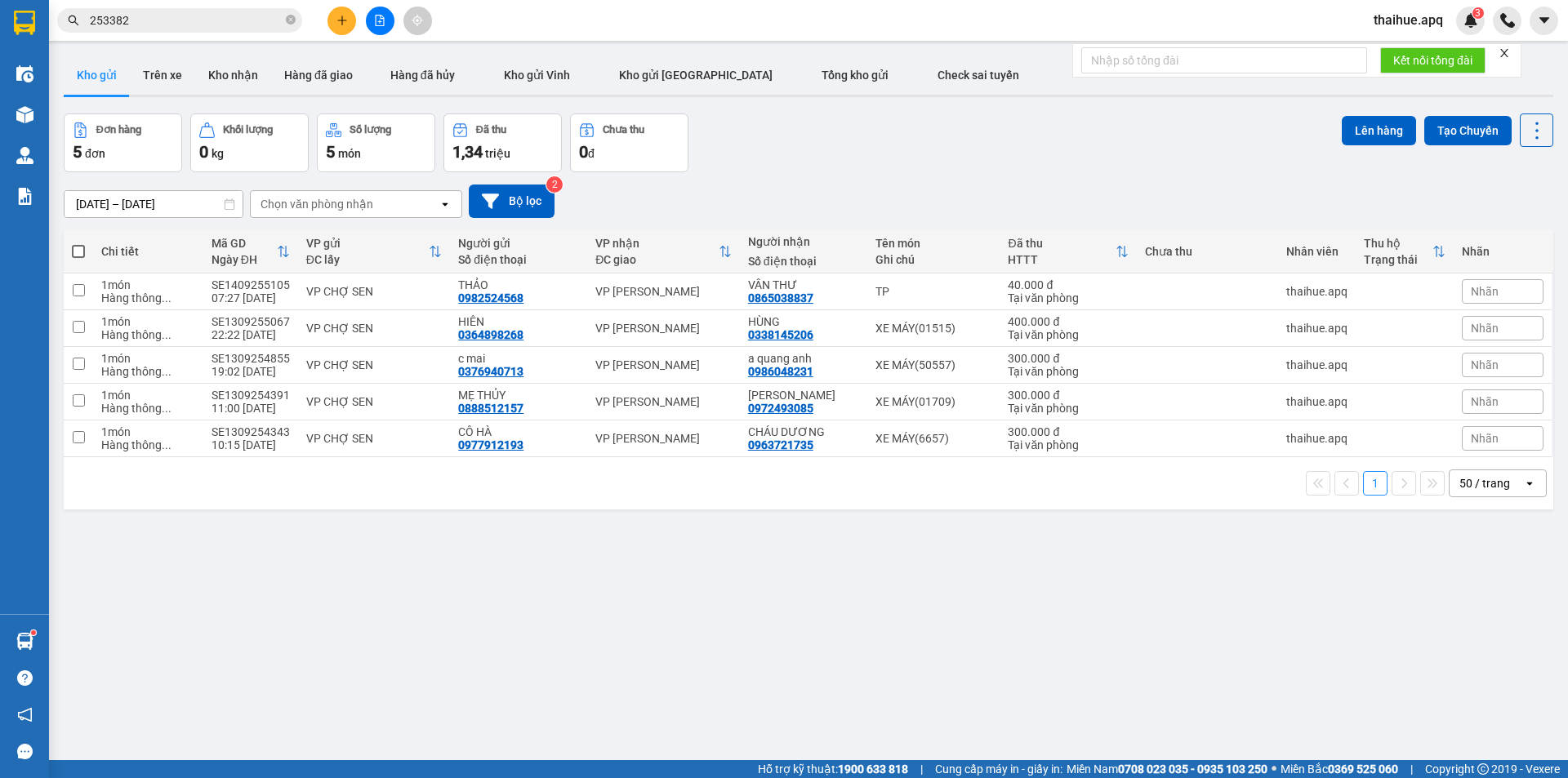
click at [477, 635] on div "ver 1.8.143 Kho gửi Trên xe Kho nhận Hàng đã giao Hàng đã hủy Kho gửi [PERSON_N…" at bounding box center [809, 438] width 1503 height 778
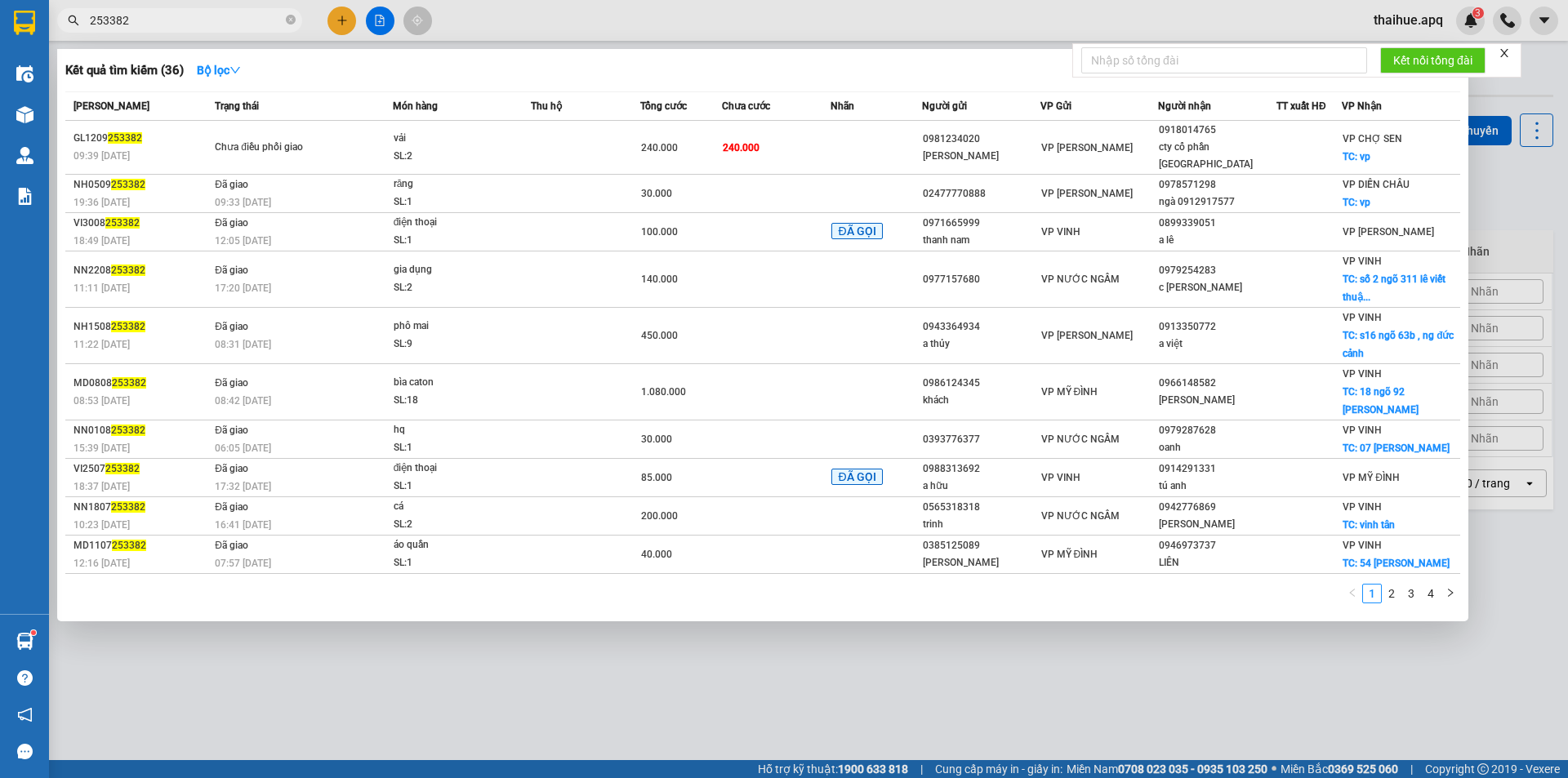
click at [157, 19] on input "253382" at bounding box center [186, 21] width 193 height 18
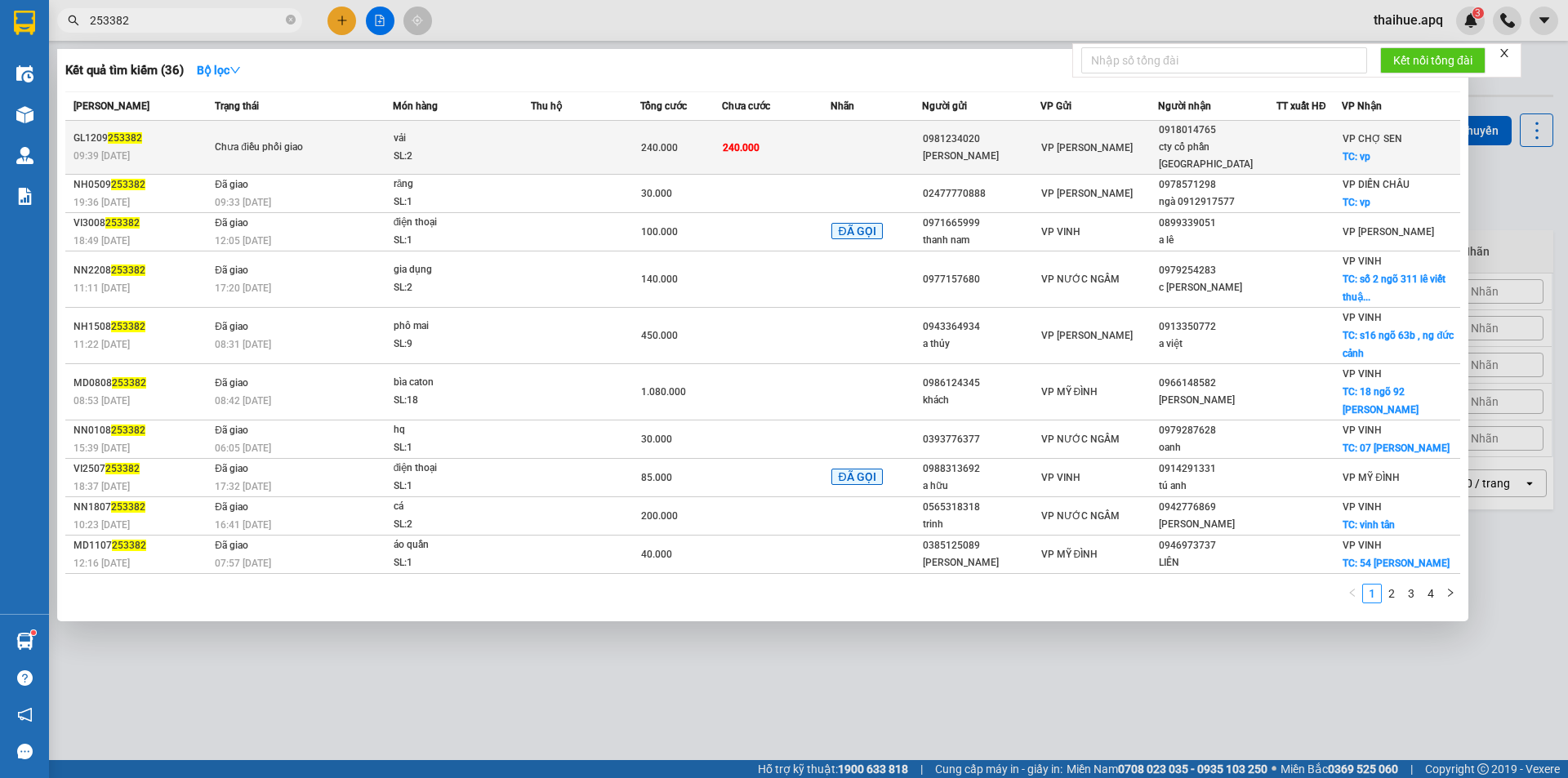
click at [516, 137] on span "vải SL: 2" at bounding box center [462, 147] width 136 height 36
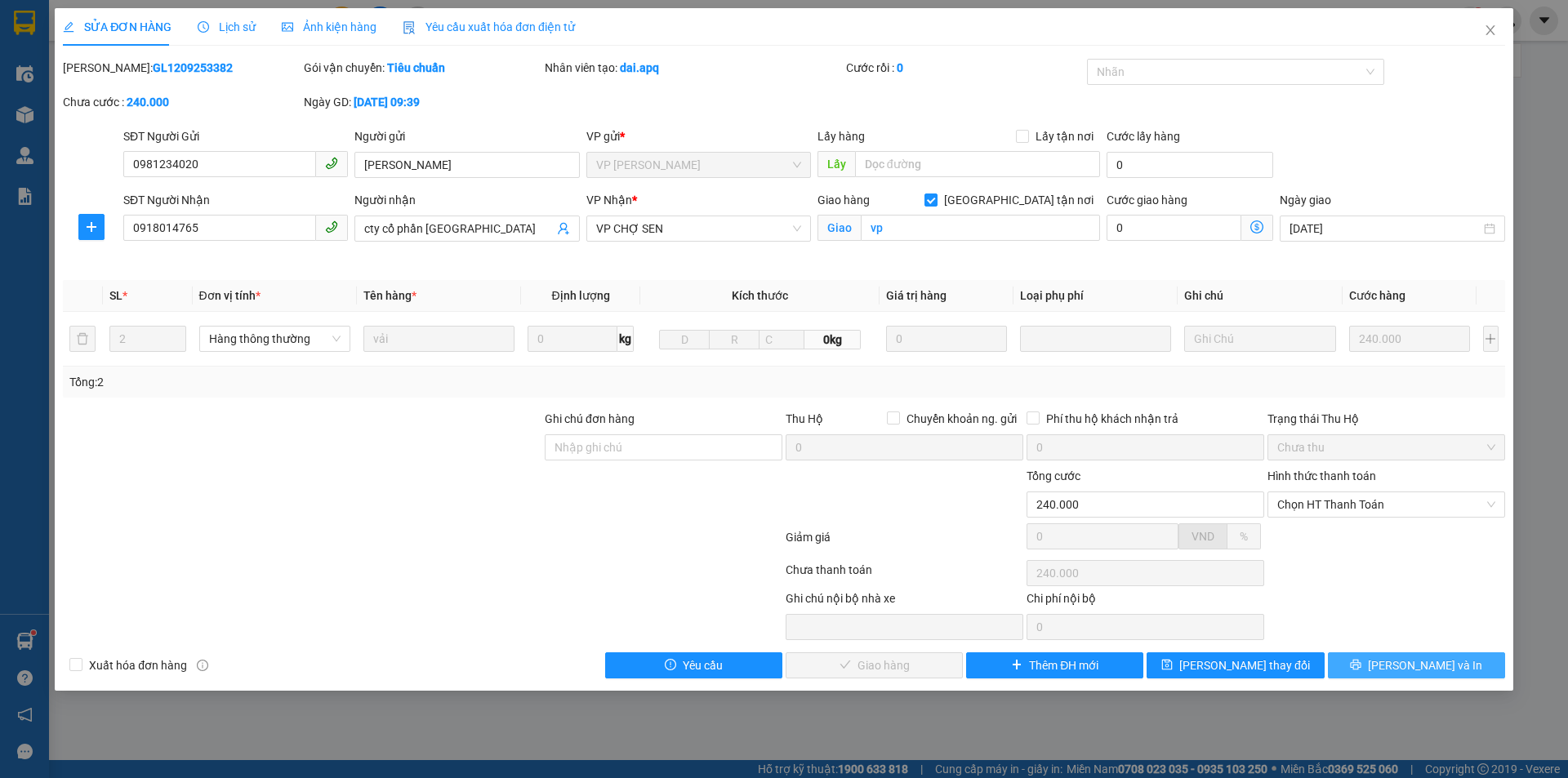
click at [1423, 667] on span "[PERSON_NAME] và In" at bounding box center [1426, 665] width 115 height 18
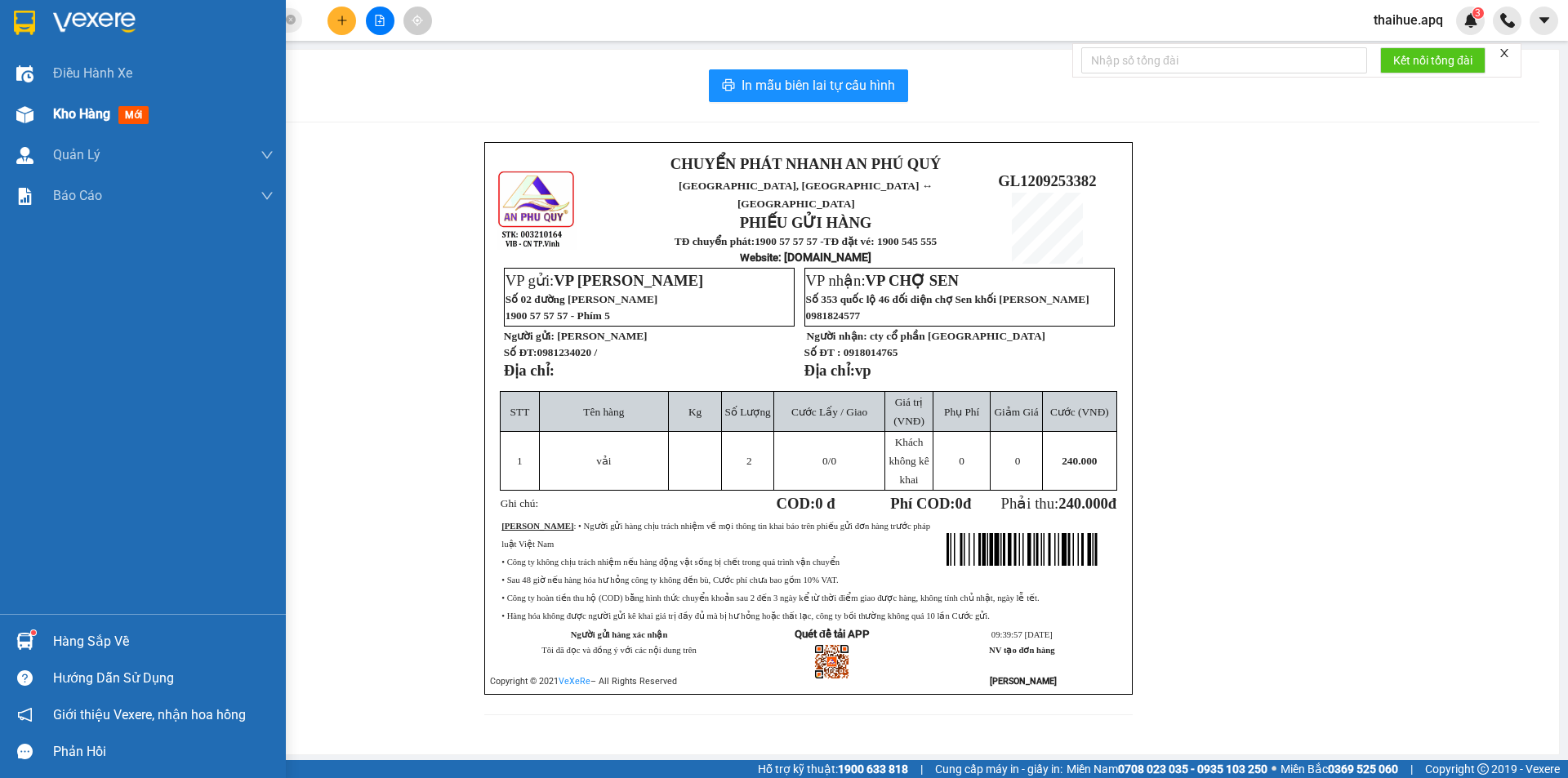
click at [70, 113] on span "Kho hàng" at bounding box center [82, 114] width 57 height 16
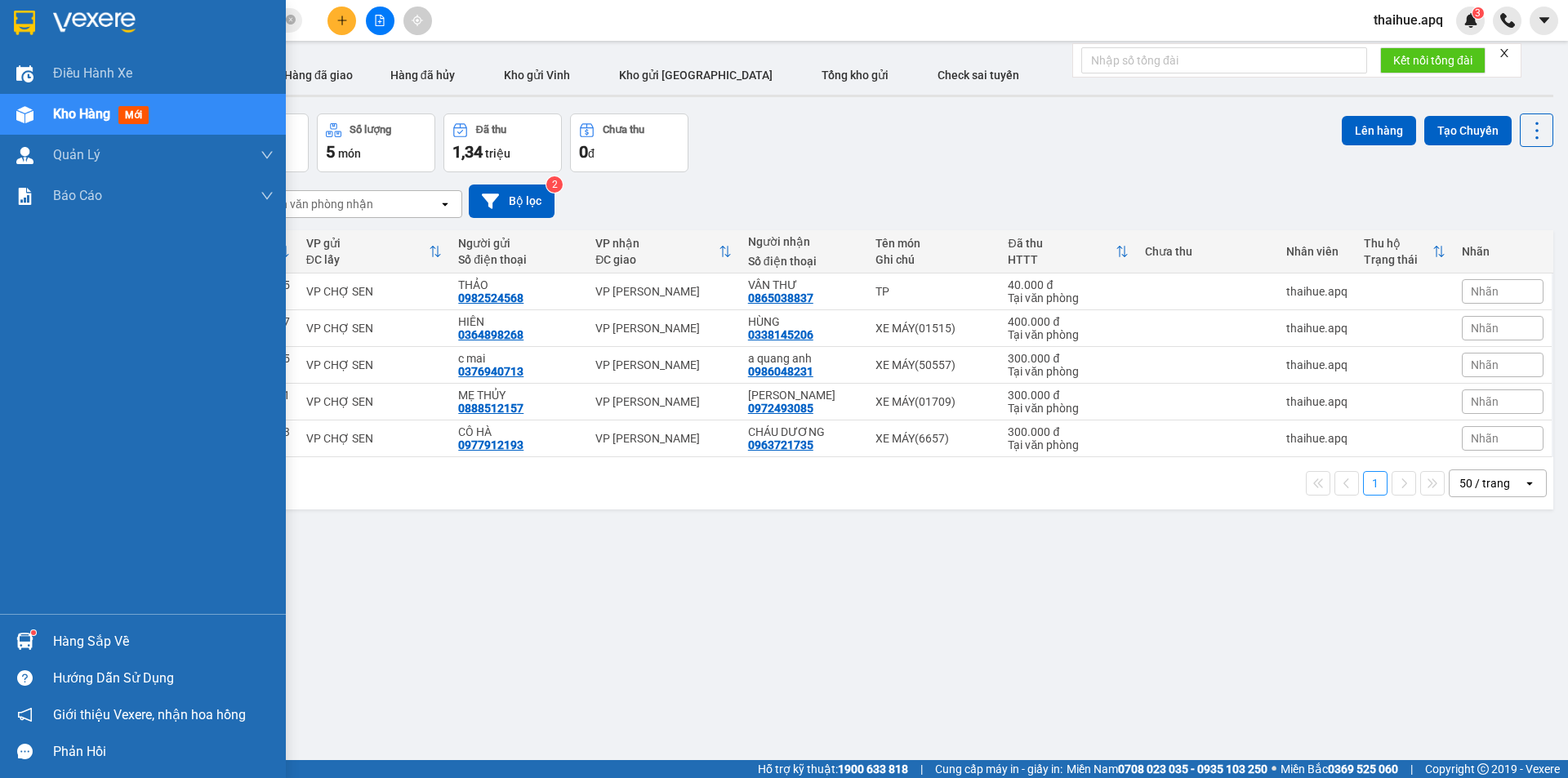
click at [58, 645] on div "Hàng sắp về" at bounding box center [163, 642] width 220 height 25
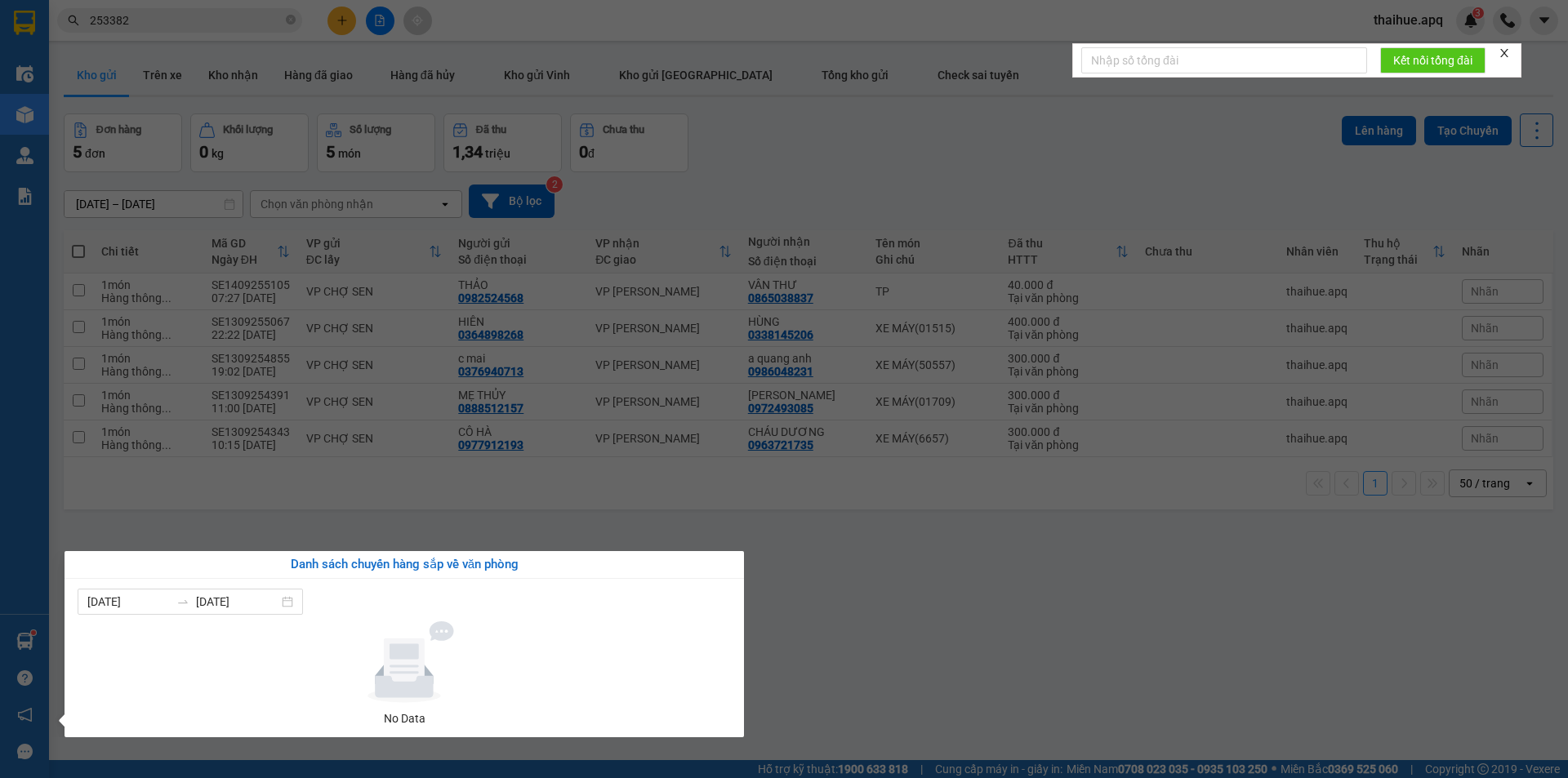
click at [835, 720] on section "Kết quả tìm kiếm ( 36 ) Bộ lọc Mã ĐH Trạng thái Món hàng Thu hộ Tổng cước Chưa …" at bounding box center [784, 389] width 1568 height 778
